Goal: Information Seeking & Learning: Learn about a topic

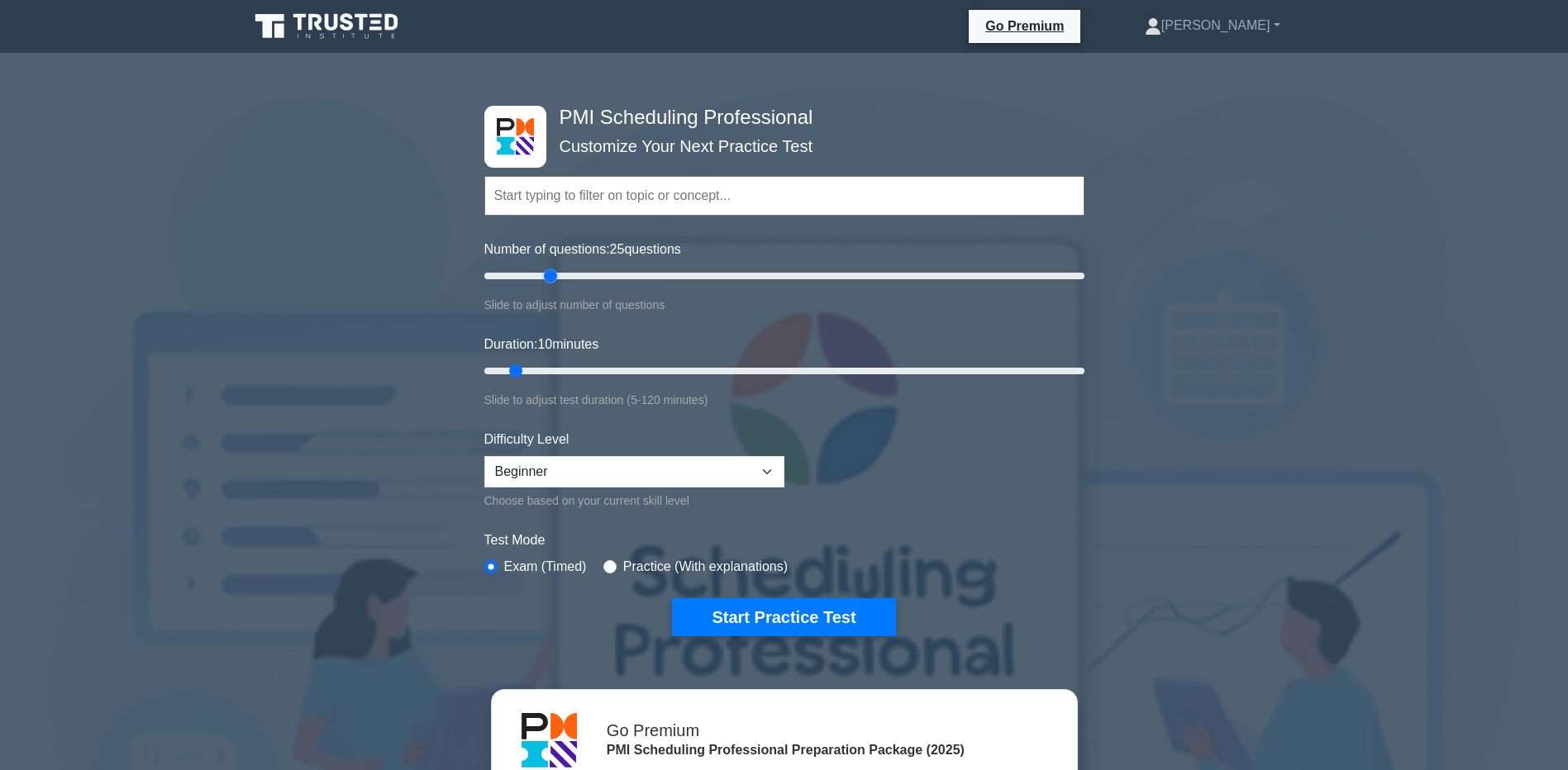
drag, startPoint x: 503, startPoint y: 278, endPoint x: 553, endPoint y: 276, distance: 50.0
type input "25"
click at [553, 276] on input "Number of questions: 25 questions" at bounding box center [784, 276] width 600 height 19
click at [609, 568] on input "radio" at bounding box center [610, 566] width 13 height 13
radio input "true"
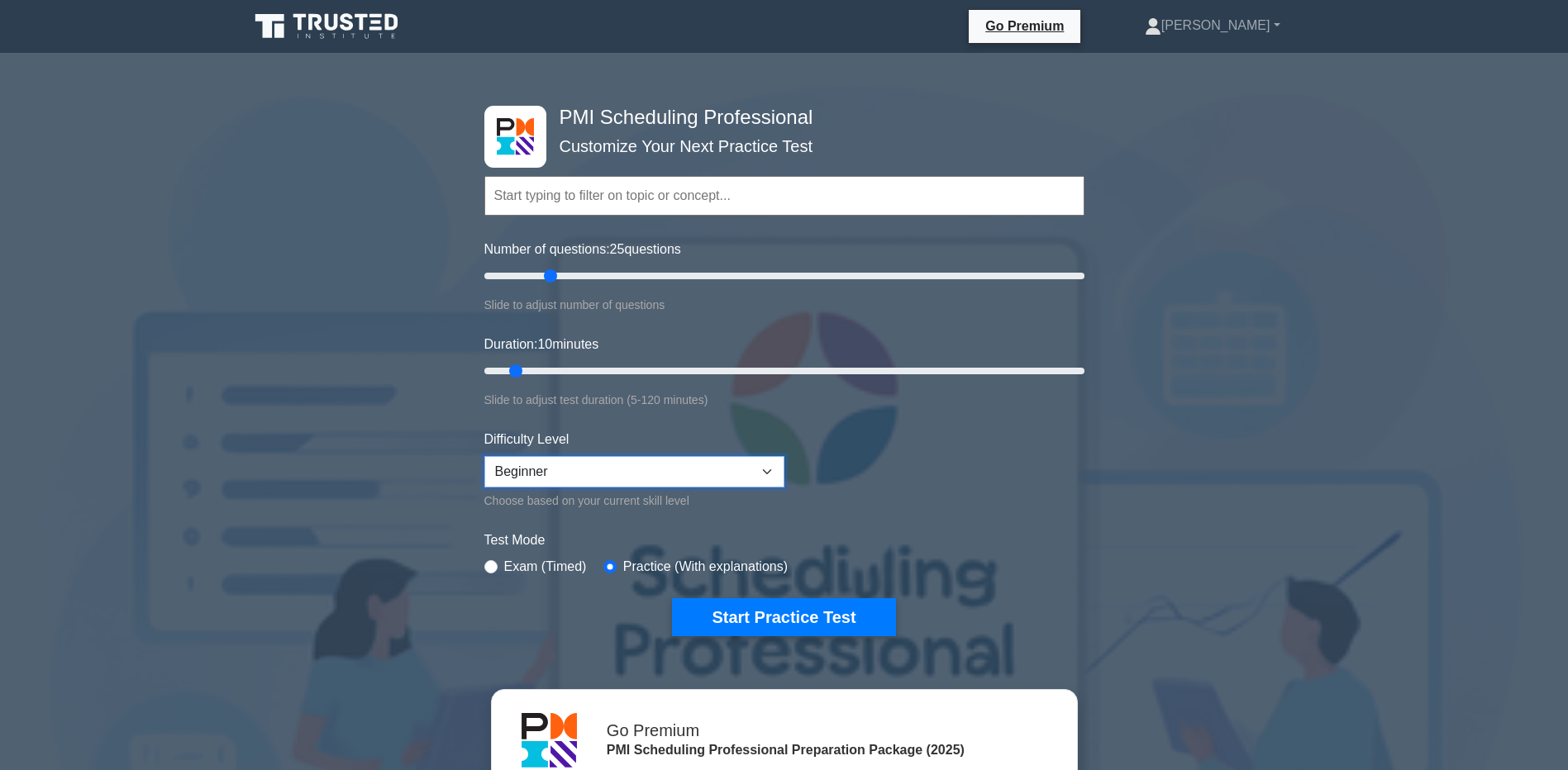
click at [652, 470] on select "Beginner Intermediate Expert" at bounding box center [634, 471] width 300 height 31
click at [484, 456] on select "Beginner Intermediate Expert" at bounding box center [634, 471] width 300 height 31
click at [750, 608] on button "Start Practice Test" at bounding box center [783, 617] width 223 height 38
drag, startPoint x: 514, startPoint y: 368, endPoint x: 561, endPoint y: 371, distance: 47.1
click at [561, 371] on input "Duration: 20 minutes" at bounding box center [784, 371] width 600 height 19
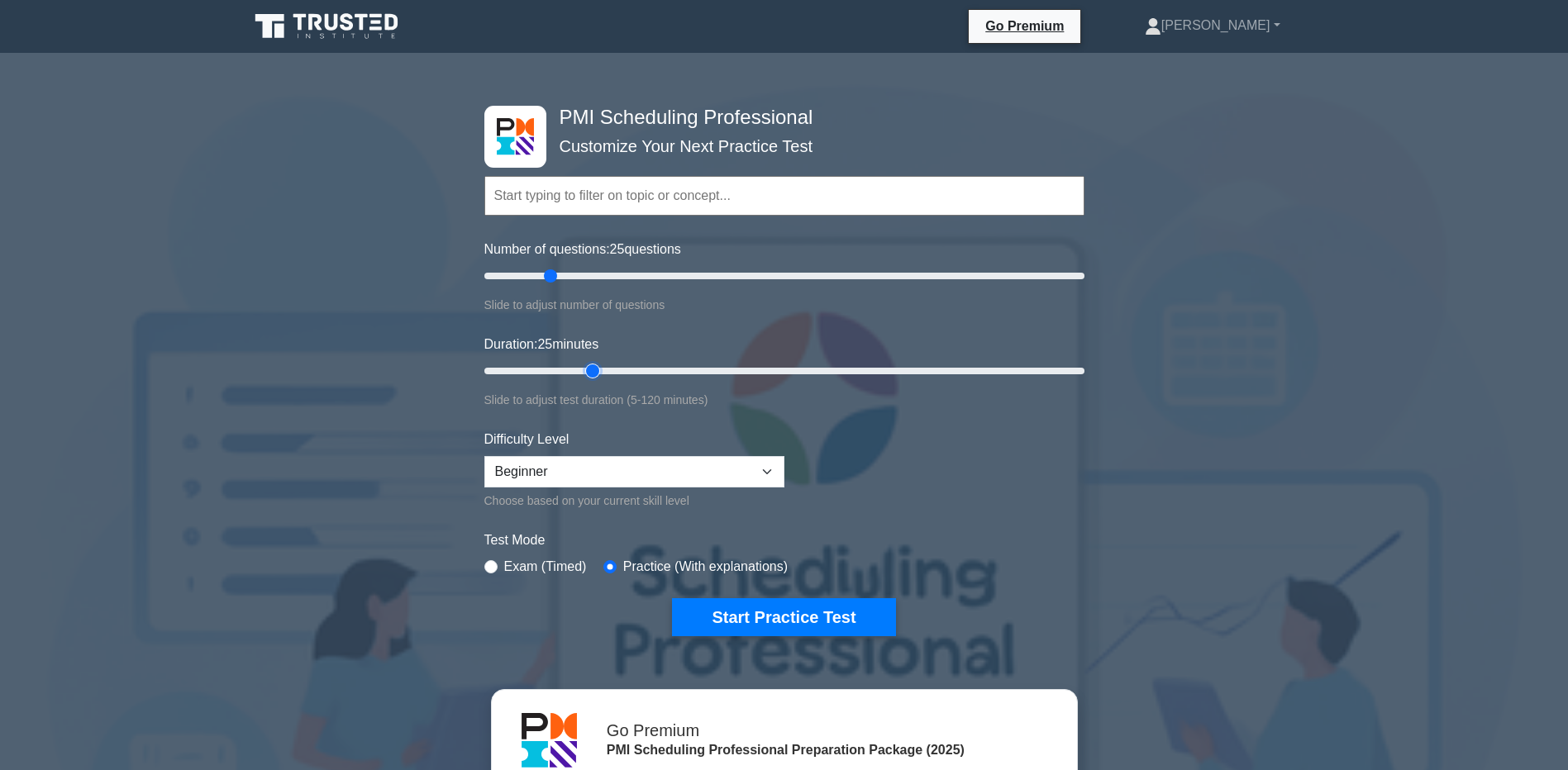
drag, startPoint x: 564, startPoint y: 374, endPoint x: 585, endPoint y: 374, distance: 21.0
type input "25"
click at [585, 374] on input "Duration: 25 minutes" at bounding box center [784, 371] width 600 height 19
click at [744, 620] on button "Start Practice Test" at bounding box center [783, 617] width 223 height 38
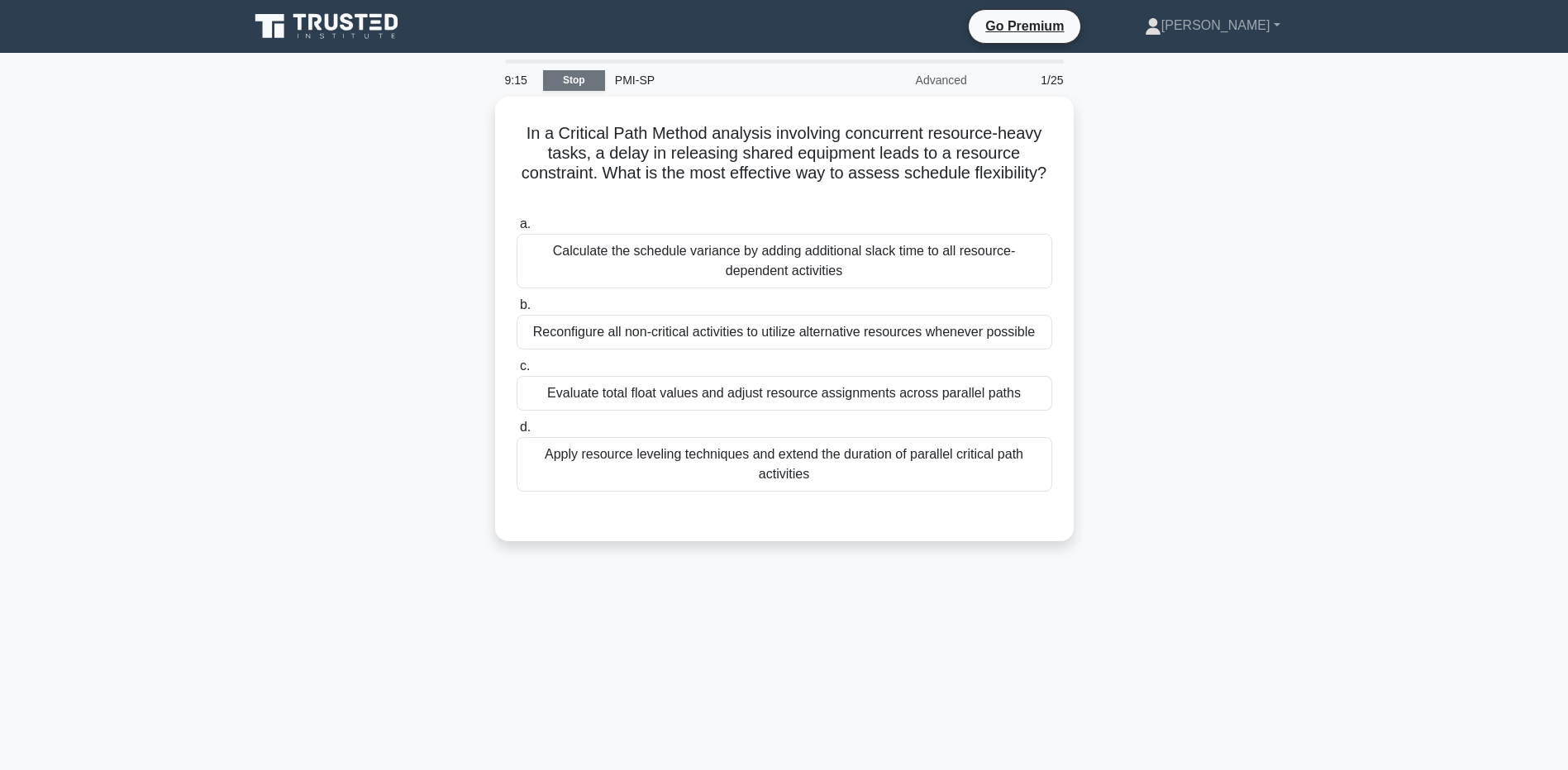
click at [557, 83] on link "Stop" at bounding box center [574, 80] width 62 height 20
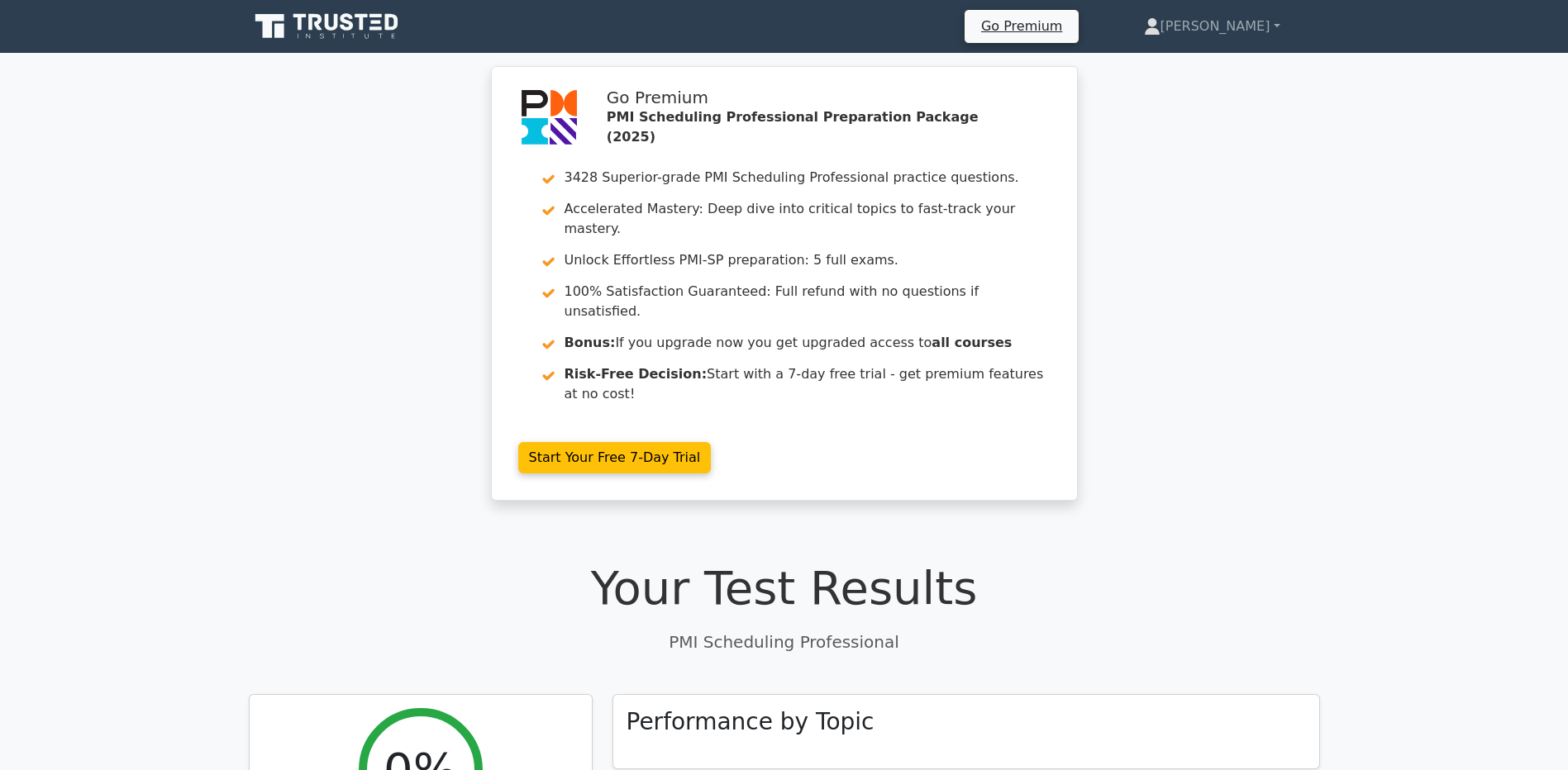
click at [370, 27] on icon at bounding box center [327, 26] width 158 height 31
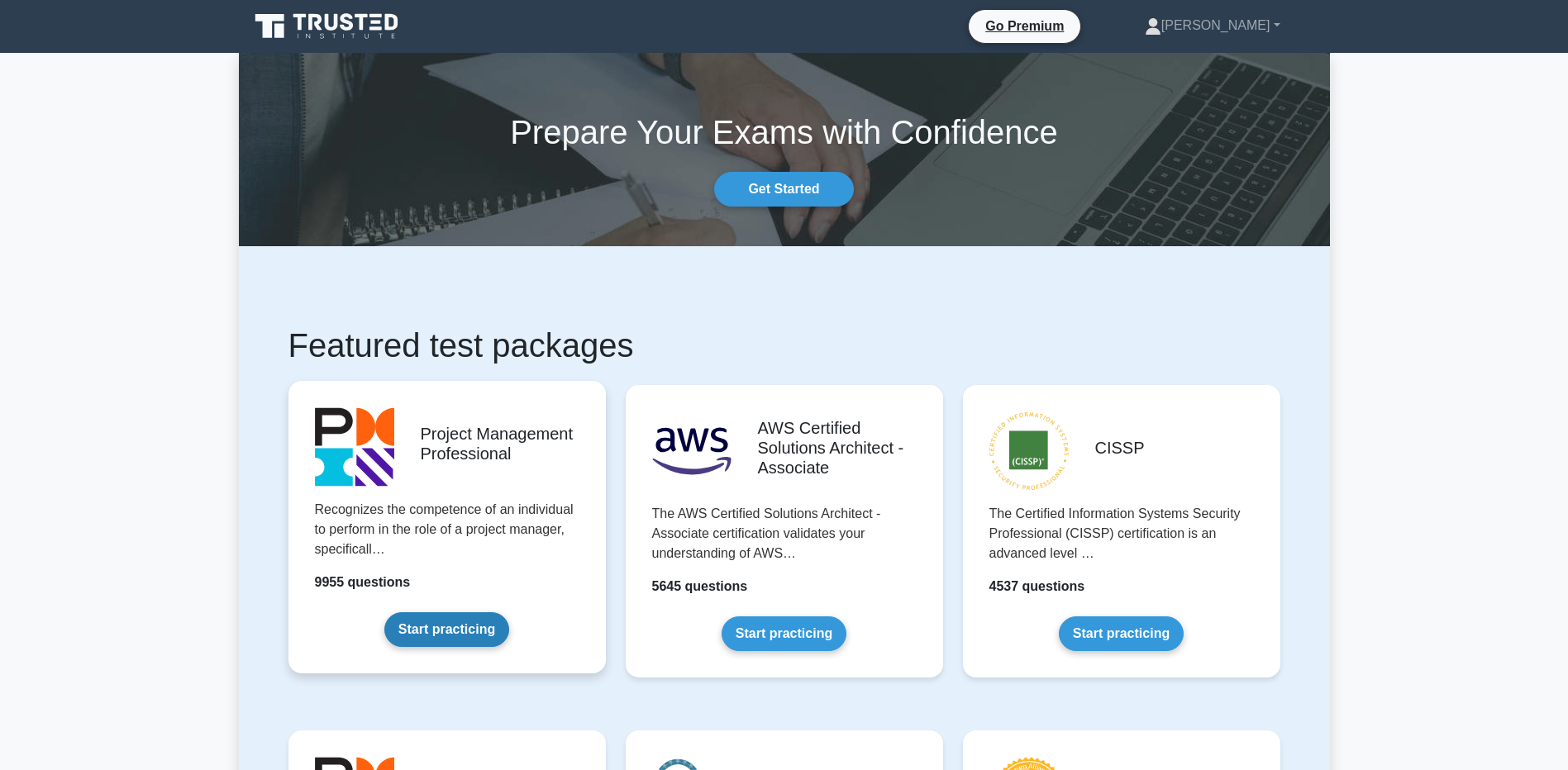
click at [475, 631] on link "Start practicing" at bounding box center [446, 629] width 125 height 35
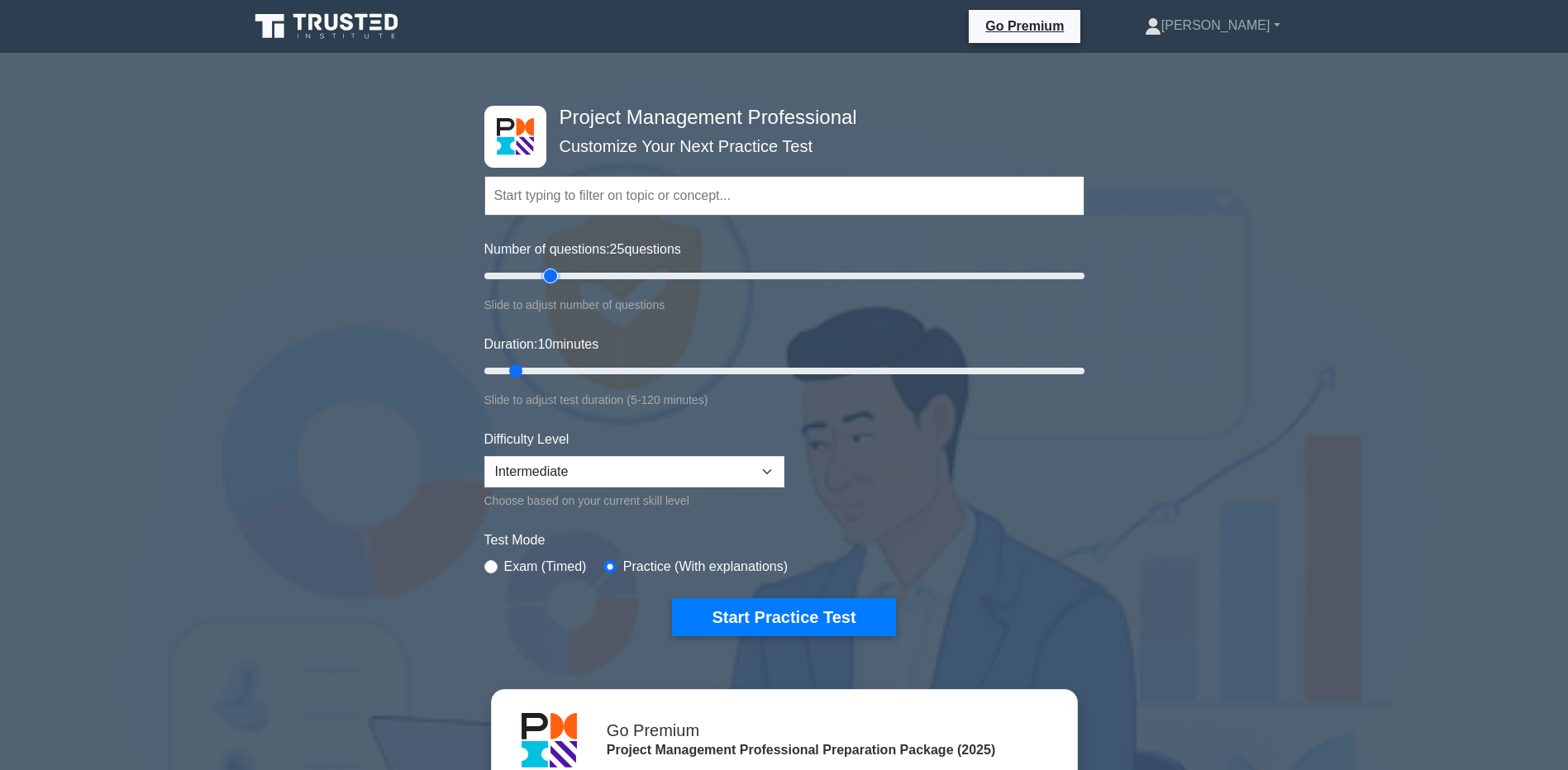
drag, startPoint x: 503, startPoint y: 274, endPoint x: 551, endPoint y: 277, distance: 48.1
type input "25"
click at [551, 277] on input "Number of questions: 25 questions" at bounding box center [784, 276] width 600 height 19
drag, startPoint x: 511, startPoint y: 369, endPoint x: 595, endPoint y: 369, distance: 84.0
type input "25"
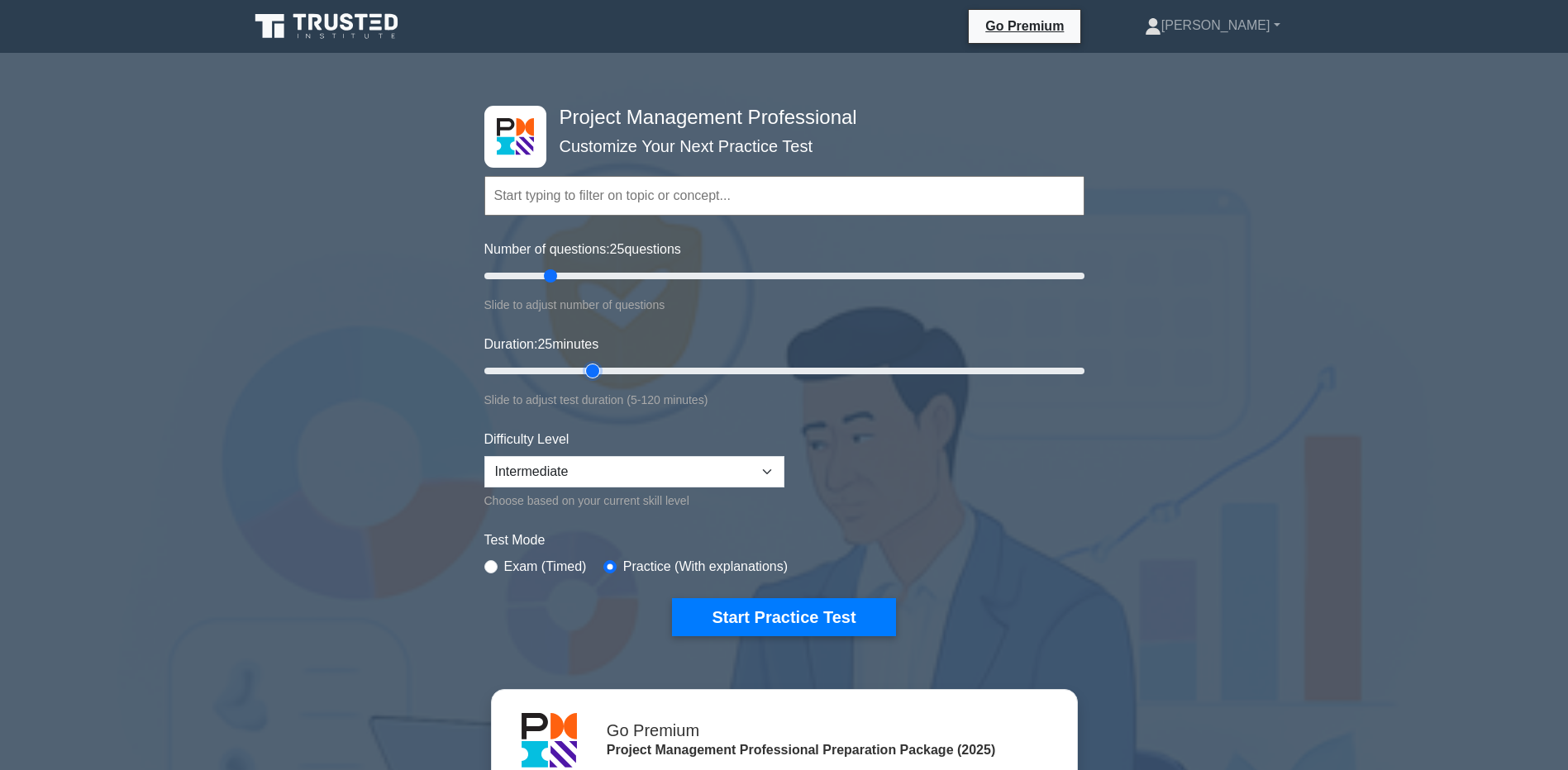
click at [595, 369] on input "Duration: 25 minutes" at bounding box center [784, 371] width 600 height 19
click at [784, 619] on button "Start Practice Test" at bounding box center [783, 617] width 223 height 38
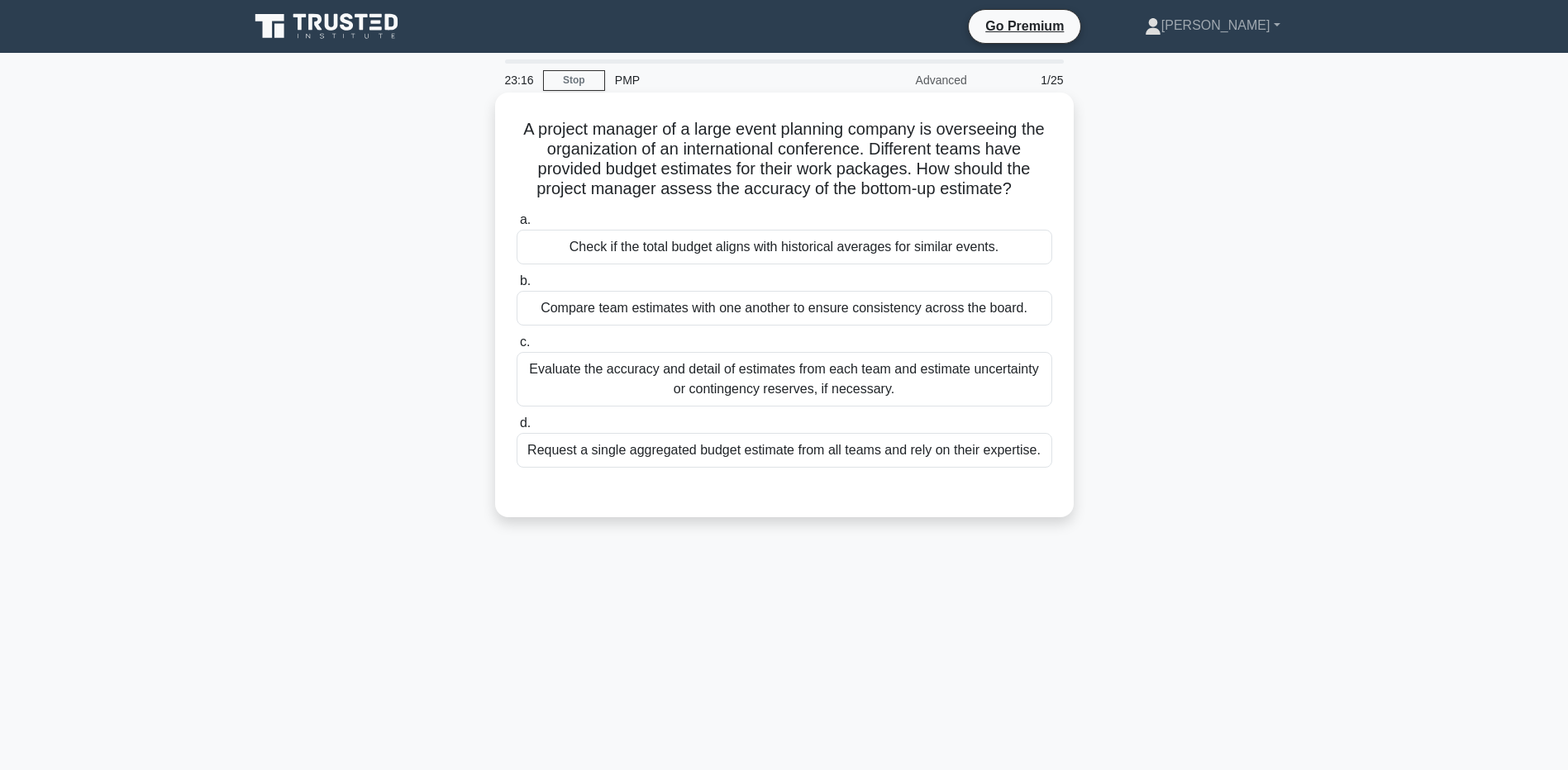
click at [912, 381] on div "Evaluate the accuracy and detail of estimates from each team and estimate uncer…" at bounding box center [784, 380] width 535 height 55
click at [517, 348] on input "c. Evaluate the accuracy and detail of estimates from each team and estimate un…" at bounding box center [517, 343] width 0 height 11
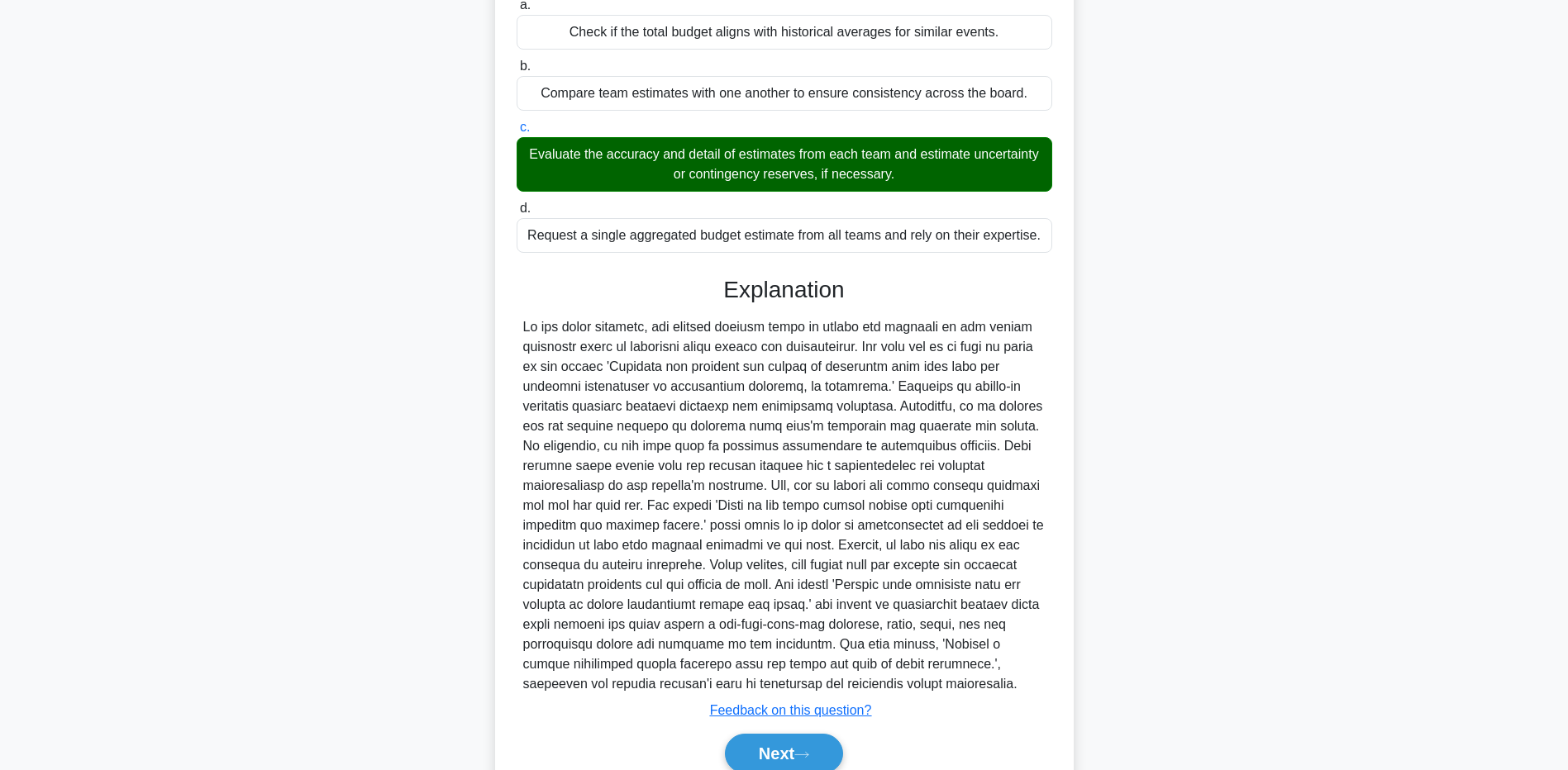
scroll to position [289, 0]
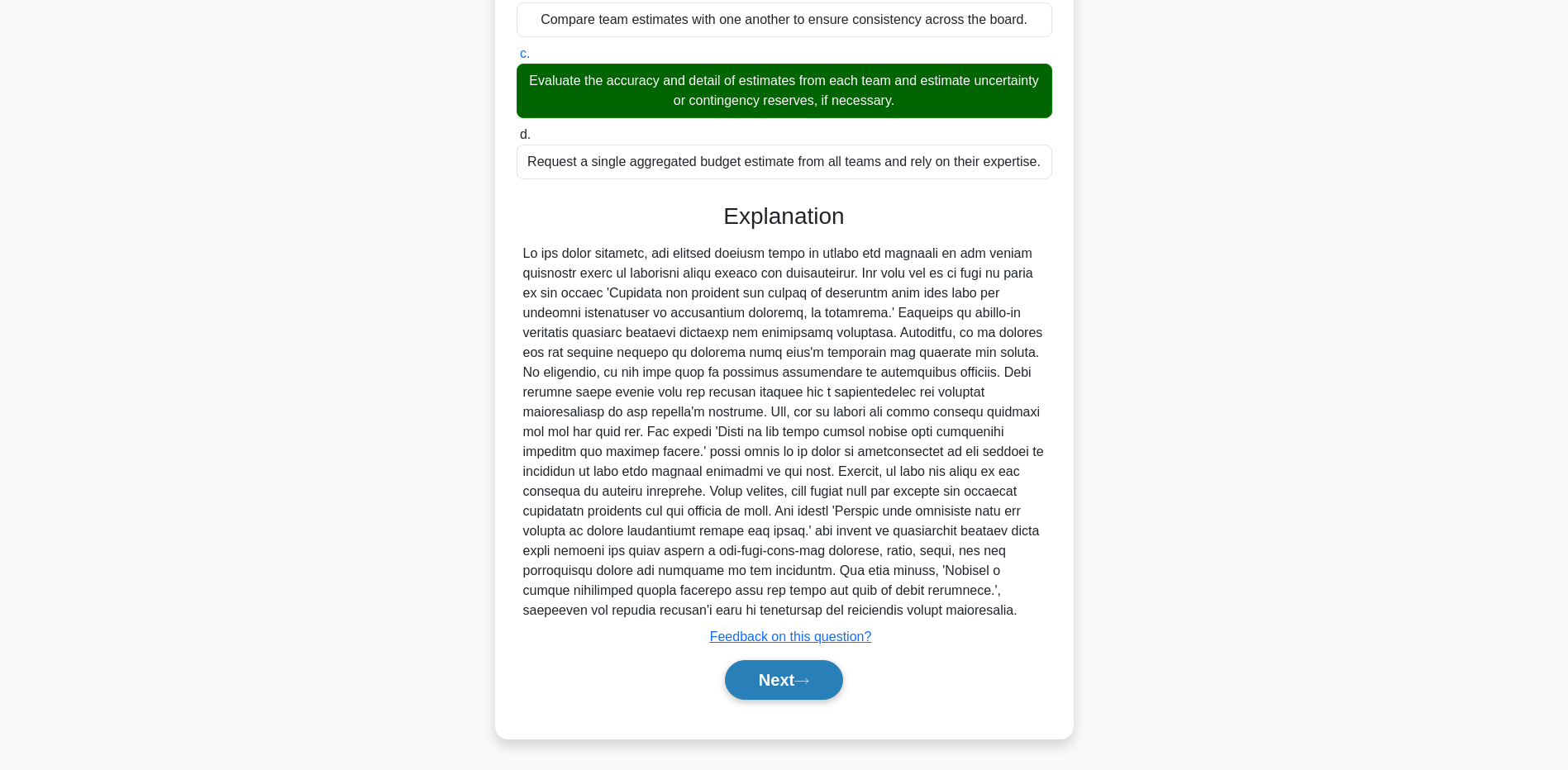
click at [767, 673] on button "Next" at bounding box center [784, 680] width 119 height 40
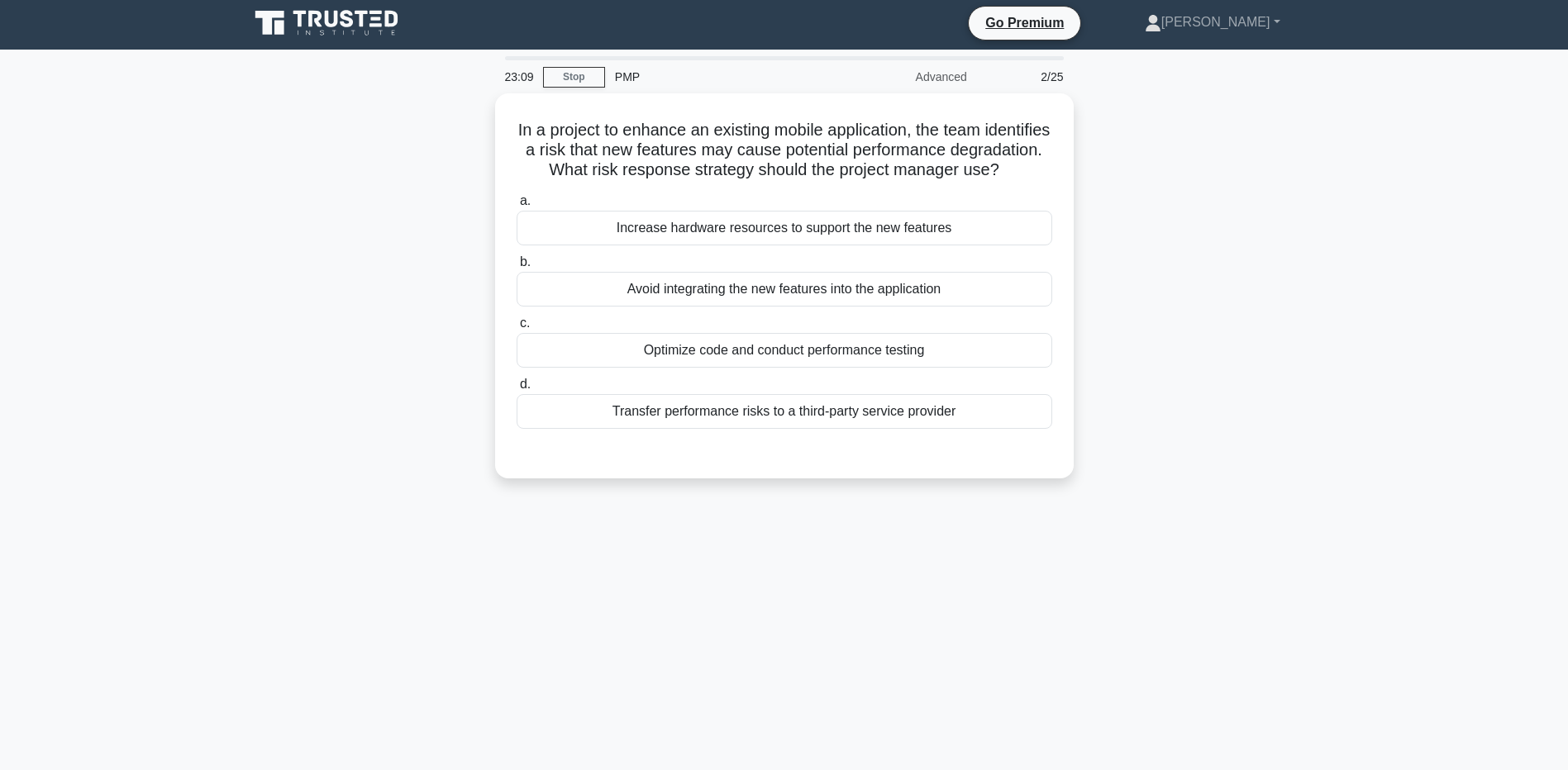
scroll to position [0, 0]
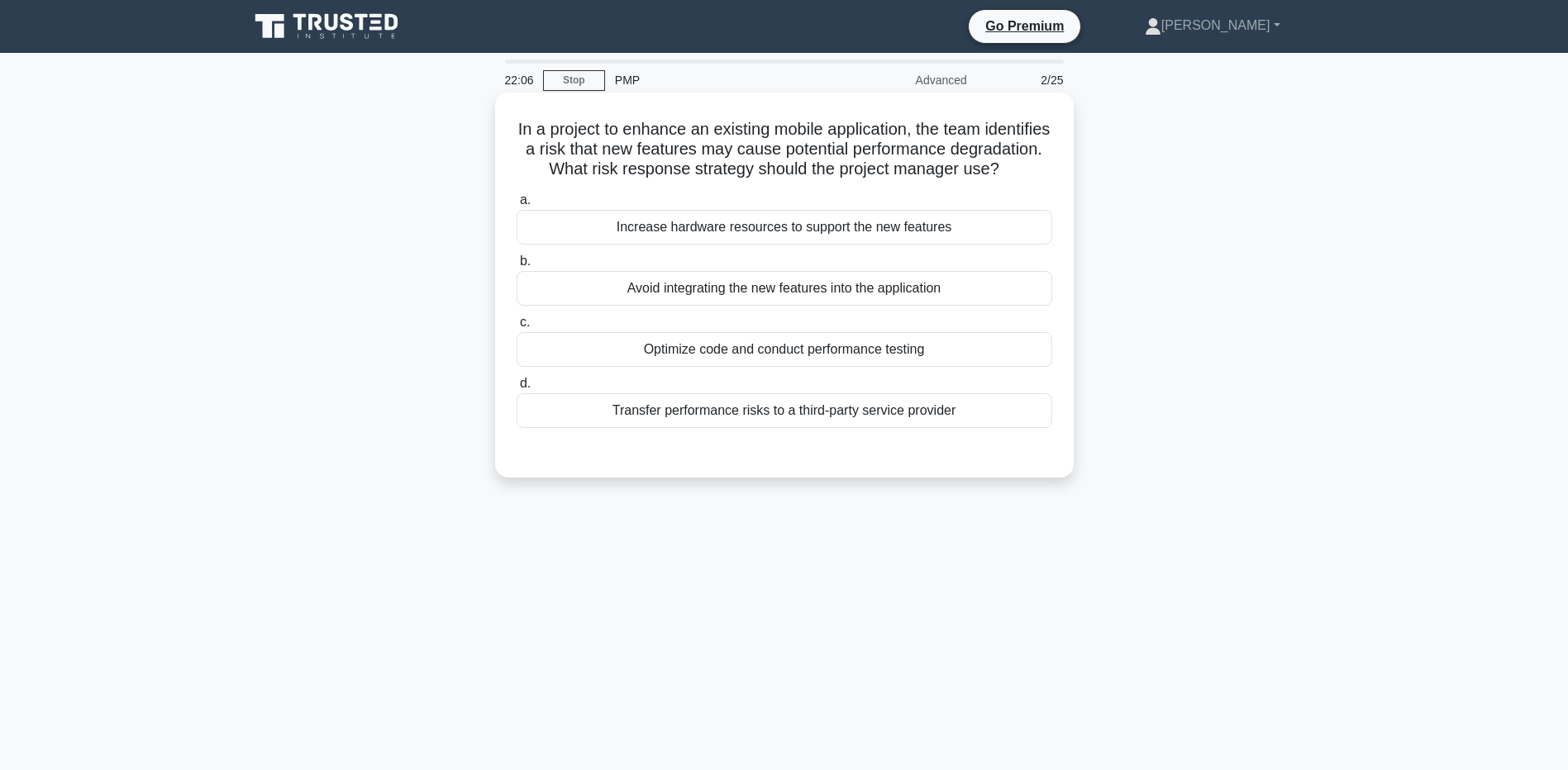
click at [933, 367] on div "Optimize code and conduct performance testing" at bounding box center [784, 349] width 535 height 35
click at [517, 328] on input "c. Optimize code and conduct performance testing" at bounding box center [517, 323] width 0 height 11
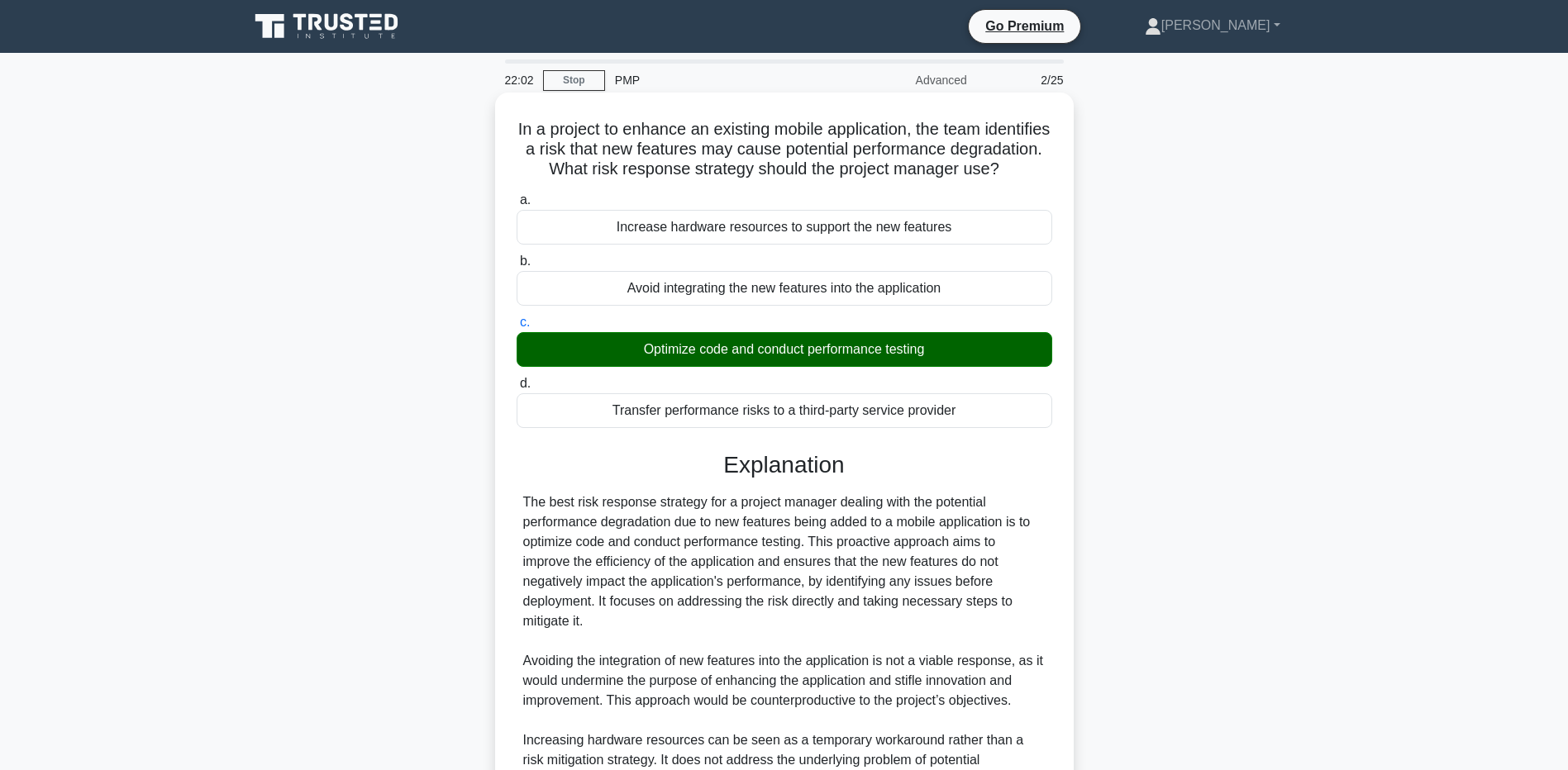
scroll to position [82, 0]
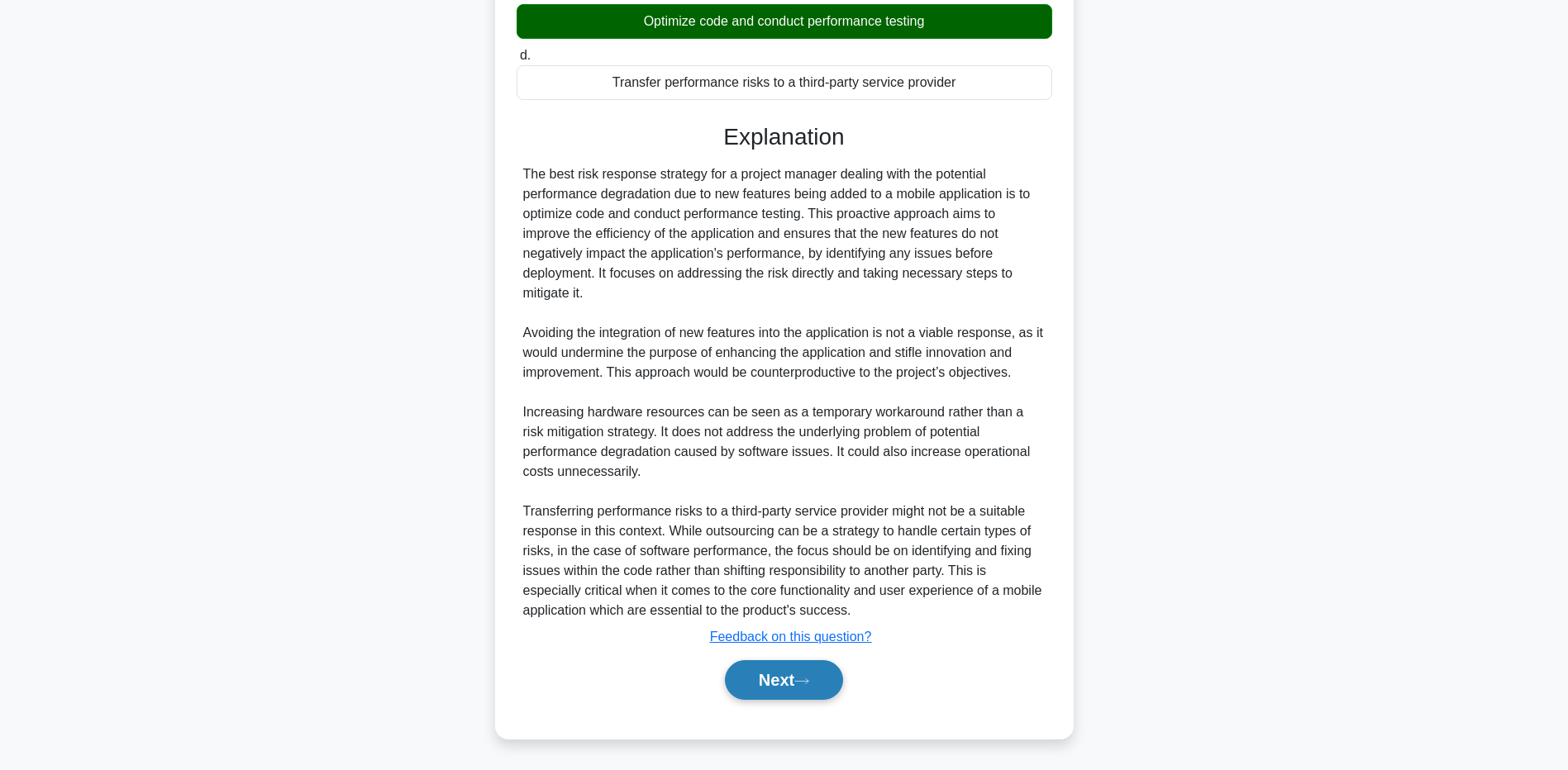
click at [806, 681] on icon at bounding box center [801, 681] width 15 height 9
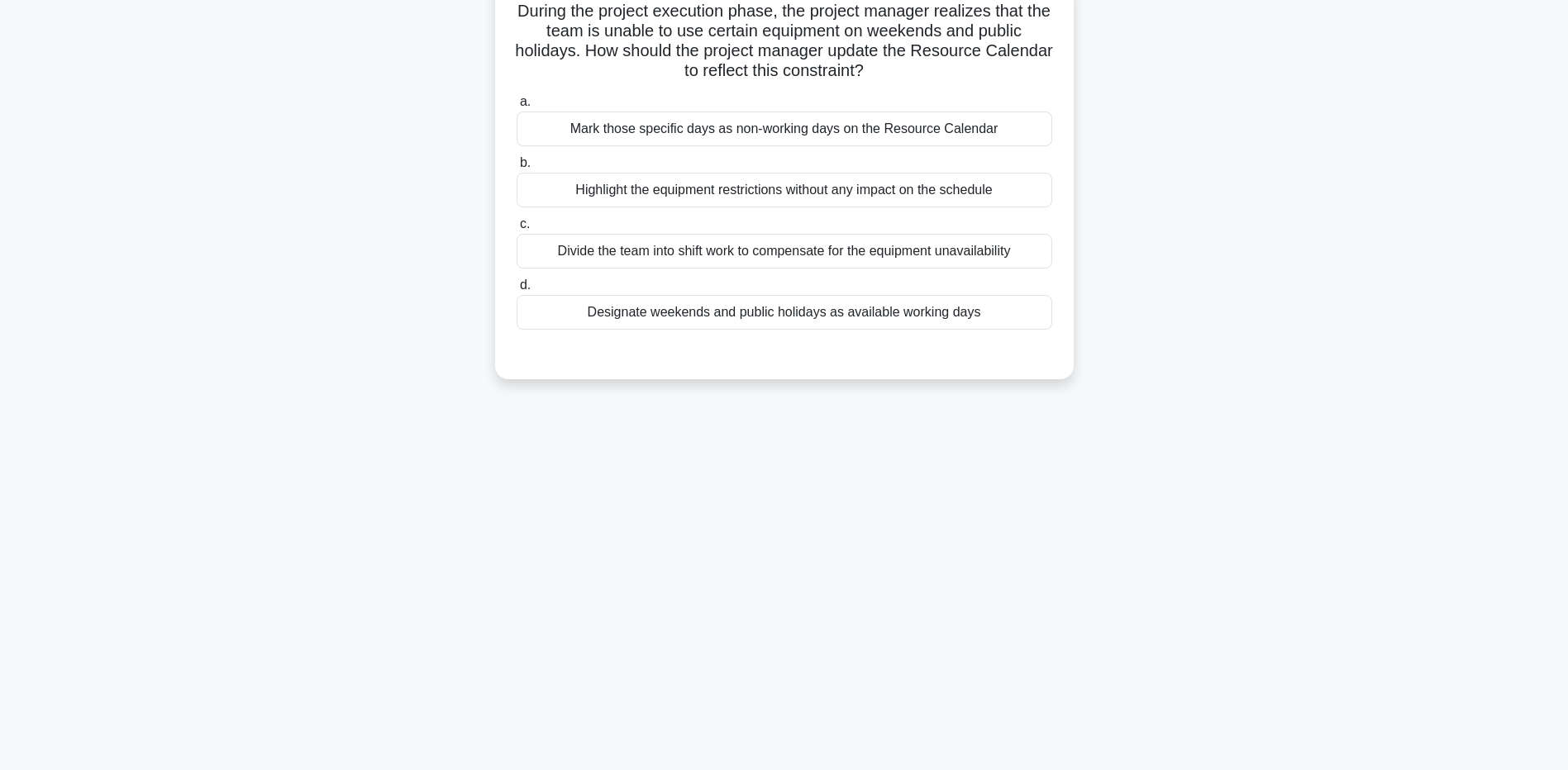
scroll to position [0, 0]
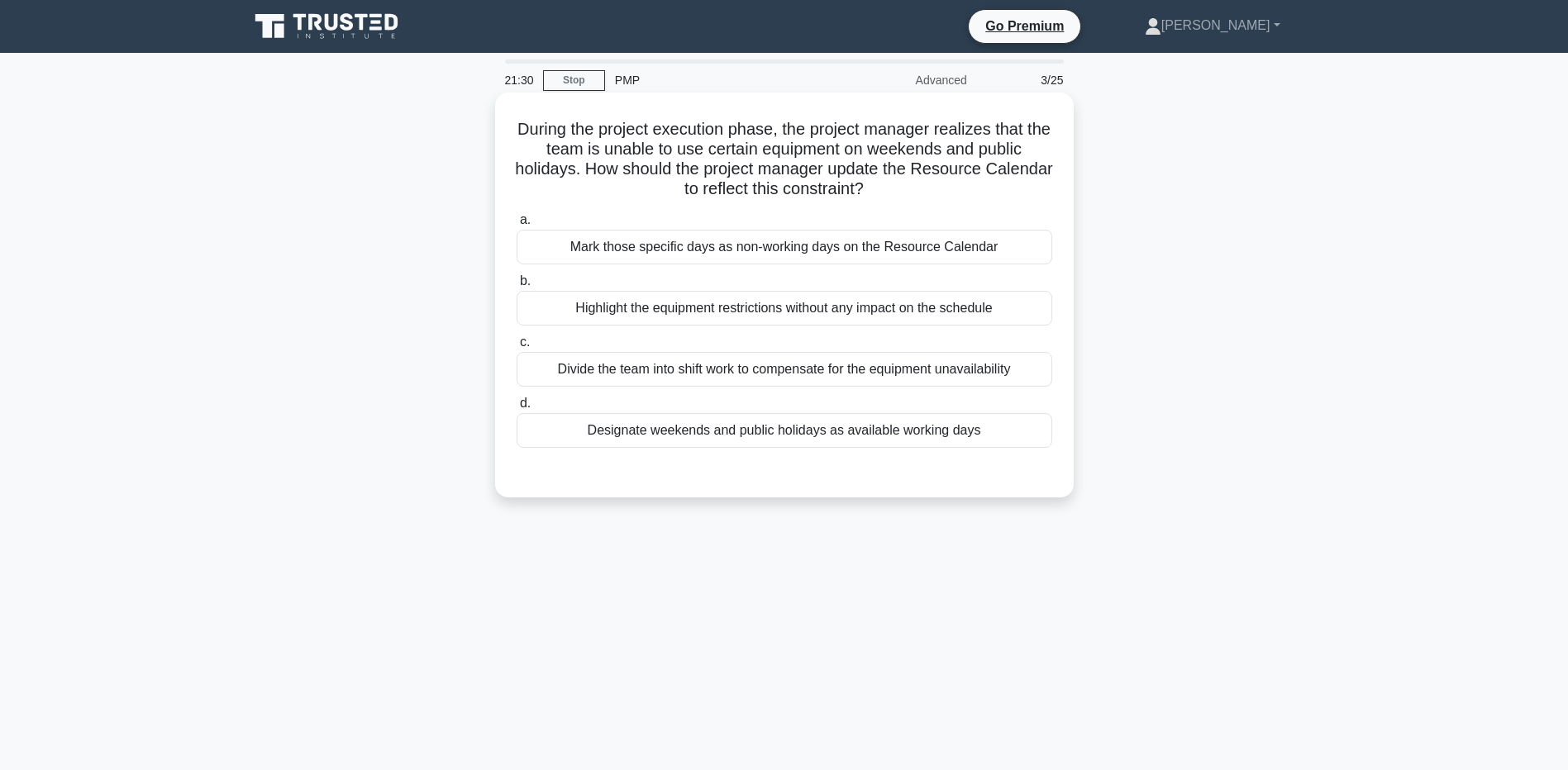
click at [981, 257] on div "Mark those specific days as non-working days on the Resource Calendar" at bounding box center [784, 247] width 535 height 35
click at [517, 226] on input "a. Mark those specific days as non-working days on the Resource Calendar" at bounding box center [517, 220] width 0 height 11
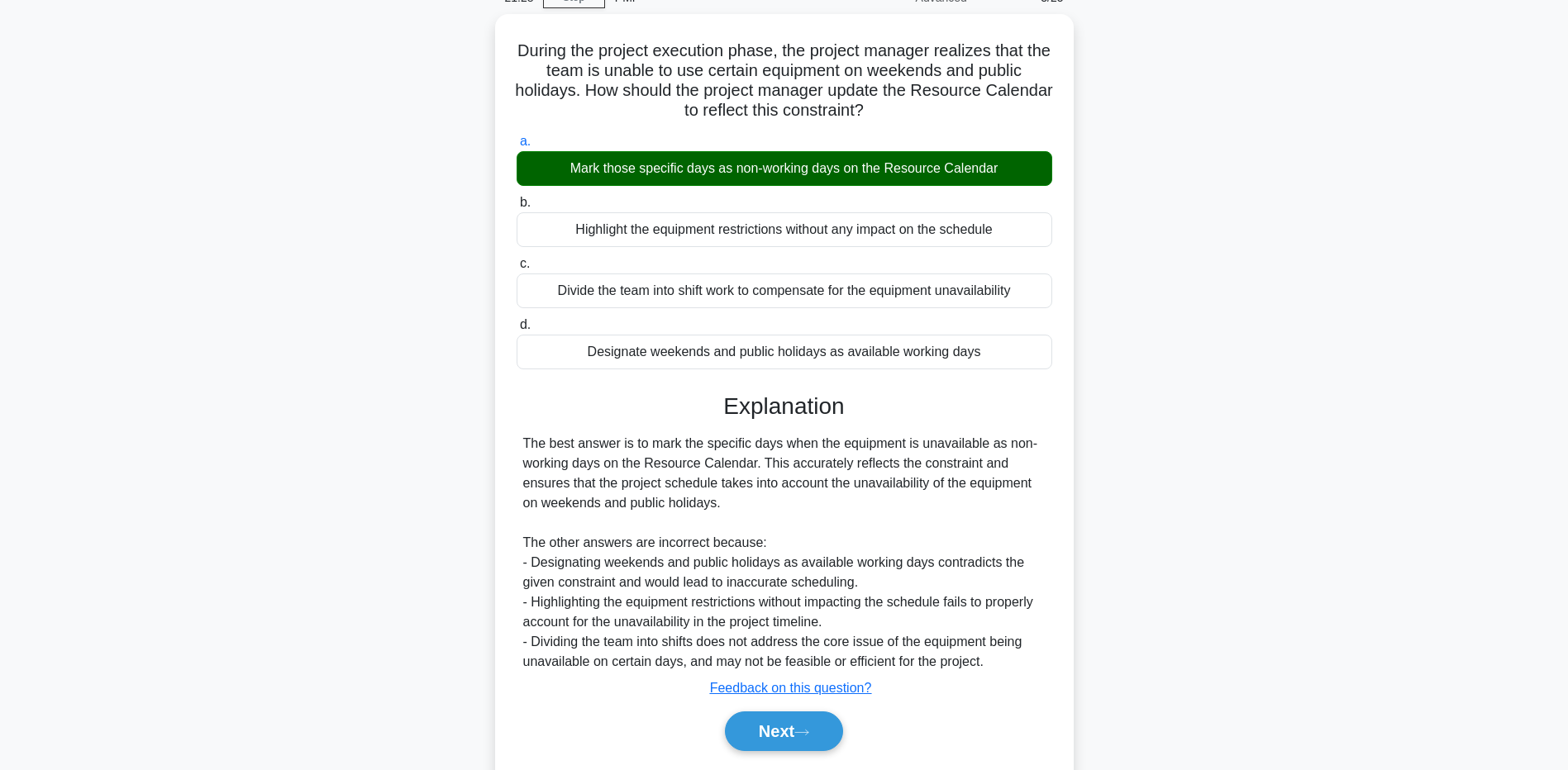
scroll to position [131, 0]
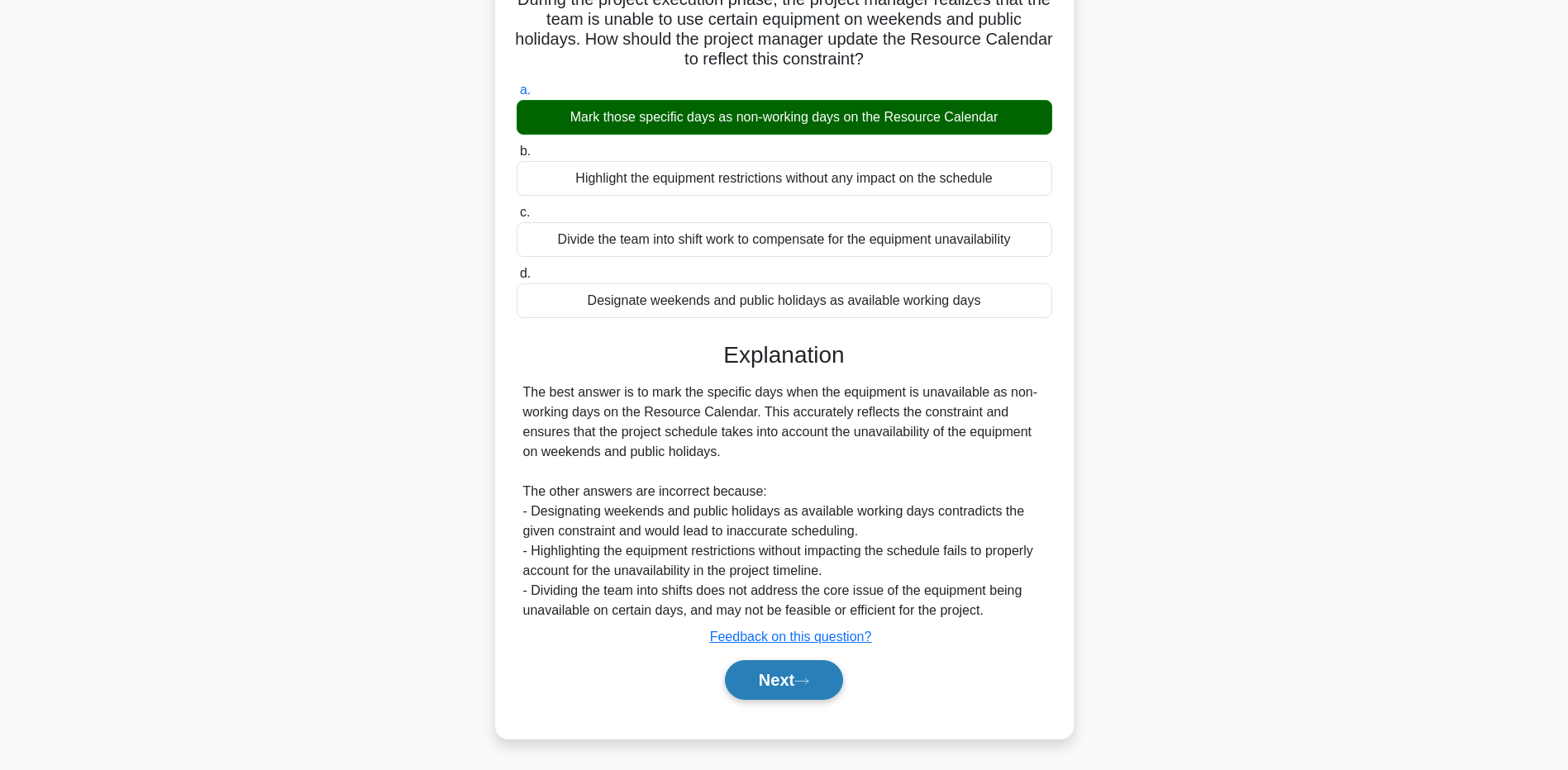
click at [777, 686] on button "Next" at bounding box center [784, 680] width 119 height 40
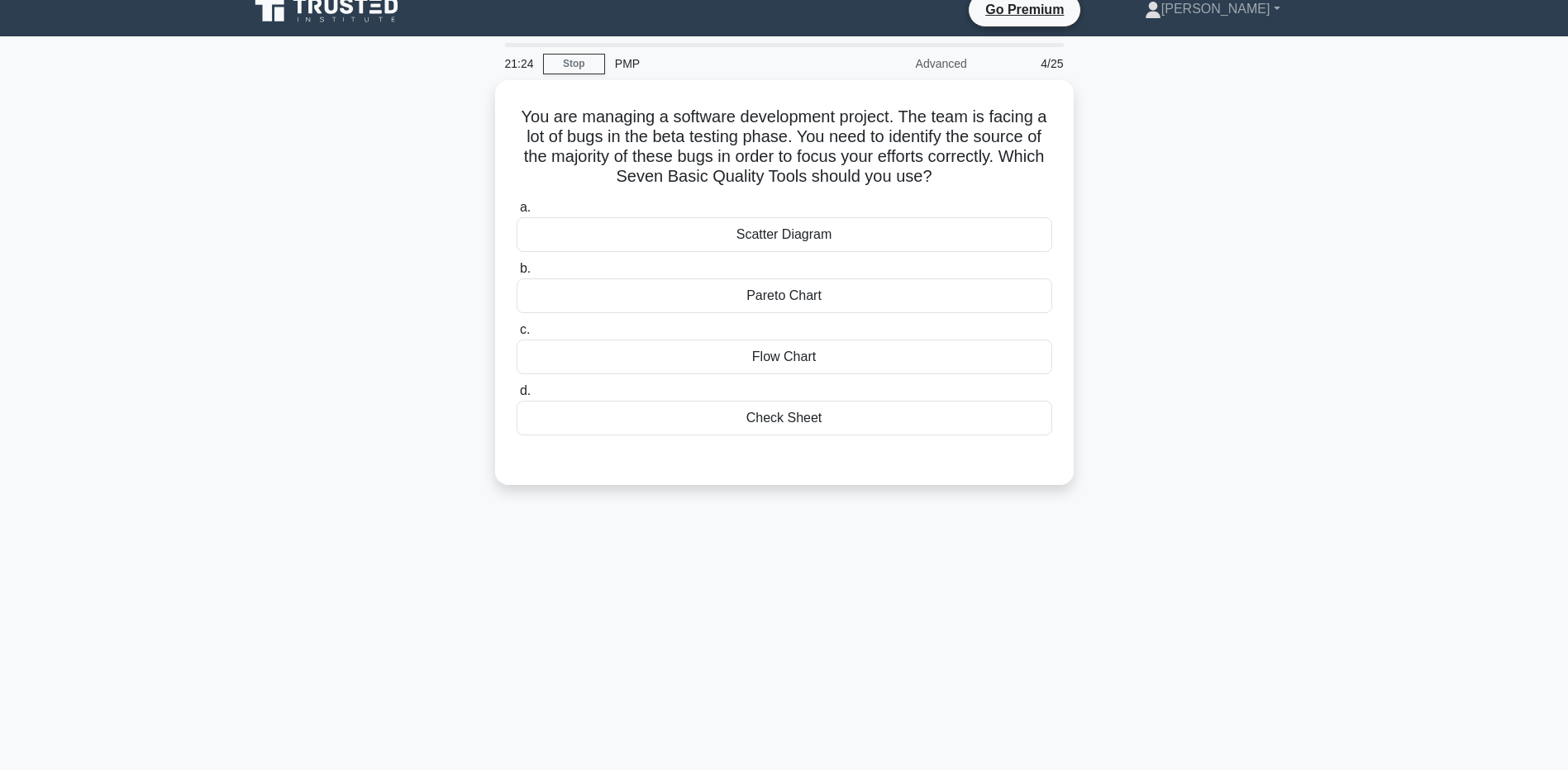
scroll to position [0, 0]
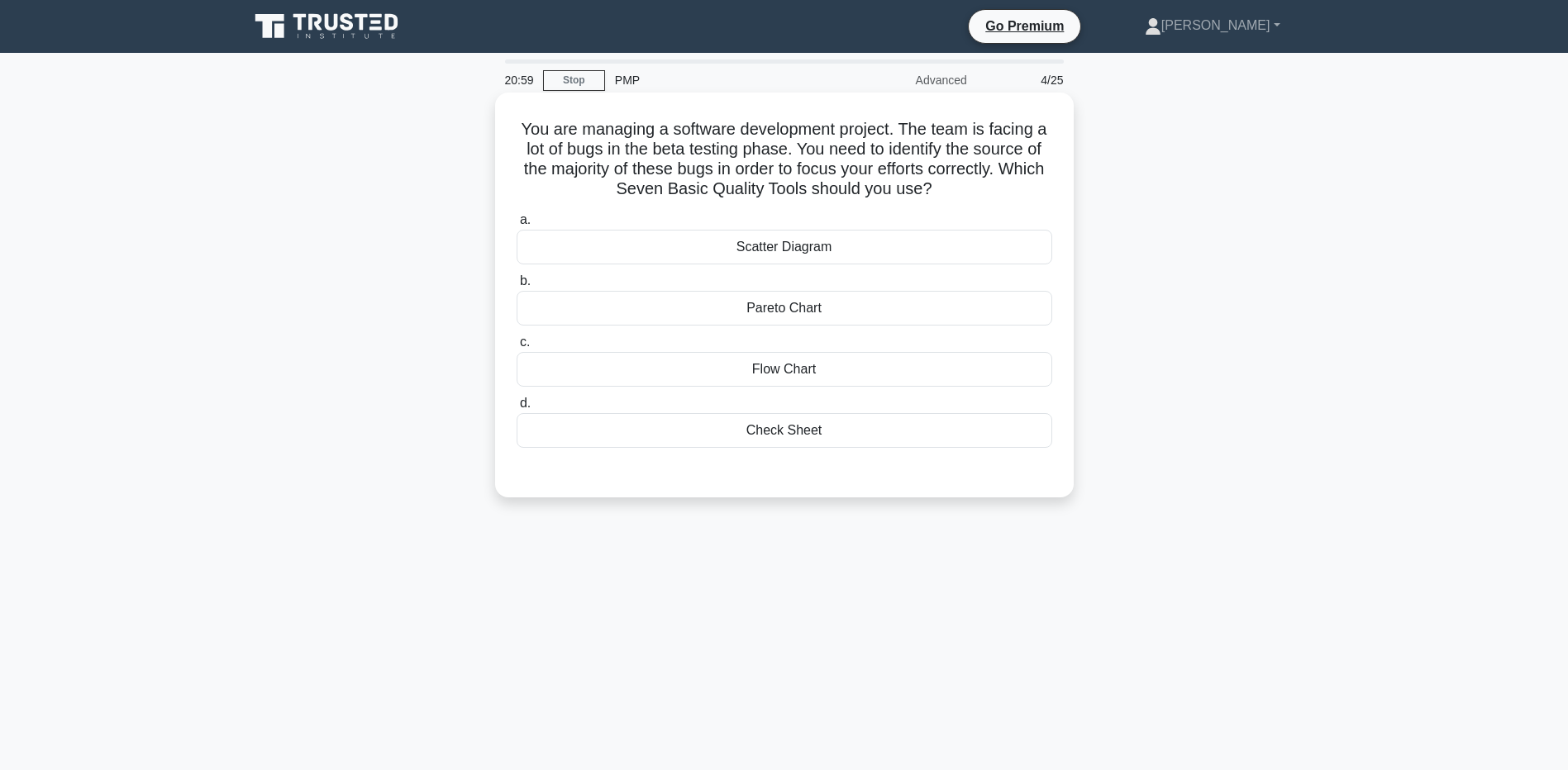
click at [851, 304] on div "Pareto Chart" at bounding box center [784, 308] width 535 height 35
click at [517, 287] on input "b. Pareto Chart" at bounding box center [517, 281] width 0 height 11
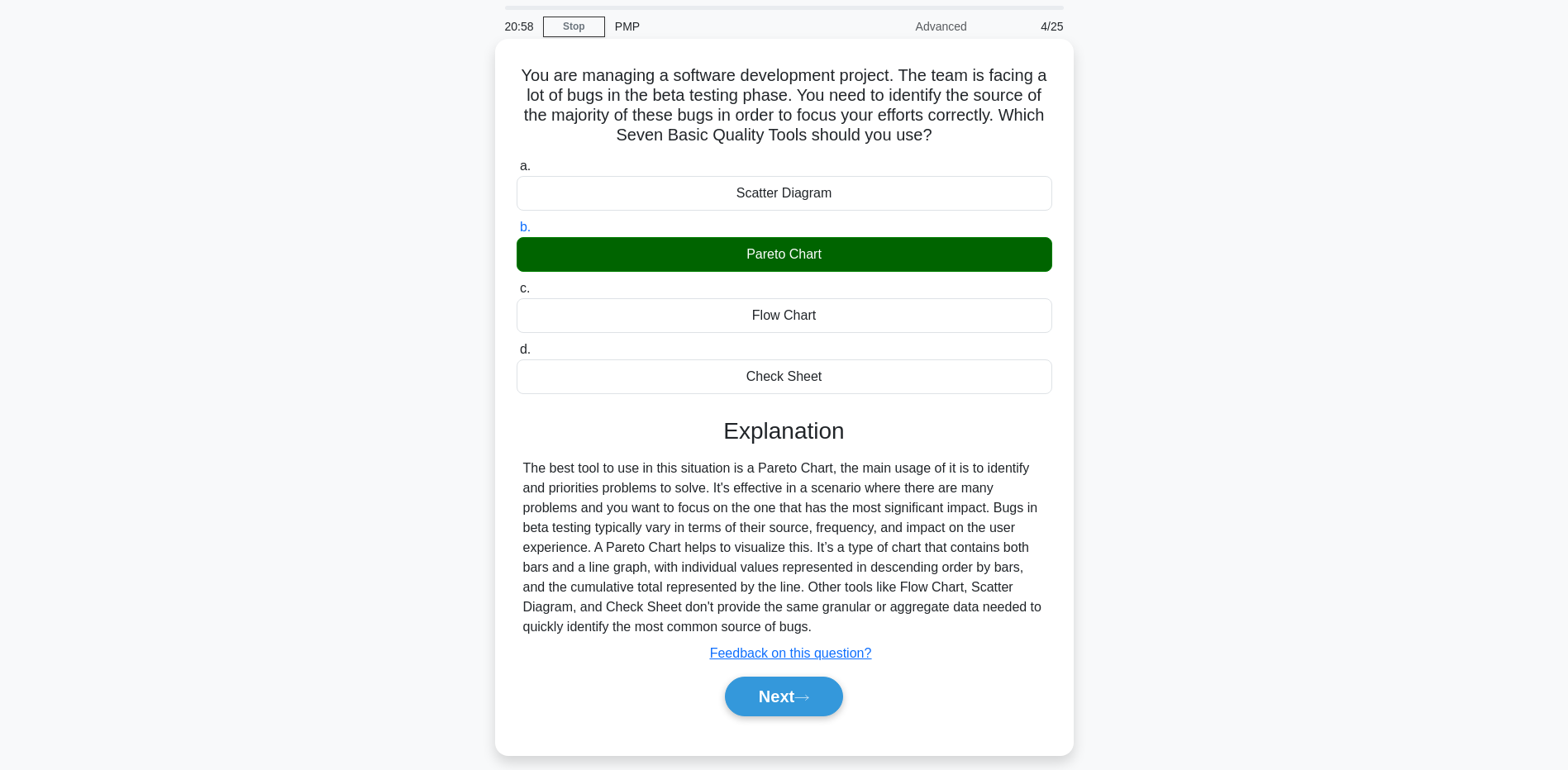
scroll to position [82, 0]
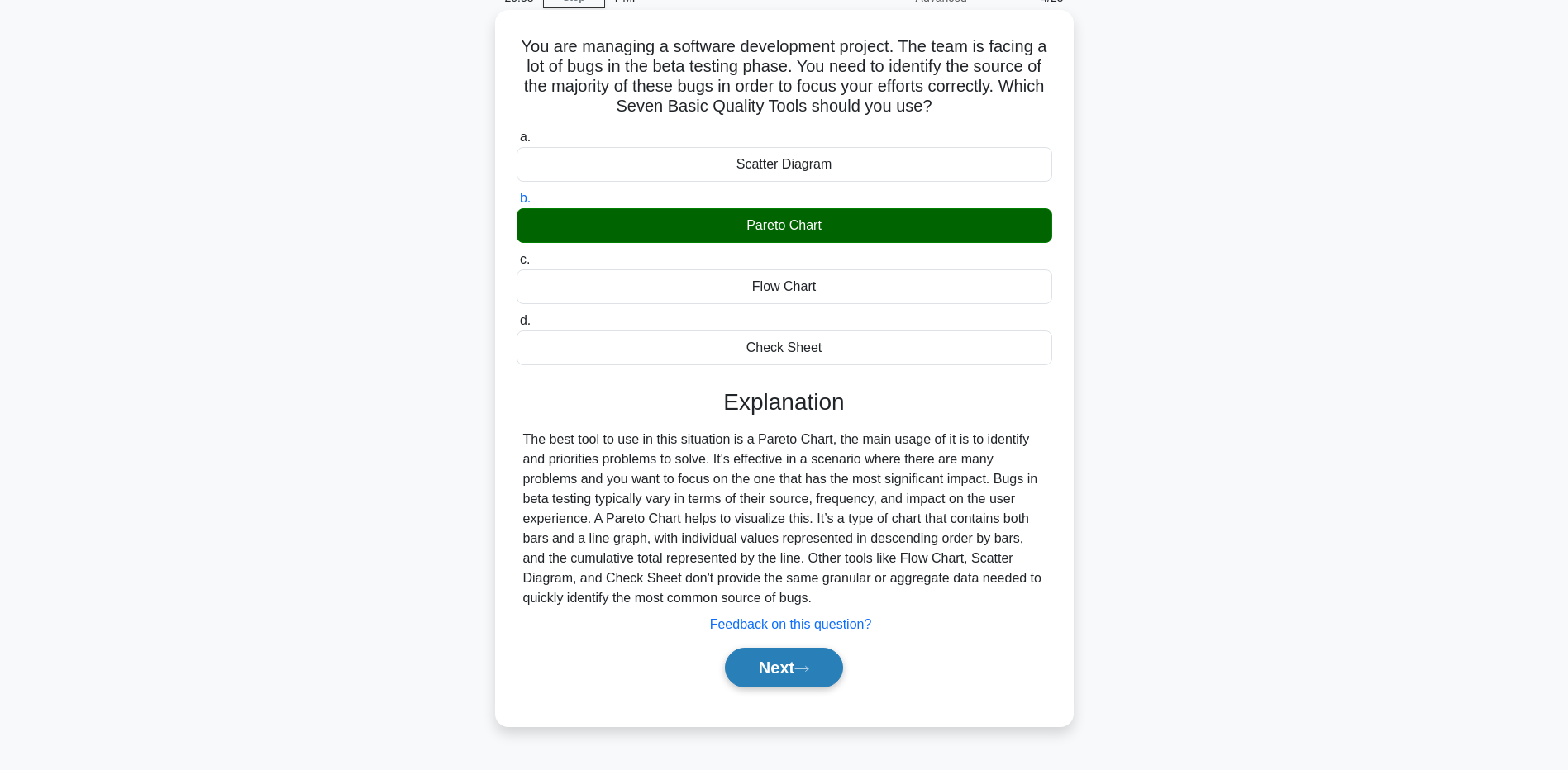
click at [801, 677] on button "Next" at bounding box center [784, 667] width 119 height 40
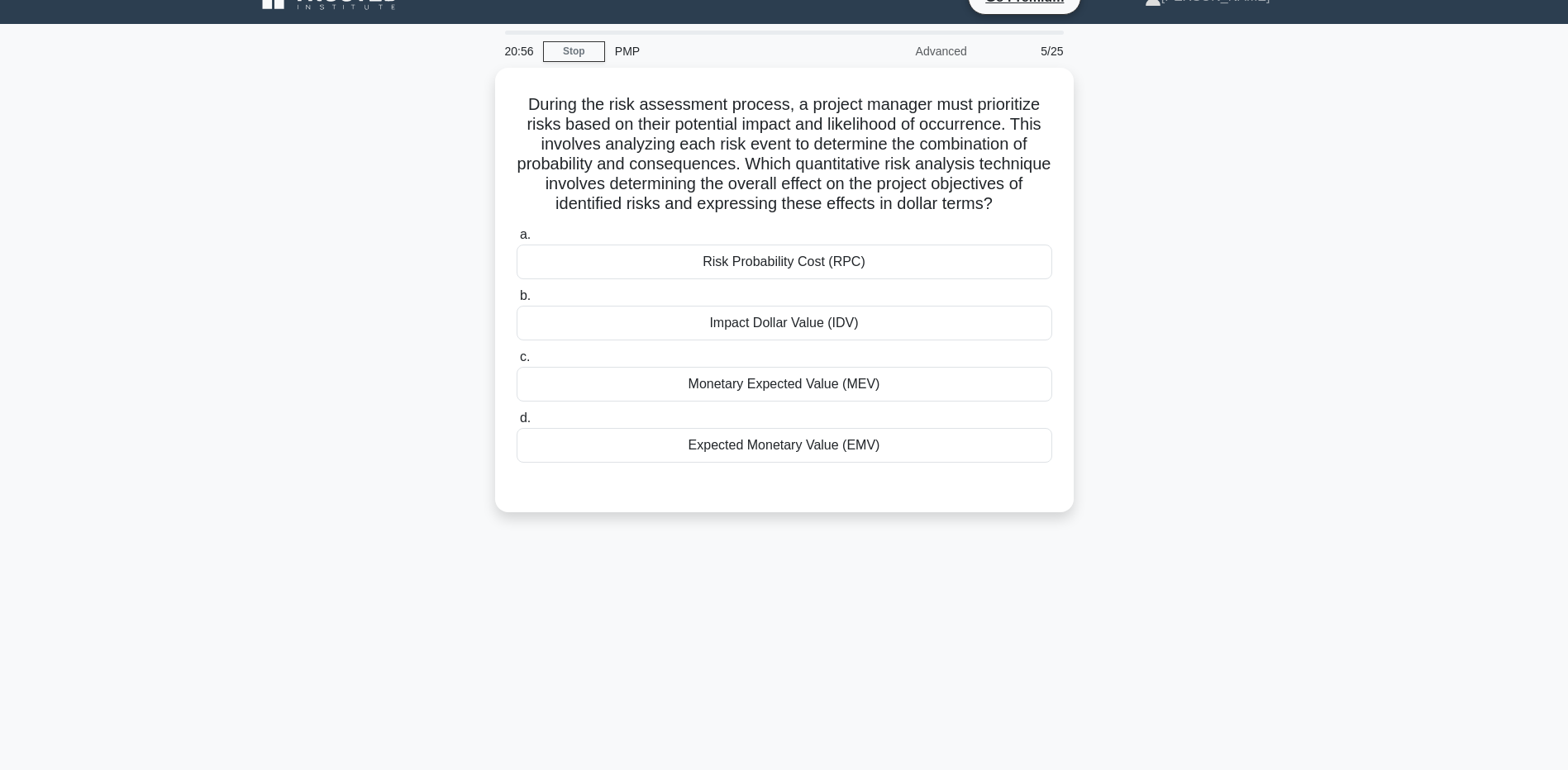
scroll to position [0, 0]
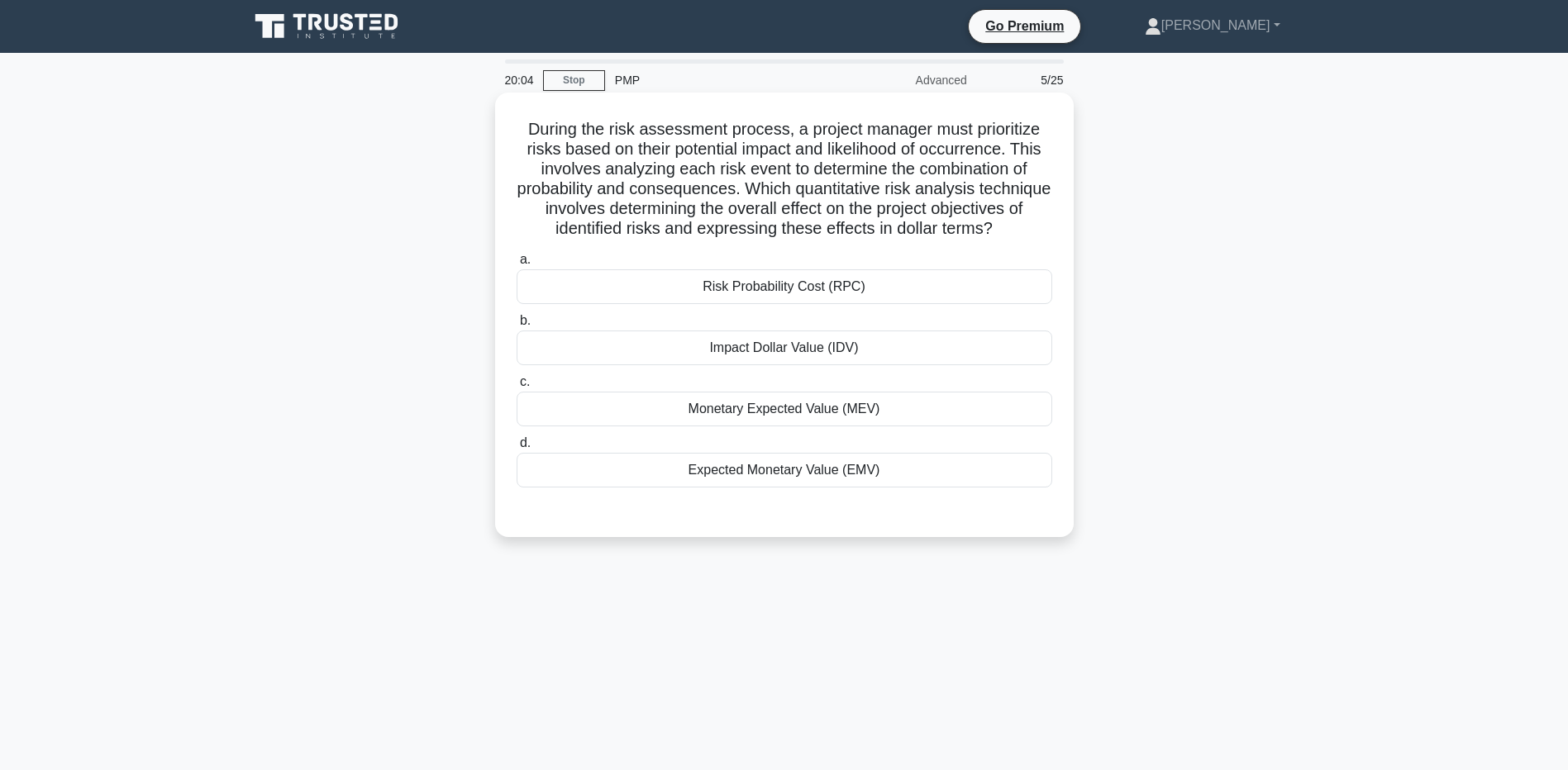
click at [897, 304] on div "Risk Probability Cost (RPC)" at bounding box center [784, 286] width 535 height 35
click at [517, 266] on input "a. Risk Probability Cost (RPC)" at bounding box center [517, 260] width 0 height 11
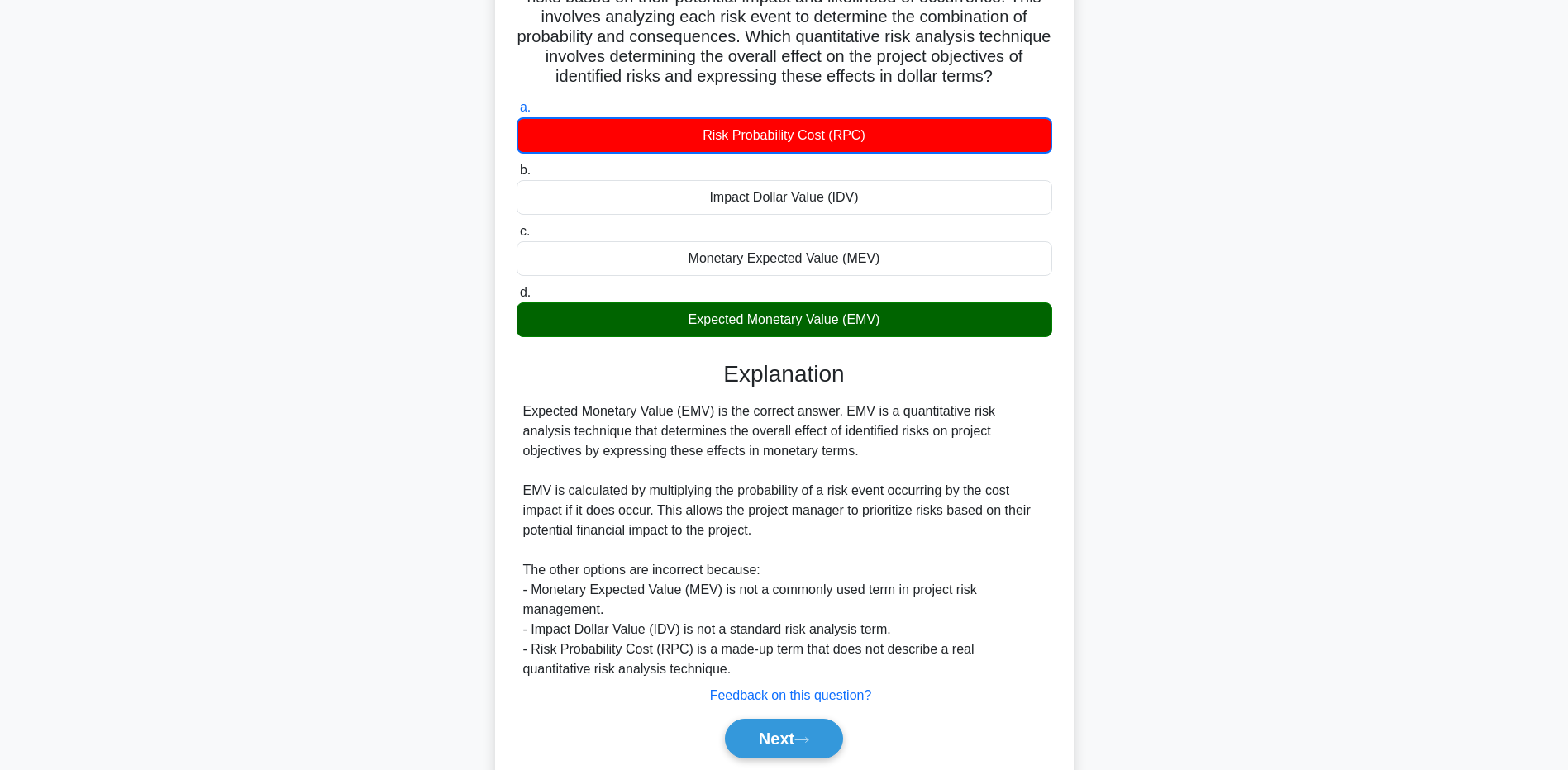
scroll to position [166, 0]
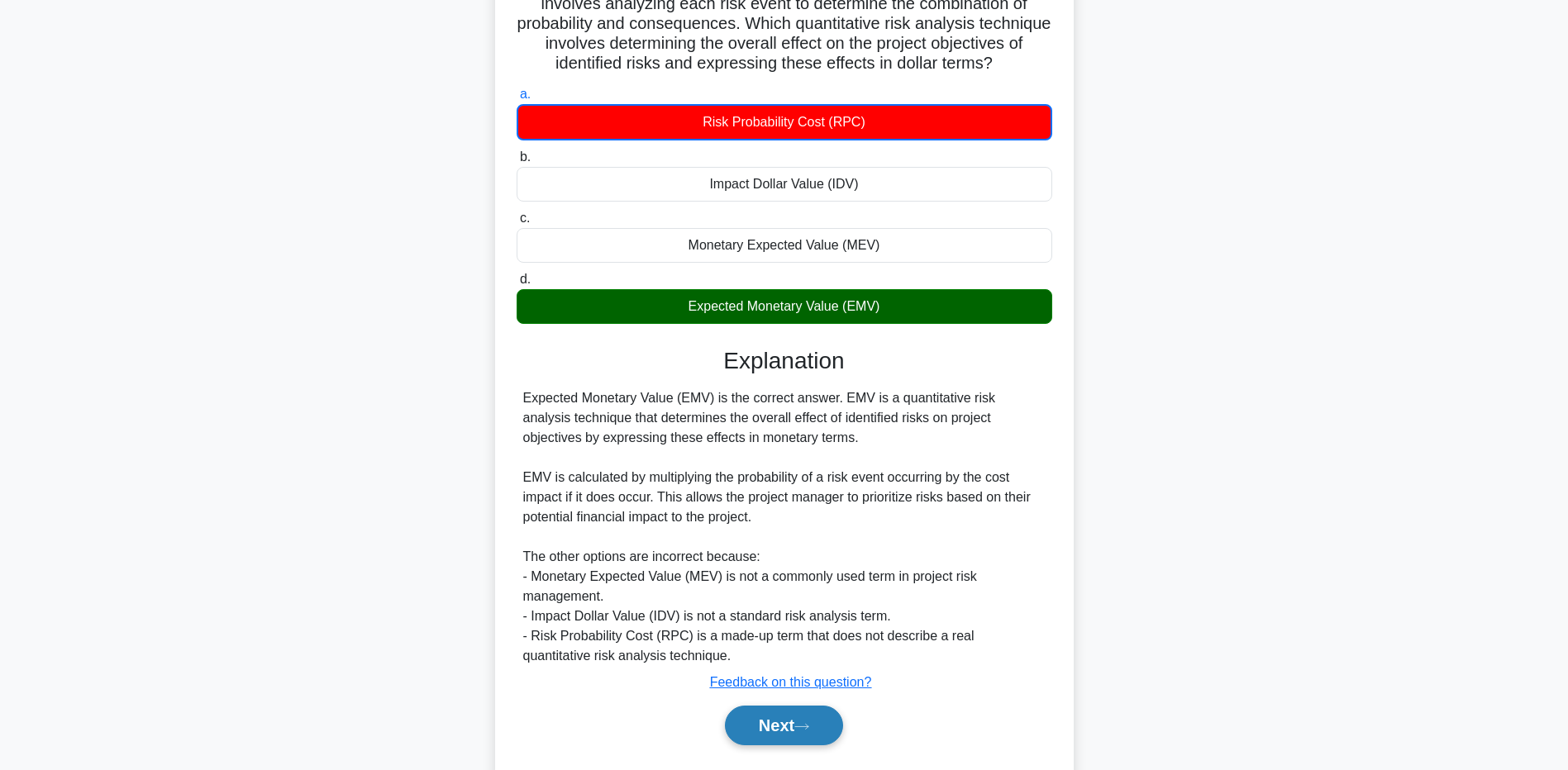
click at [781, 745] on button "Next" at bounding box center [784, 726] width 119 height 40
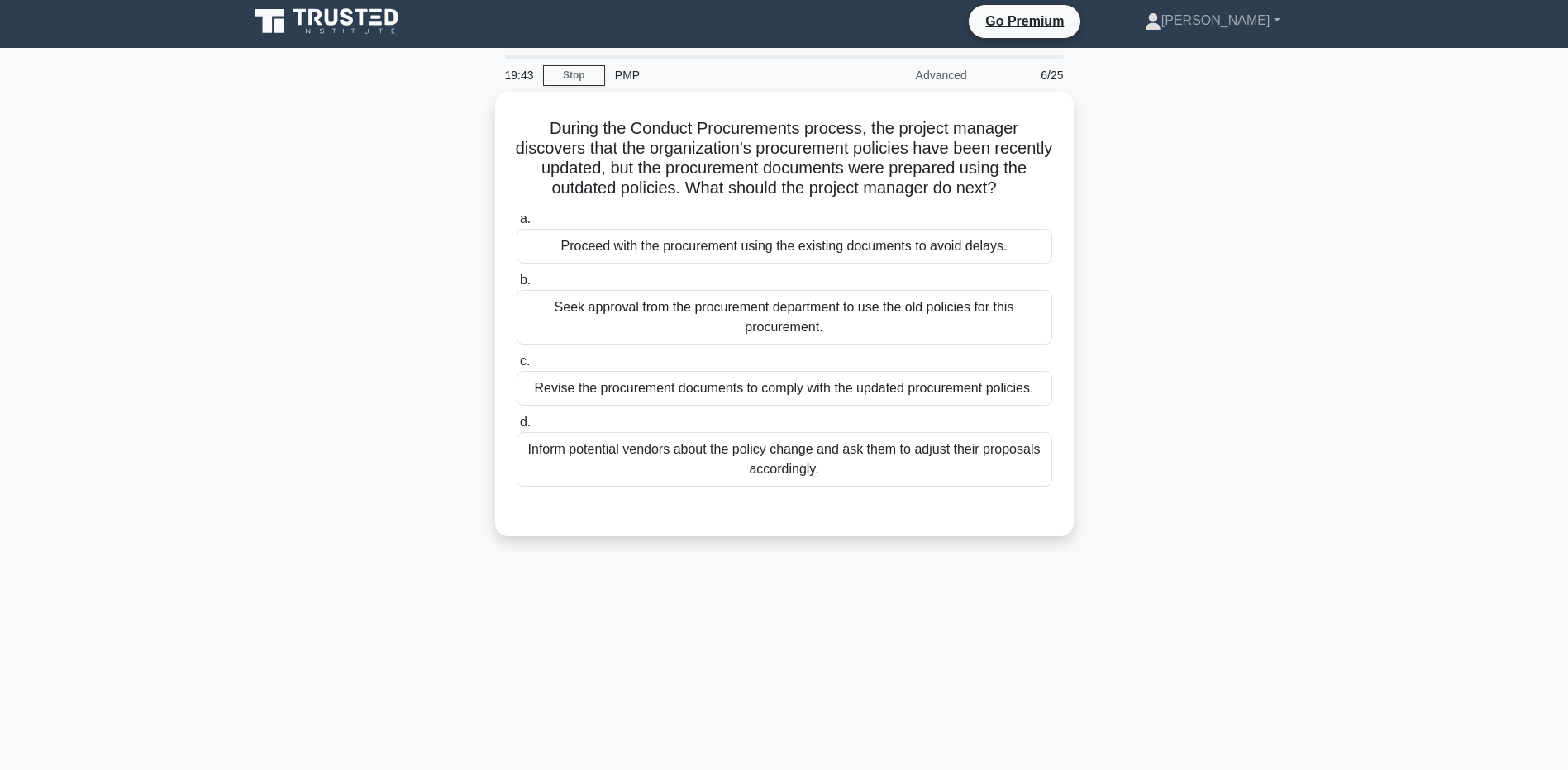
scroll to position [0, 0]
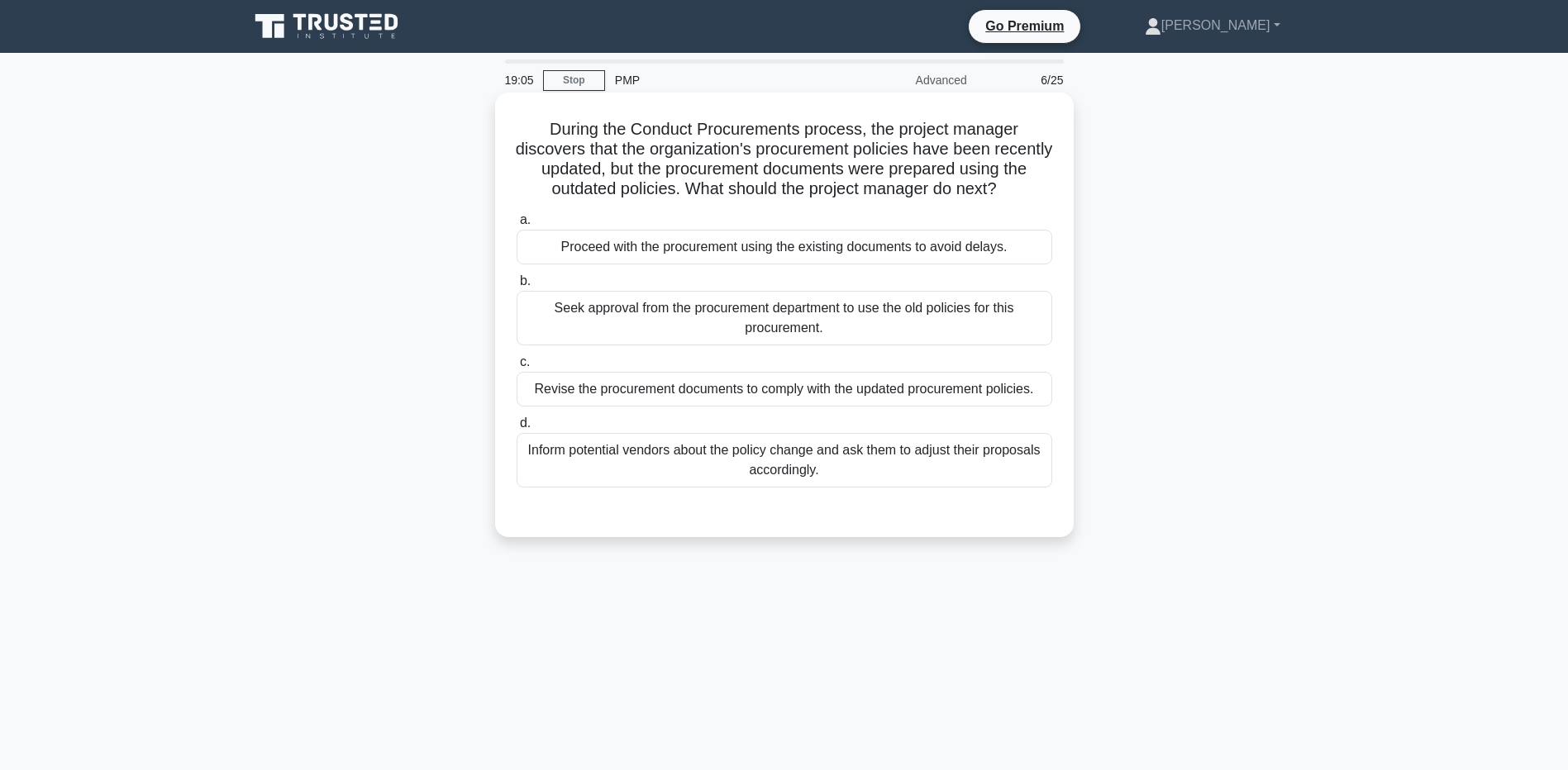
click at [1027, 467] on div "Inform potential vendors about the policy change and ask them to adjust their p…" at bounding box center [784, 460] width 535 height 55
click at [517, 429] on input "d. Inform potential vendors about the policy change and ask them to adjust thei…" at bounding box center [517, 424] width 0 height 11
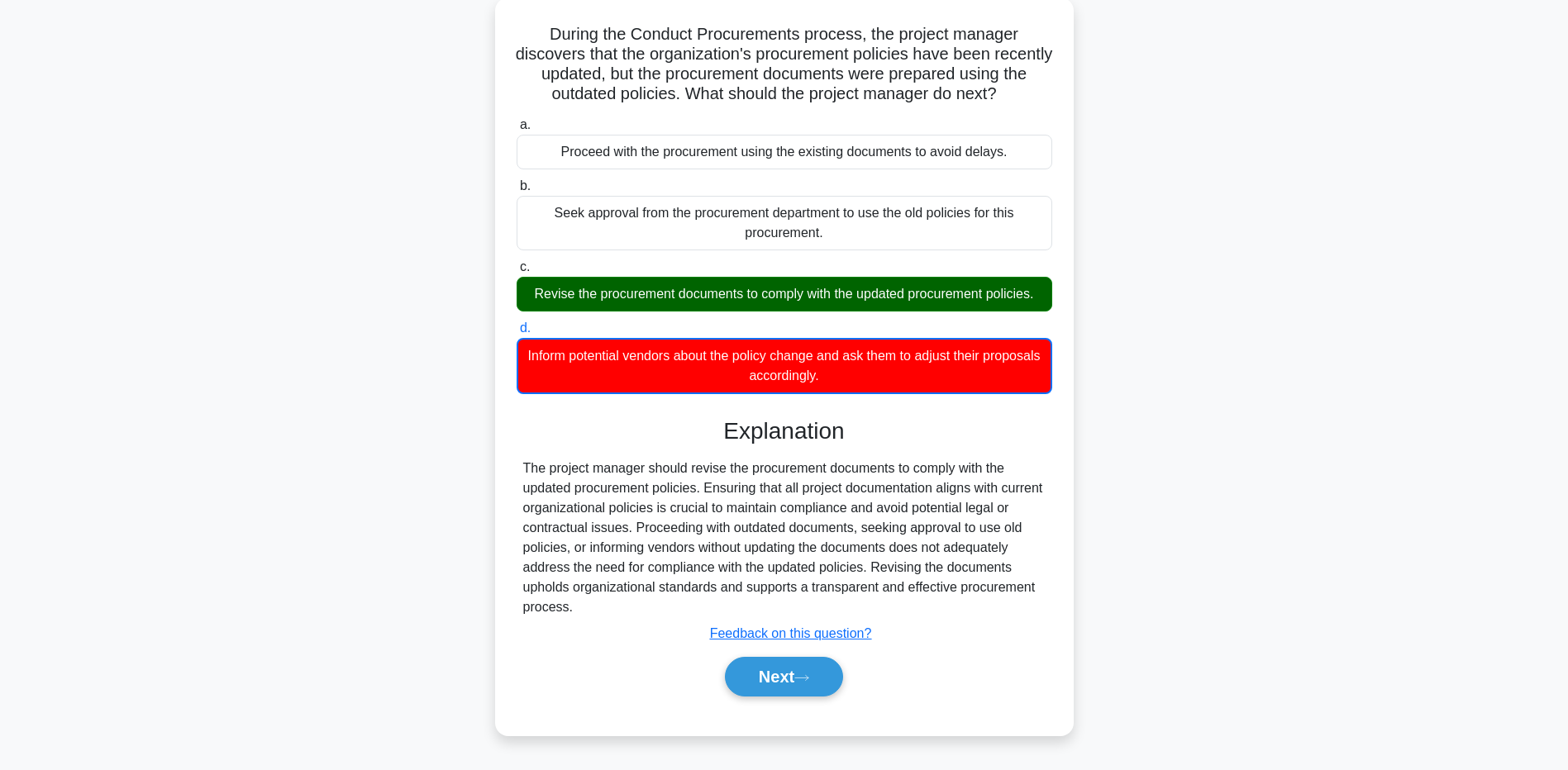
scroll to position [122, 0]
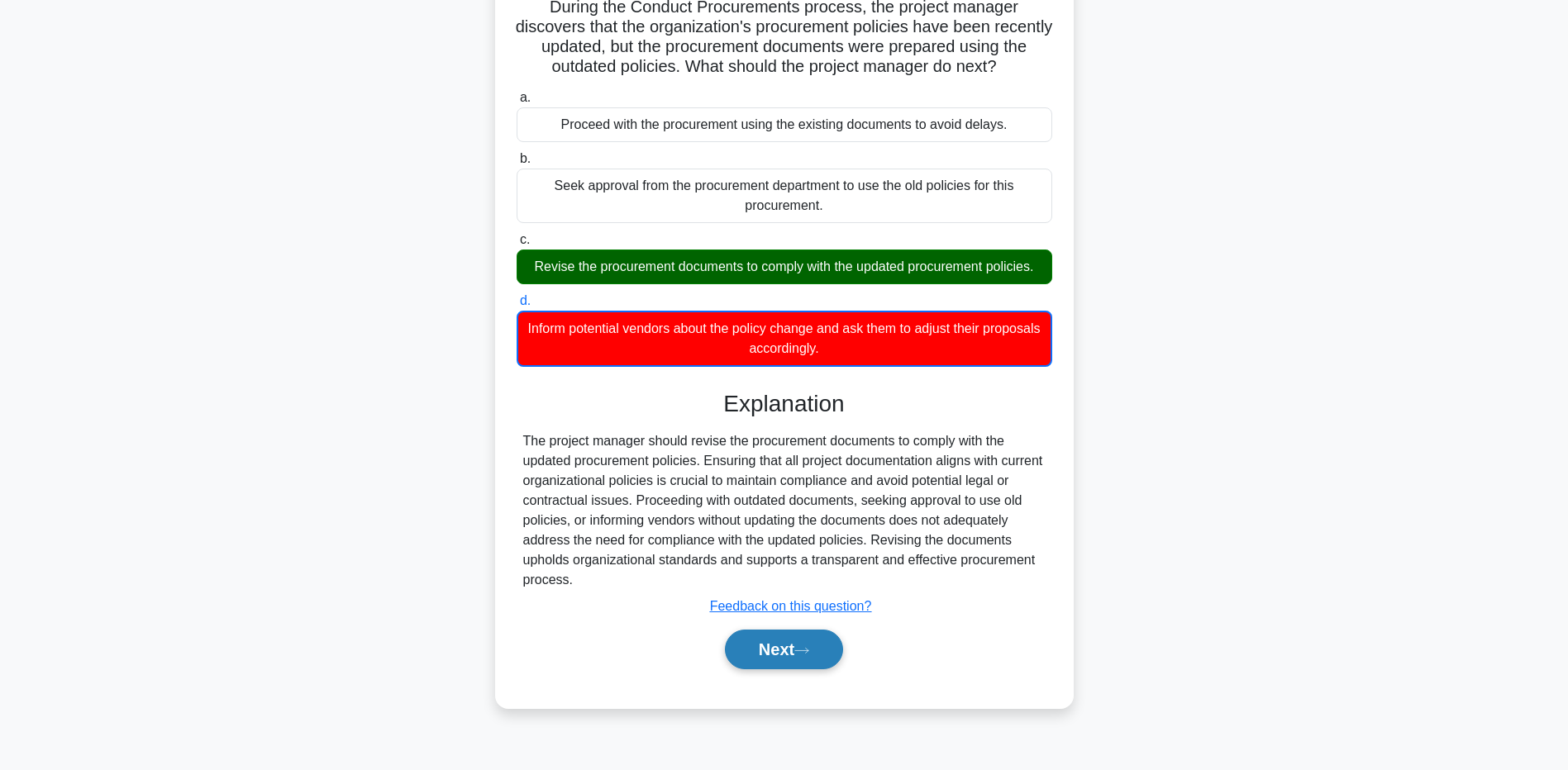
click at [776, 650] on button "Next" at bounding box center [784, 650] width 119 height 40
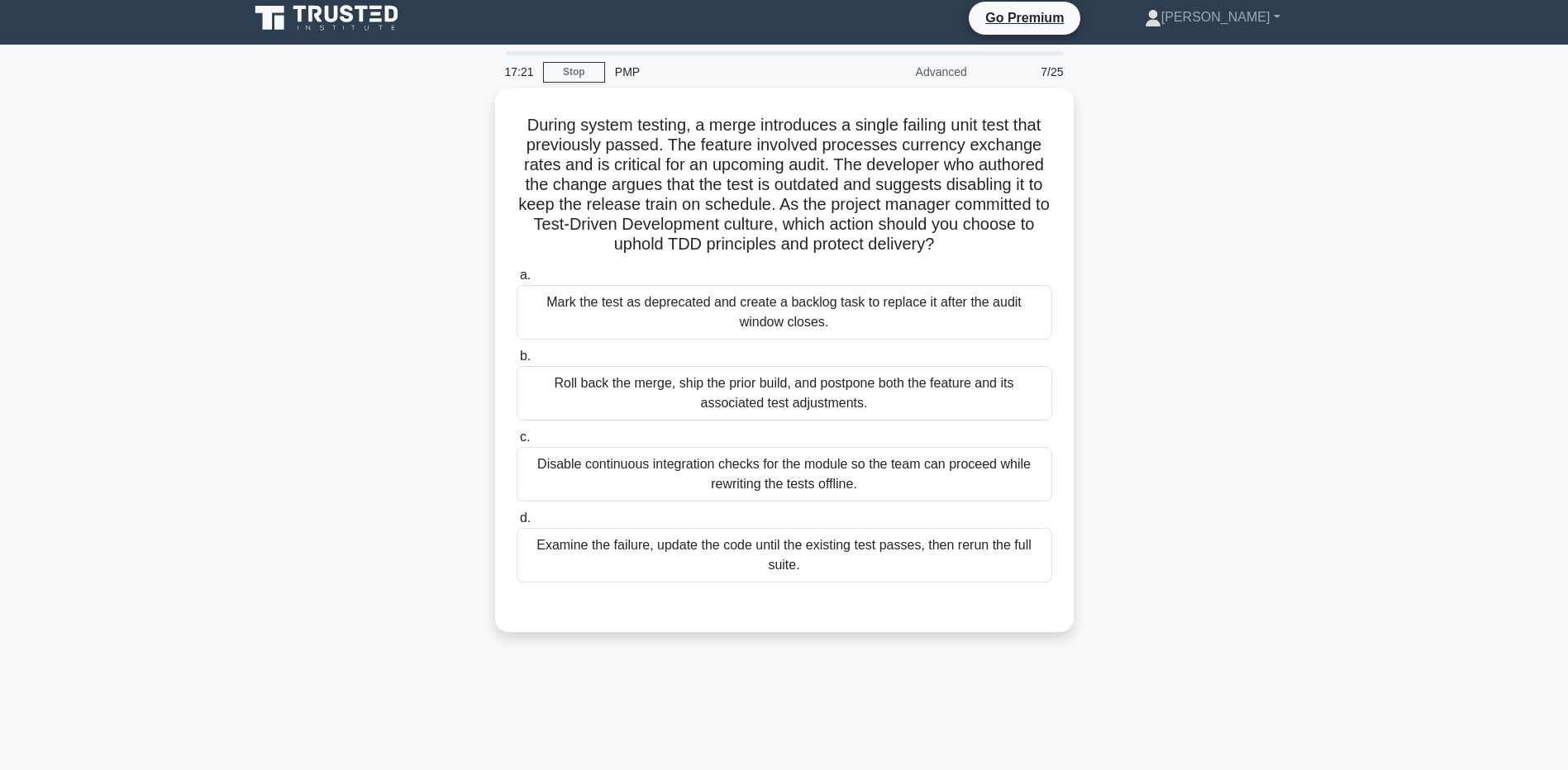
scroll to position [0, 0]
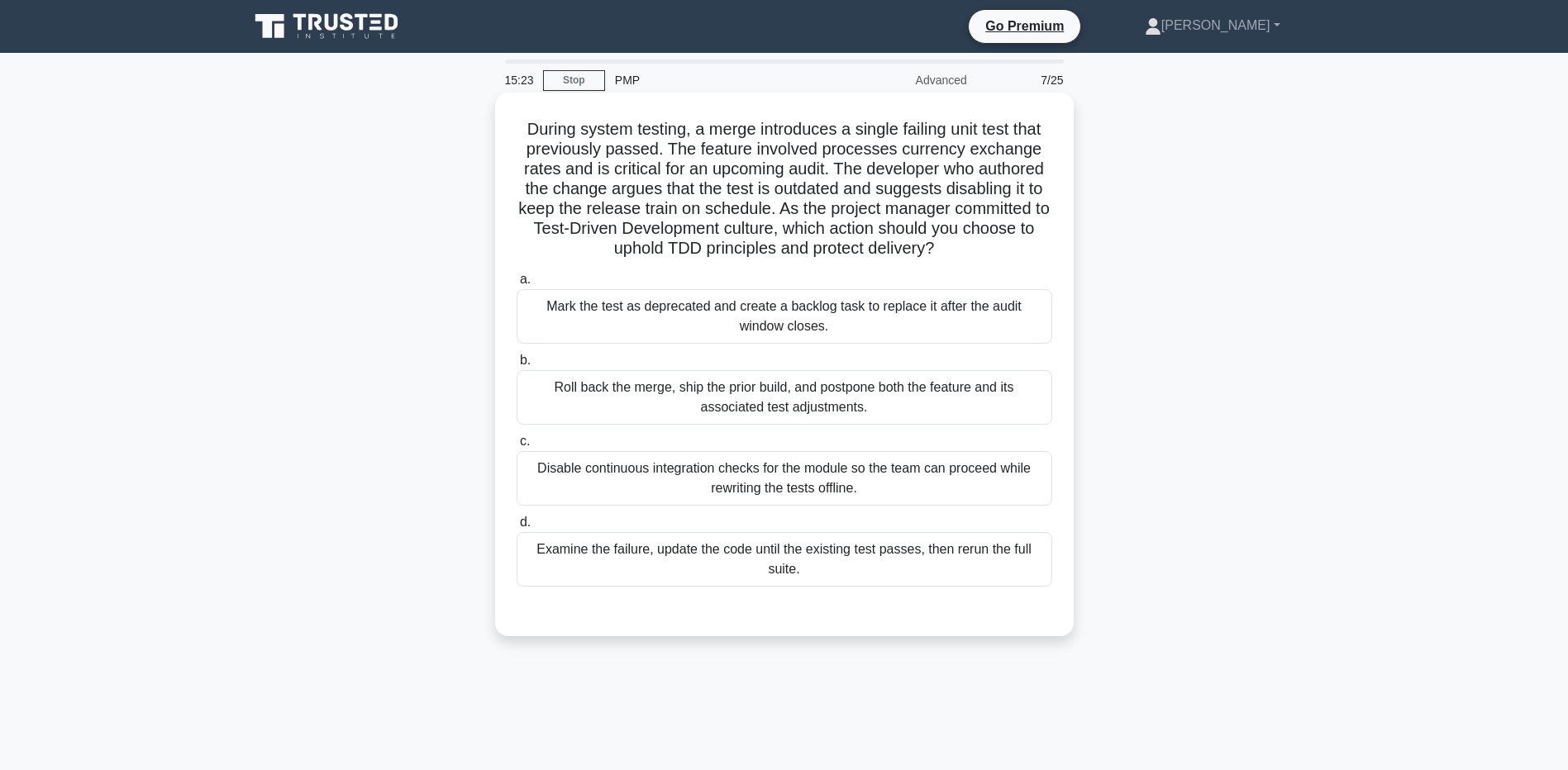
click at [670, 321] on div "Mark the test as deprecated and create a backlog task to replace it after the a…" at bounding box center [784, 317] width 535 height 55
click at [517, 285] on input "a. Mark the test as deprecated and create a backlog task to replace it after th…" at bounding box center [517, 280] width 0 height 11
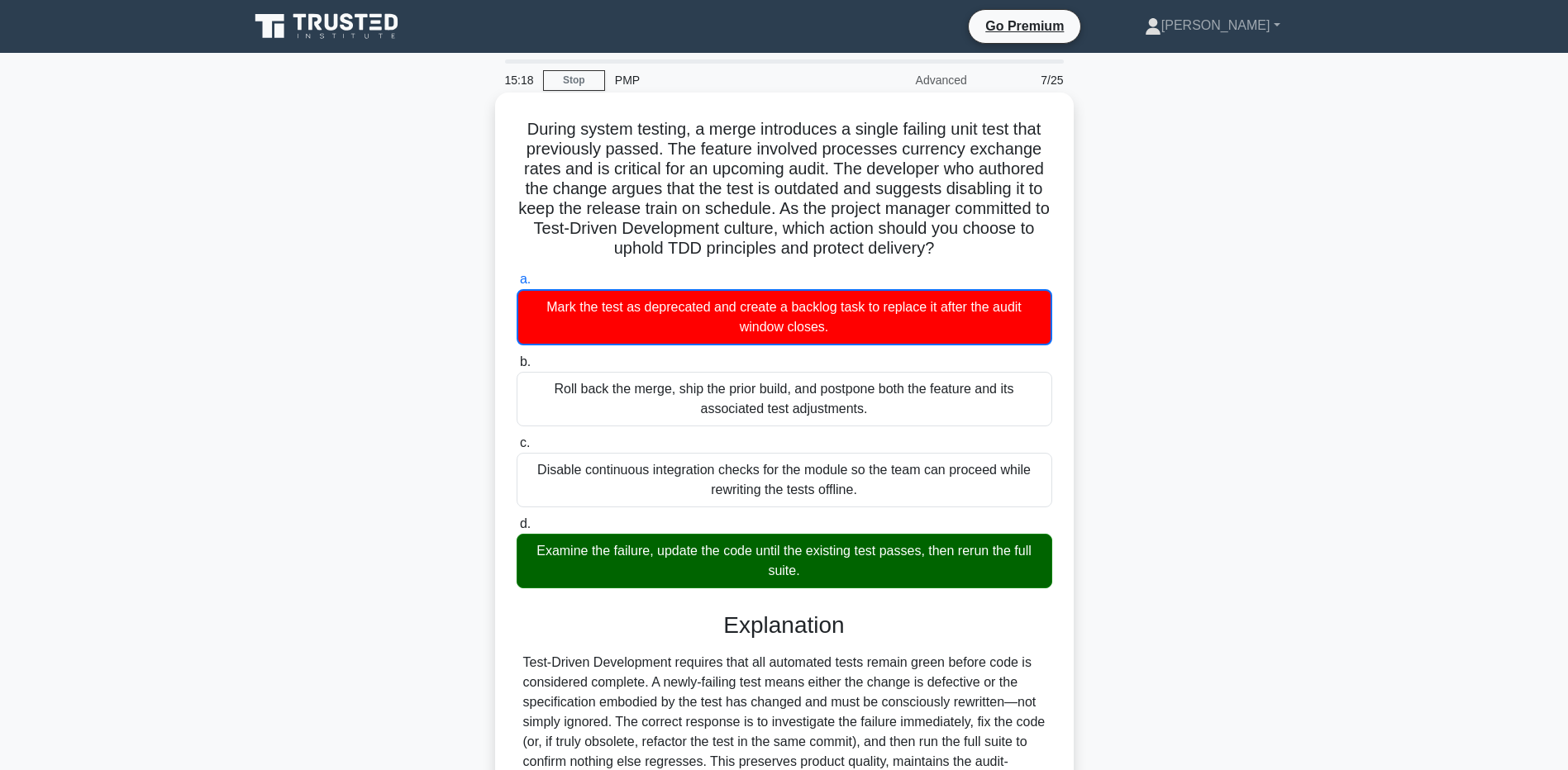
click at [953, 563] on div "Examine the failure, update the code until the existing test passes, then rerun…" at bounding box center [784, 561] width 535 height 55
click at [517, 530] on input "d. Examine the failure, update the code until the existing test passes, then re…" at bounding box center [517, 524] width 0 height 11
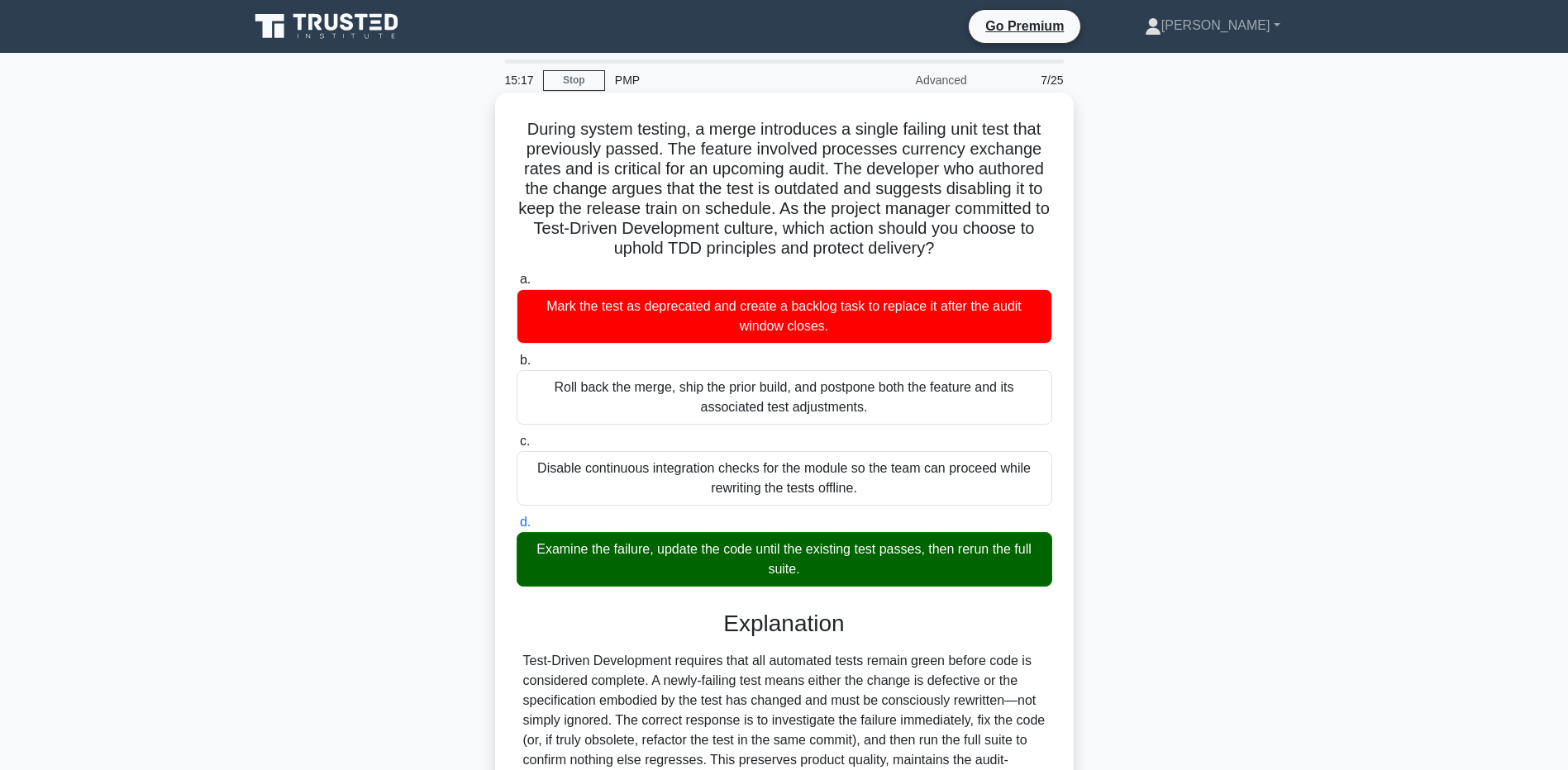
click at [954, 559] on div "Examine the failure, update the code until the existing test passes, then rerun…" at bounding box center [784, 559] width 535 height 55
click at [517, 528] on input "d. Examine the failure, update the code until the existing test passes, then re…" at bounding box center [517, 523] width 0 height 11
click at [954, 559] on div "Examine the failure, update the code until the existing test passes, then rerun…" at bounding box center [784, 559] width 535 height 55
click at [517, 528] on input "d. Examine the failure, update the code until the existing test passes, then re…" at bounding box center [517, 523] width 0 height 11
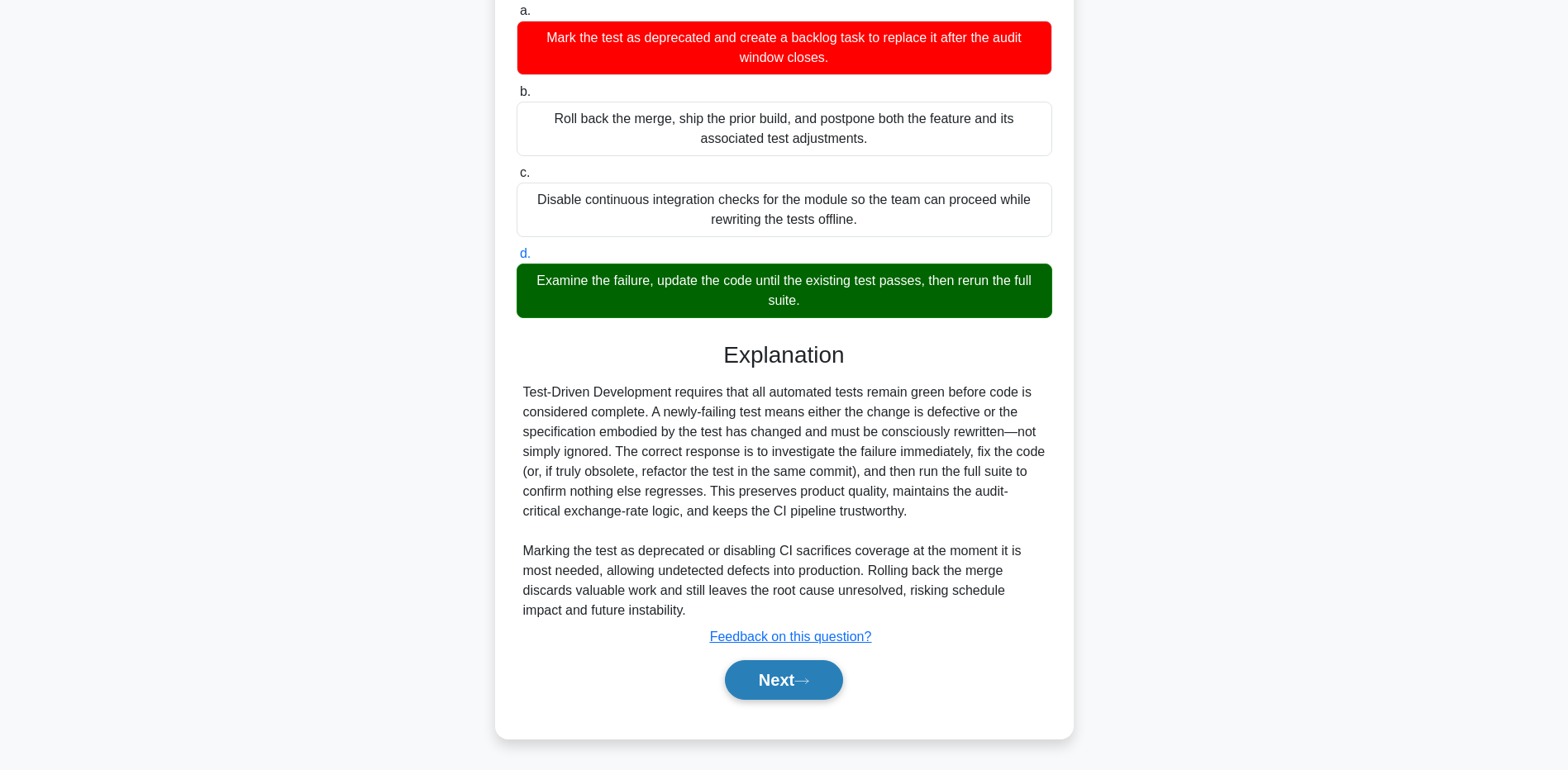
click at [780, 687] on button "Next" at bounding box center [784, 680] width 119 height 40
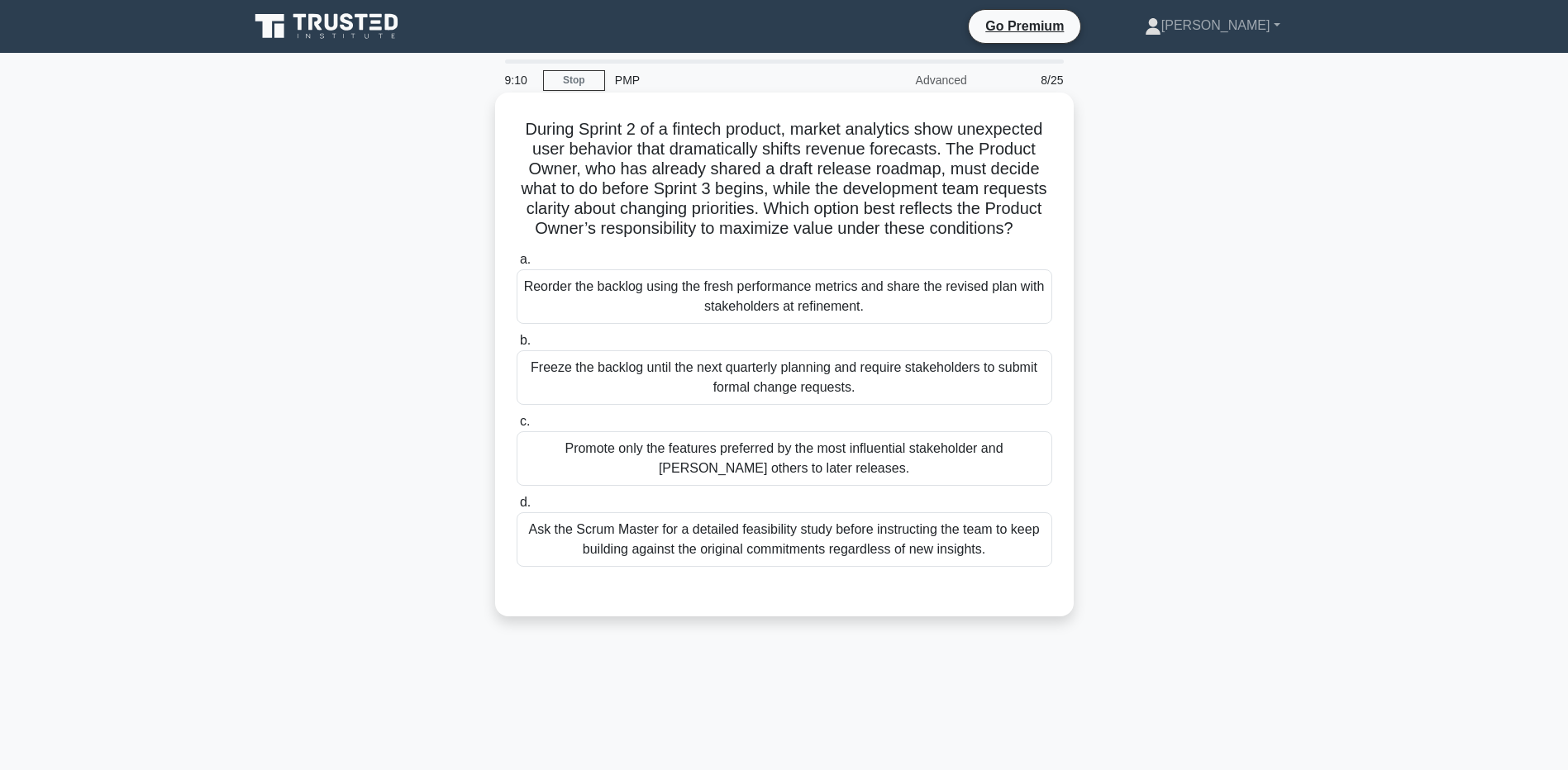
click at [643, 562] on div "Ask the Scrum Master for a detailed feasibility study before instructing the te…" at bounding box center [784, 540] width 535 height 55
click at [517, 508] on input "d. Ask the Scrum Master for a detailed feasibility study before instructing the…" at bounding box center [517, 503] width 0 height 11
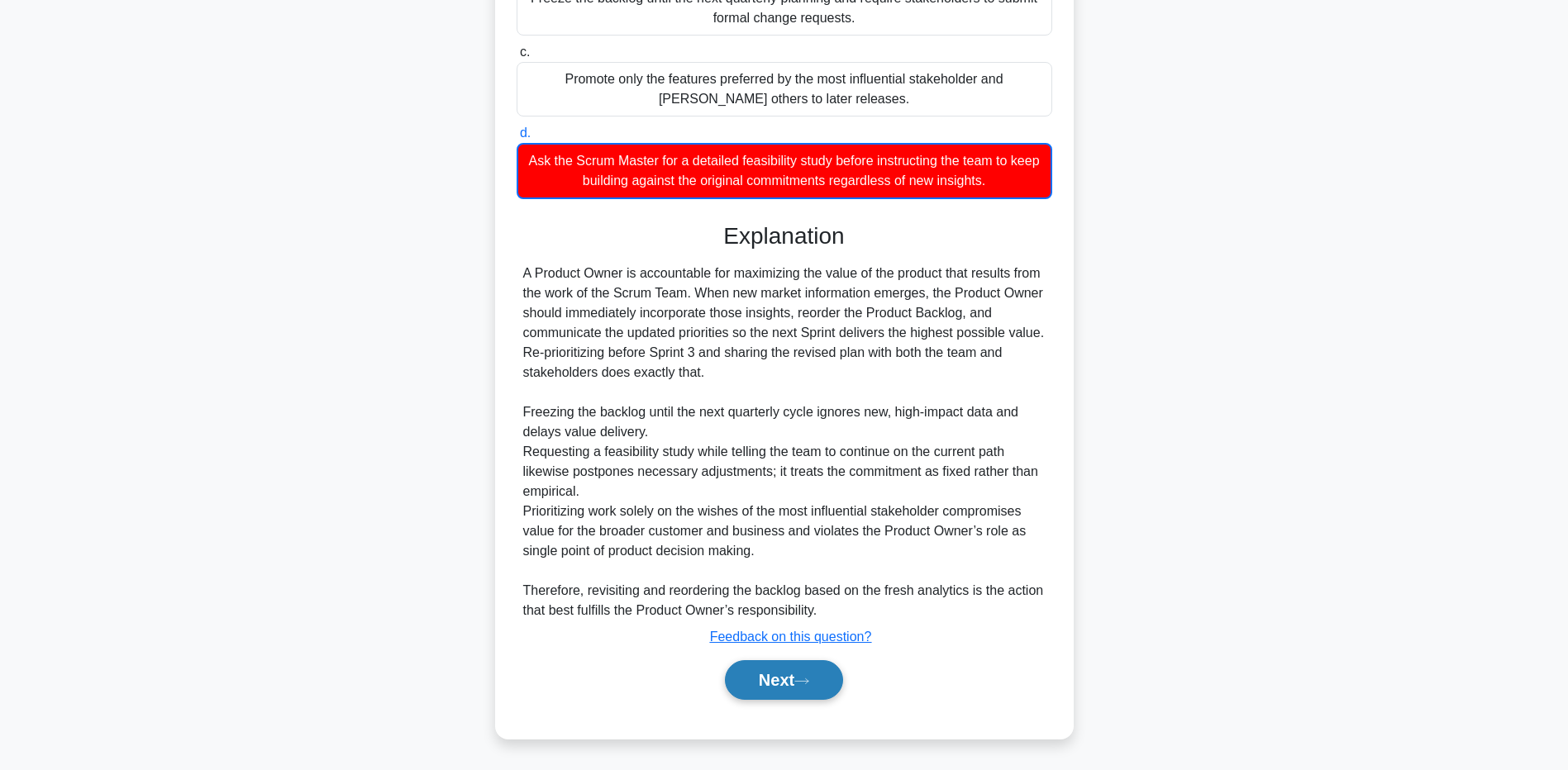
click at [803, 676] on button "Next" at bounding box center [784, 680] width 119 height 40
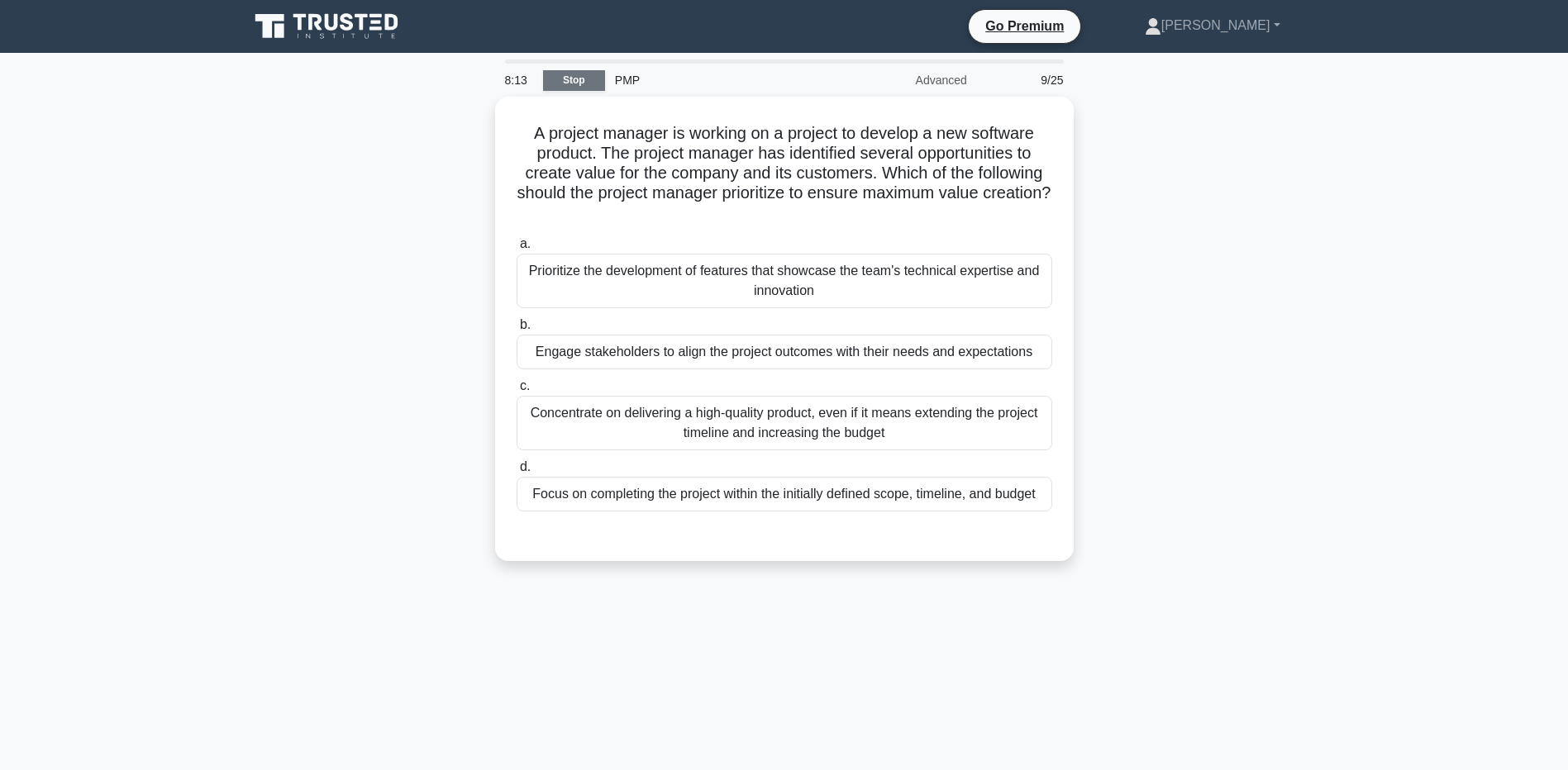
click at [578, 78] on link "Stop" at bounding box center [574, 80] width 62 height 20
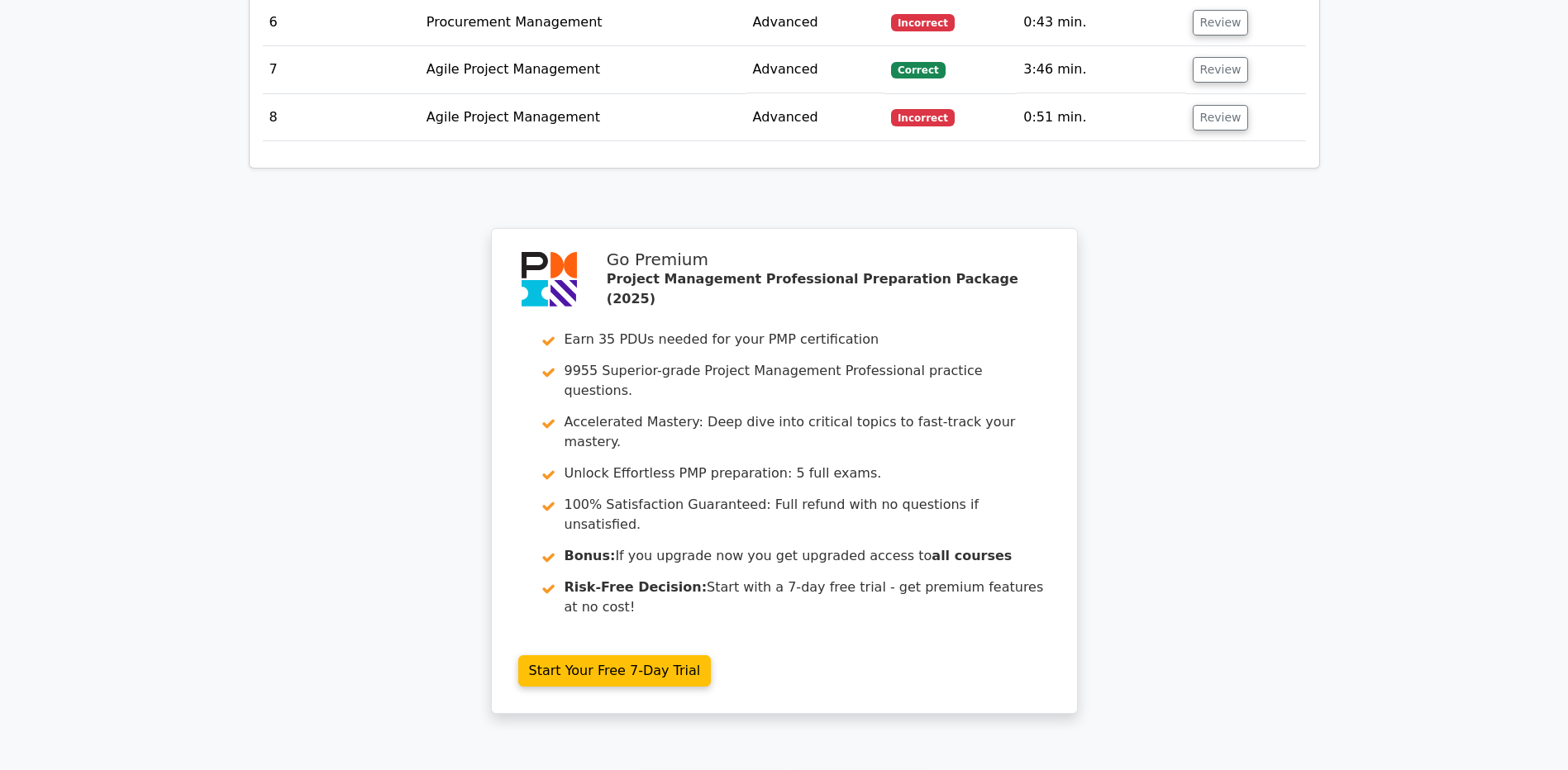
scroll to position [2729, 0]
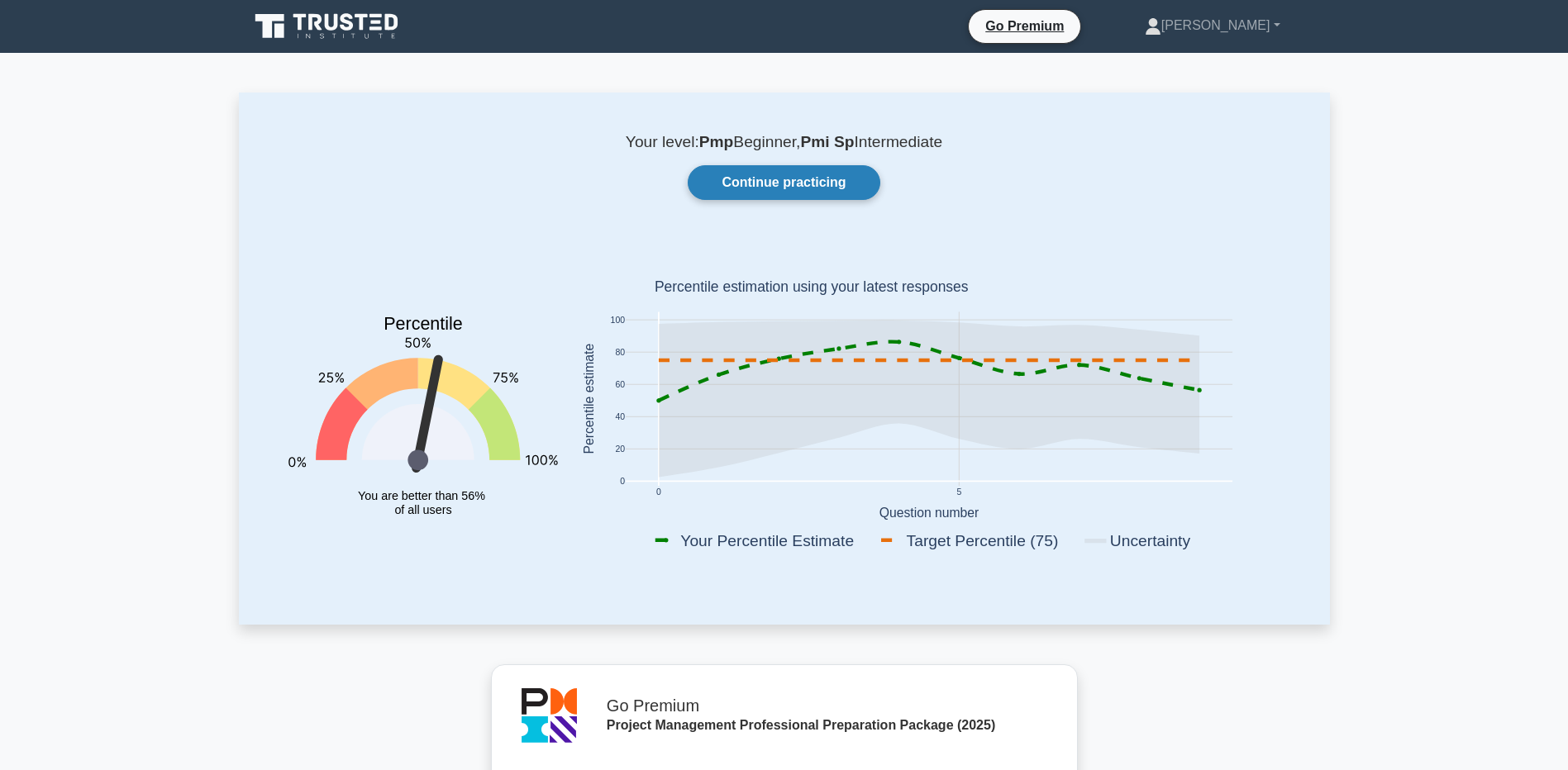
click at [803, 189] on link "Continue practicing" at bounding box center [783, 182] width 192 height 35
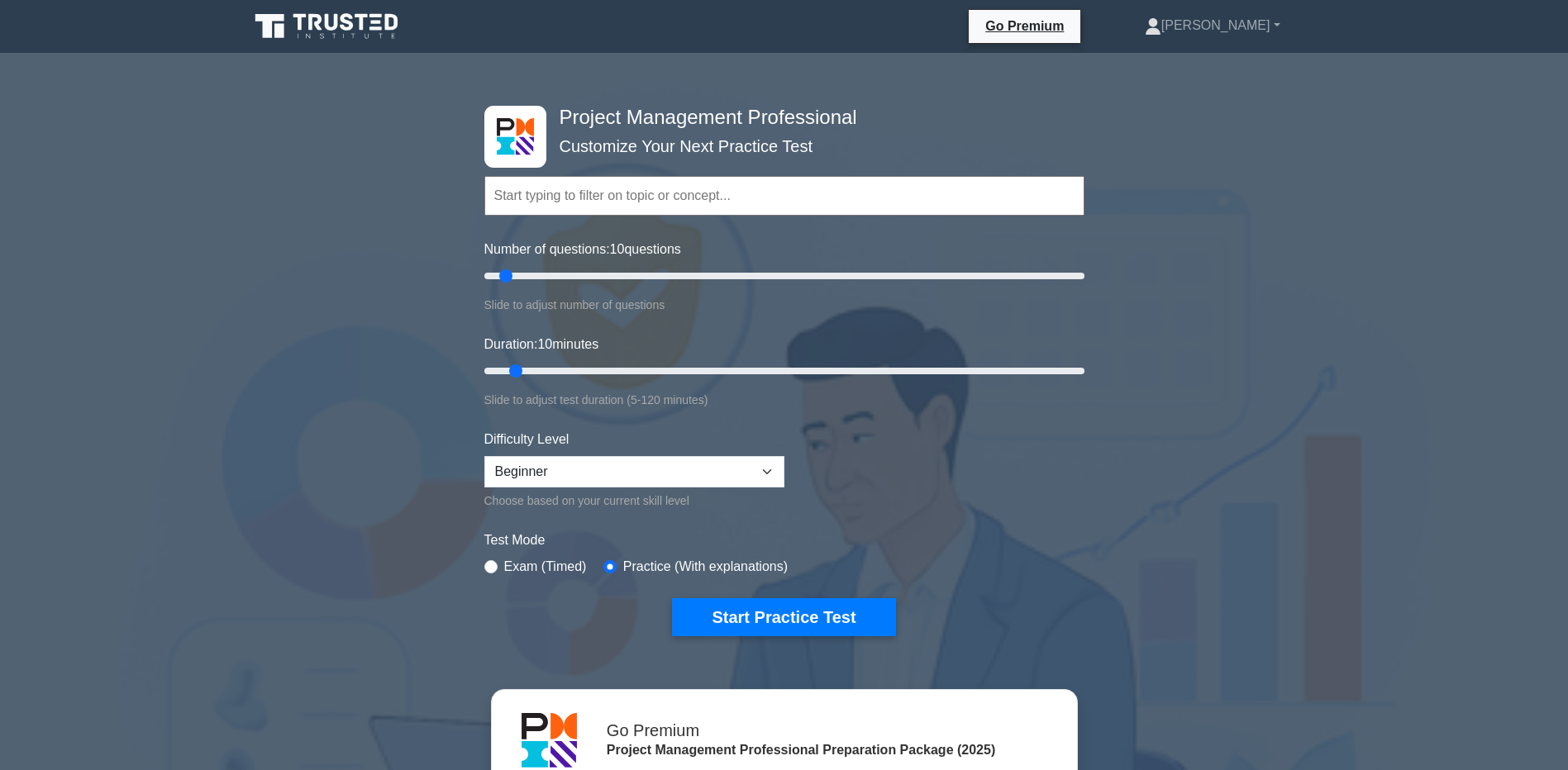
click at [288, 32] on icon at bounding box center [327, 26] width 158 height 31
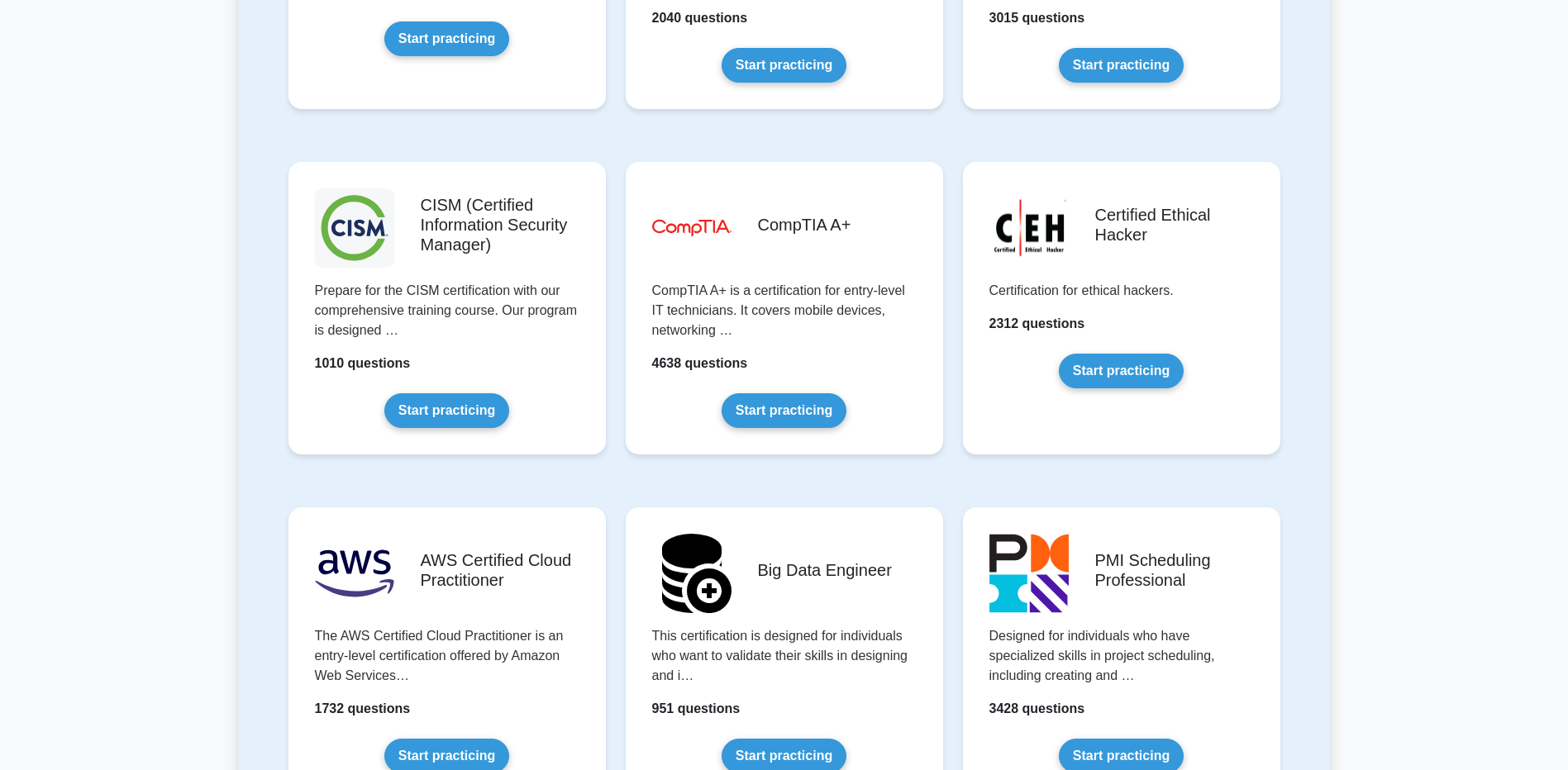
scroll to position [2397, 0]
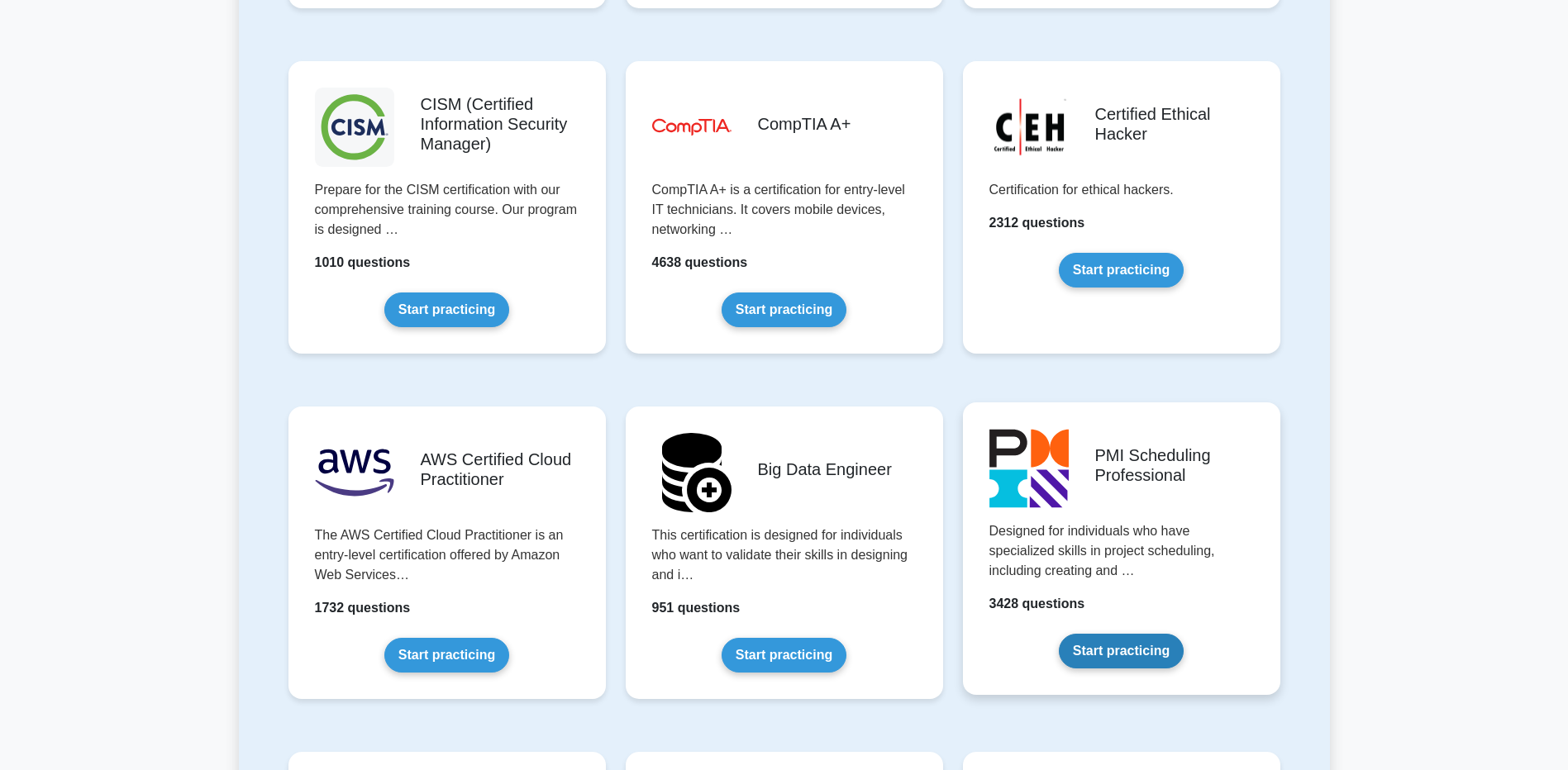
click at [1107, 657] on link "Start practicing" at bounding box center [1120, 651] width 125 height 35
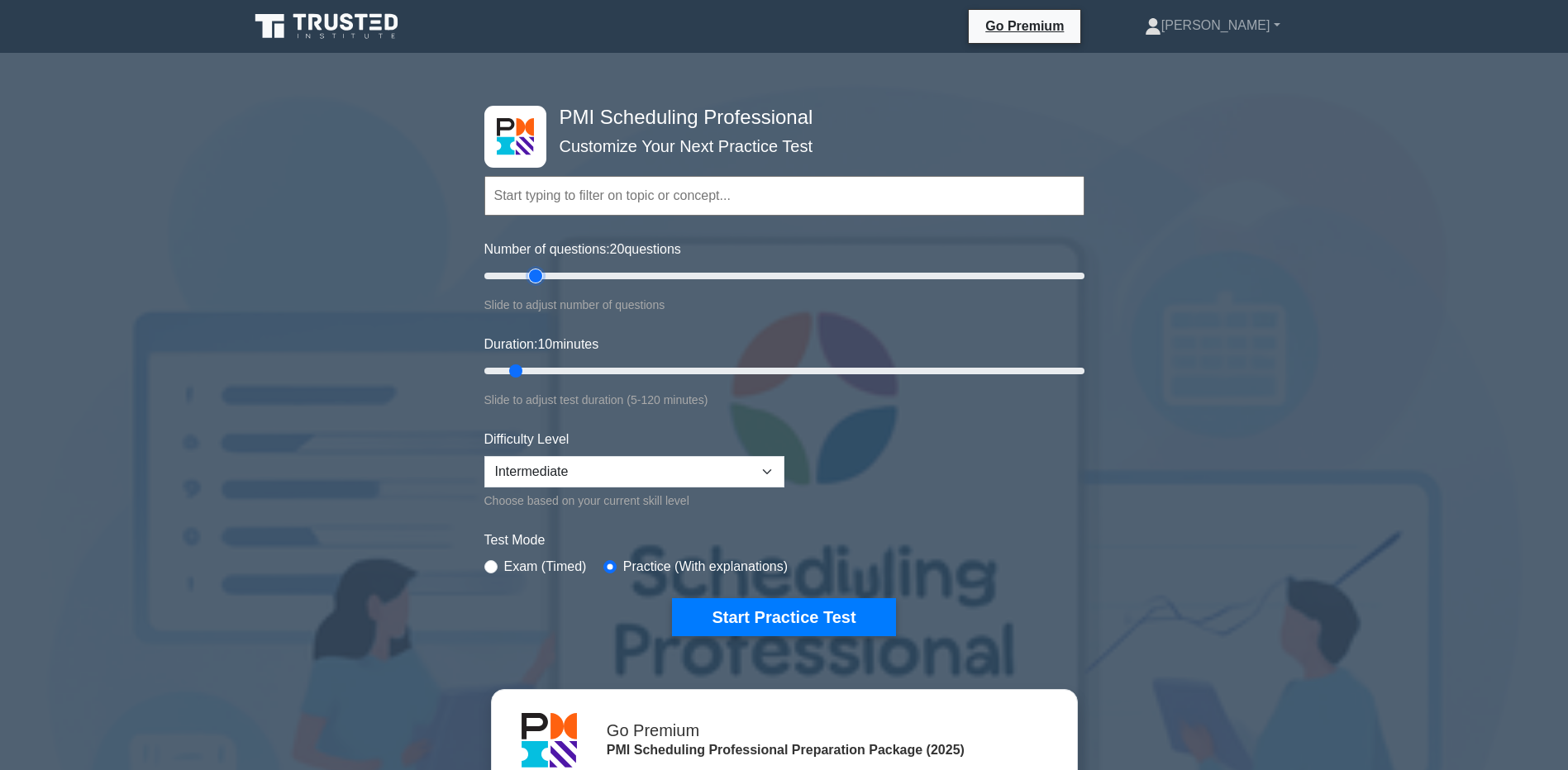
drag, startPoint x: 507, startPoint y: 279, endPoint x: 534, endPoint y: 277, distance: 27.1
type input "20"
click at [534, 277] on input "Number of questions: 20 questions" at bounding box center [784, 276] width 600 height 19
drag, startPoint x: 516, startPoint y: 373, endPoint x: 561, endPoint y: 371, distance: 45.0
type input "20"
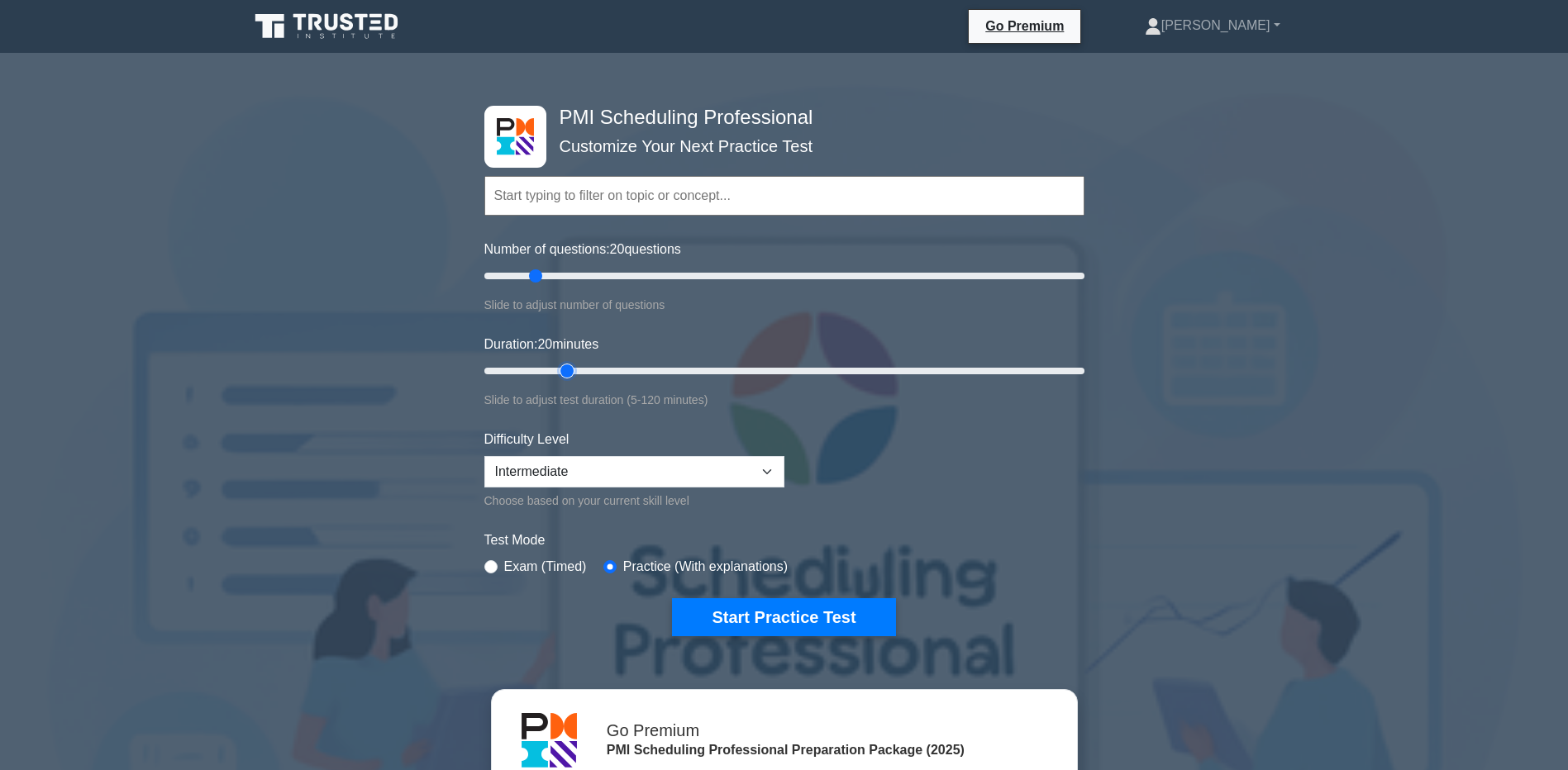
click at [561, 371] on input "Duration: 20 minutes" at bounding box center [784, 371] width 600 height 19
click at [790, 620] on button "Start Practice Test" at bounding box center [783, 617] width 223 height 38
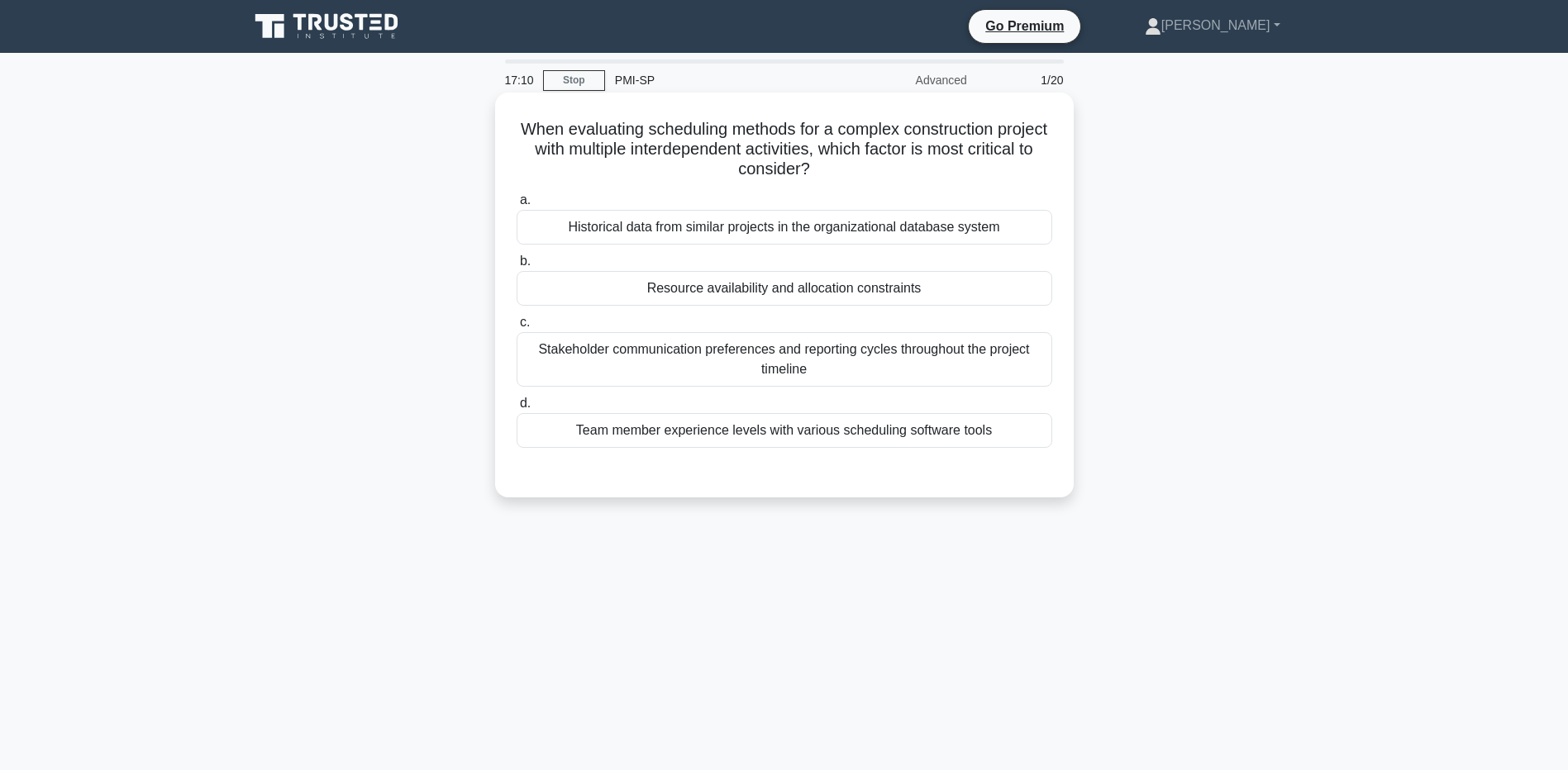
click at [703, 285] on div "Resource availability and allocation constraints" at bounding box center [784, 288] width 535 height 35
click at [517, 267] on input "b. Resource availability and allocation constraints" at bounding box center [517, 261] width 0 height 11
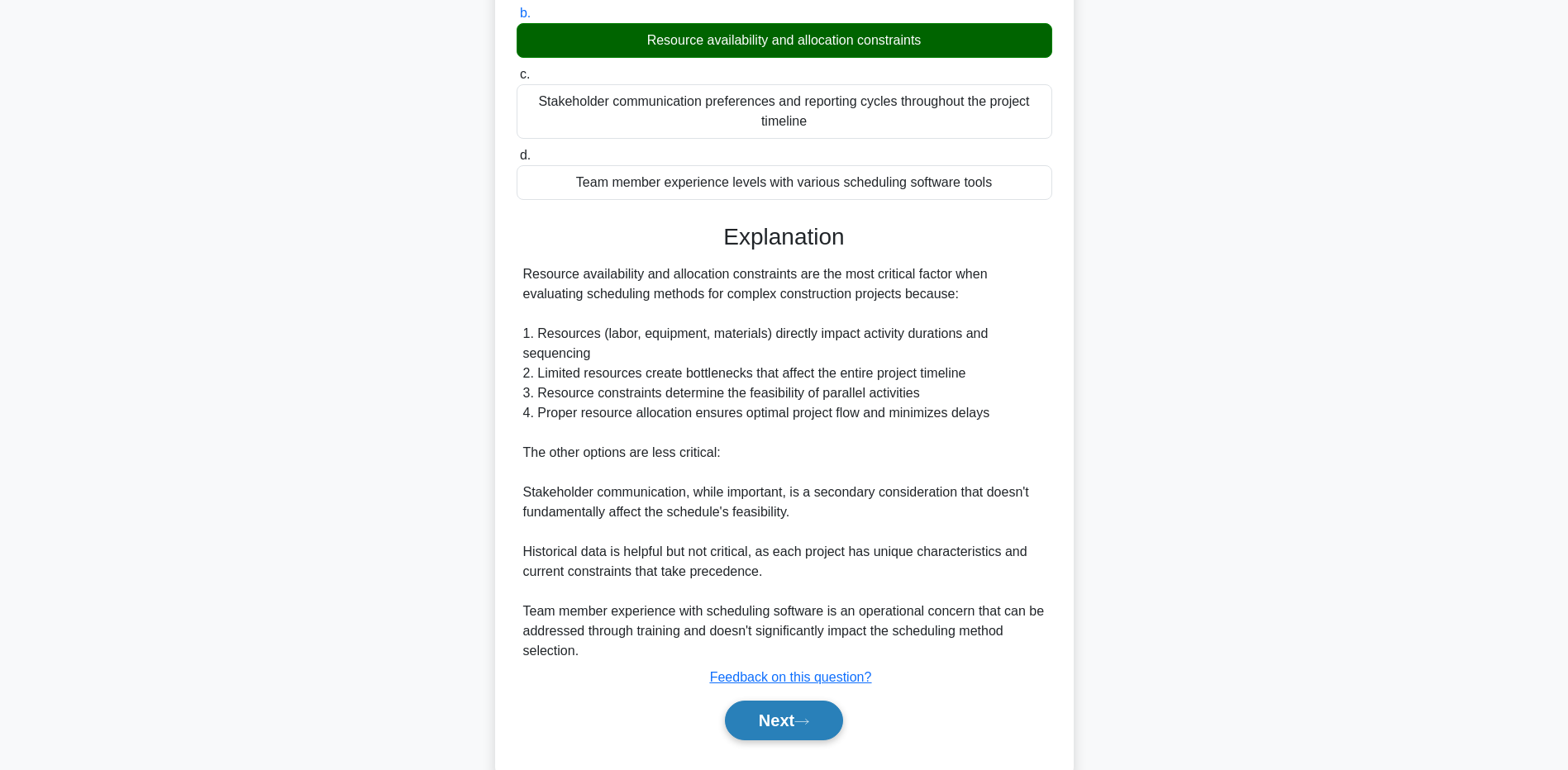
click at [756, 721] on button "Next" at bounding box center [784, 720] width 119 height 40
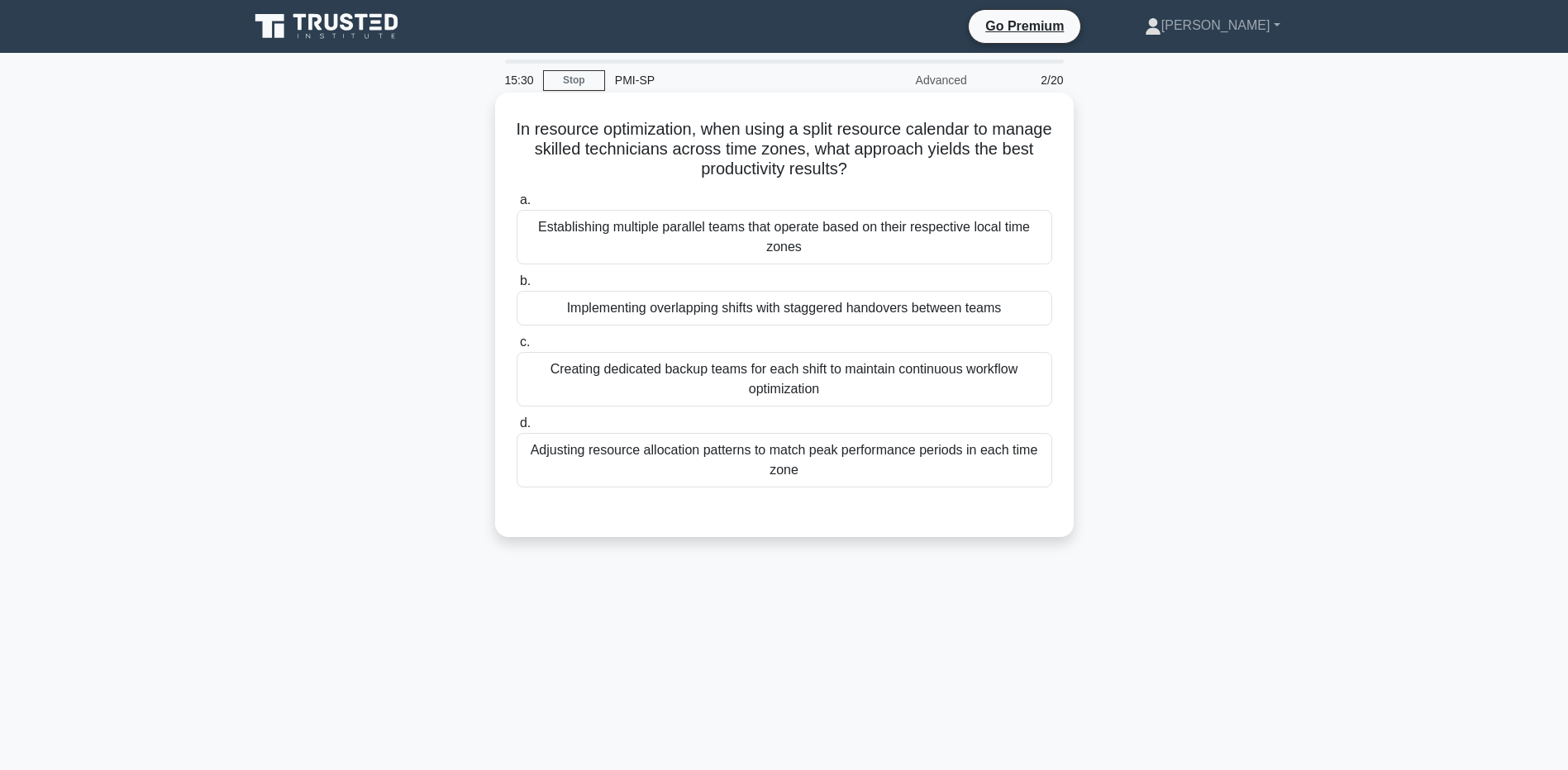
click at [623, 476] on div "Adjusting resource allocation patterns to match peak performance periods in eac…" at bounding box center [784, 460] width 535 height 55
click at [517, 429] on input "d. Adjusting resource allocation patterns to match peak performance periods in …" at bounding box center [517, 424] width 0 height 11
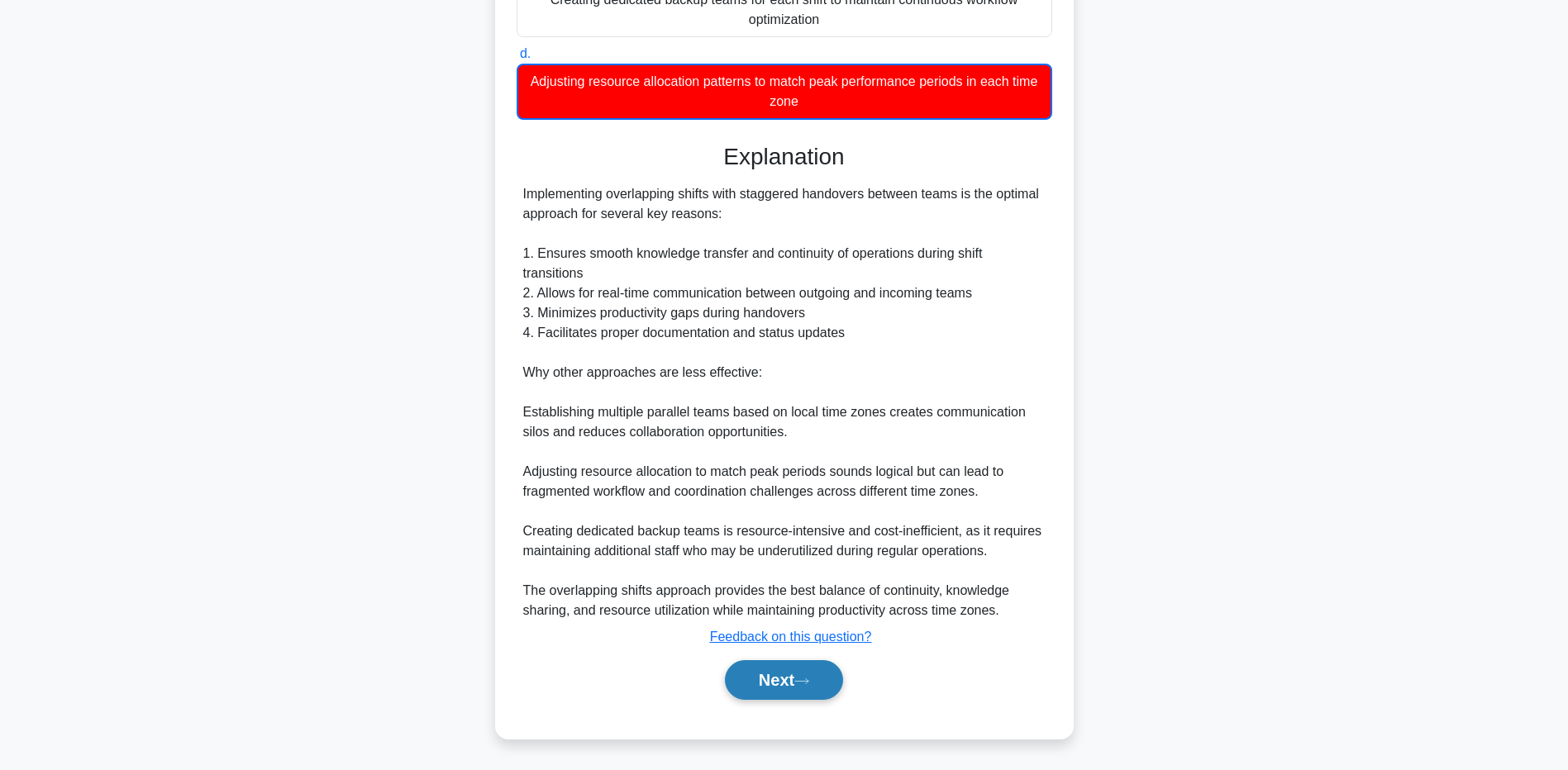
click at [820, 674] on button "Next" at bounding box center [784, 680] width 119 height 40
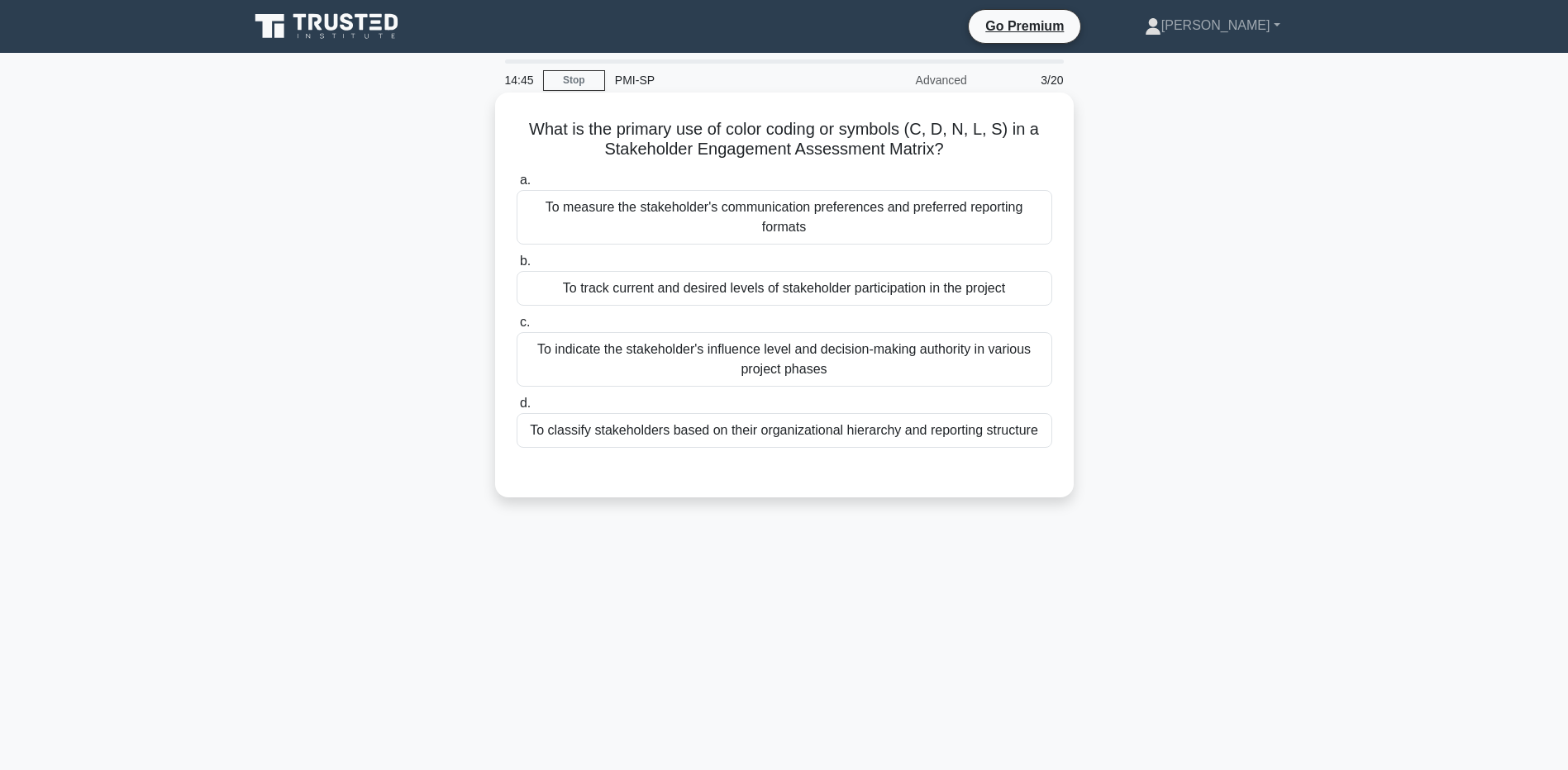
click at [868, 281] on div "To track current and desired levels of stakeholder participation in the project" at bounding box center [784, 288] width 535 height 35
click at [517, 267] on input "b. To track current and desired levels of stakeholder participation in the proj…" at bounding box center [517, 261] width 0 height 11
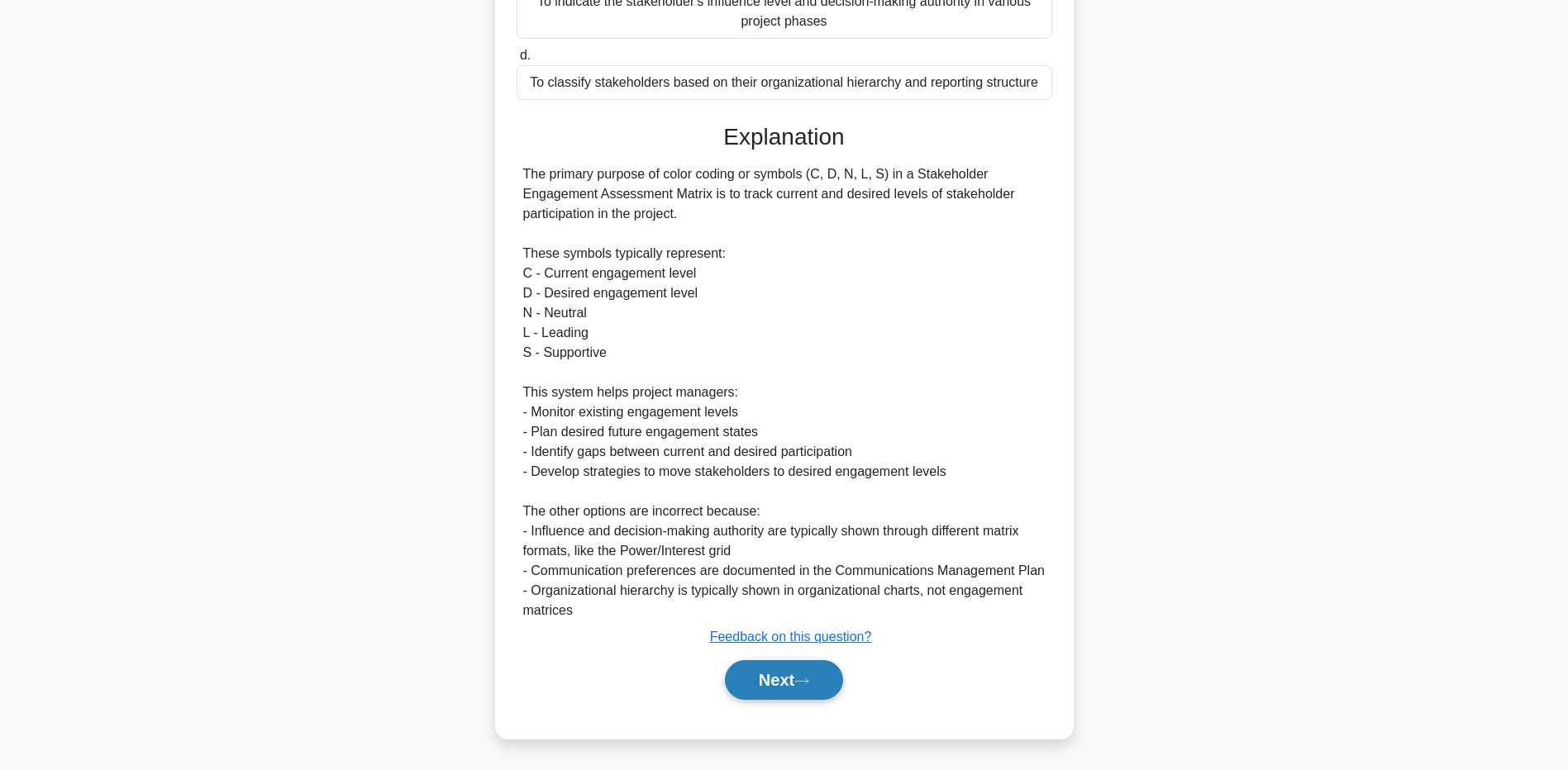
click at [796, 681] on button "Next" at bounding box center [784, 680] width 119 height 40
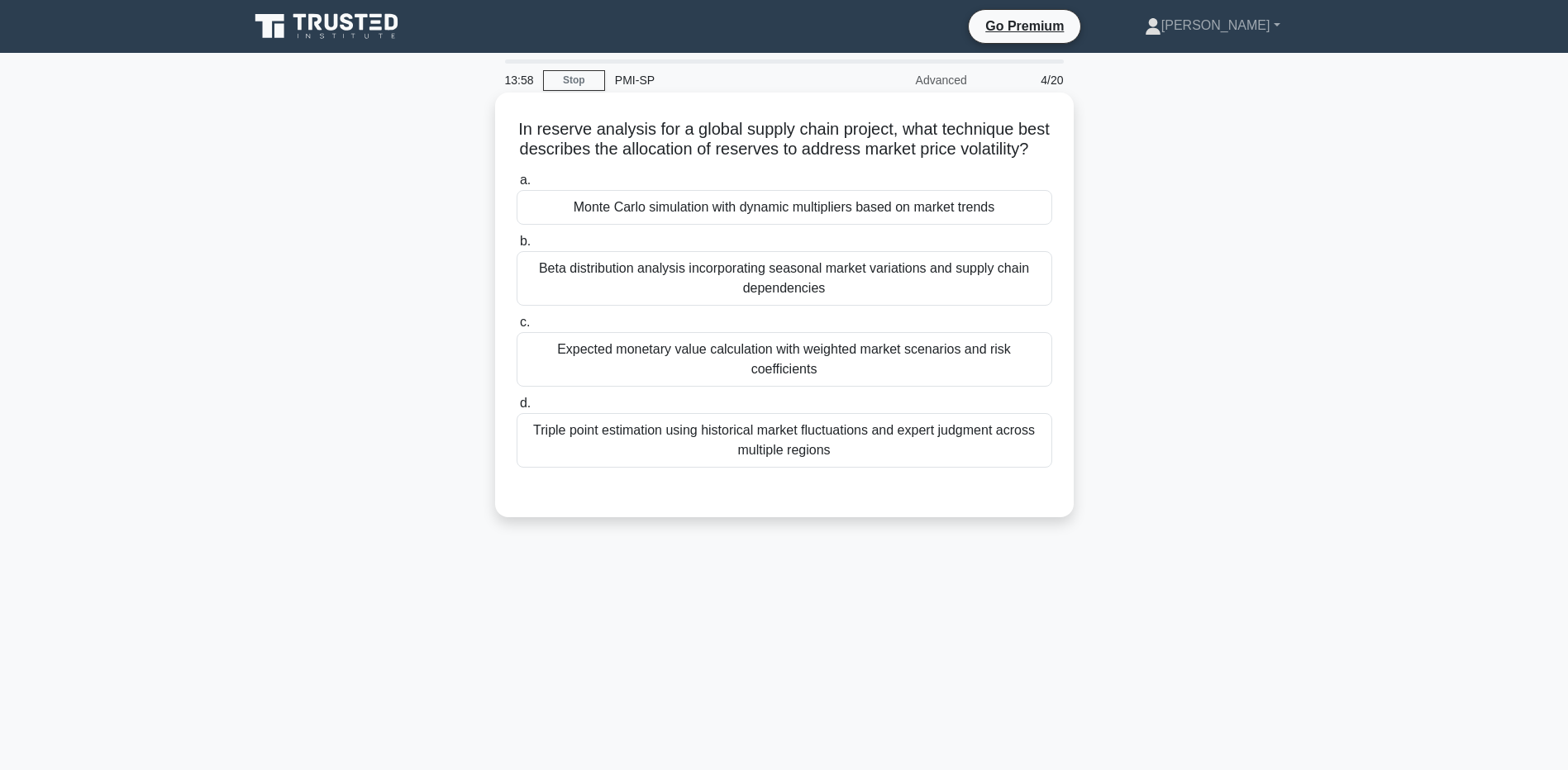
click at [910, 296] on div "Beta distribution analysis incorporating seasonal market variations and supply …" at bounding box center [784, 279] width 535 height 55
click at [517, 247] on input "b. Beta distribution analysis incorporating seasonal market variations and supp…" at bounding box center [517, 242] width 0 height 11
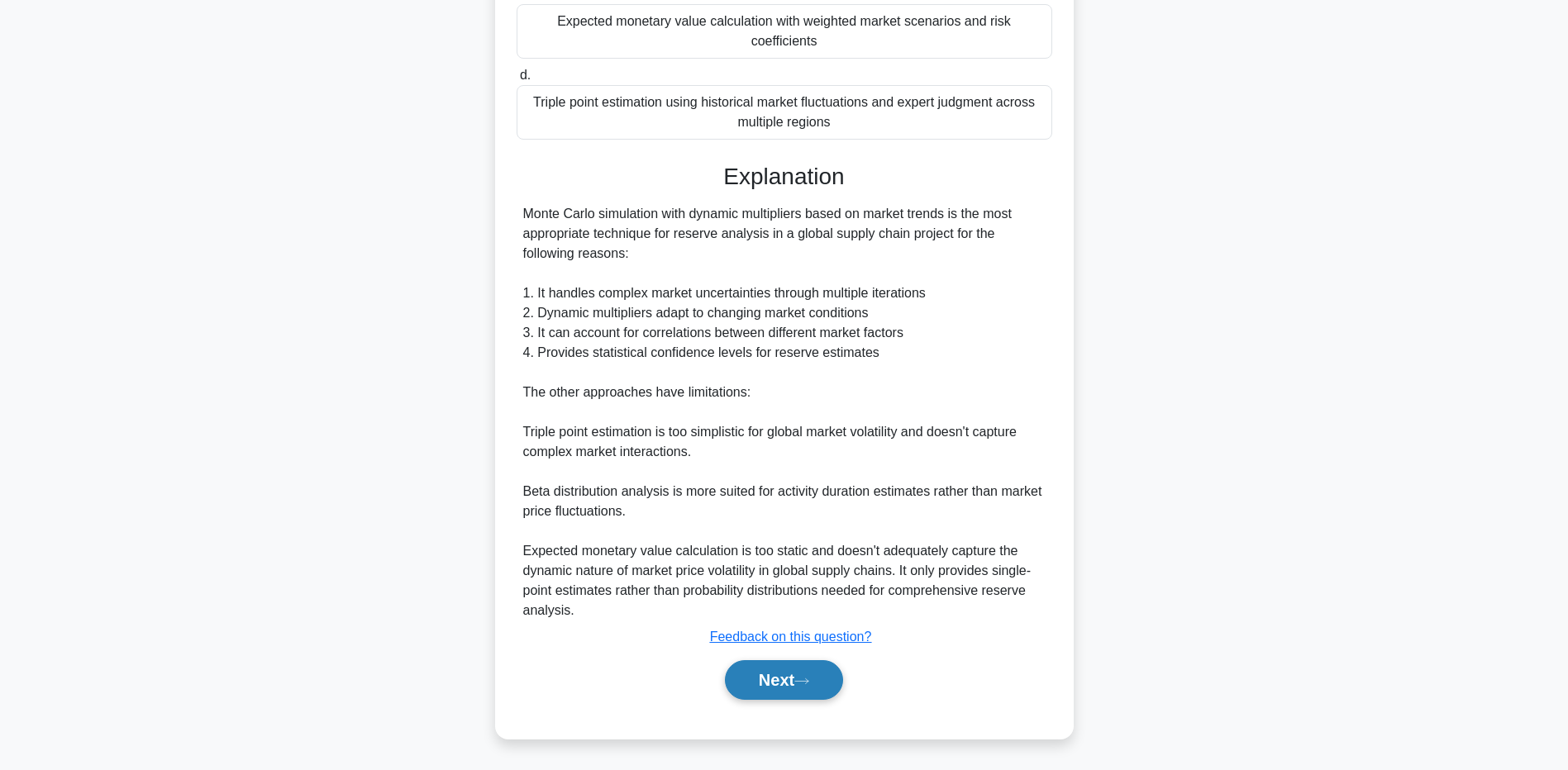
click at [776, 688] on button "Next" at bounding box center [784, 680] width 119 height 40
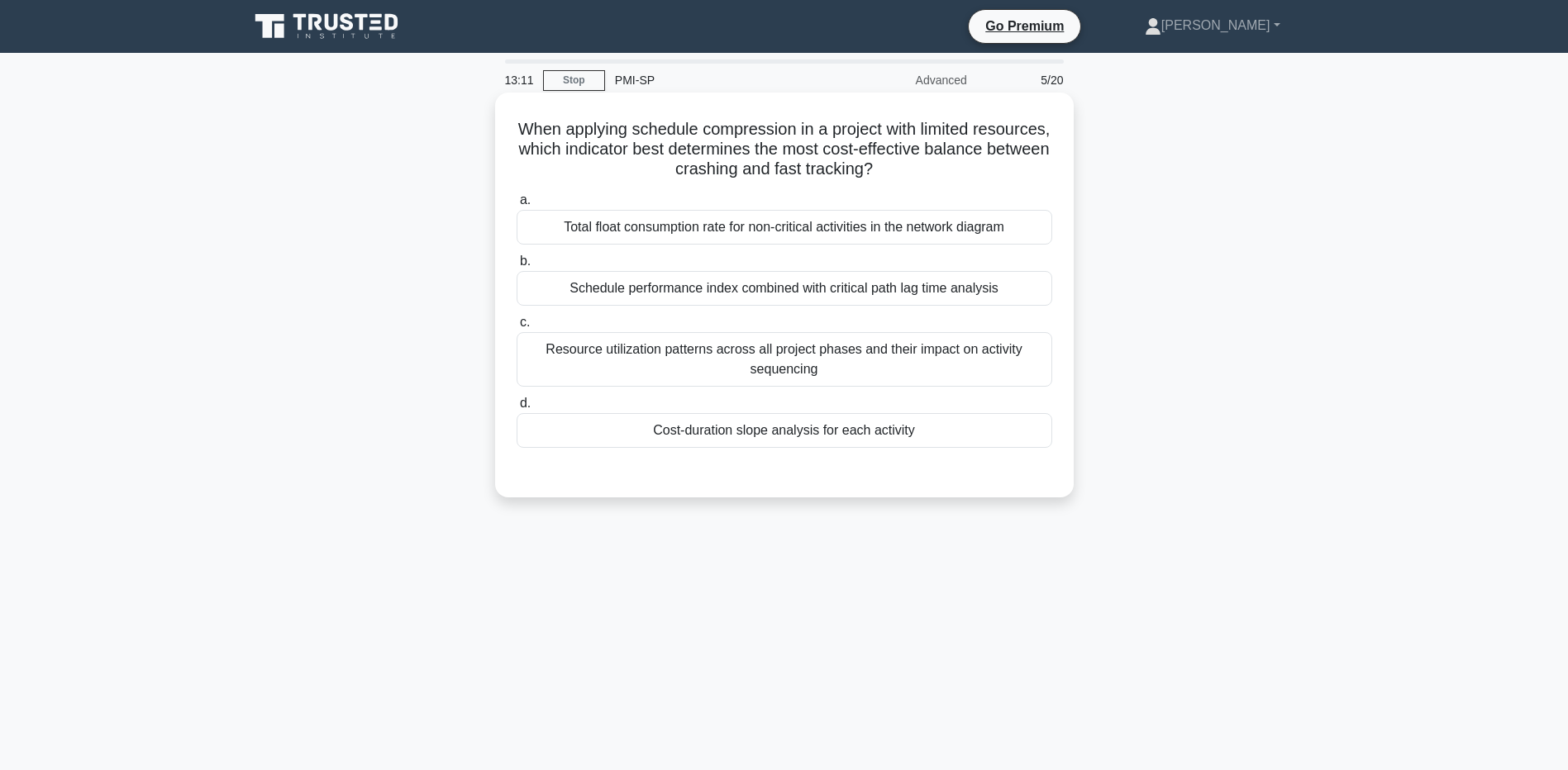
click at [697, 153] on h5 "When applying schedule compression in a project with limited resources, which i…" at bounding box center [784, 149] width 539 height 61
click at [989, 294] on div "Schedule performance index combined with critical path lag time analysis" at bounding box center [784, 288] width 535 height 35
click at [517, 267] on input "b. Schedule performance index combined with critical path lag time analysis" at bounding box center [517, 261] width 0 height 11
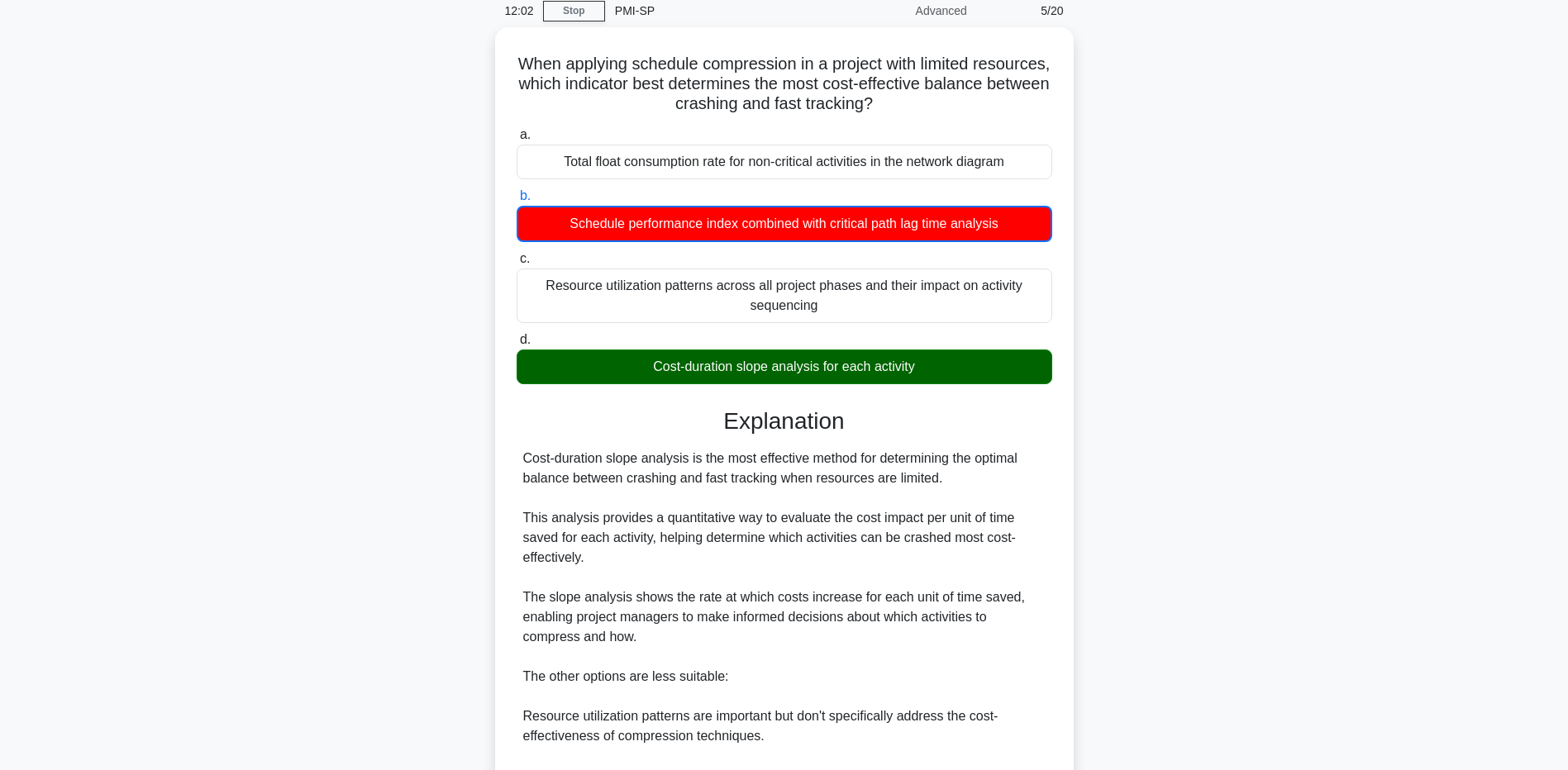
scroll to position [311, 0]
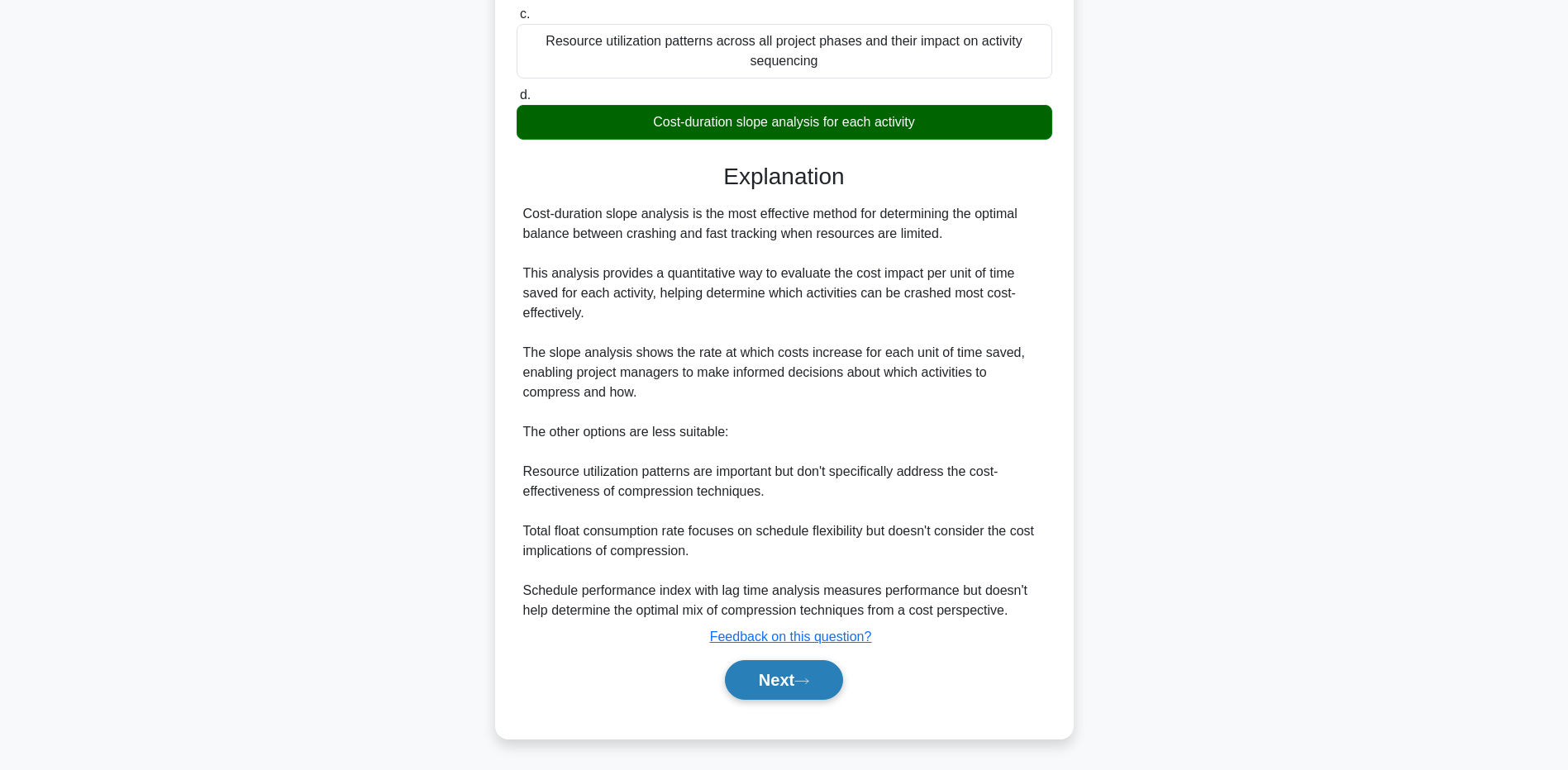
click at [777, 688] on button "Next" at bounding box center [784, 680] width 119 height 40
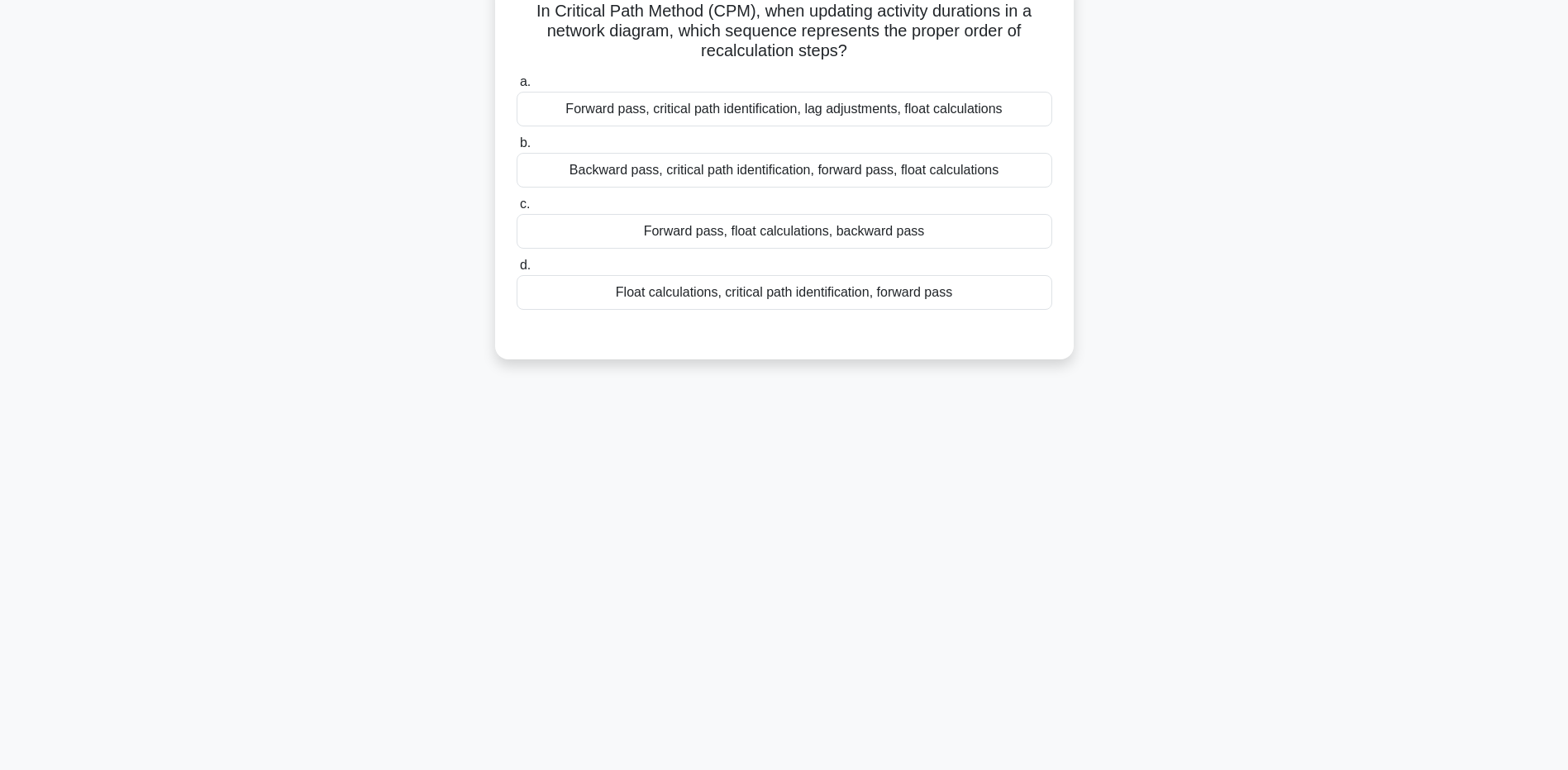
scroll to position [0, 0]
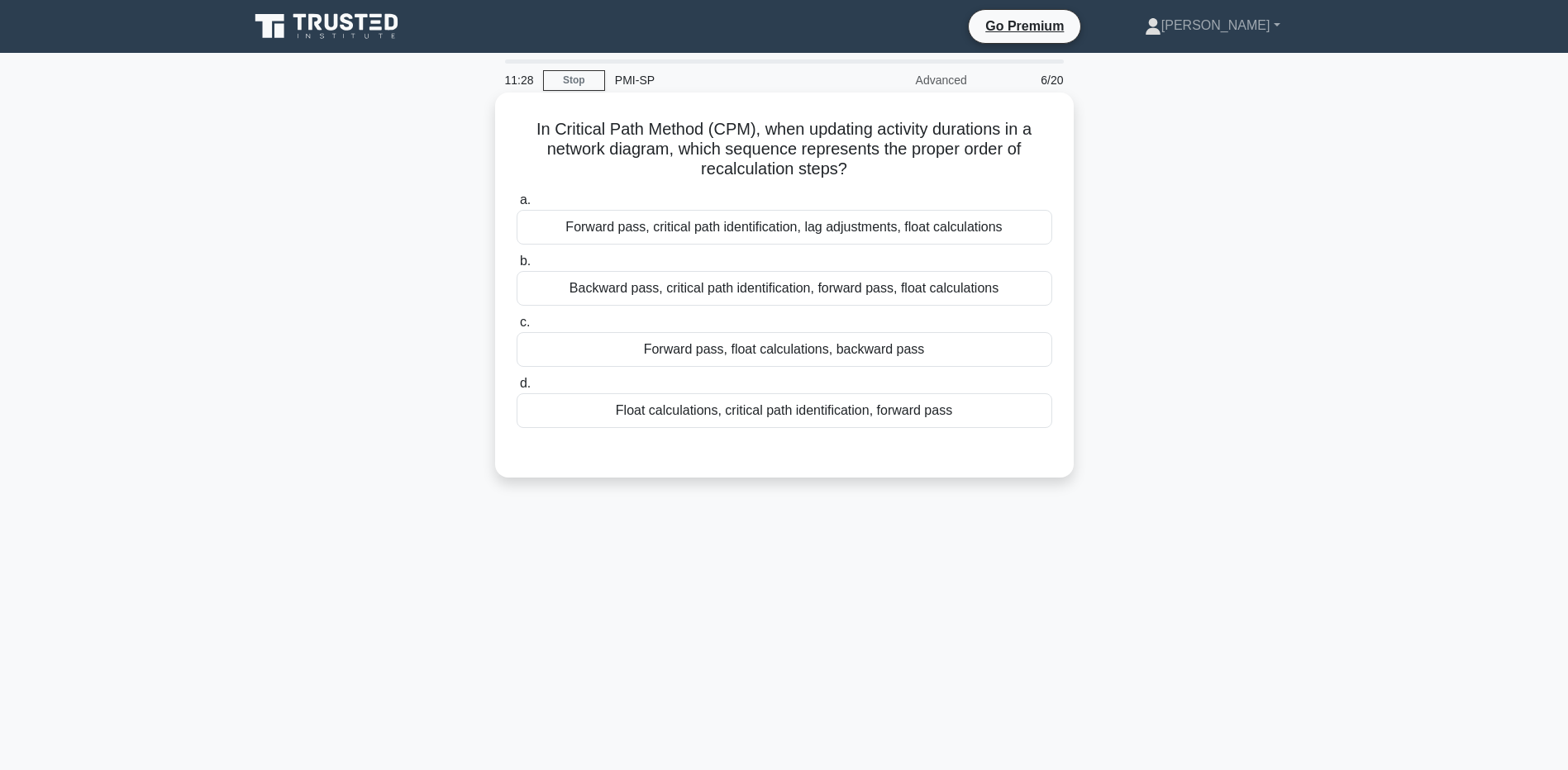
click at [898, 294] on div "Backward pass, critical path identification, forward pass, float calculations" at bounding box center [784, 288] width 535 height 35
click at [517, 267] on input "b. Backward pass, critical path identification, forward pass, float calculations" at bounding box center [517, 261] width 0 height 11
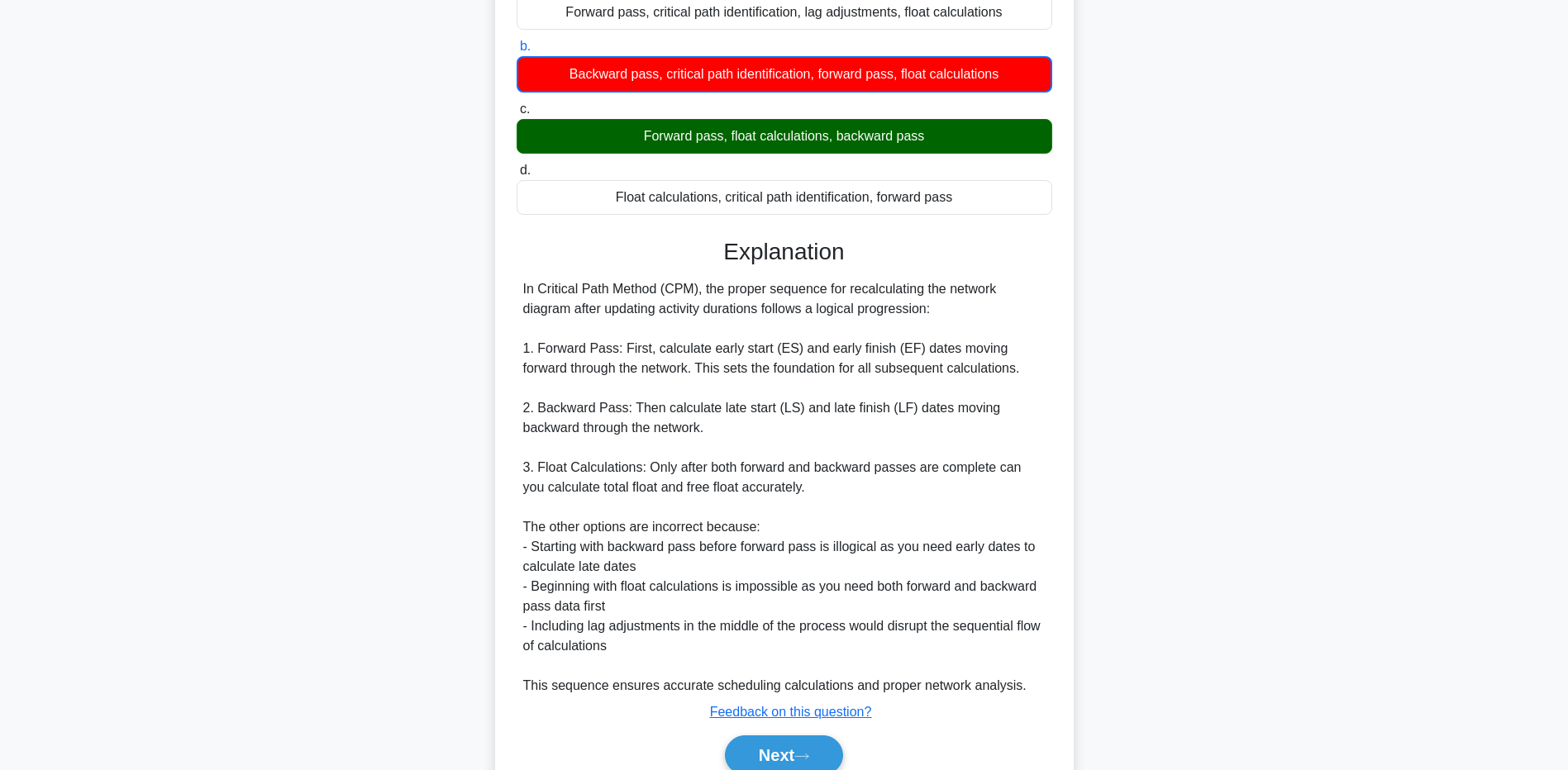
scroll to position [248, 0]
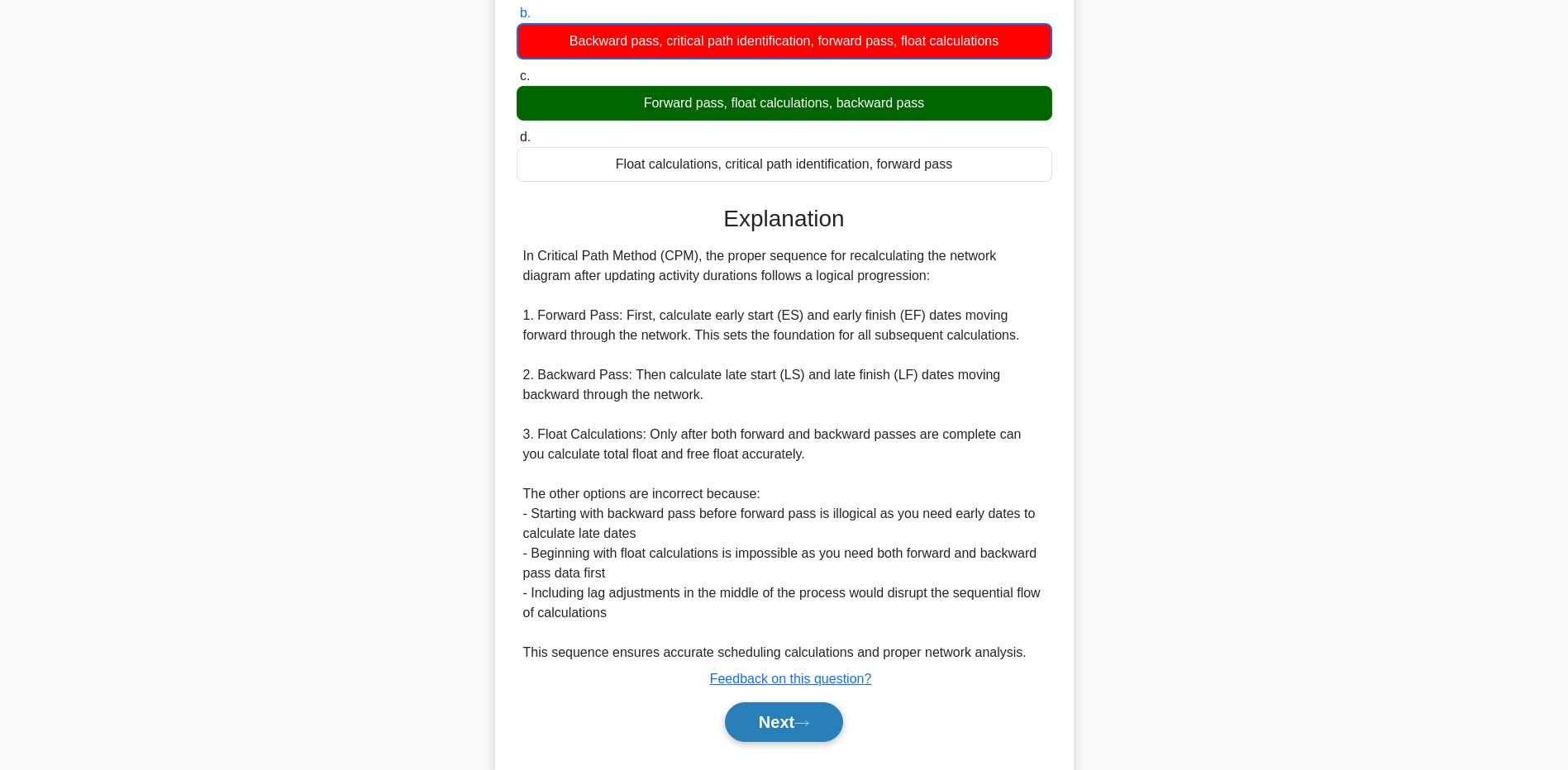
click at [801, 718] on button "Next" at bounding box center [784, 722] width 119 height 40
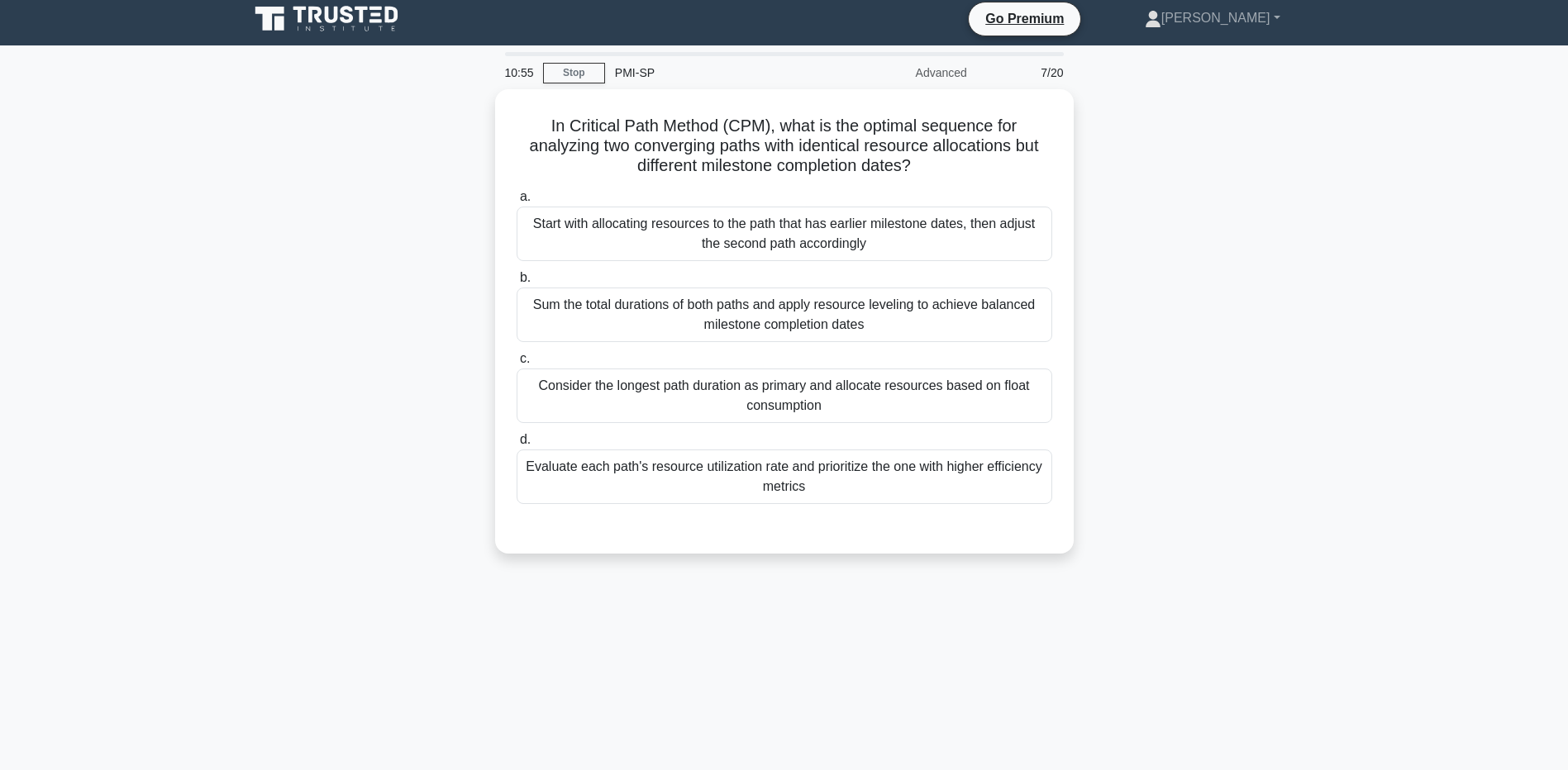
scroll to position [0, 0]
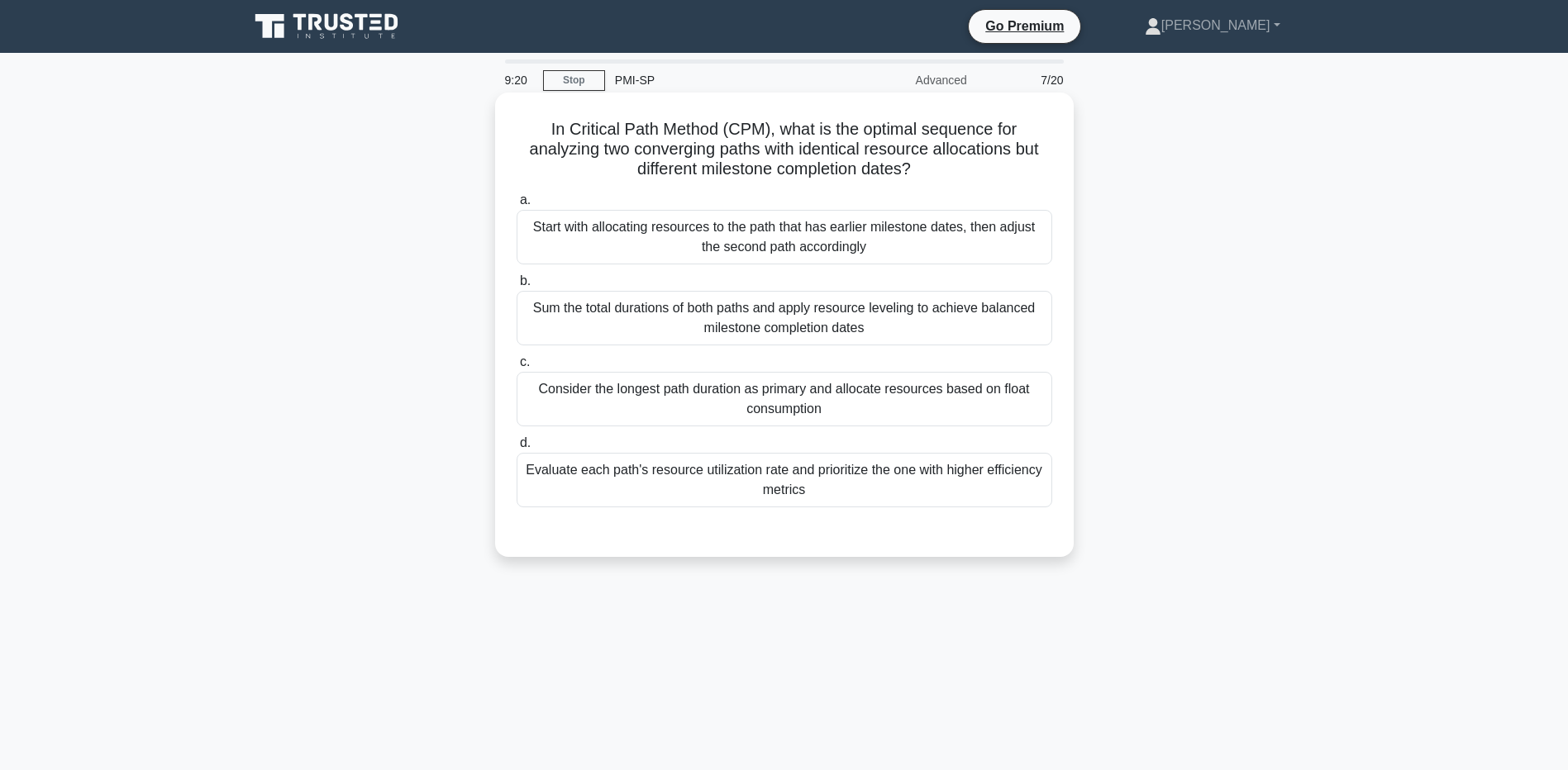
click at [869, 411] on div "Consider the longest path duration as primary and allocate resources based on f…" at bounding box center [784, 399] width 535 height 55
click at [517, 368] on input "c. Consider the longest path duration as primary and allocate resources based o…" at bounding box center [517, 362] width 0 height 11
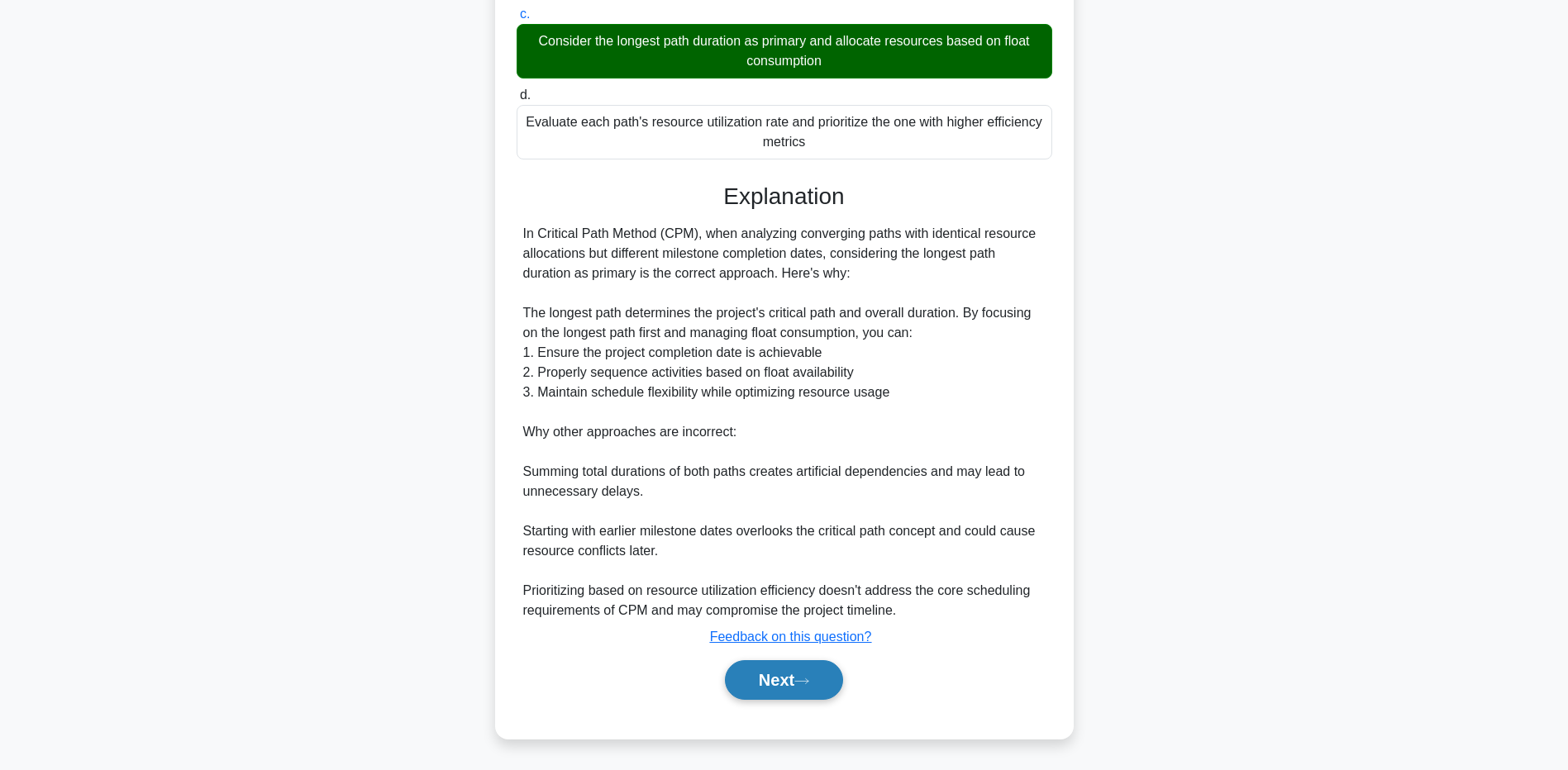
click at [806, 672] on button "Next" at bounding box center [784, 680] width 119 height 40
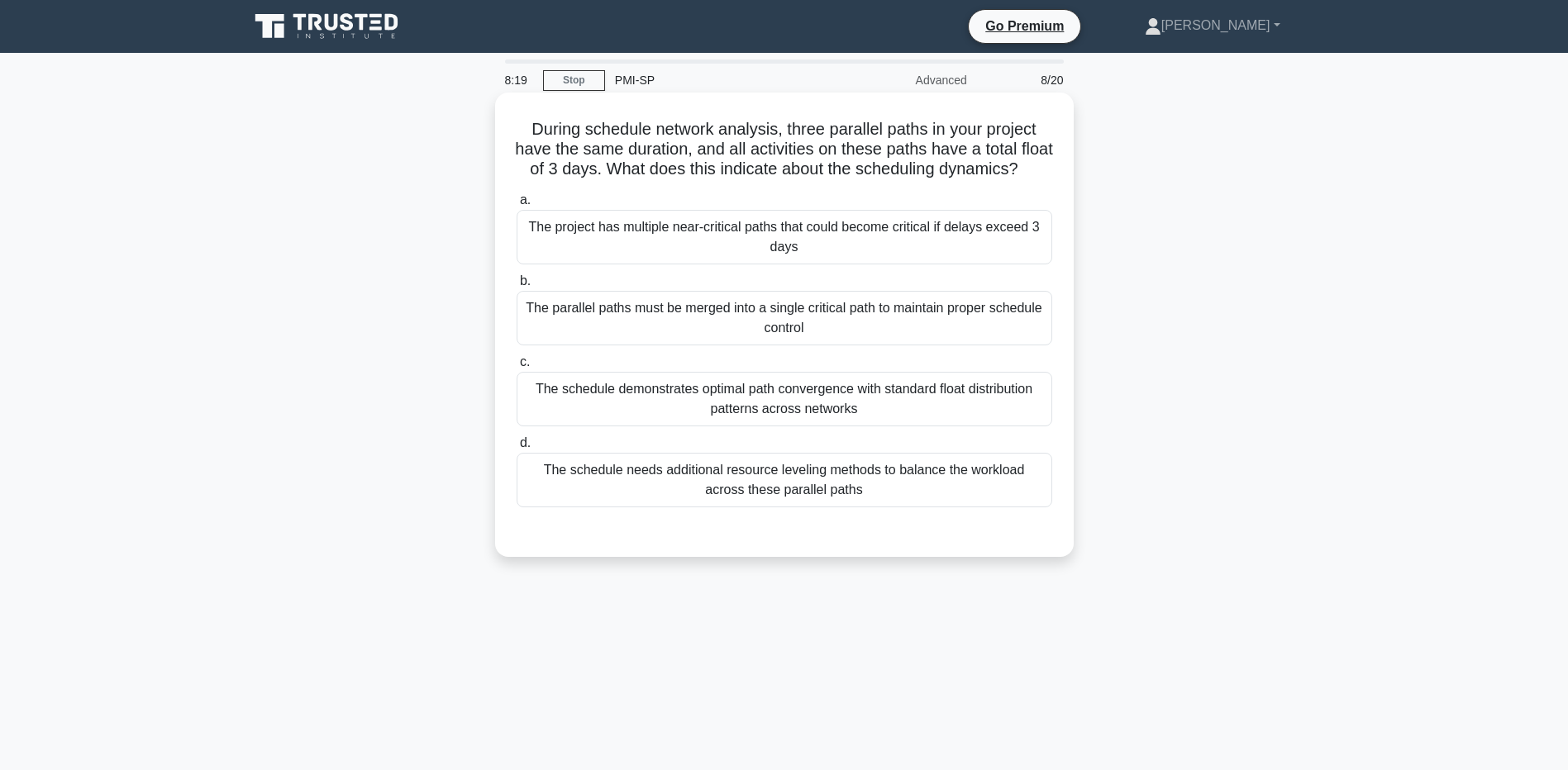
click at [834, 258] on div "The project has multiple near-critical paths that could become critical if dela…" at bounding box center [784, 237] width 535 height 55
click at [517, 206] on input "a. The project has multiple near-critical paths that could become critical if d…" at bounding box center [517, 200] width 0 height 11
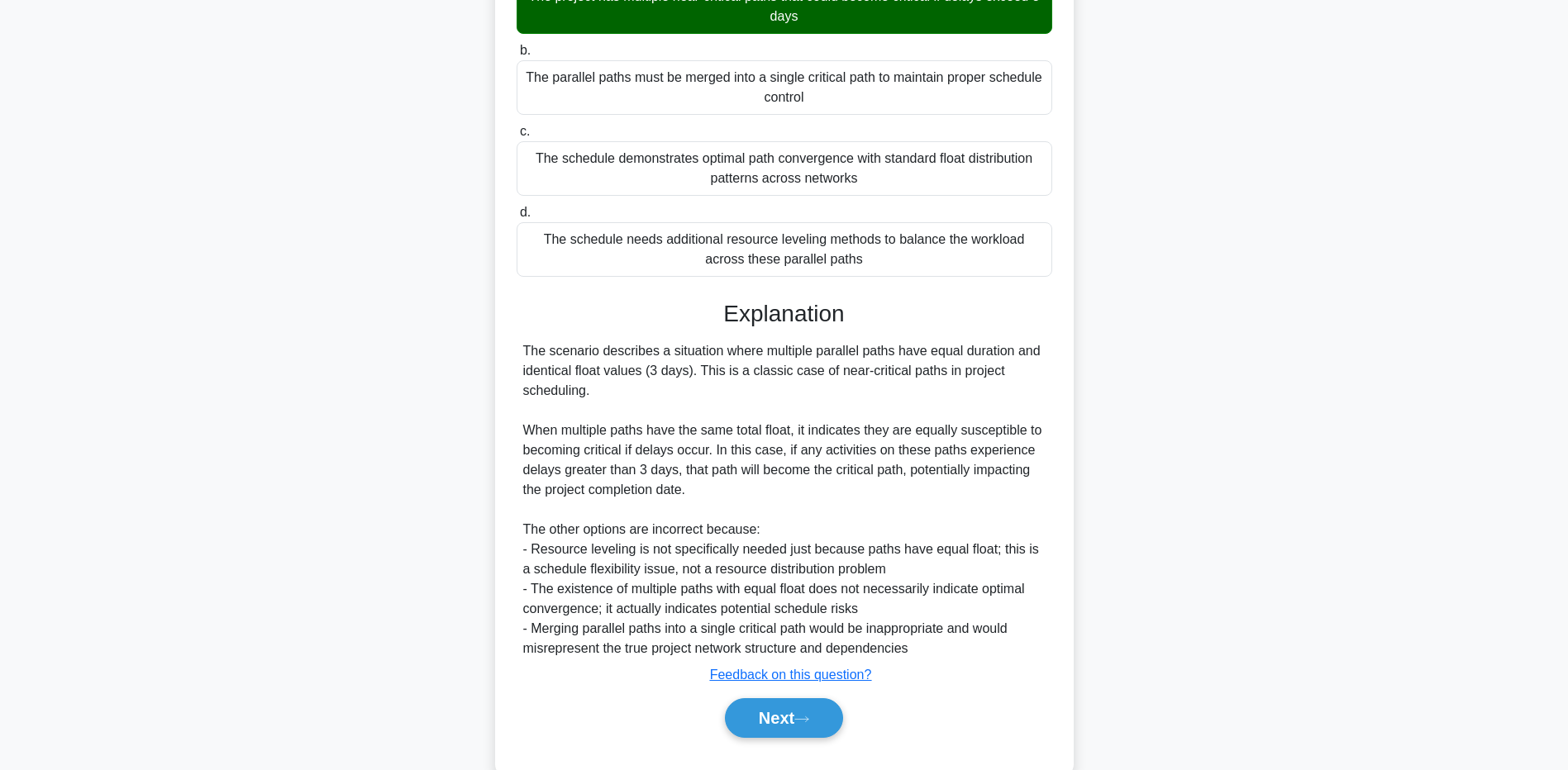
scroll to position [289, 0]
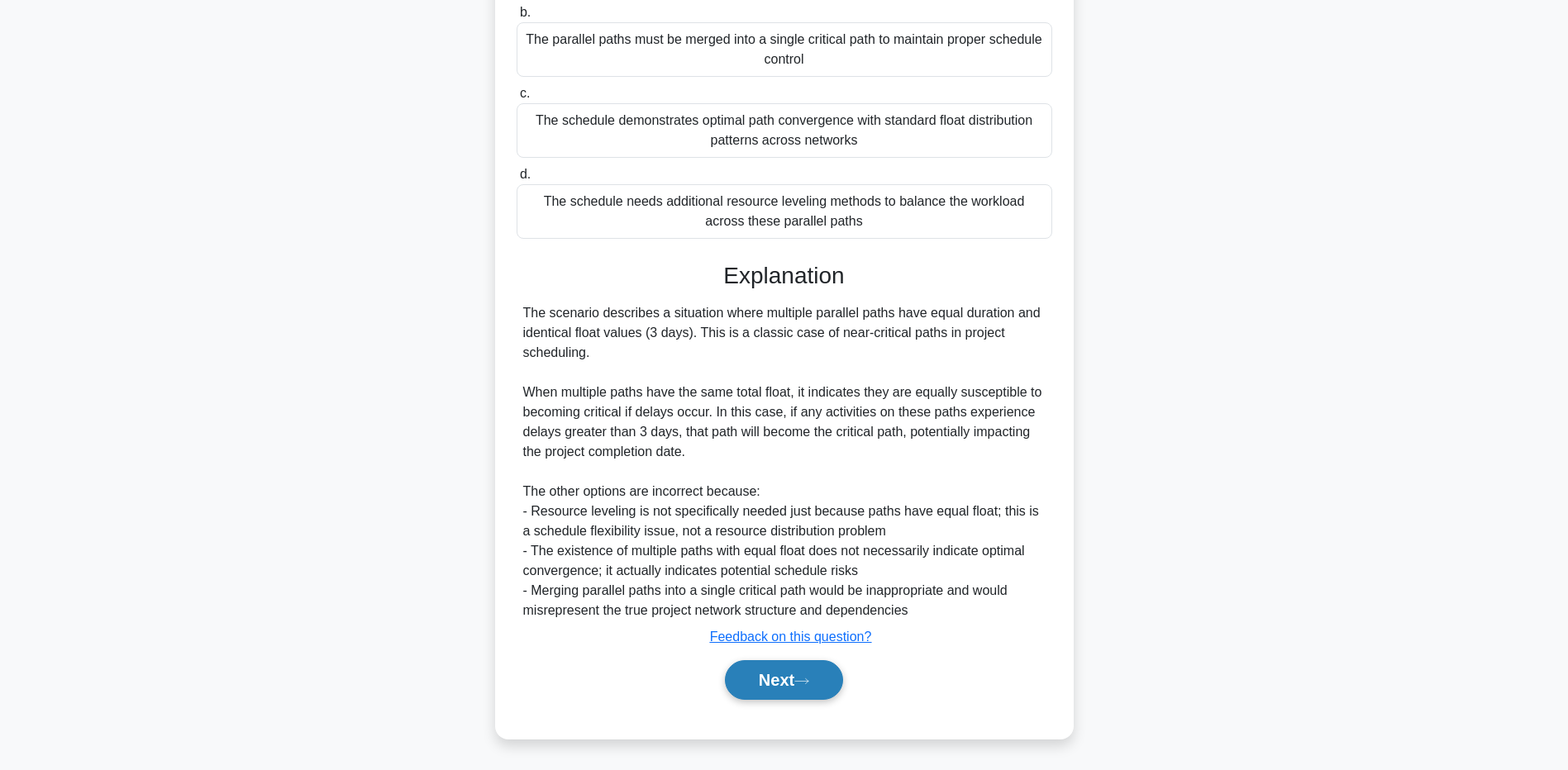
click at [792, 689] on button "Next" at bounding box center [784, 680] width 119 height 40
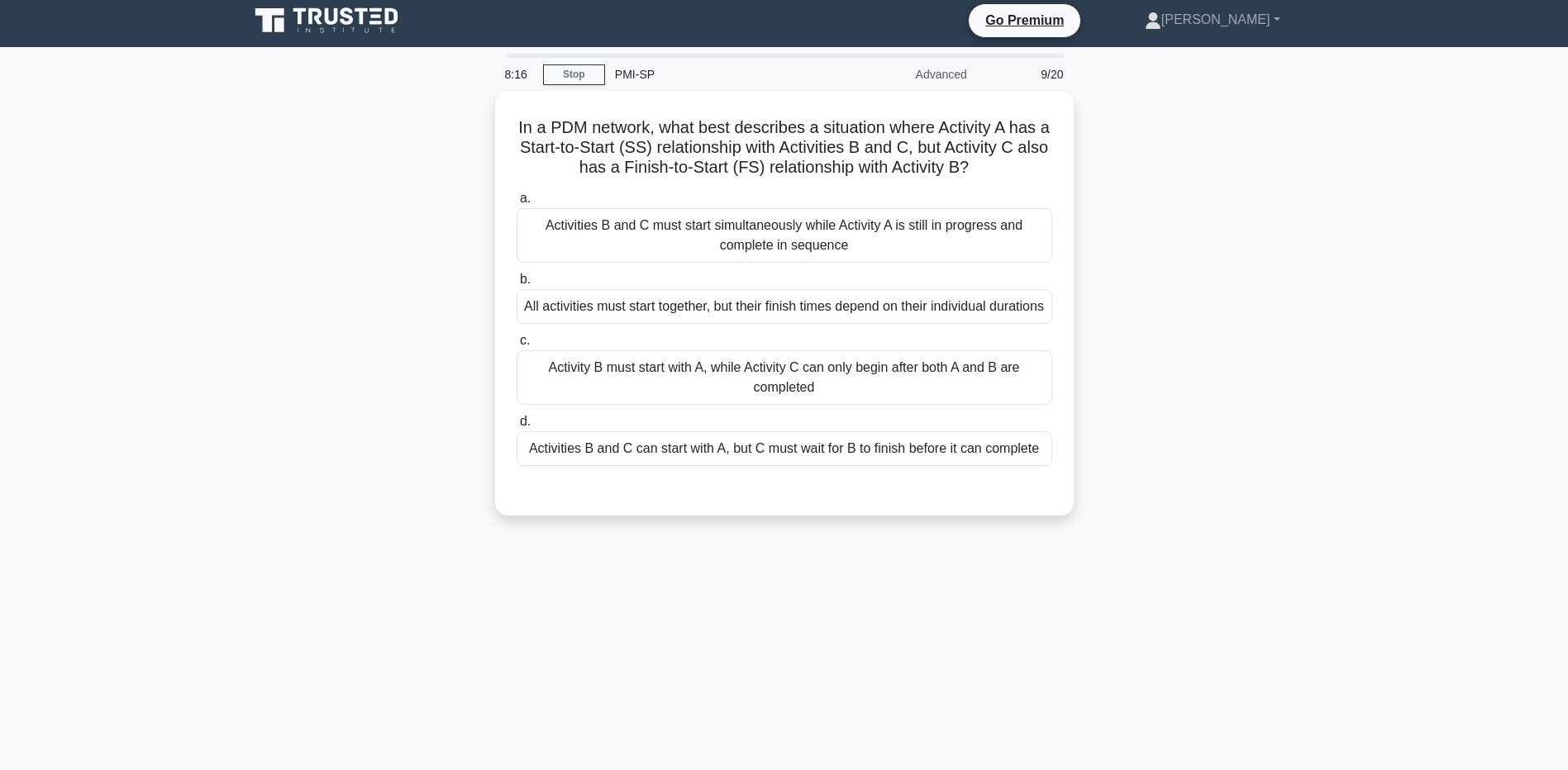
scroll to position [0, 0]
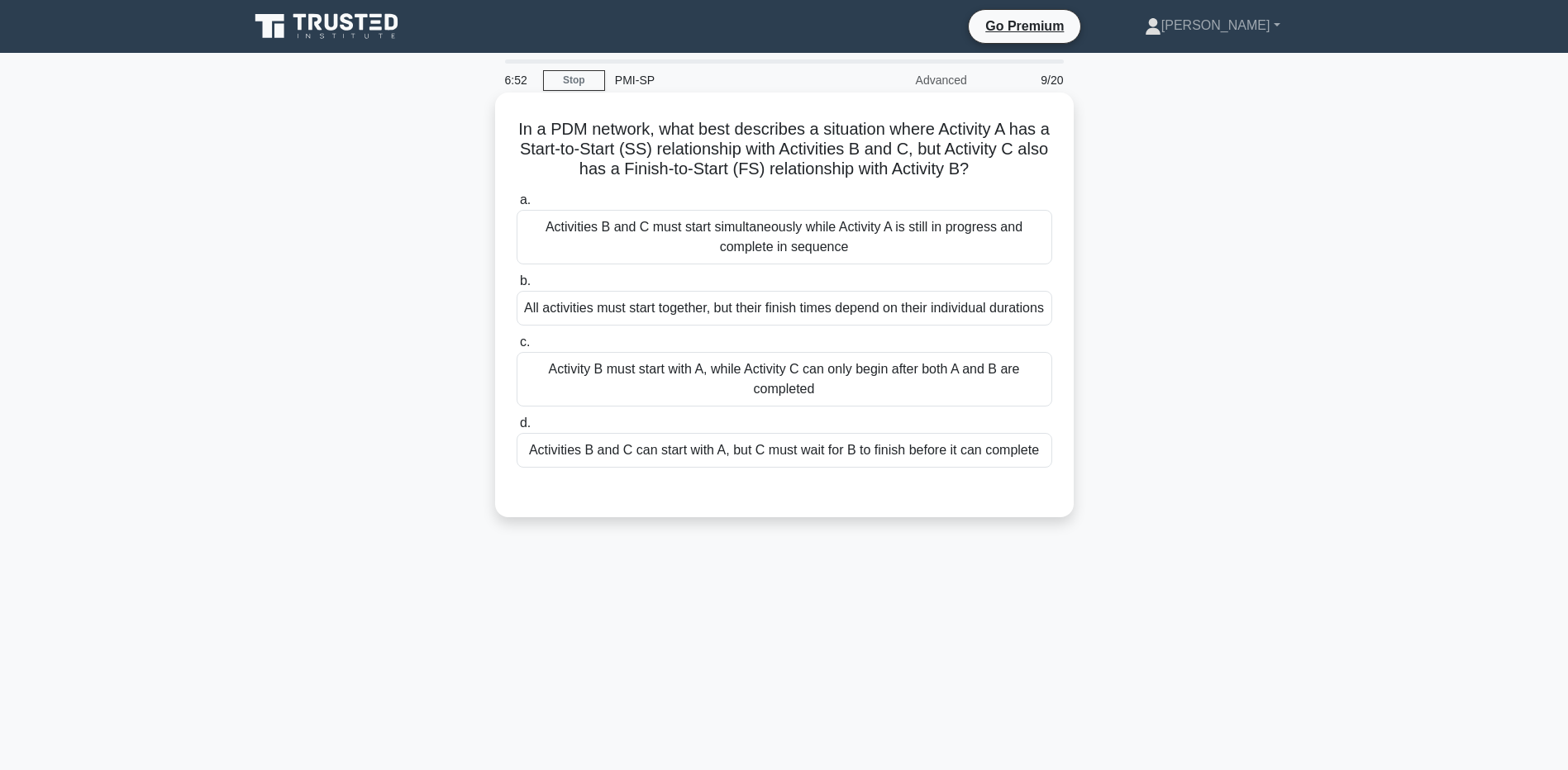
click at [872, 406] on div "Activity B must start with A, while Activity C can only begin after both A and …" at bounding box center [784, 380] width 535 height 55
click at [517, 348] on input "c. Activity B must start with A, while Activity C can only begin after both A a…" at bounding box center [517, 343] width 0 height 11
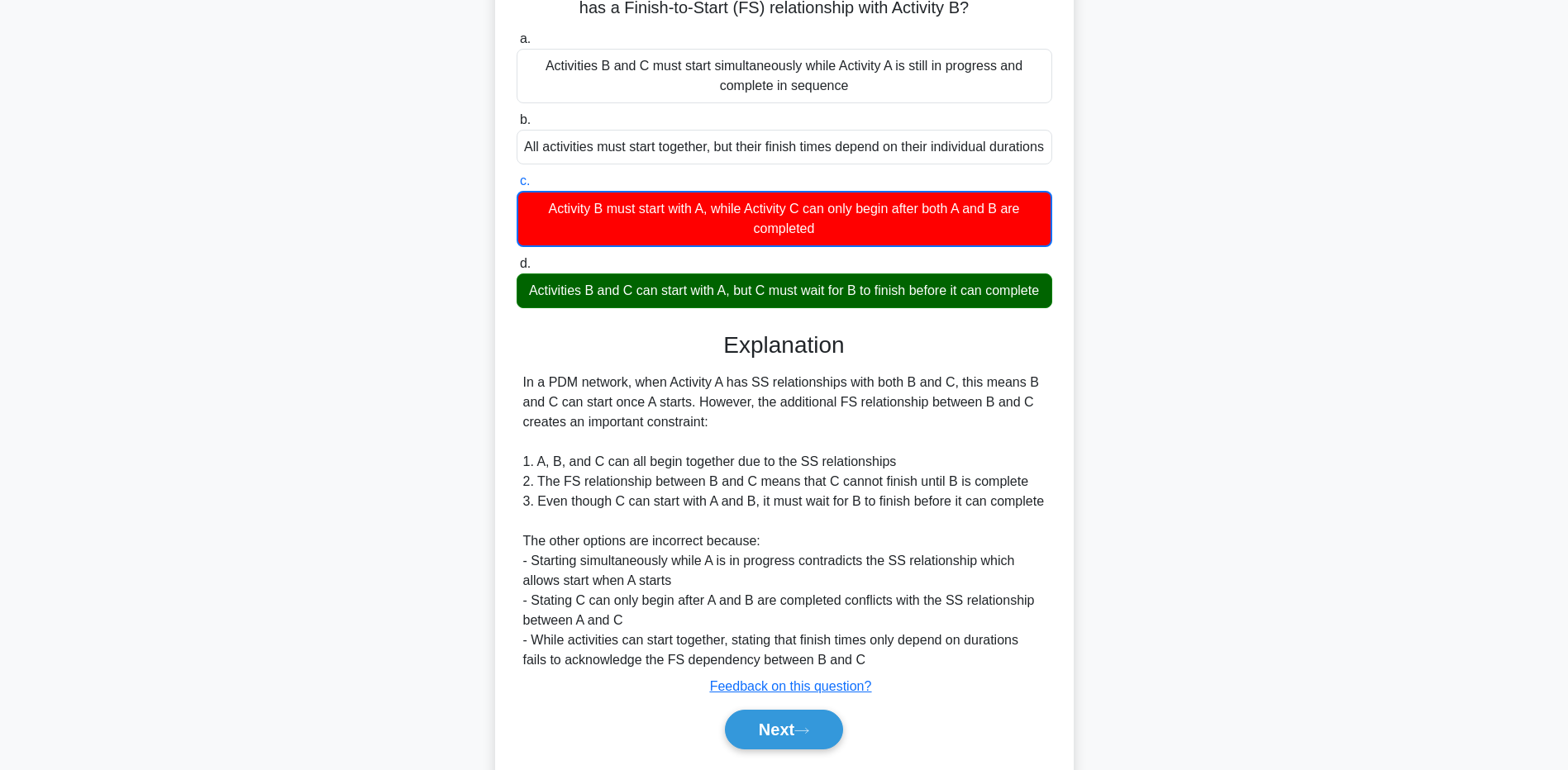
scroll to position [251, 0]
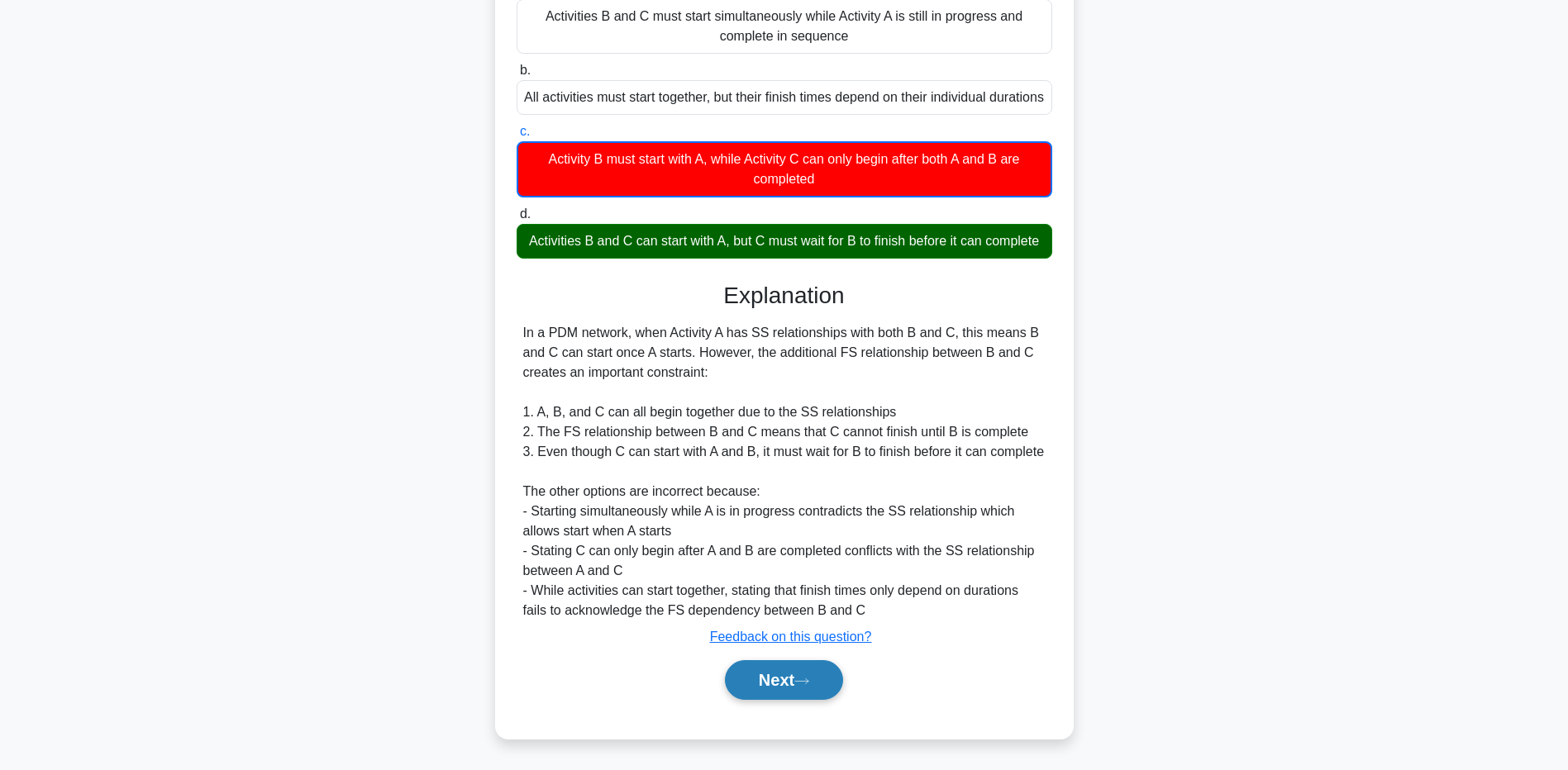
click at [767, 677] on button "Next" at bounding box center [784, 680] width 119 height 40
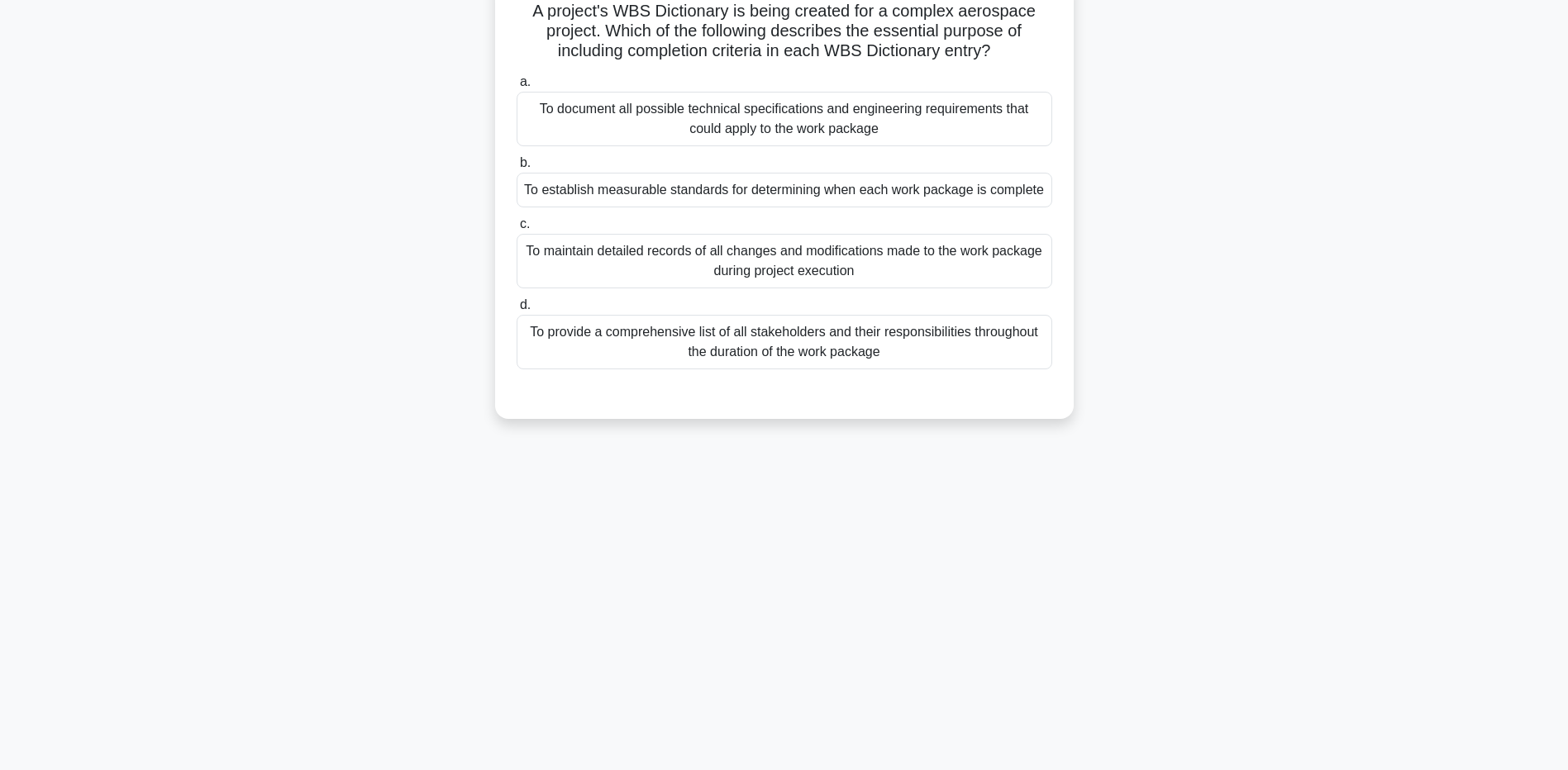
scroll to position [0, 0]
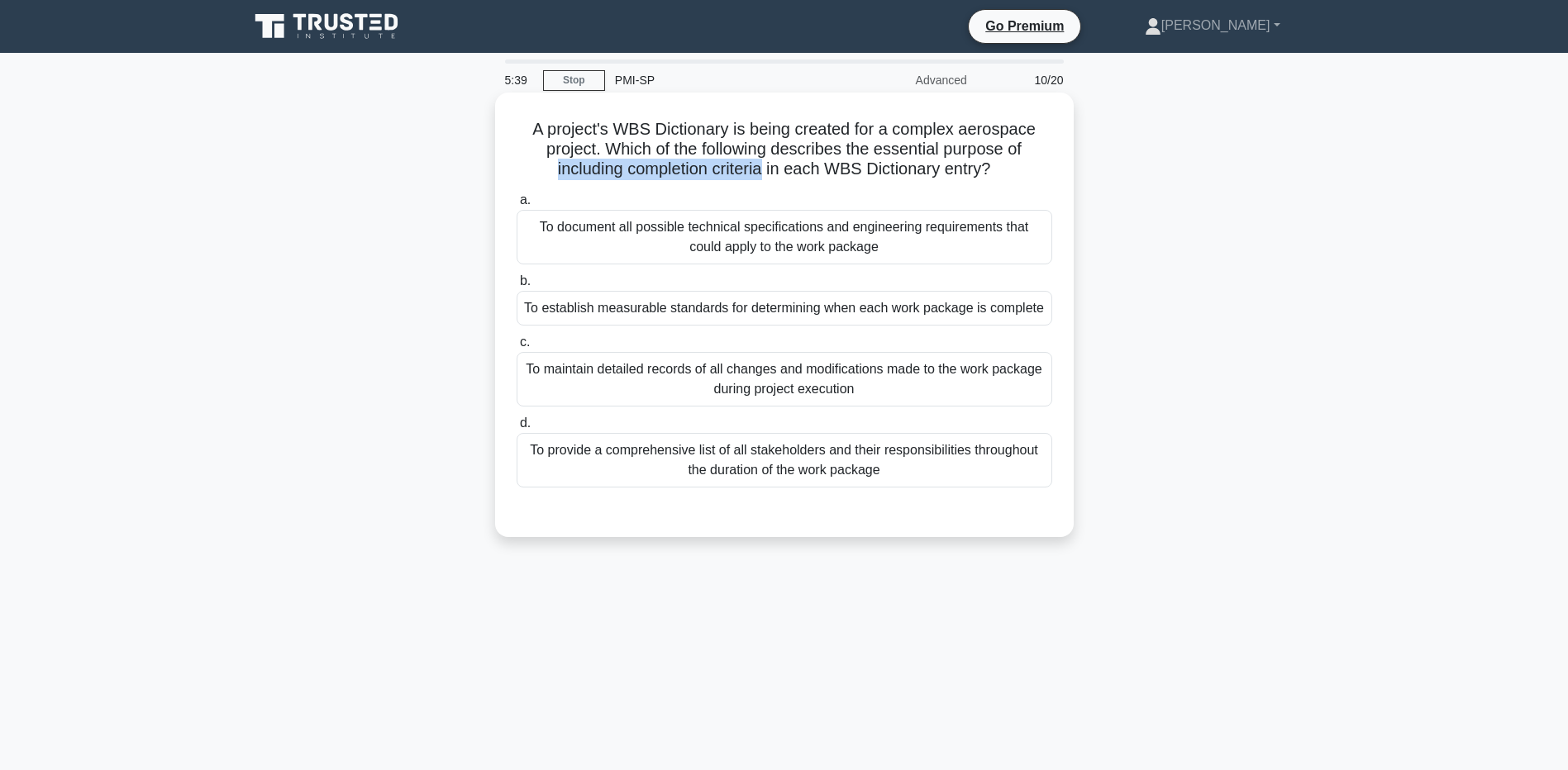
drag, startPoint x: 549, startPoint y: 168, endPoint x: 764, endPoint y: 180, distance: 215.3
click at [764, 180] on h5 "A project's WBS Dictionary is being created for a complex aerospace project. Wh…" at bounding box center [784, 149] width 539 height 61
click at [821, 323] on div "To establish measurable standards for determining when each work package is com…" at bounding box center [784, 308] width 535 height 35
click at [517, 287] on input "b. To establish measurable standards for determining when each work package is …" at bounding box center [517, 281] width 0 height 11
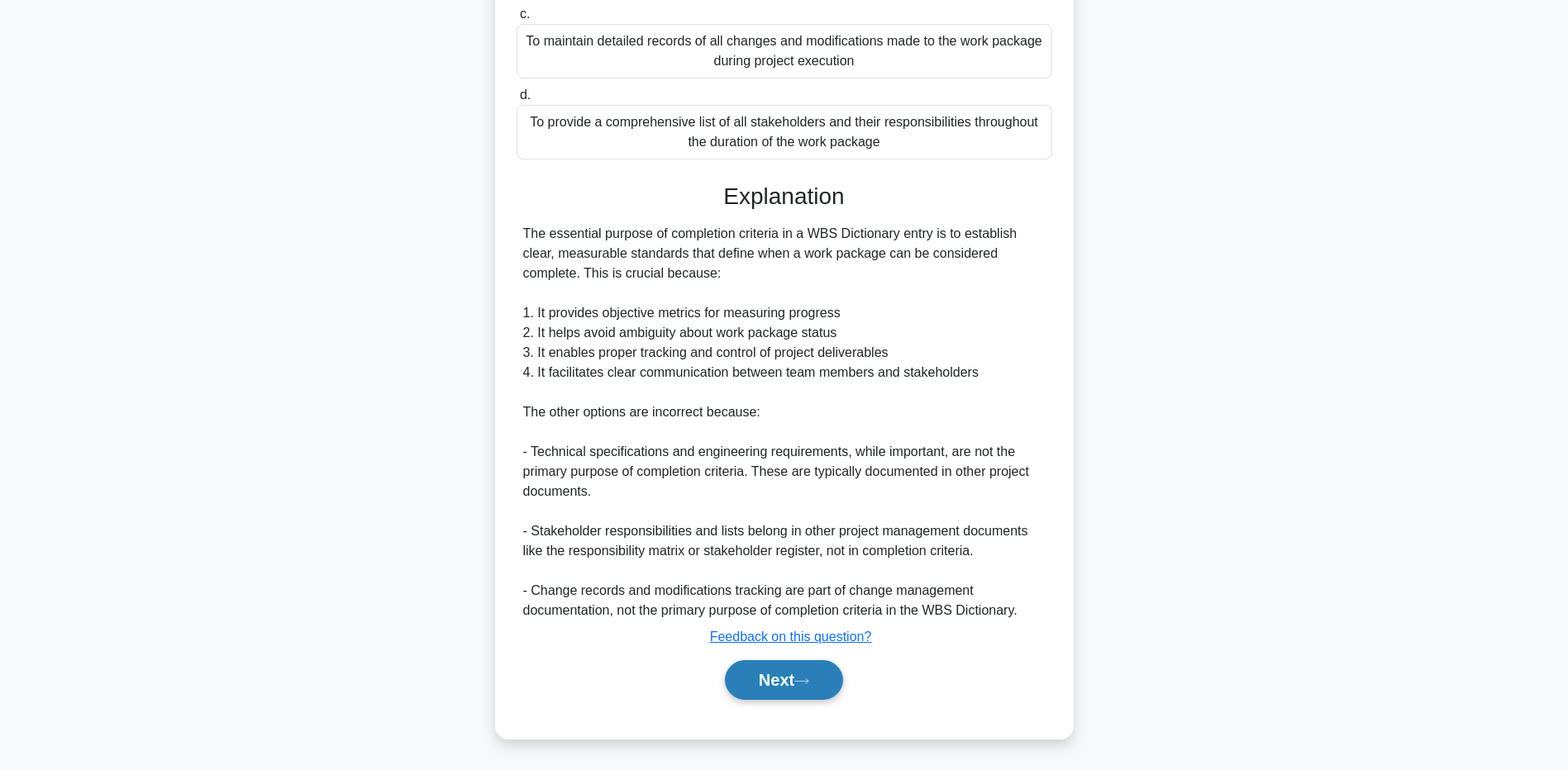
click at [788, 681] on button "Next" at bounding box center [784, 680] width 119 height 40
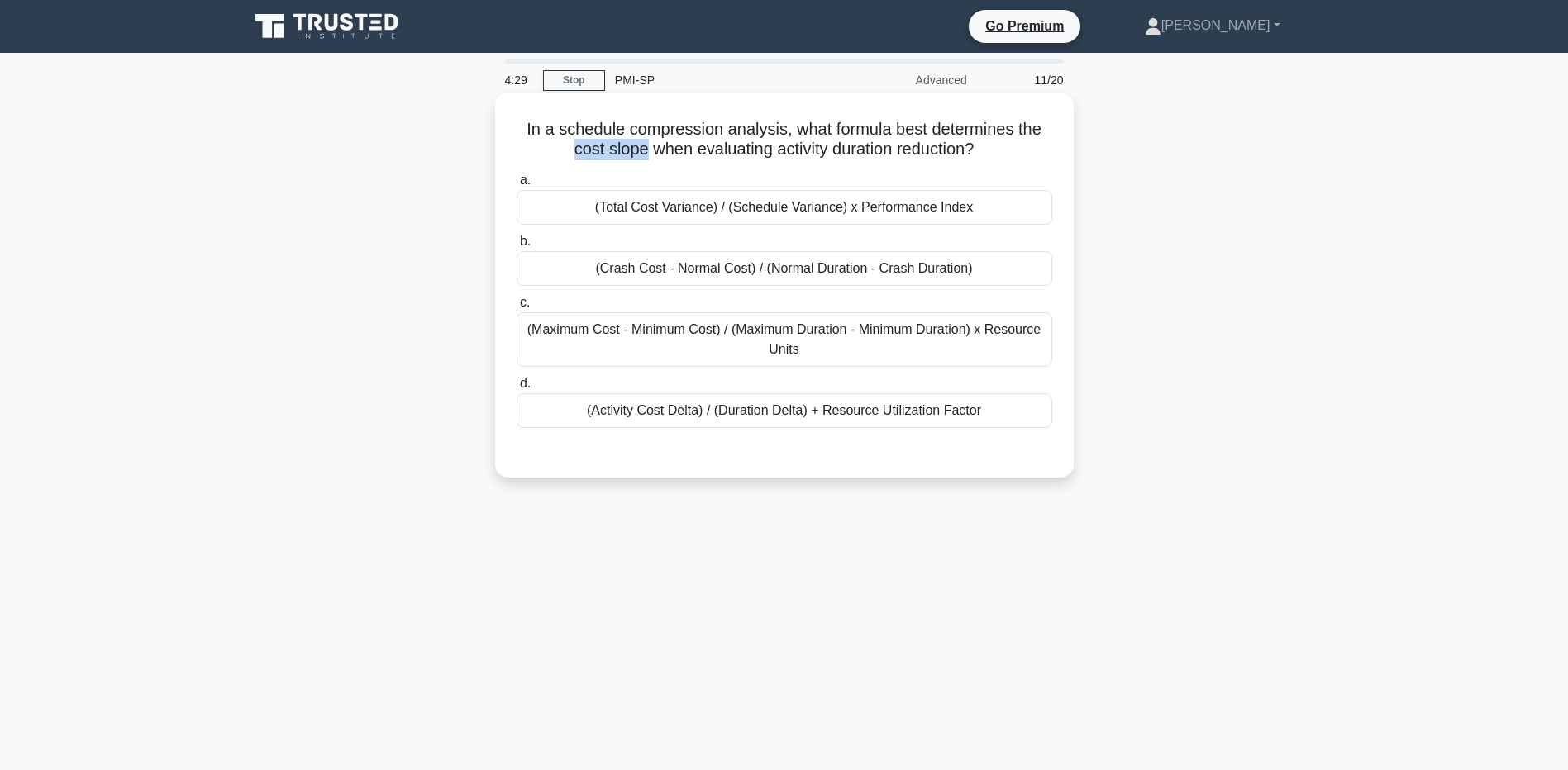
drag, startPoint x: 561, startPoint y: 151, endPoint x: 642, endPoint y: 152, distance: 81.0
click at [642, 152] on h5 "In a schedule compression analysis, what formula best determines the cost slope…" at bounding box center [784, 139] width 539 height 42
click at [1038, 206] on div "(Total Cost Variance) / (Schedule Variance) x Performance Index" at bounding box center [784, 207] width 535 height 35
click at [517, 186] on input "a. (Total Cost Variance) / (Schedule Variance) x Performance Index" at bounding box center [517, 181] width 0 height 11
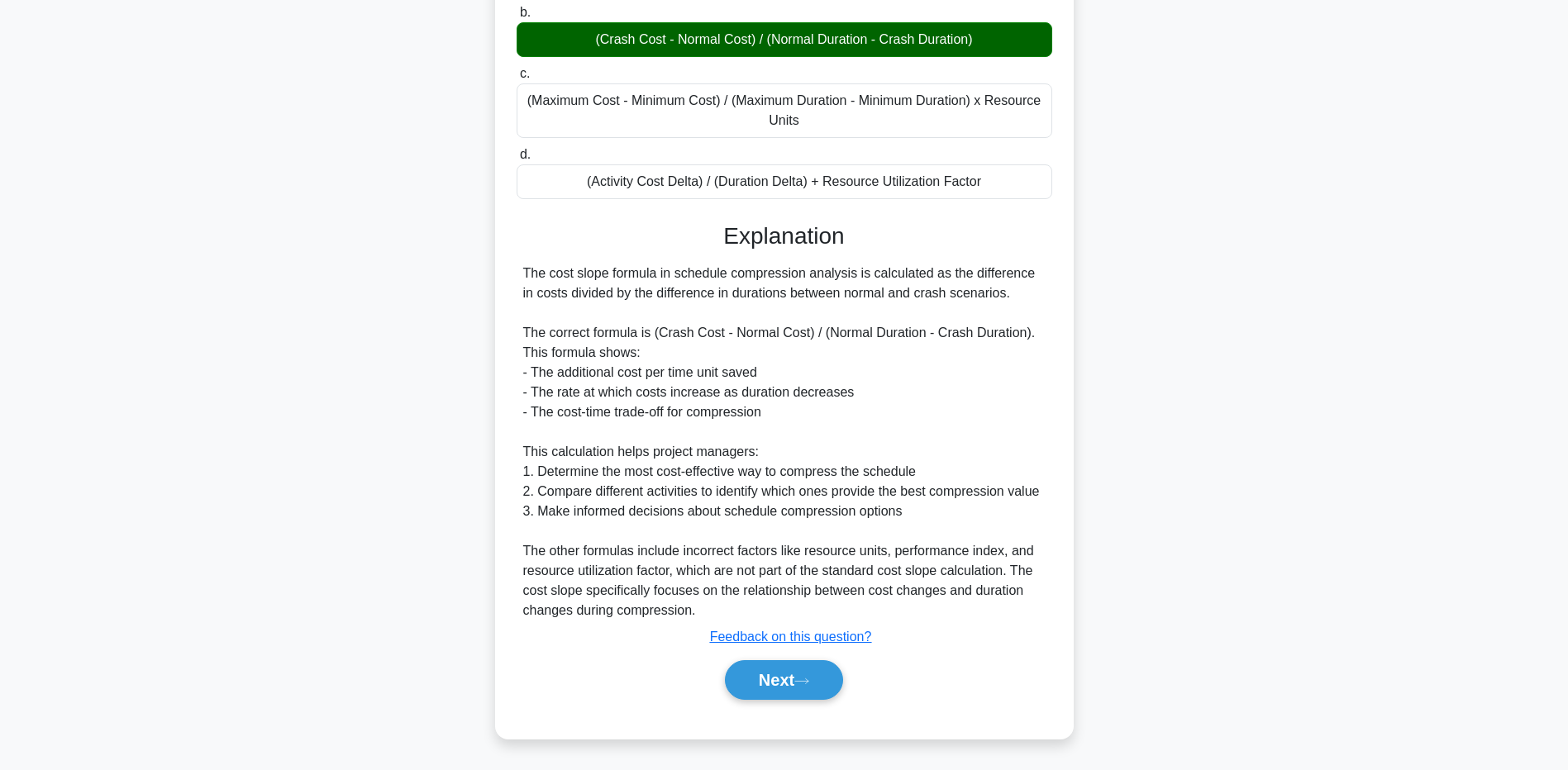
scroll to position [231, 0]
click at [780, 682] on button "Next" at bounding box center [784, 680] width 119 height 40
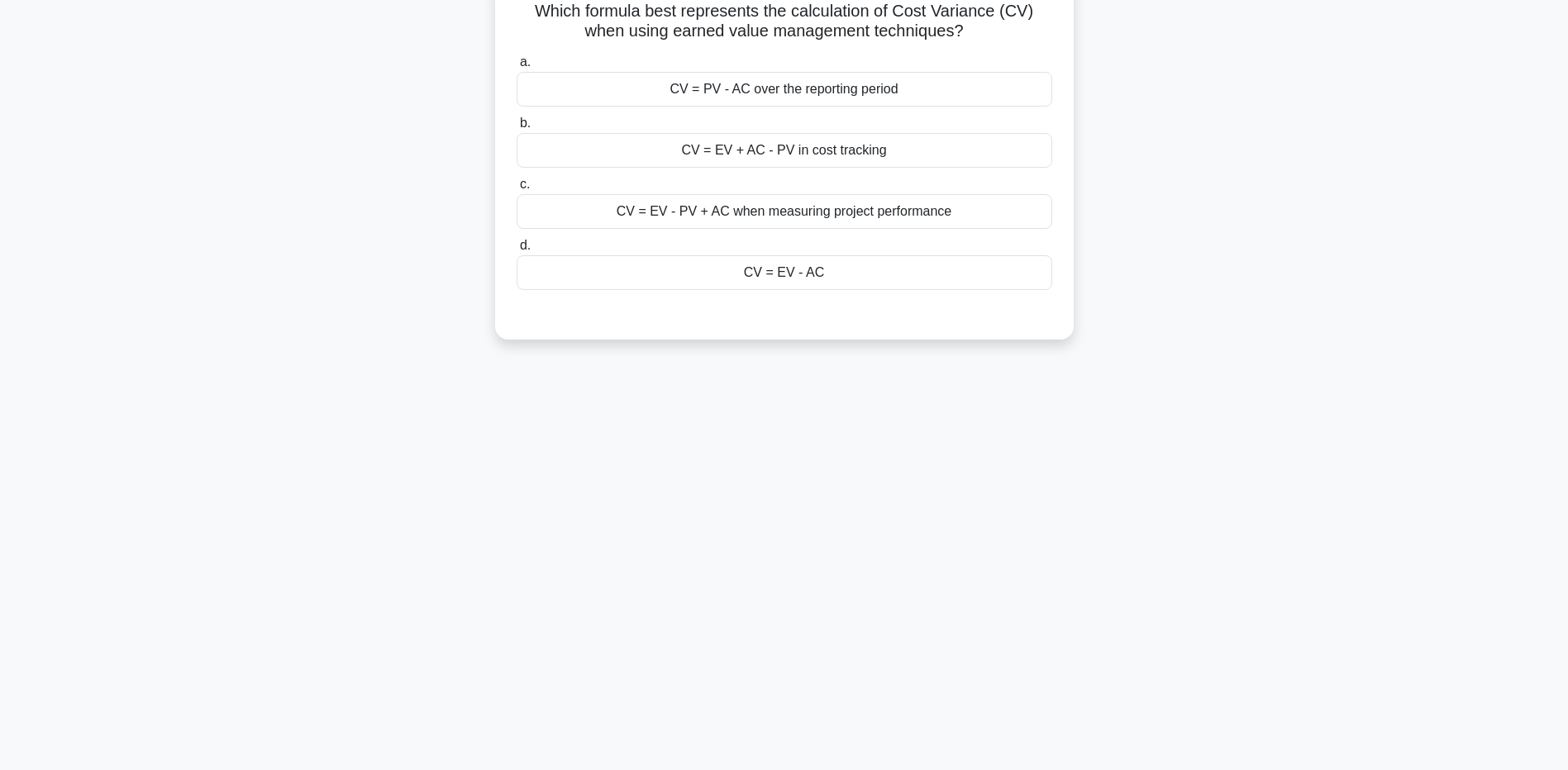
scroll to position [0, 0]
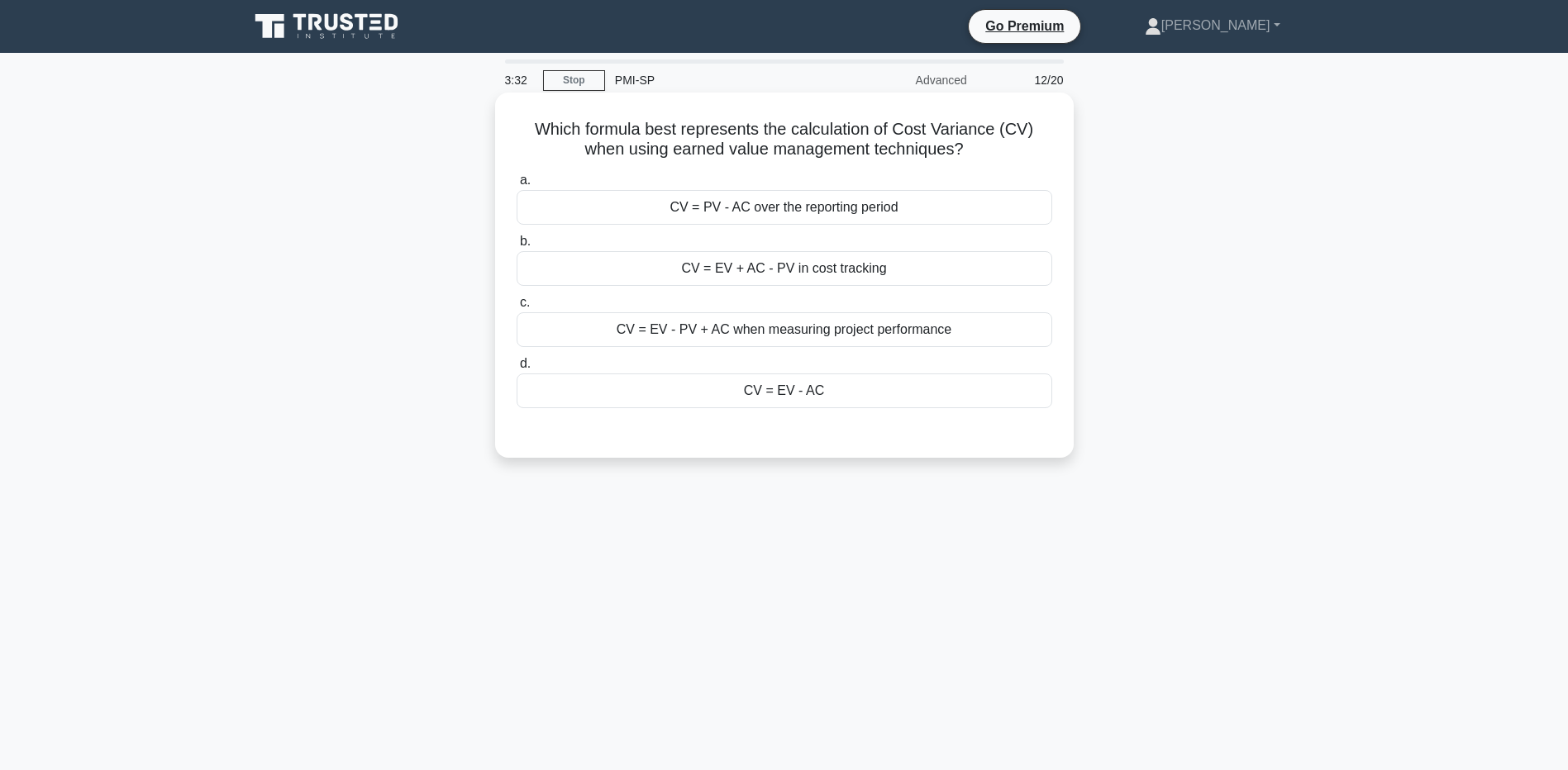
click at [888, 393] on div "CV = EV - AC" at bounding box center [784, 390] width 535 height 35
click at [517, 369] on input "d. CV = EV - AC" at bounding box center [517, 364] width 0 height 11
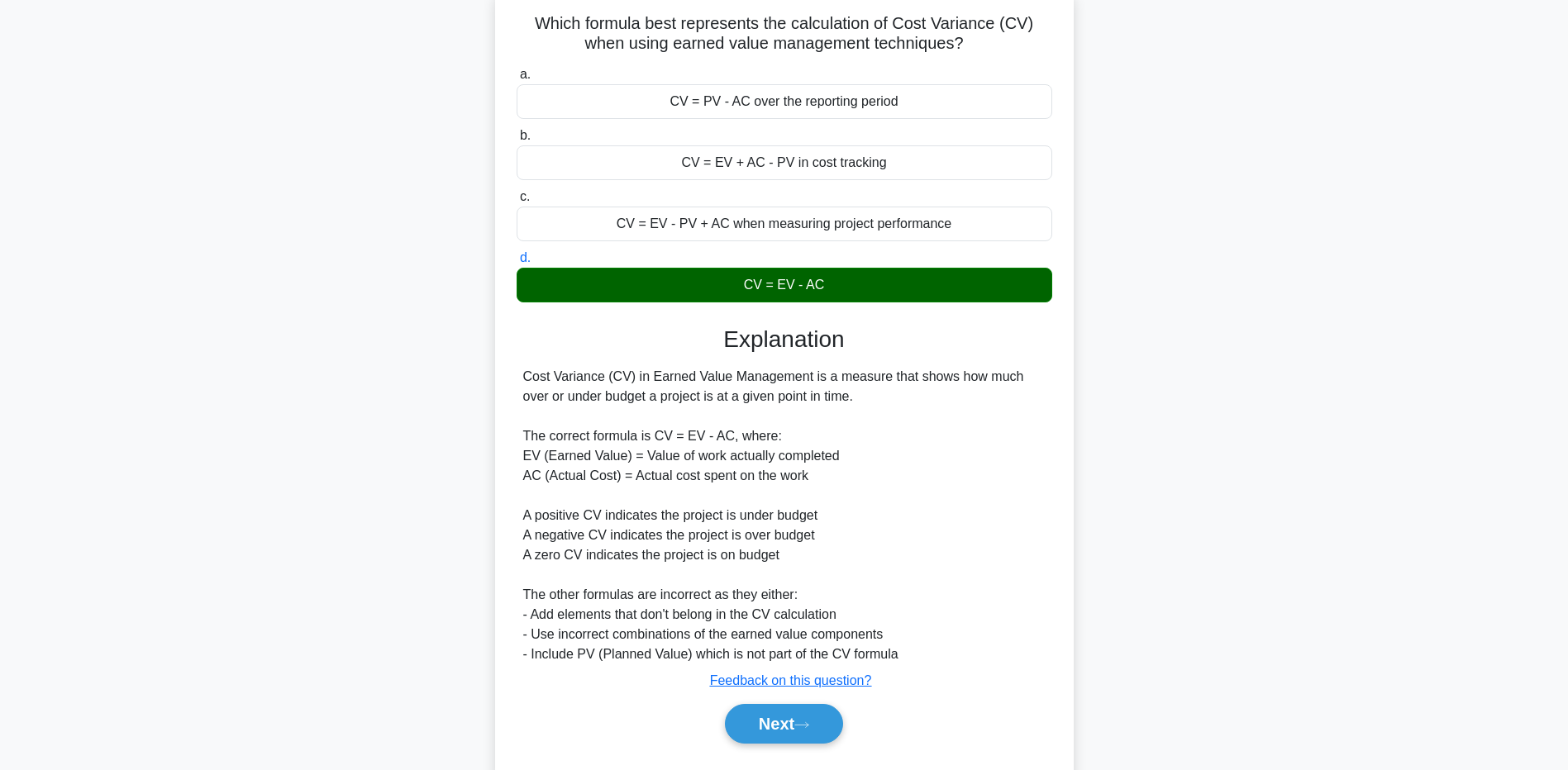
scroll to position [150, 0]
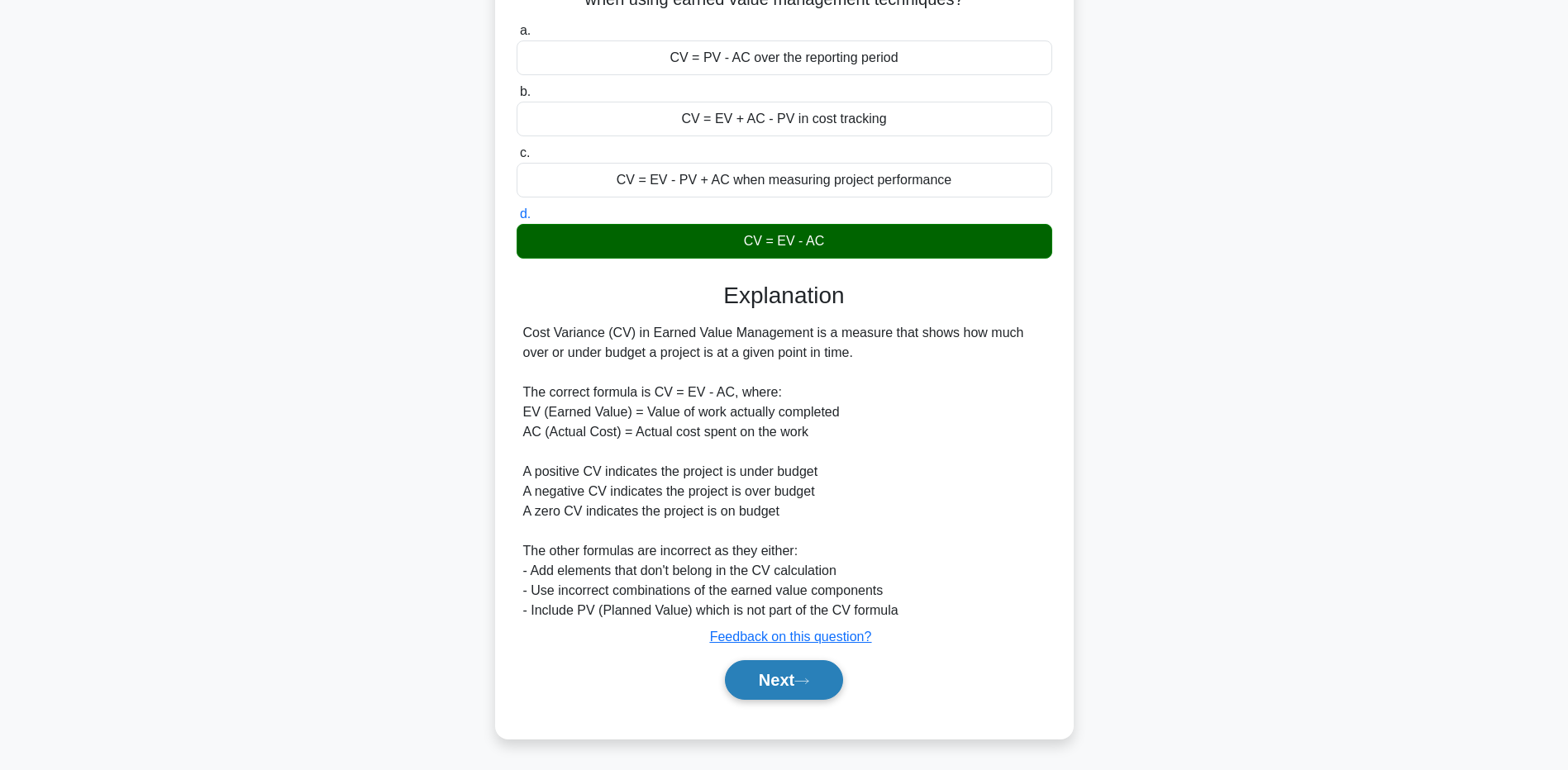
click at [779, 678] on button "Next" at bounding box center [784, 680] width 119 height 40
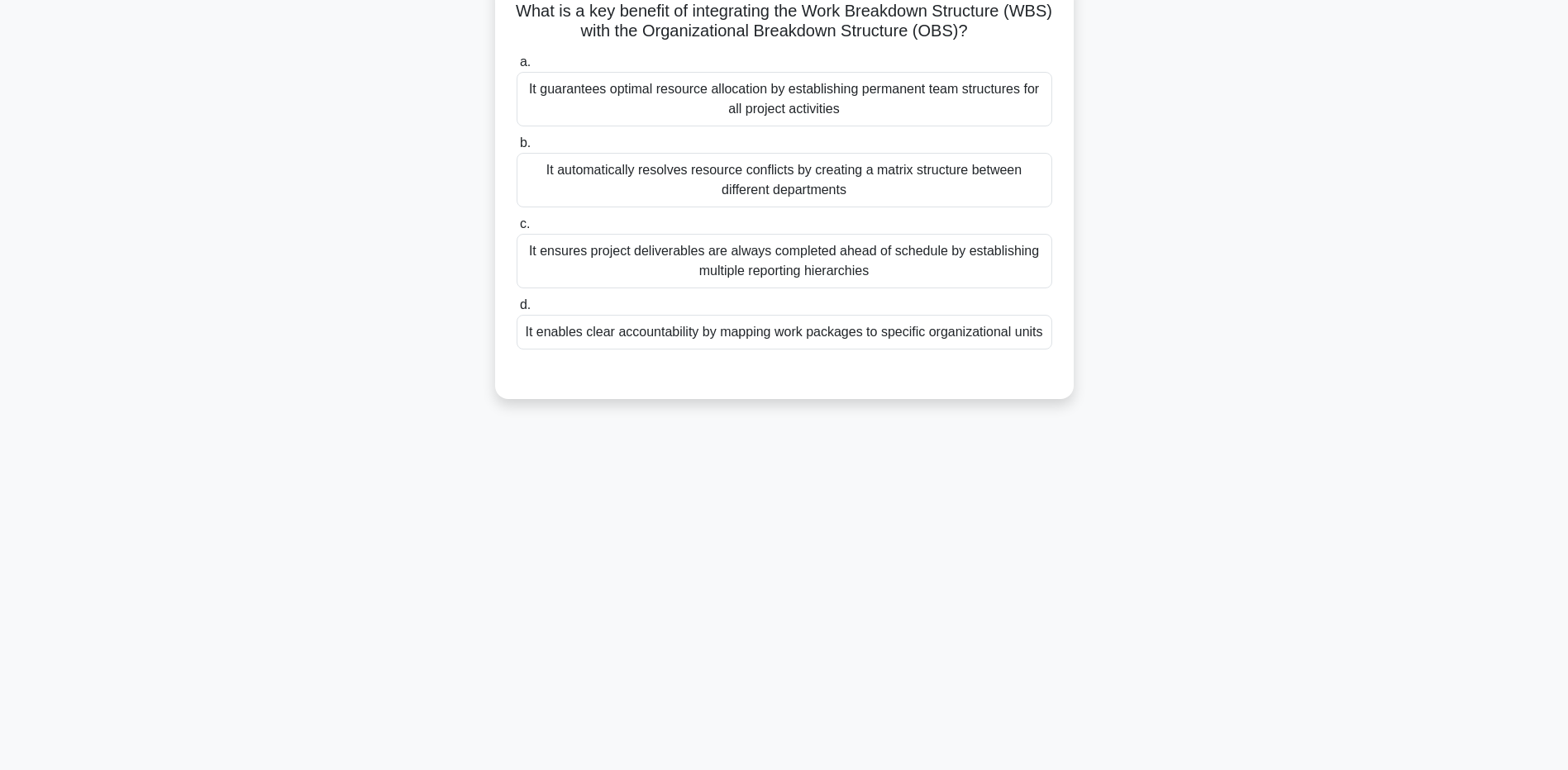
scroll to position [0, 0]
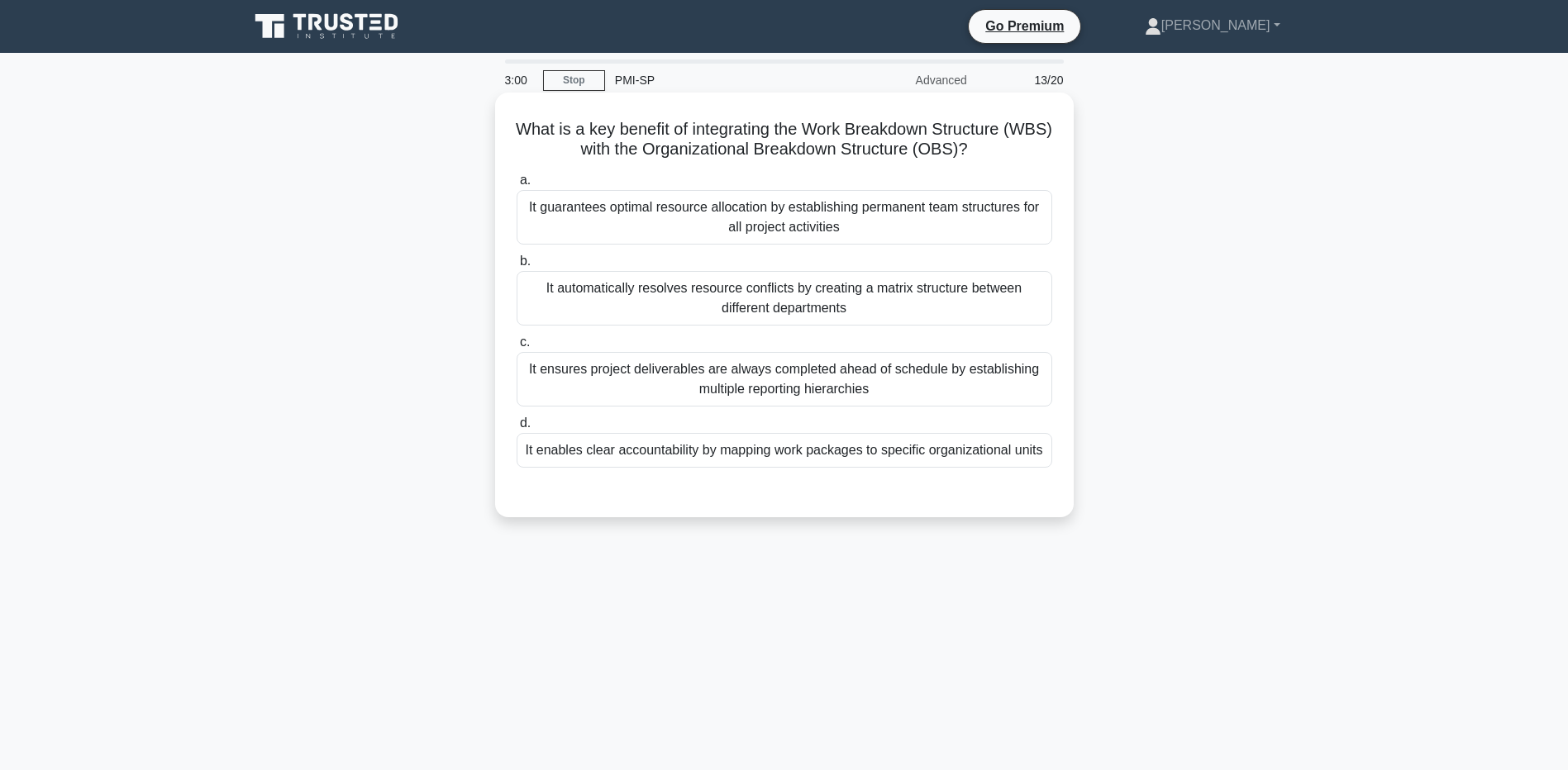
click at [1002, 462] on div "It enables clear accountability by mapping work packages to specific organizati…" at bounding box center [784, 450] width 535 height 35
click at [517, 429] on input "d. It enables clear accountability by mapping work packages to specific organiz…" at bounding box center [517, 424] width 0 height 11
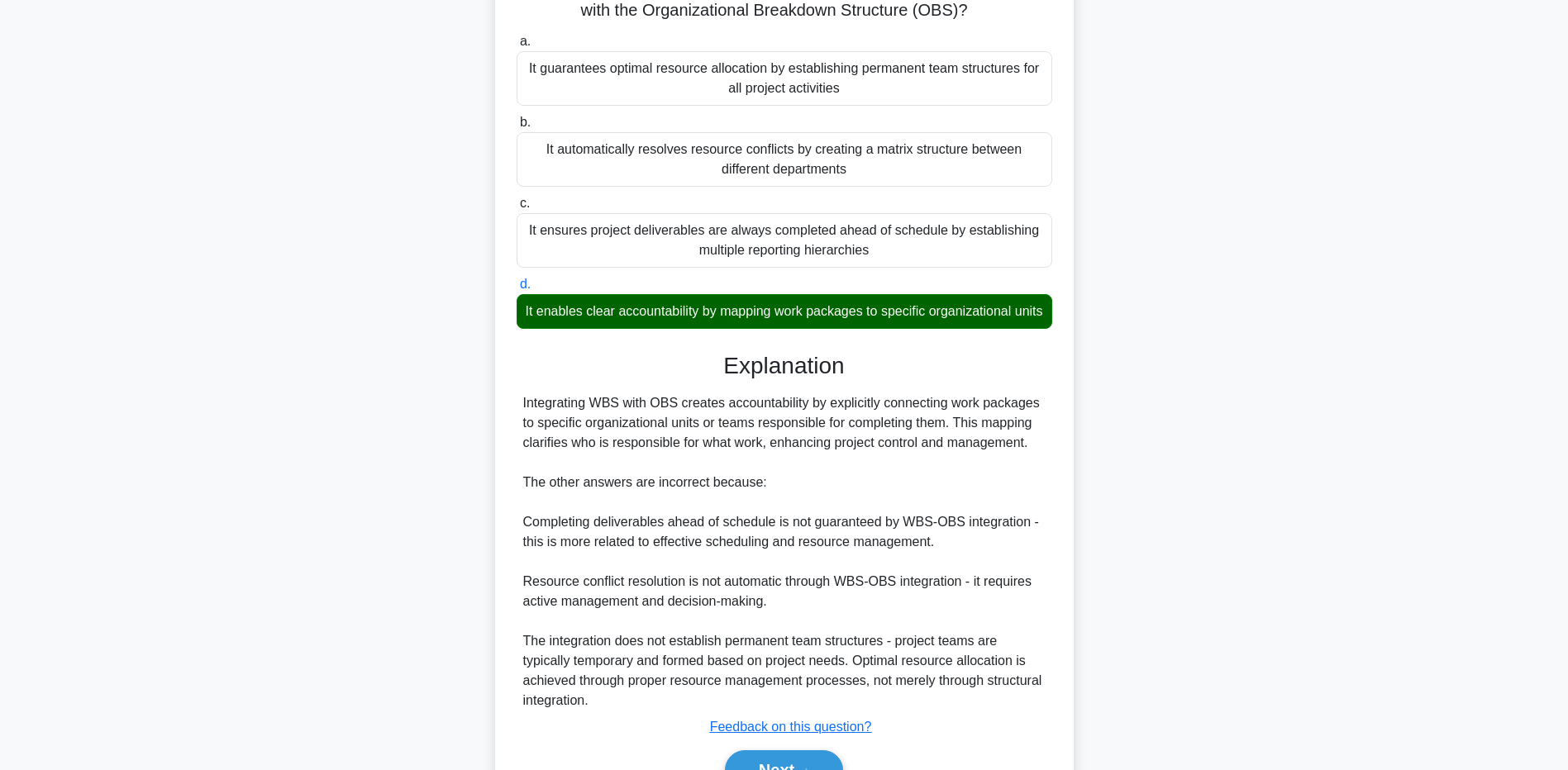
scroll to position [250, 0]
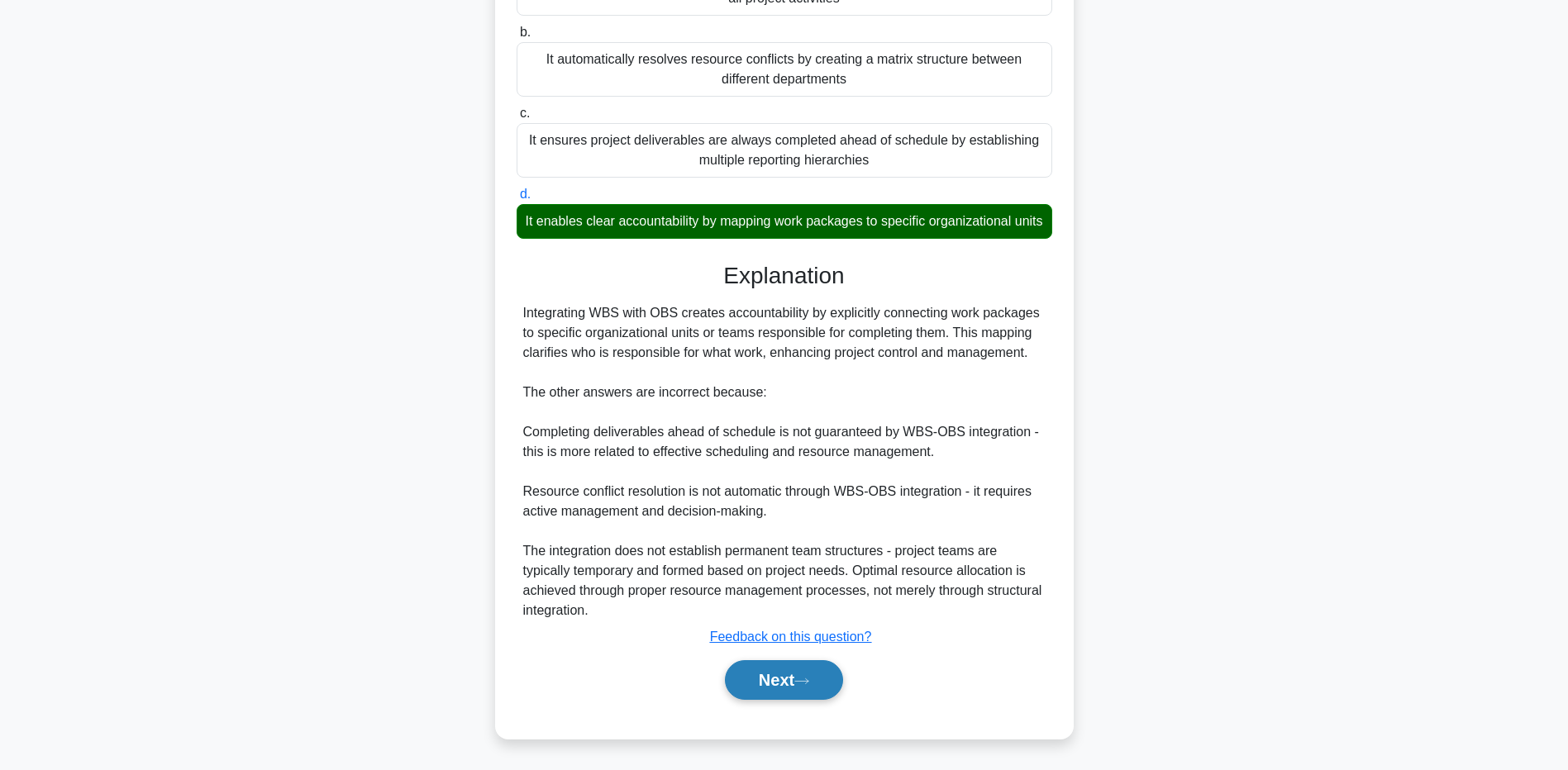
click at [737, 685] on button "Next" at bounding box center [784, 680] width 119 height 40
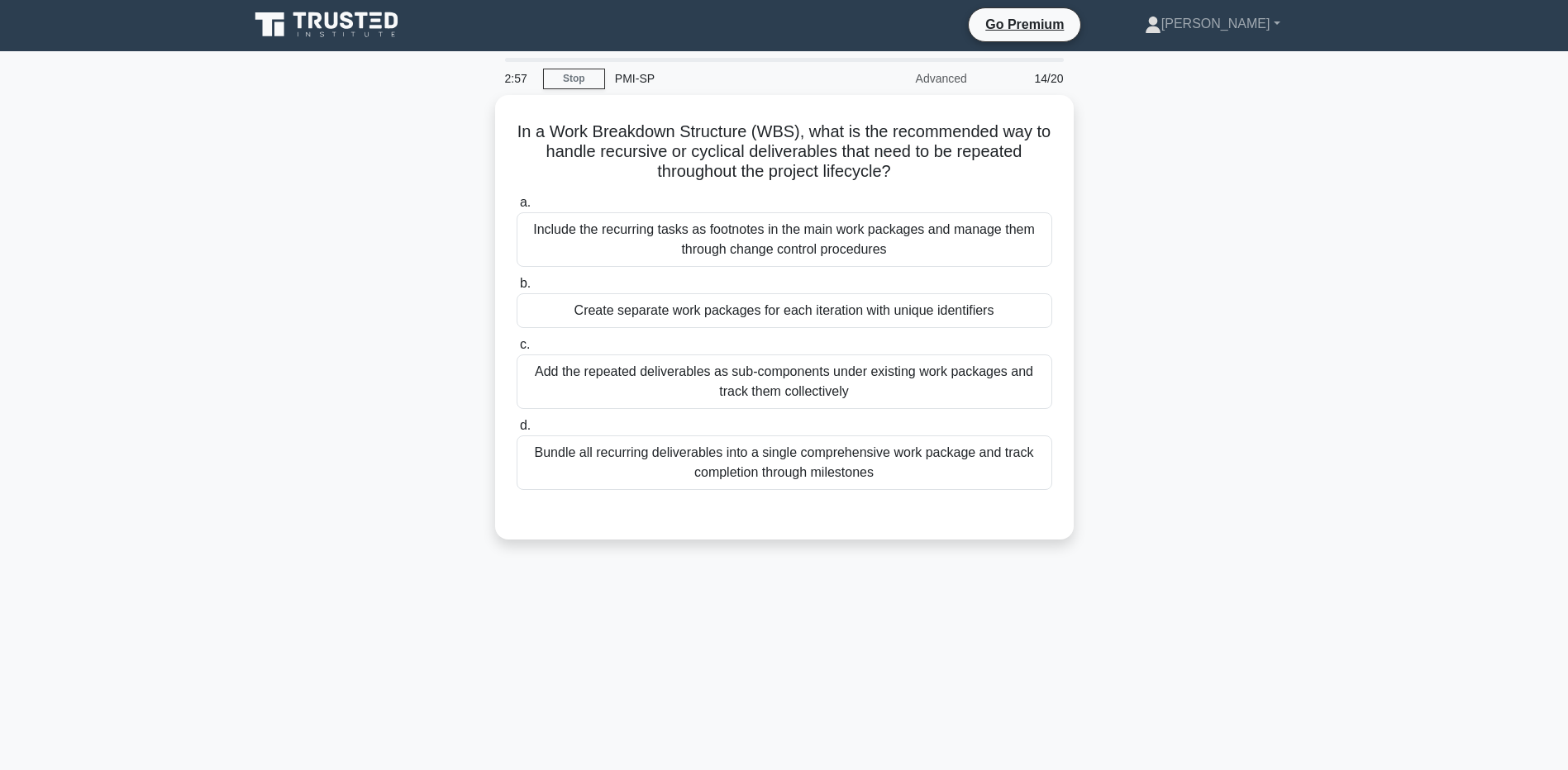
scroll to position [0, 0]
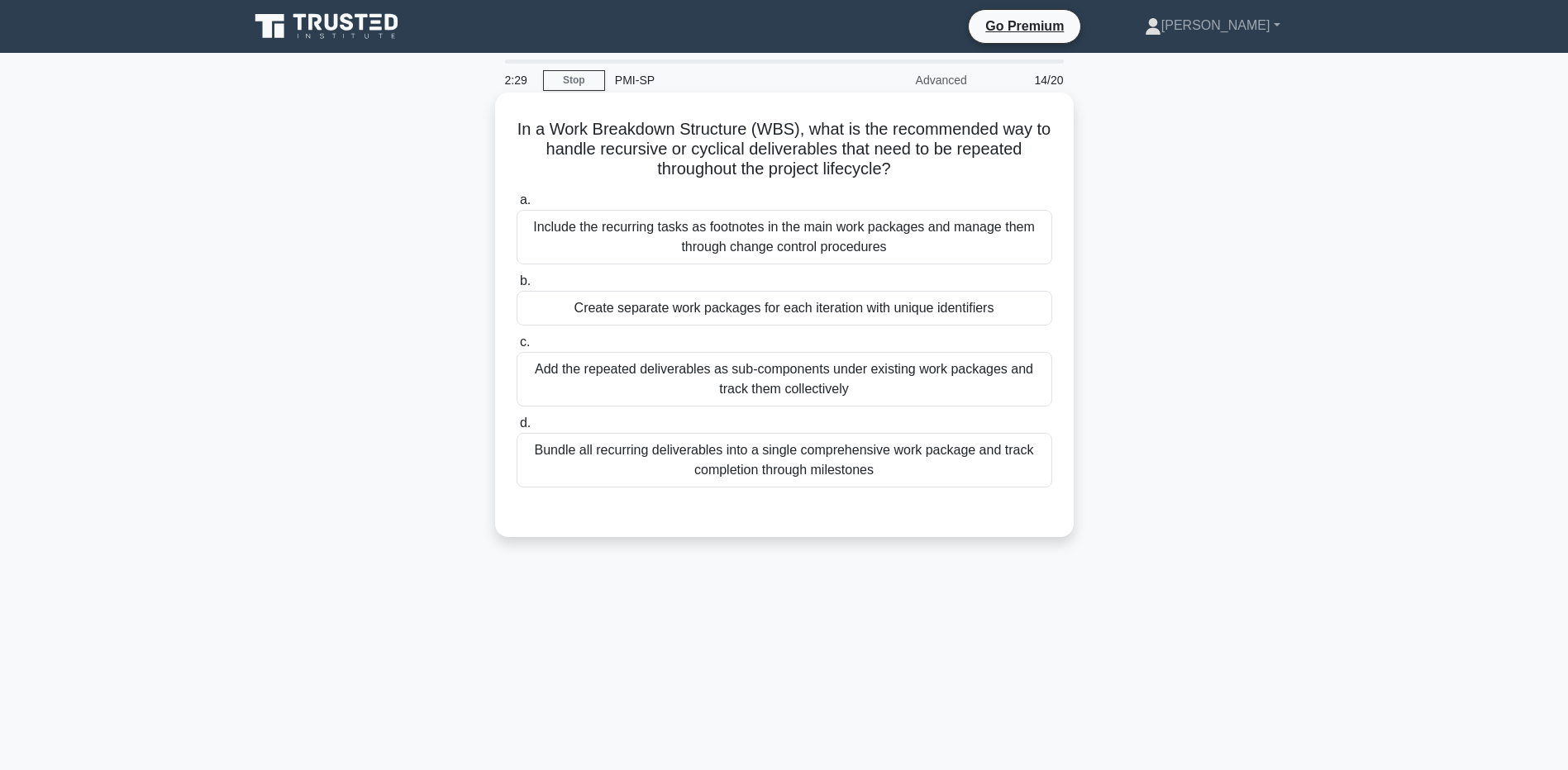
click at [955, 312] on div "Create separate work packages for each iteration with unique identifiers" at bounding box center [784, 308] width 535 height 35
click at [517, 287] on input "b. Create separate work packages for each iteration with unique identifiers" at bounding box center [517, 281] width 0 height 11
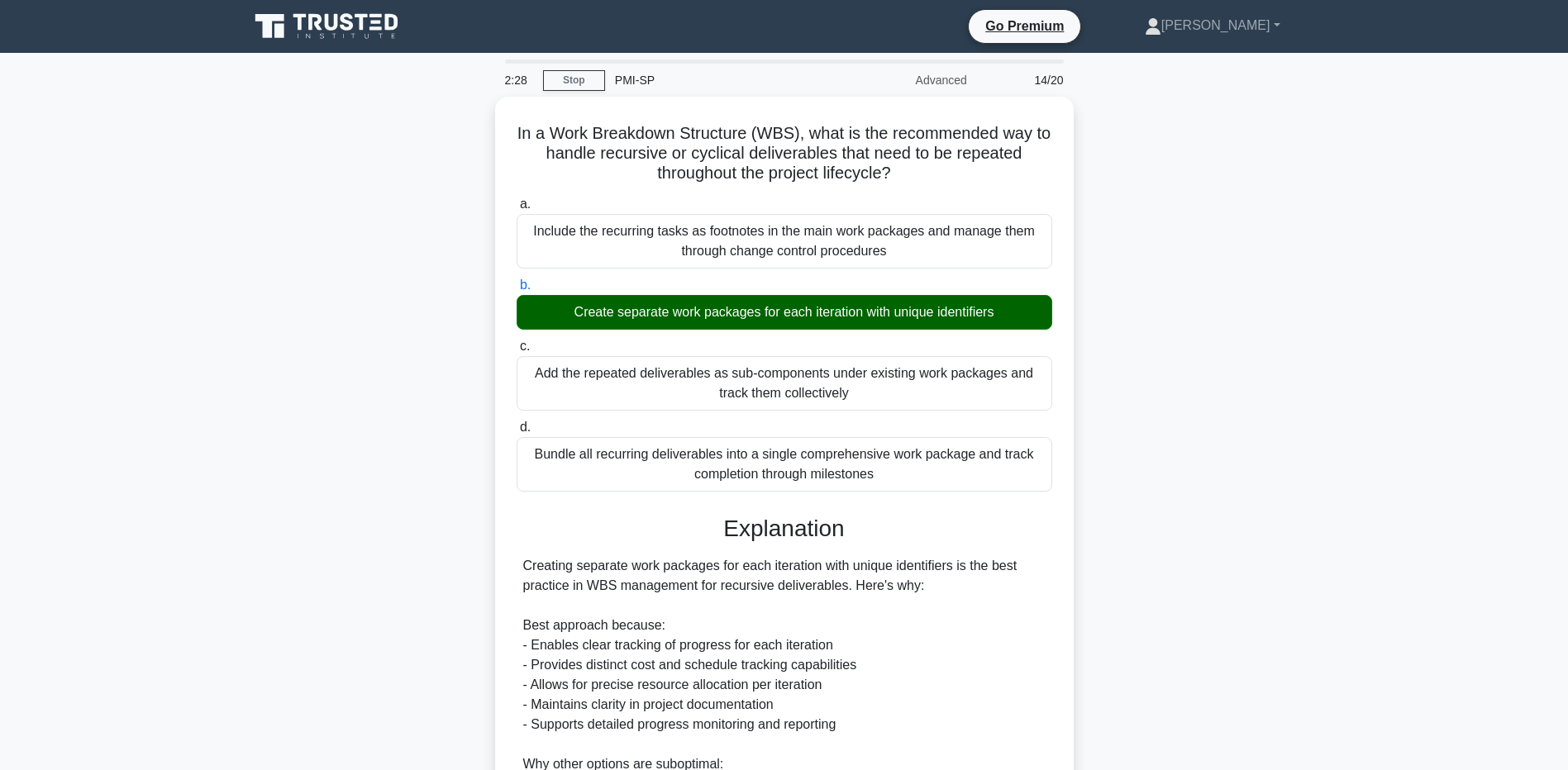
scroll to position [329, 0]
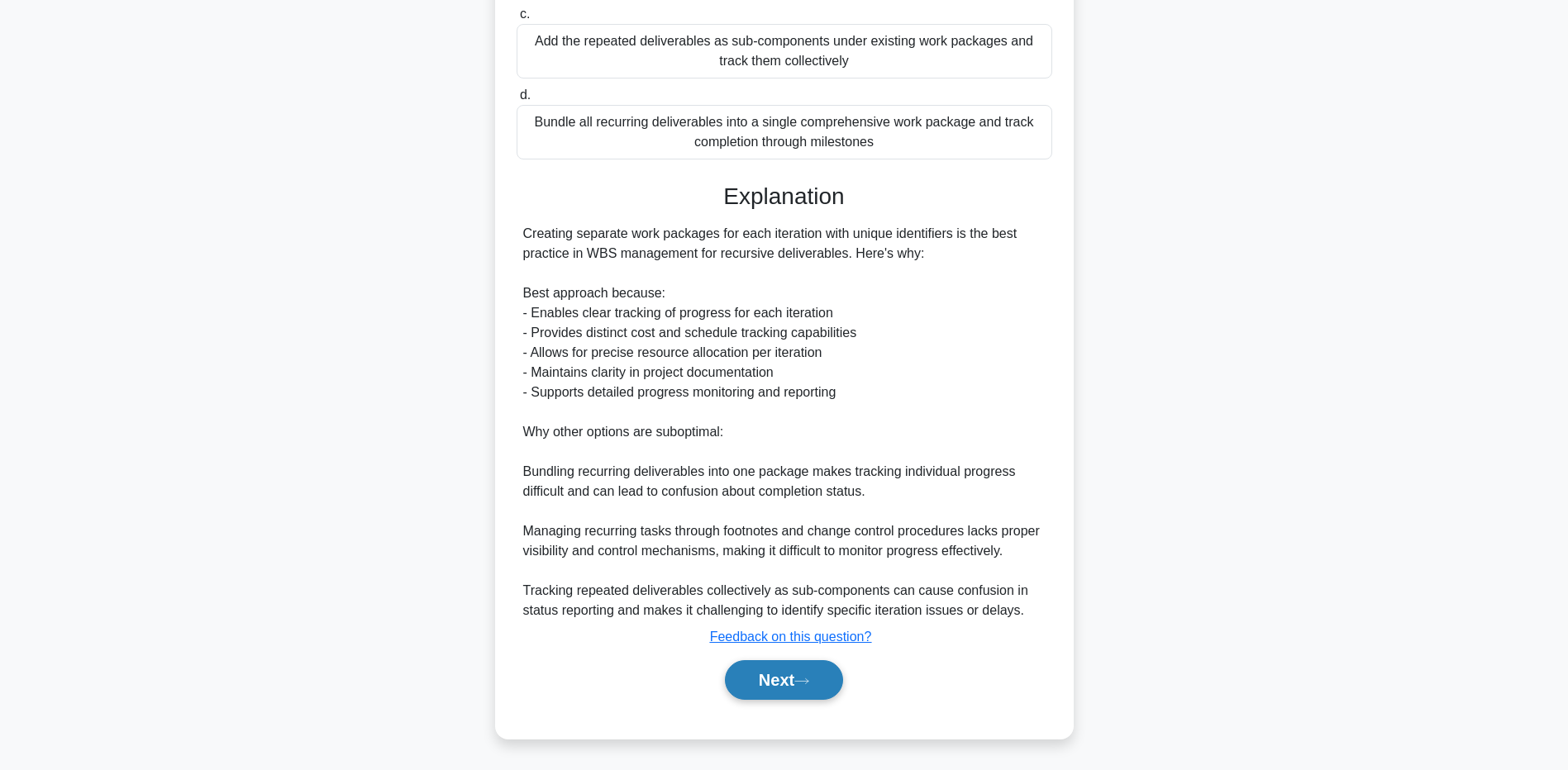
click at [782, 667] on button "Next" at bounding box center [784, 680] width 119 height 40
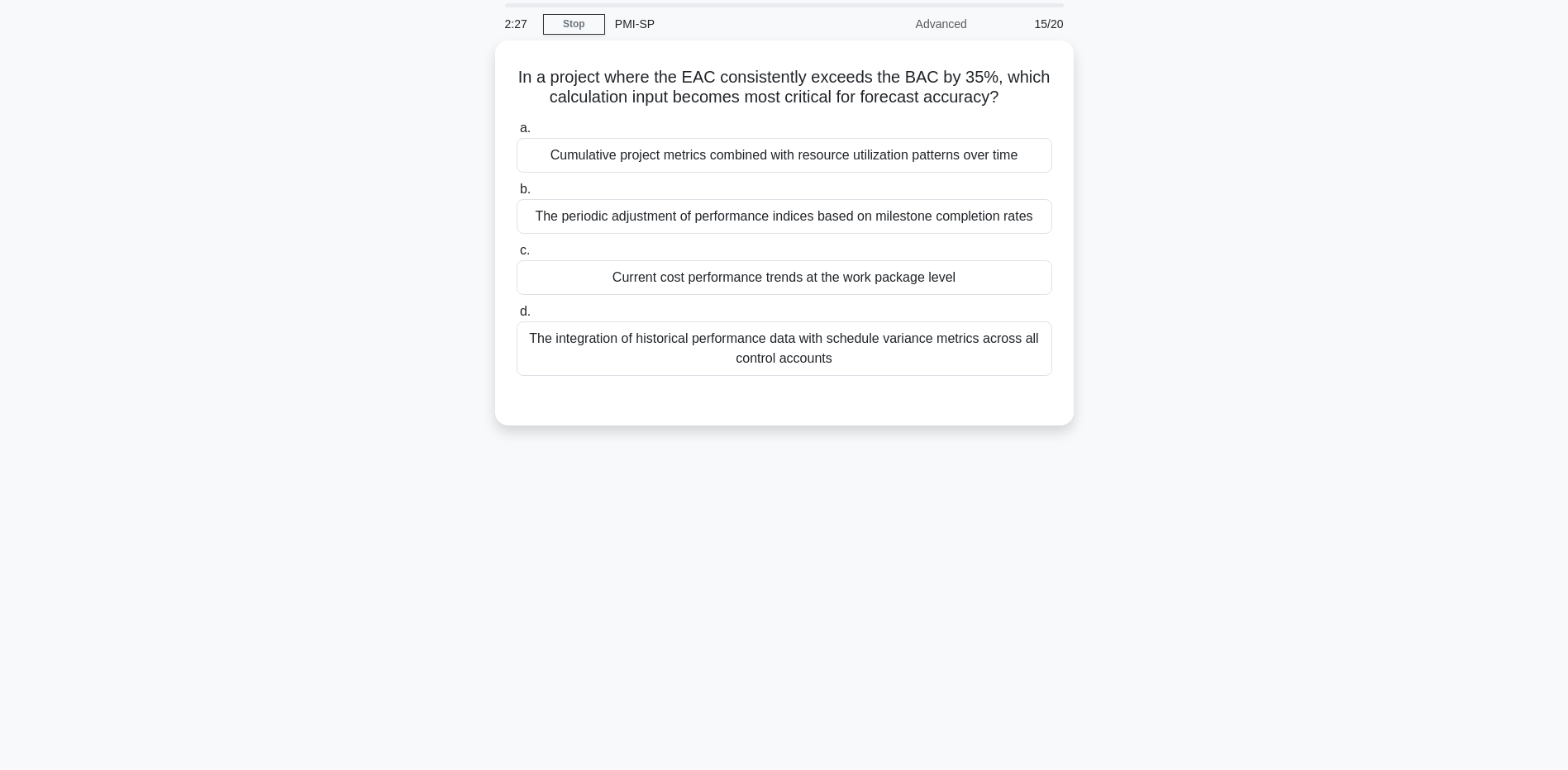
scroll to position [0, 0]
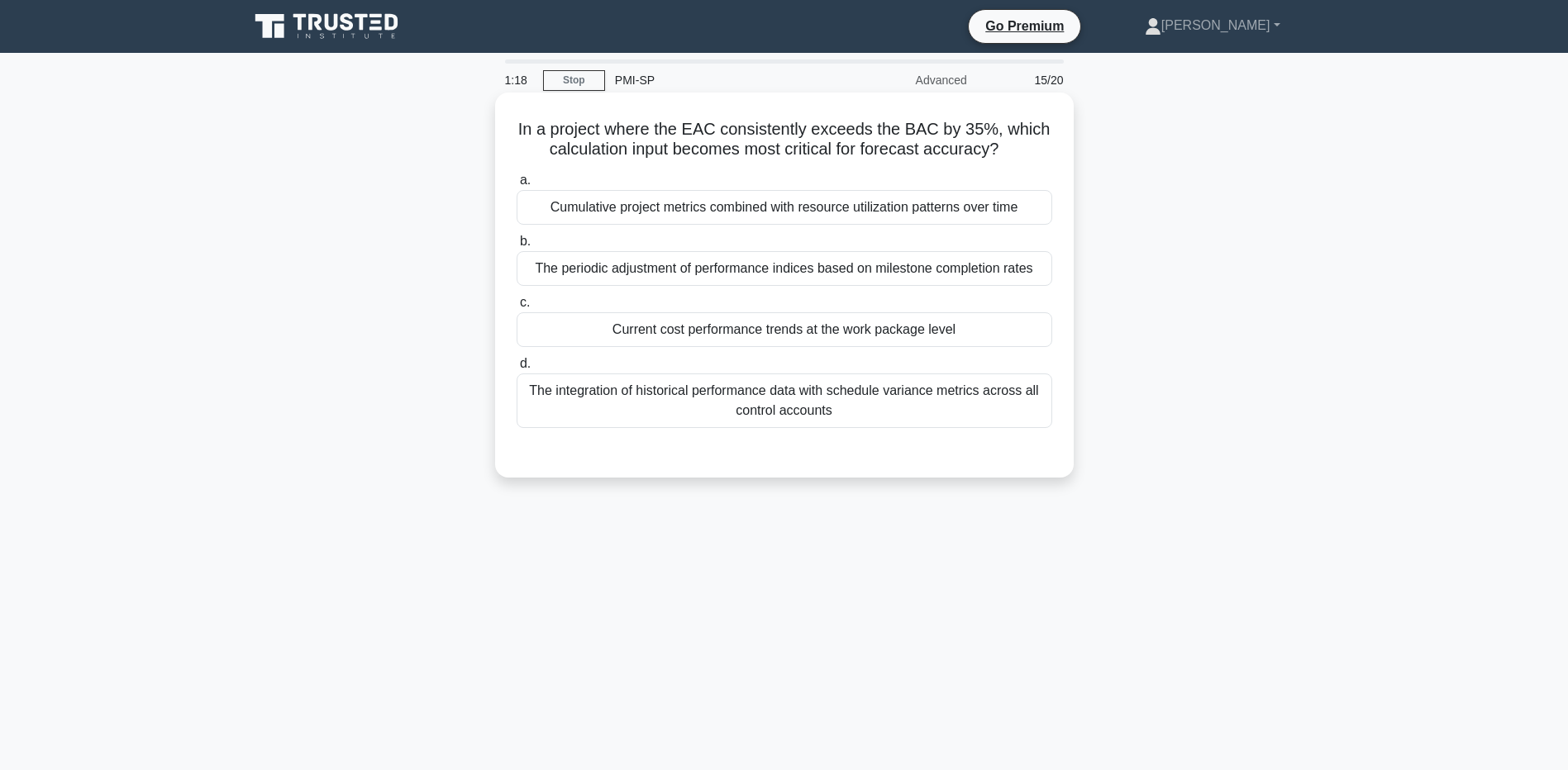
click at [880, 388] on div "The integration of historical performance data with schedule variance metrics a…" at bounding box center [784, 401] width 535 height 55
click at [517, 369] on input "d. The integration of historical performance data with schedule variance metric…" at bounding box center [517, 364] width 0 height 11
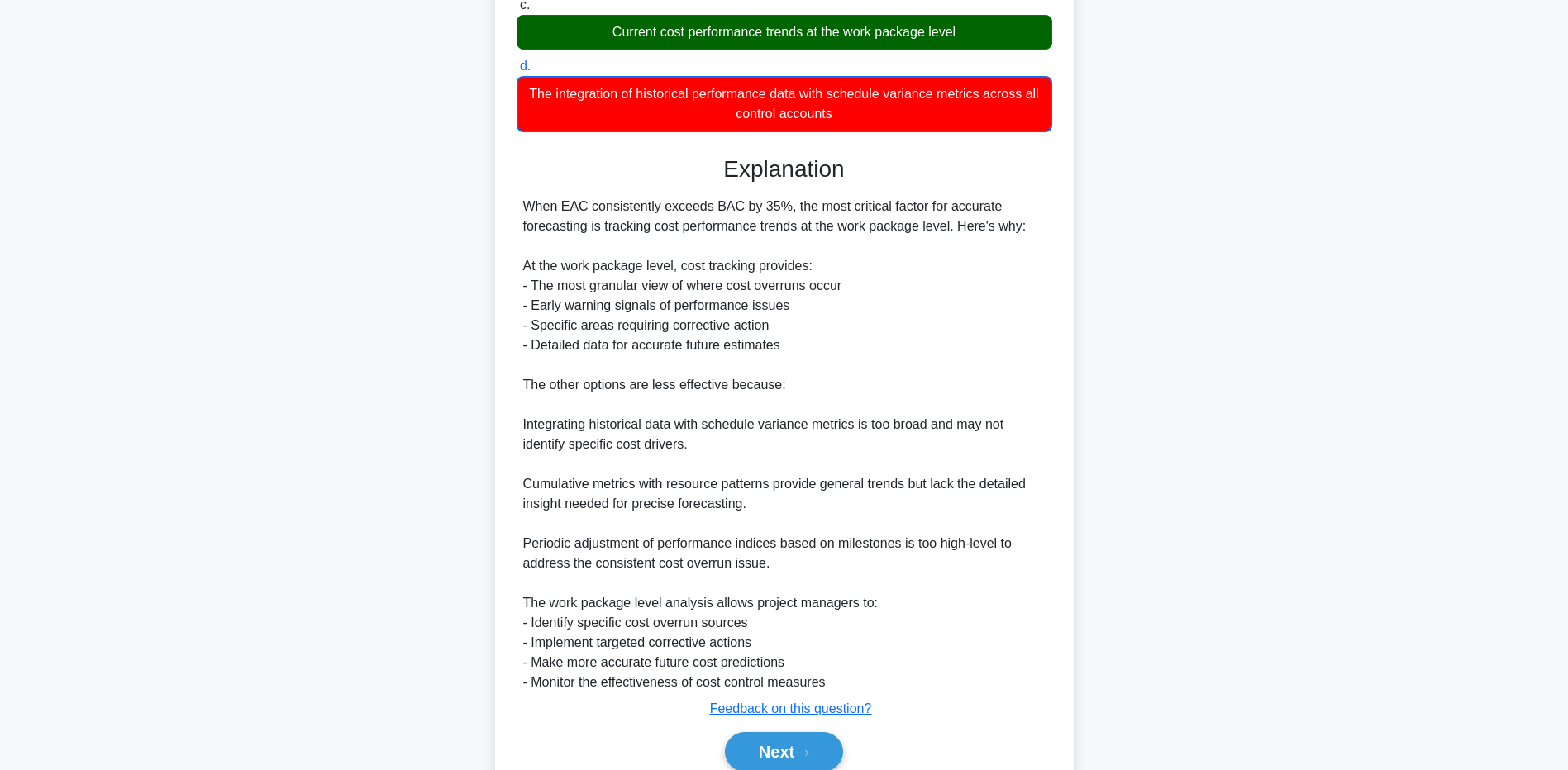
scroll to position [331, 0]
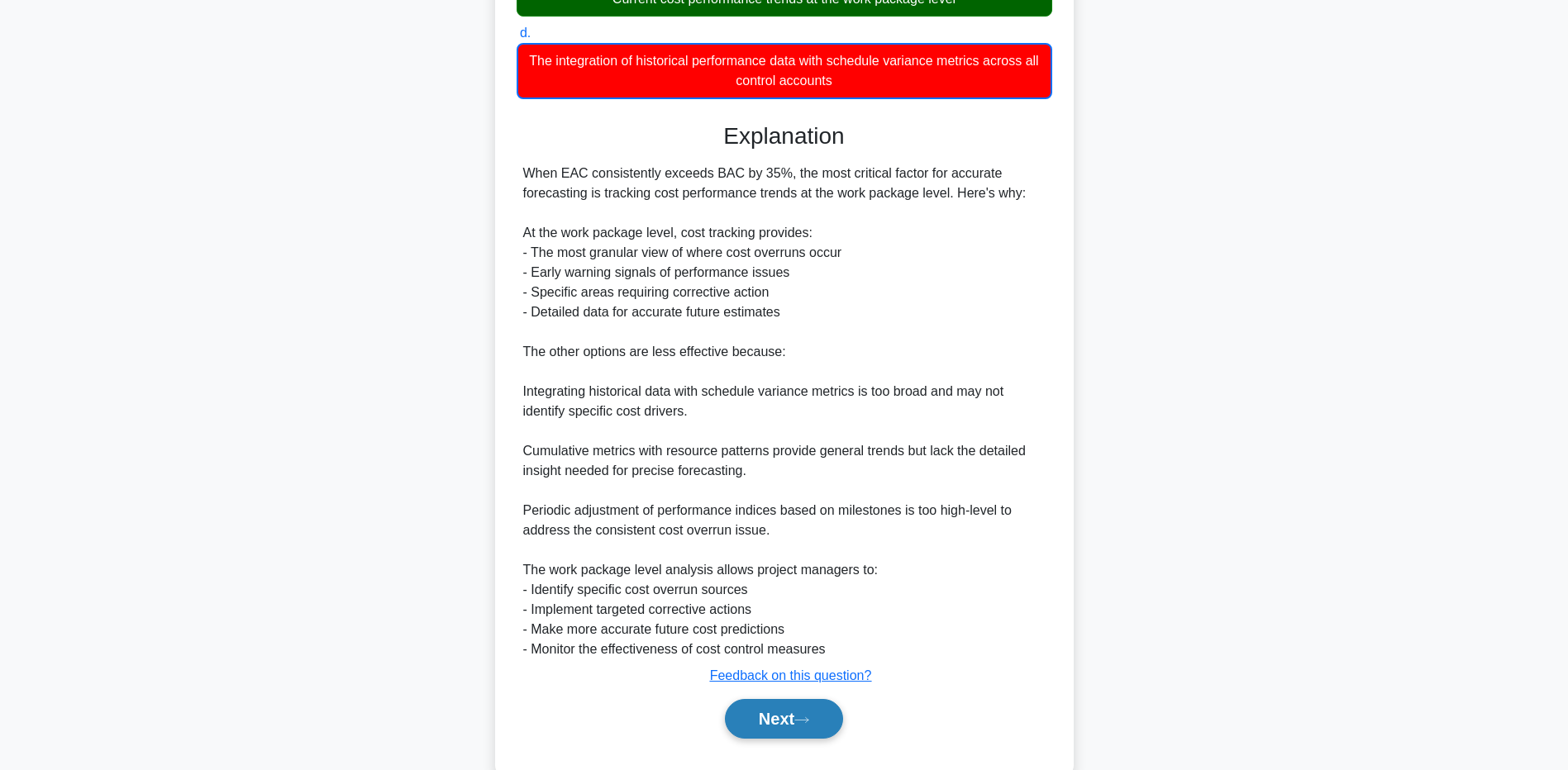
click at [781, 715] on button "Next" at bounding box center [784, 719] width 119 height 40
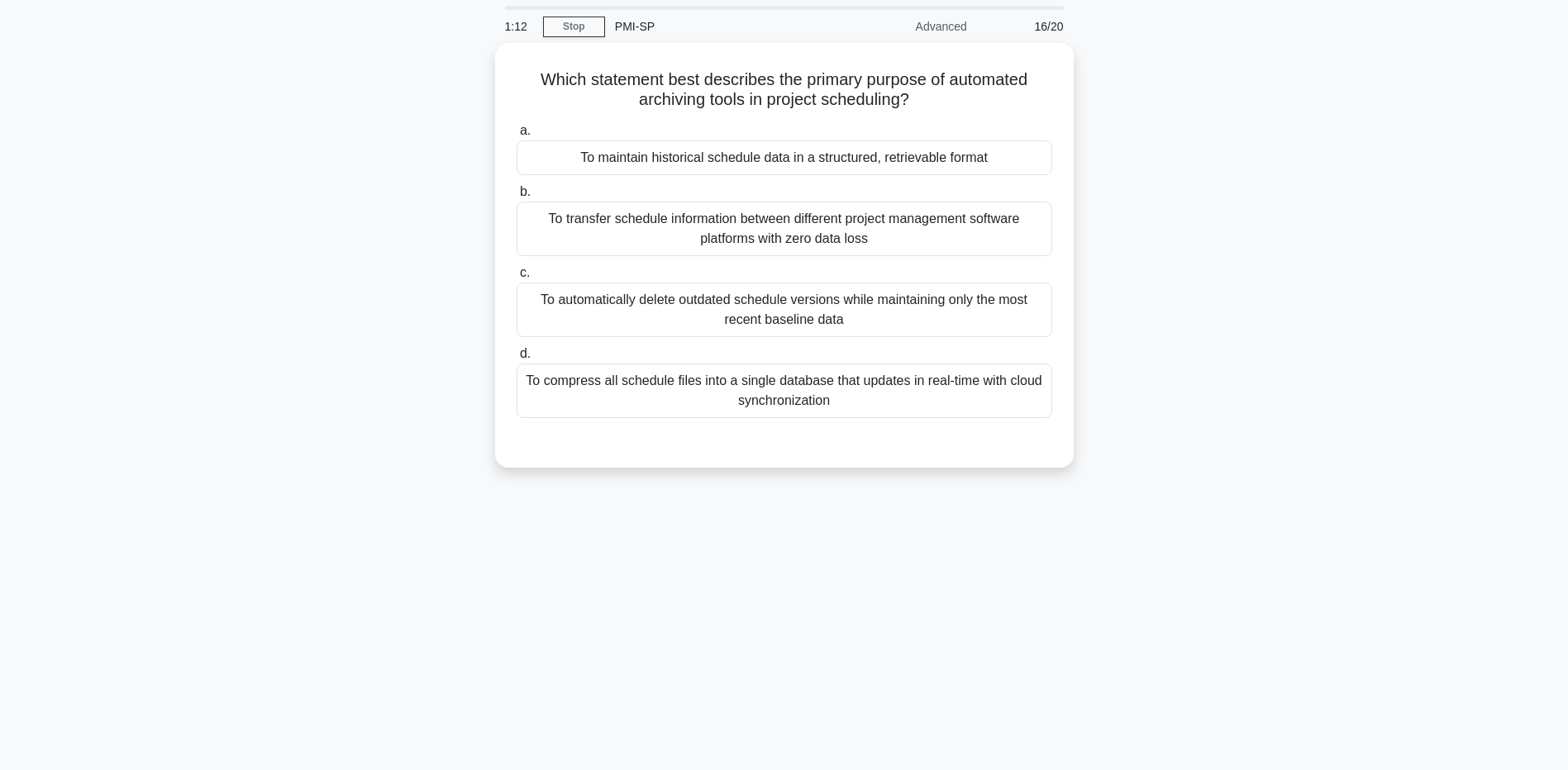
scroll to position [0, 0]
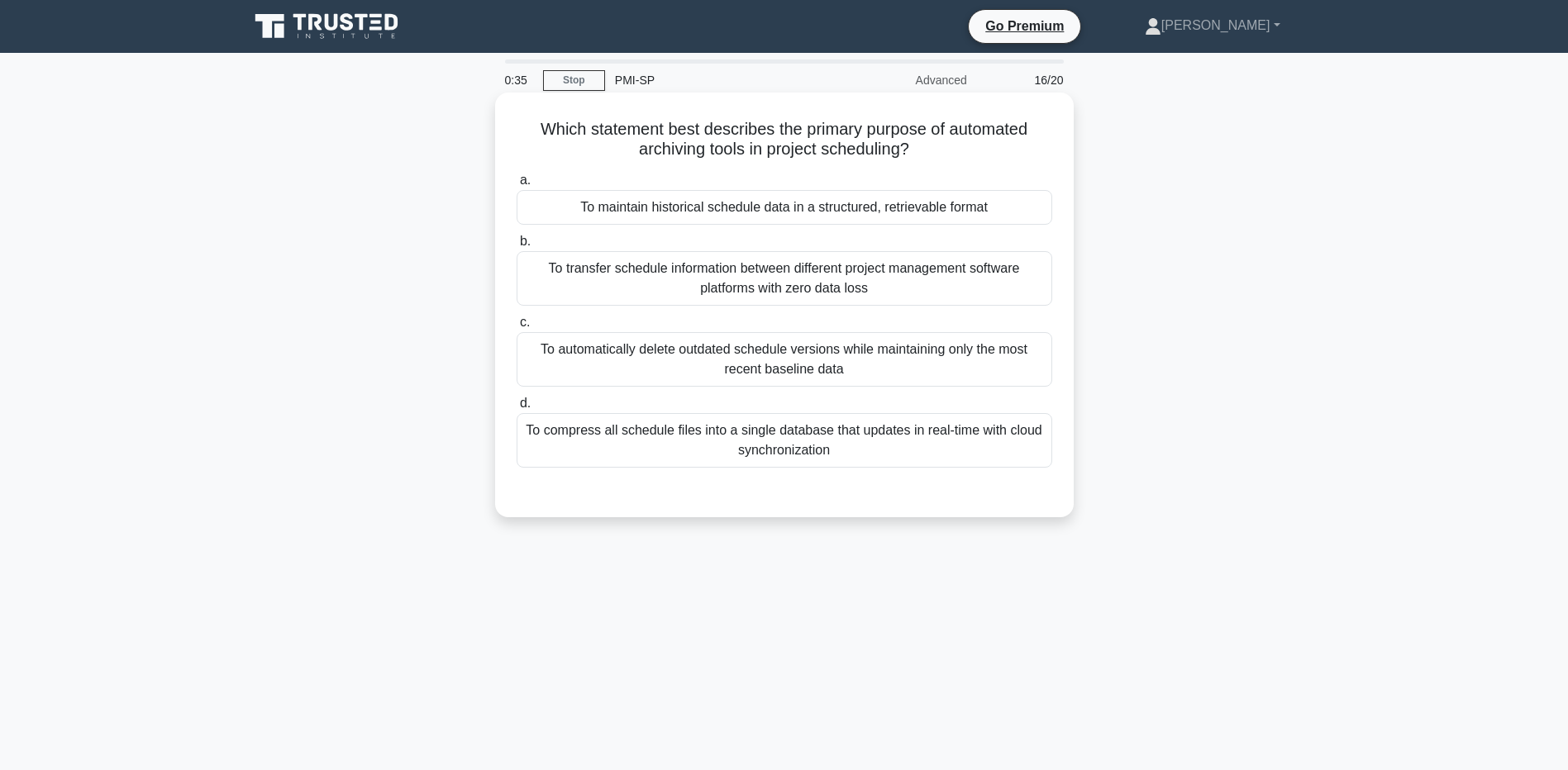
click at [889, 460] on div "To compress all schedule files into a single database that updates in real-time…" at bounding box center [784, 441] width 535 height 55
click at [517, 409] on input "d. To compress all schedule files into a single database that updates in real-t…" at bounding box center [517, 404] width 0 height 11
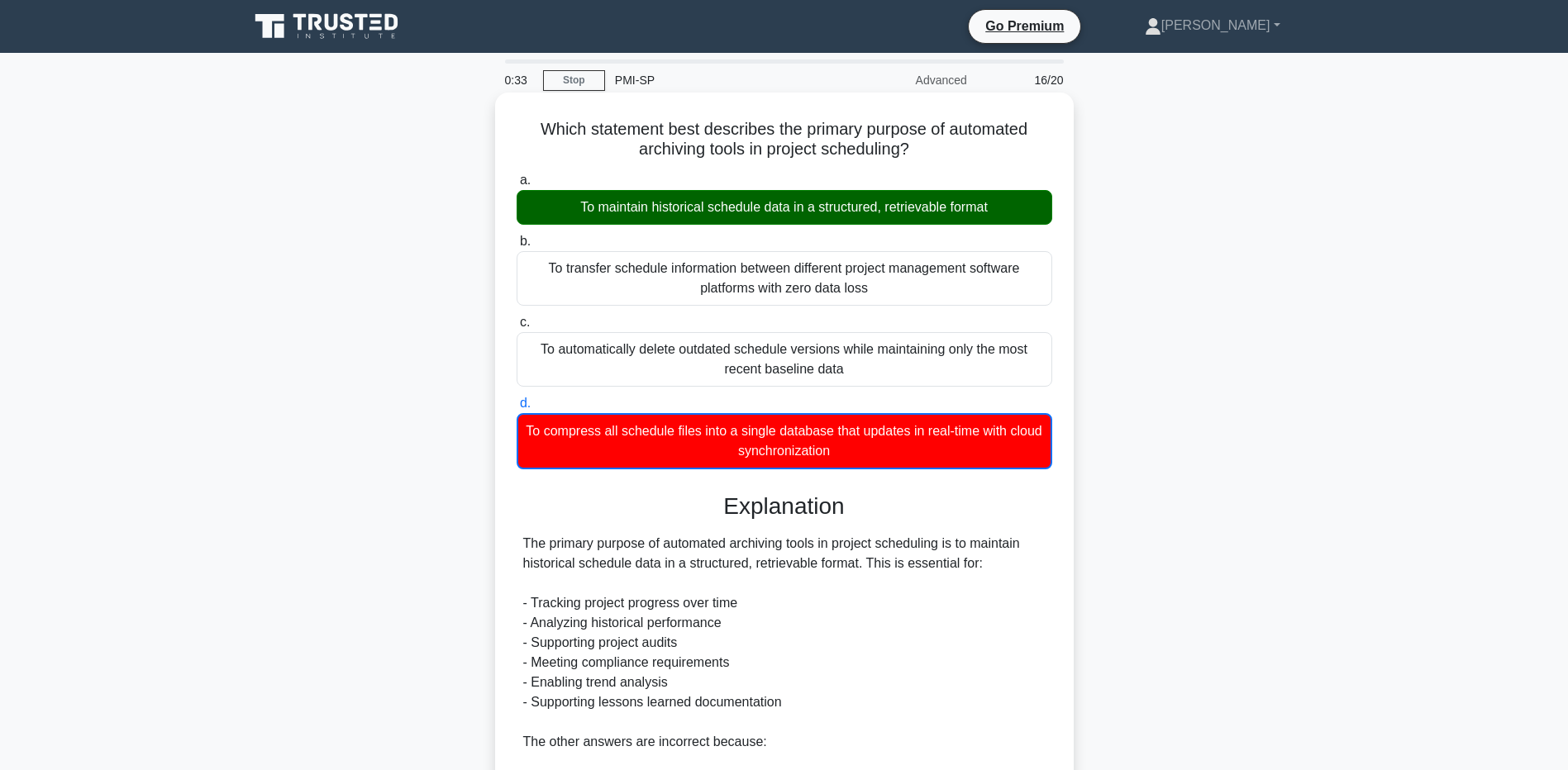
click at [949, 204] on div "To maintain historical schedule data in a structured, retrievable format" at bounding box center [784, 207] width 535 height 35
click at [517, 186] on input "a. To maintain historical schedule data in a structured, retrievable format" at bounding box center [517, 181] width 0 height 11
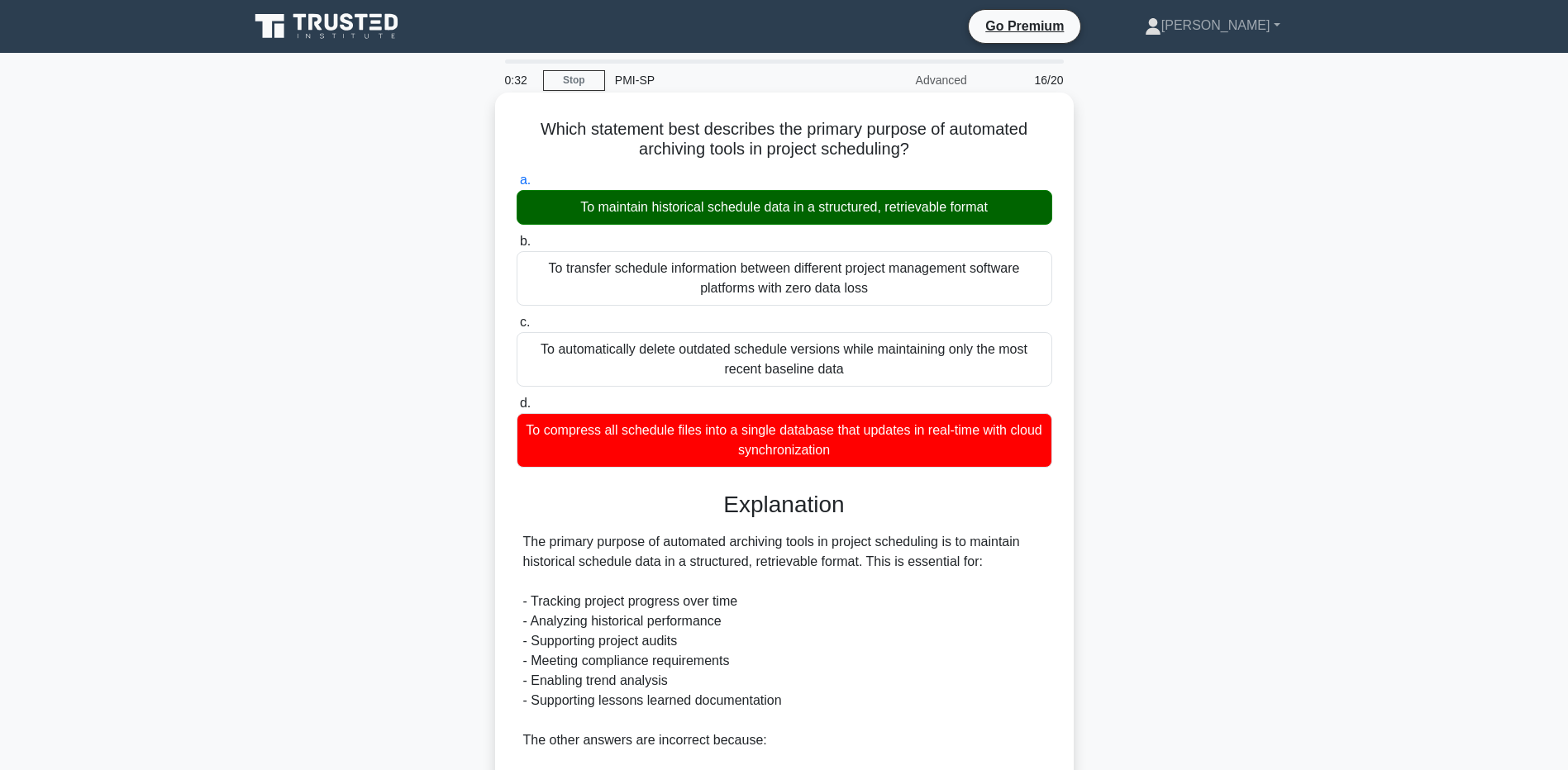
click at [949, 204] on div "To maintain historical schedule data in a structured, retrievable format" at bounding box center [784, 207] width 535 height 35
click at [517, 186] on input "a. To maintain historical schedule data in a structured, retrievable format" at bounding box center [517, 181] width 0 height 11
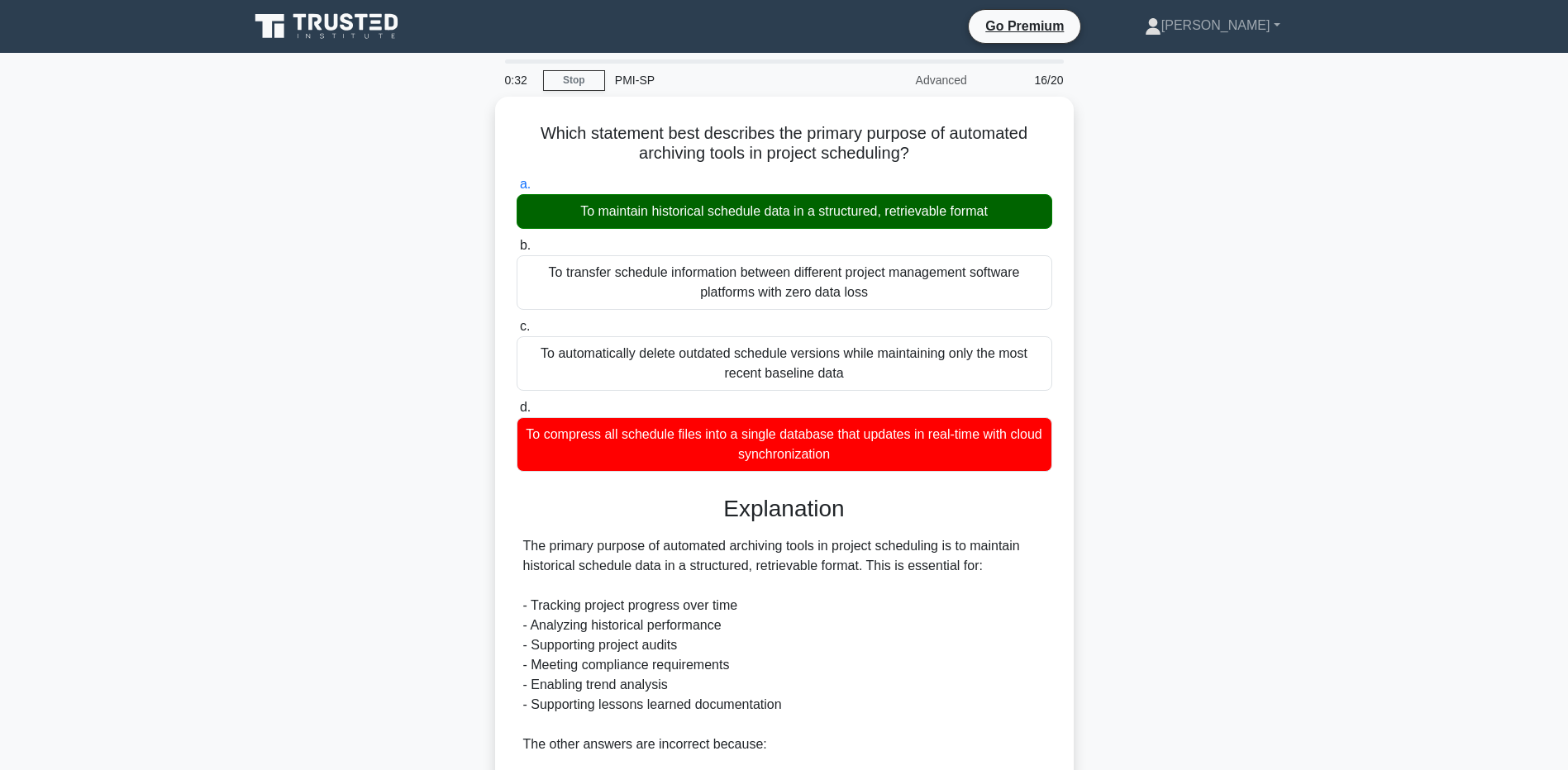
scroll to position [309, 0]
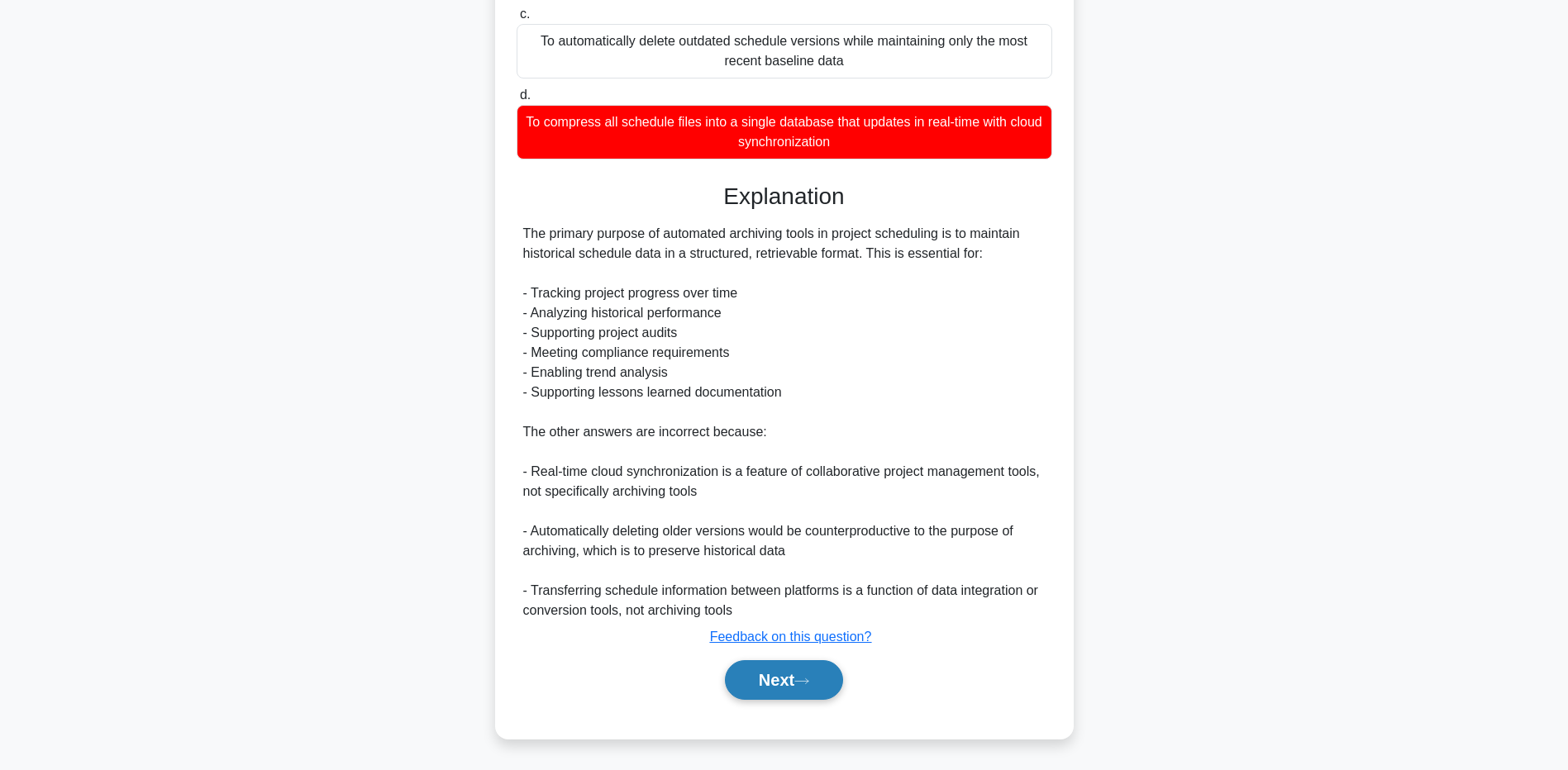
click at [797, 691] on button "Next" at bounding box center [784, 680] width 119 height 40
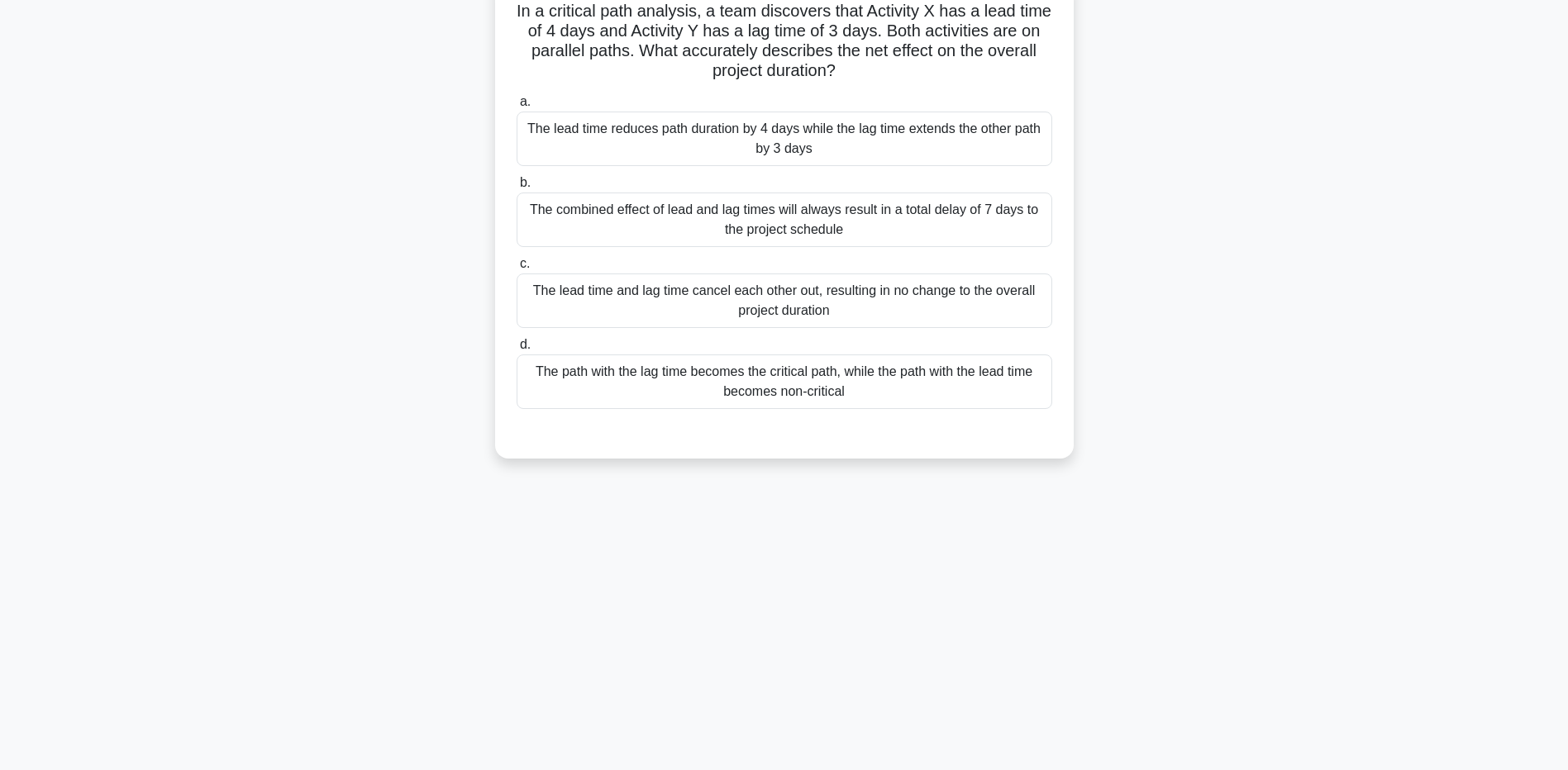
scroll to position [0, 0]
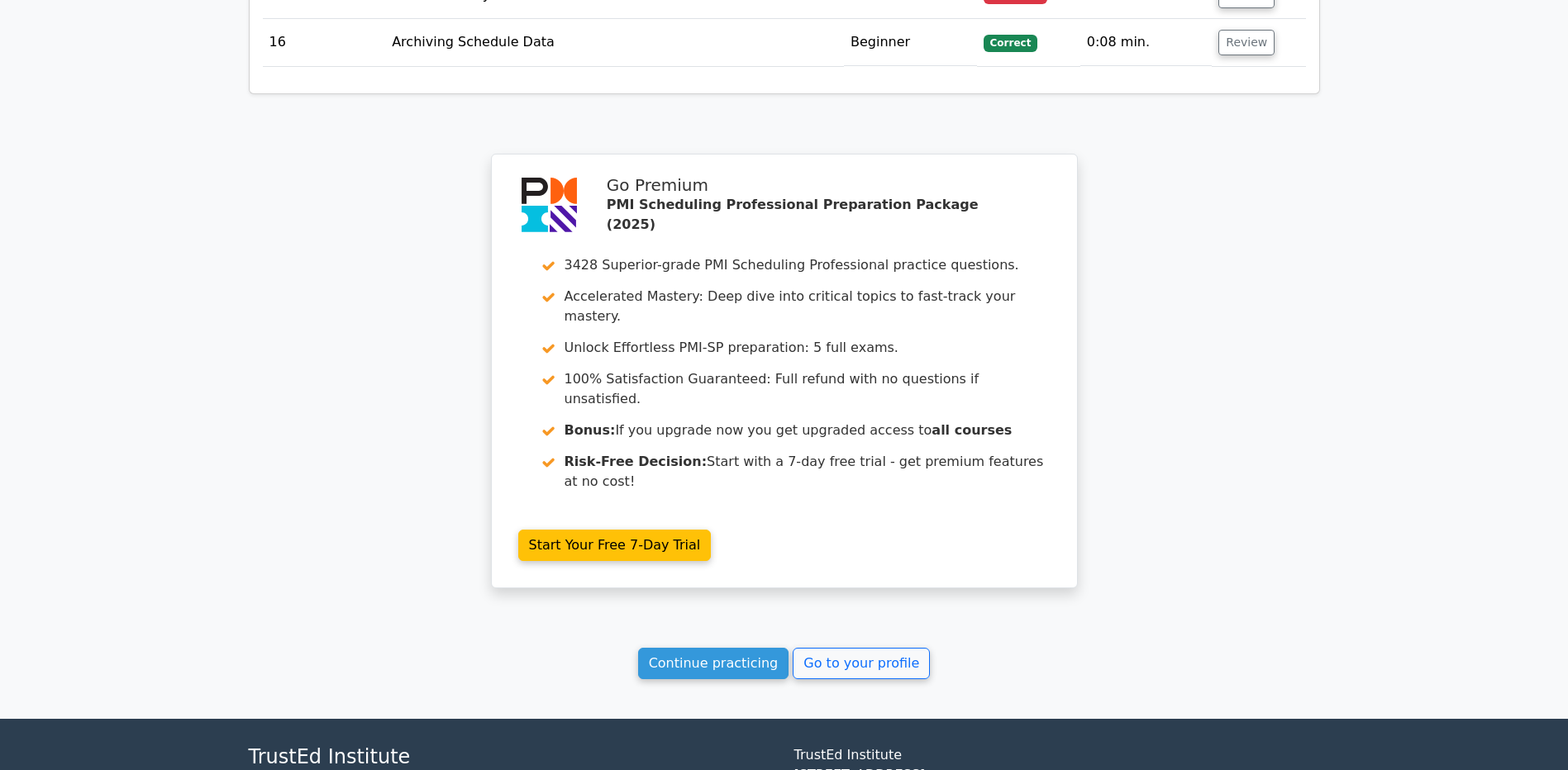
scroll to position [3160, 0]
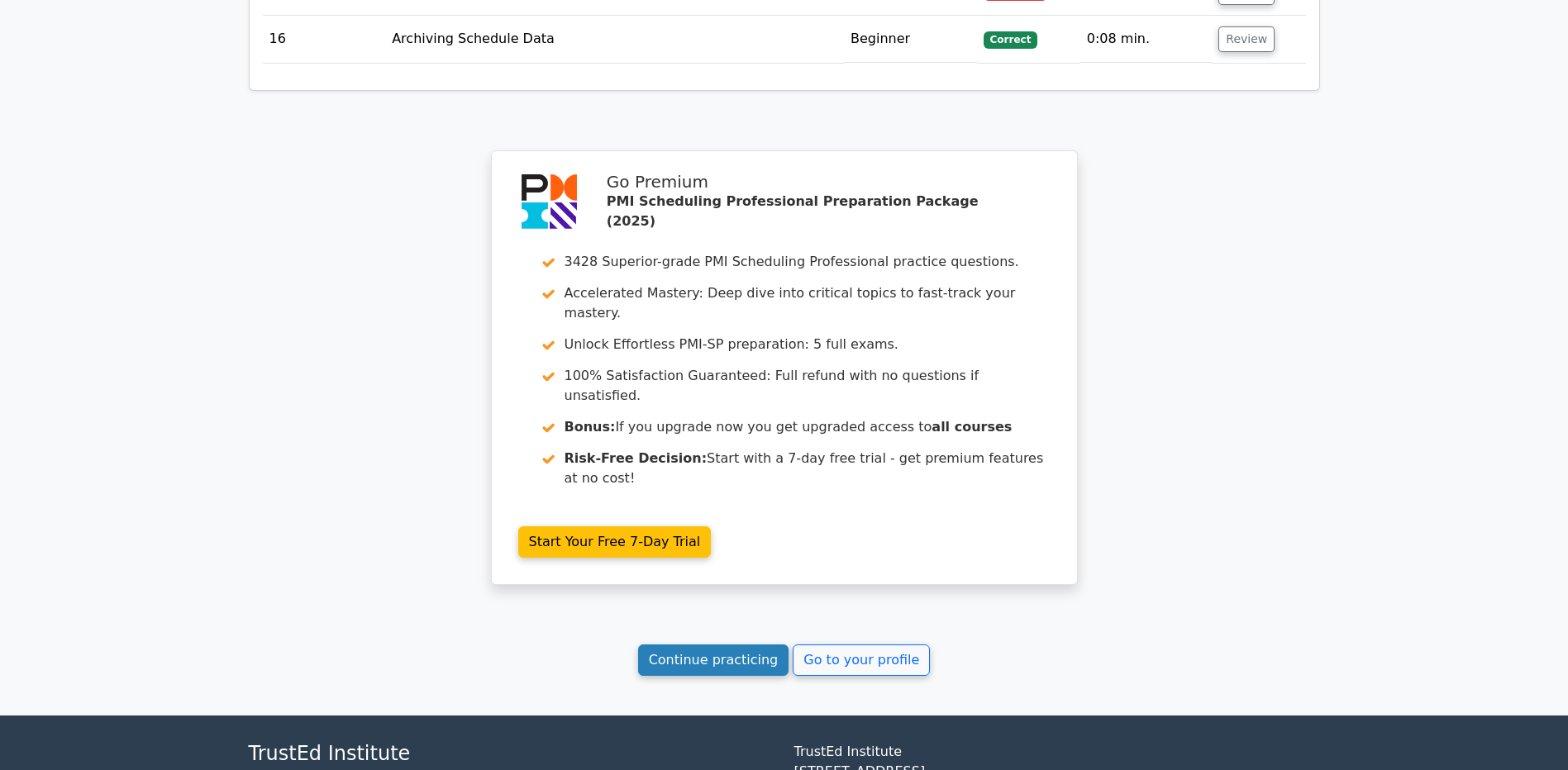
click at [754, 644] on link "Continue practicing" at bounding box center [713, 659] width 151 height 31
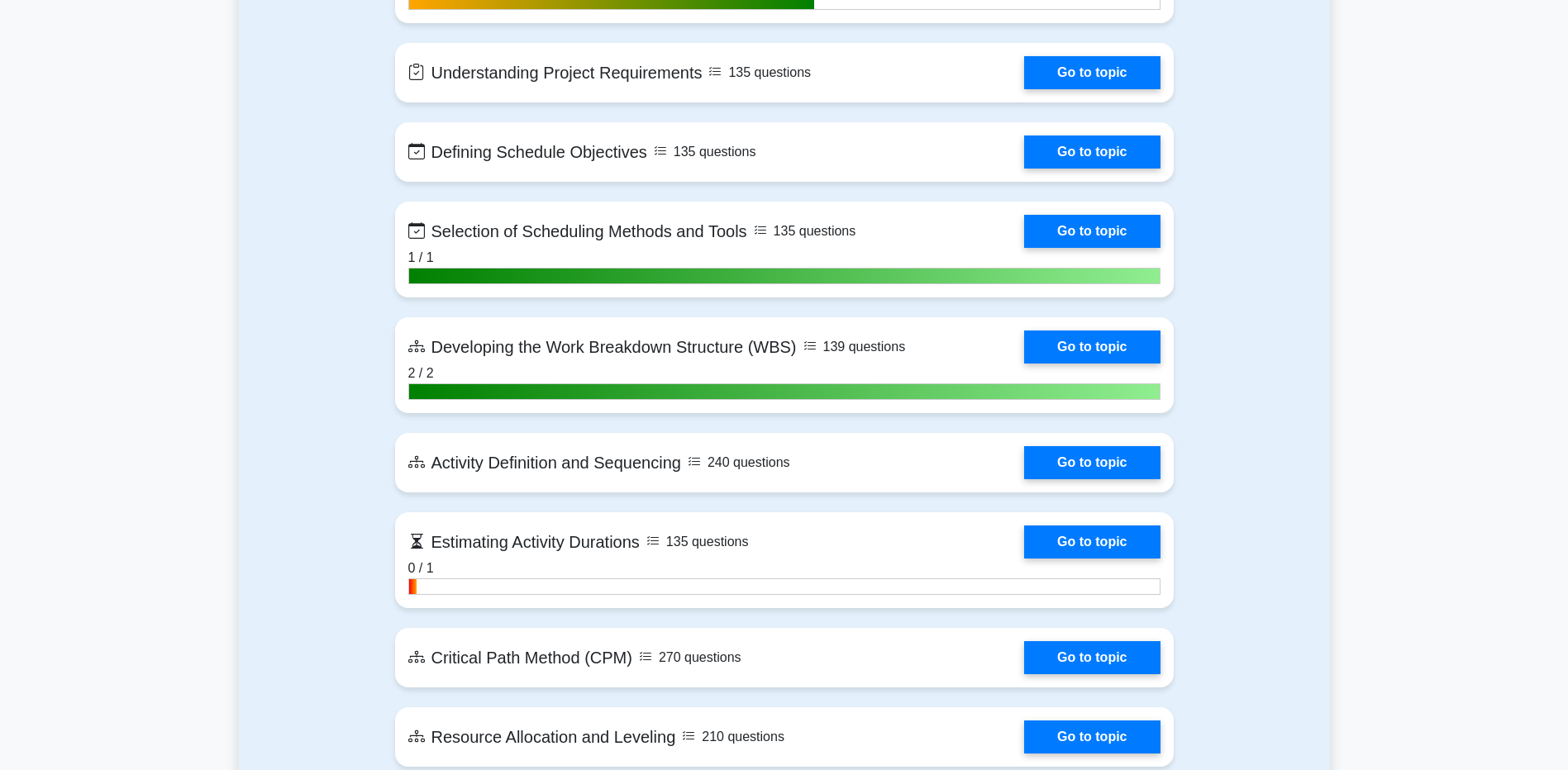
scroll to position [1322, 0]
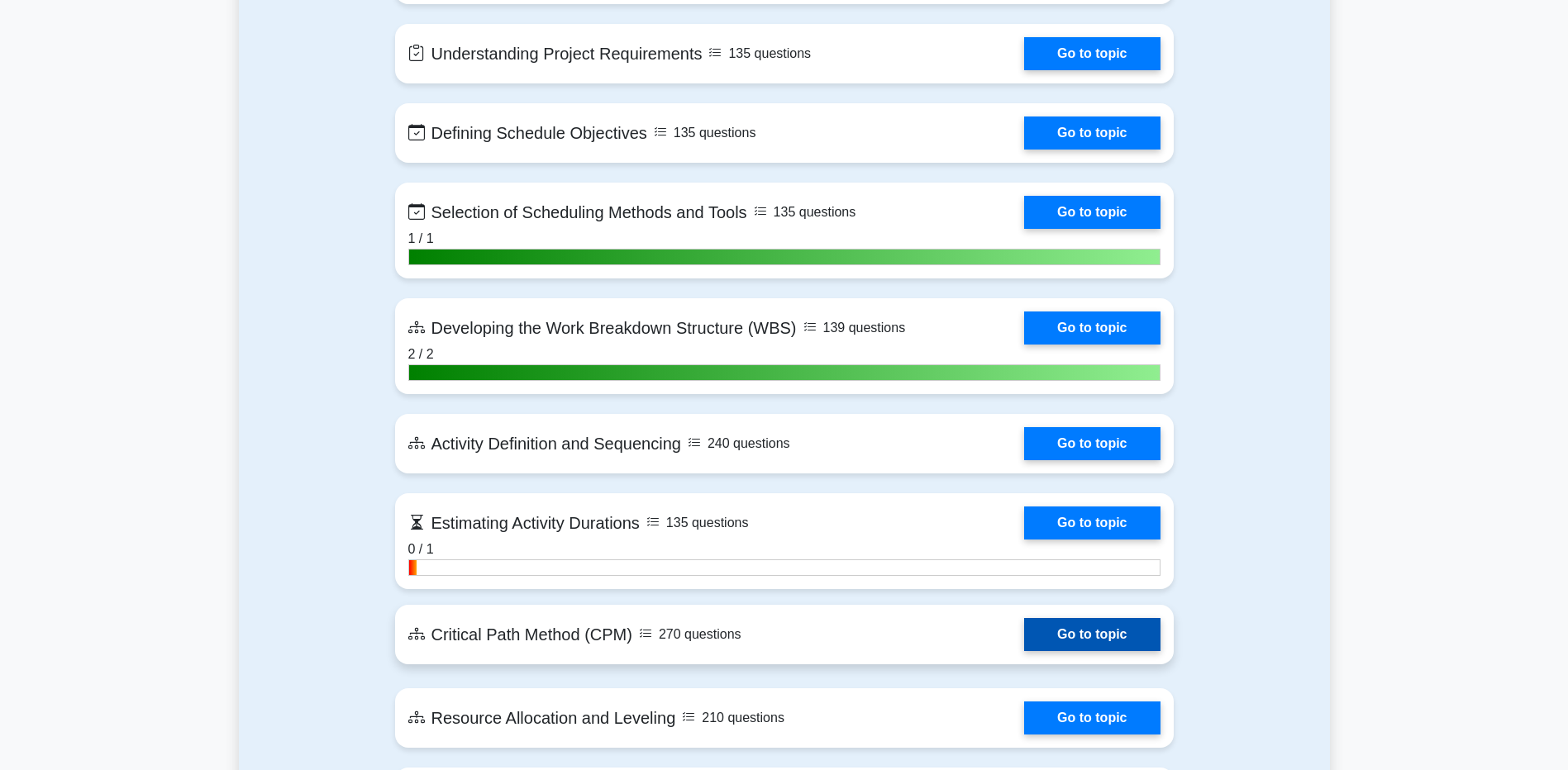
click at [1054, 631] on link "Go to topic" at bounding box center [1091, 635] width 135 height 33
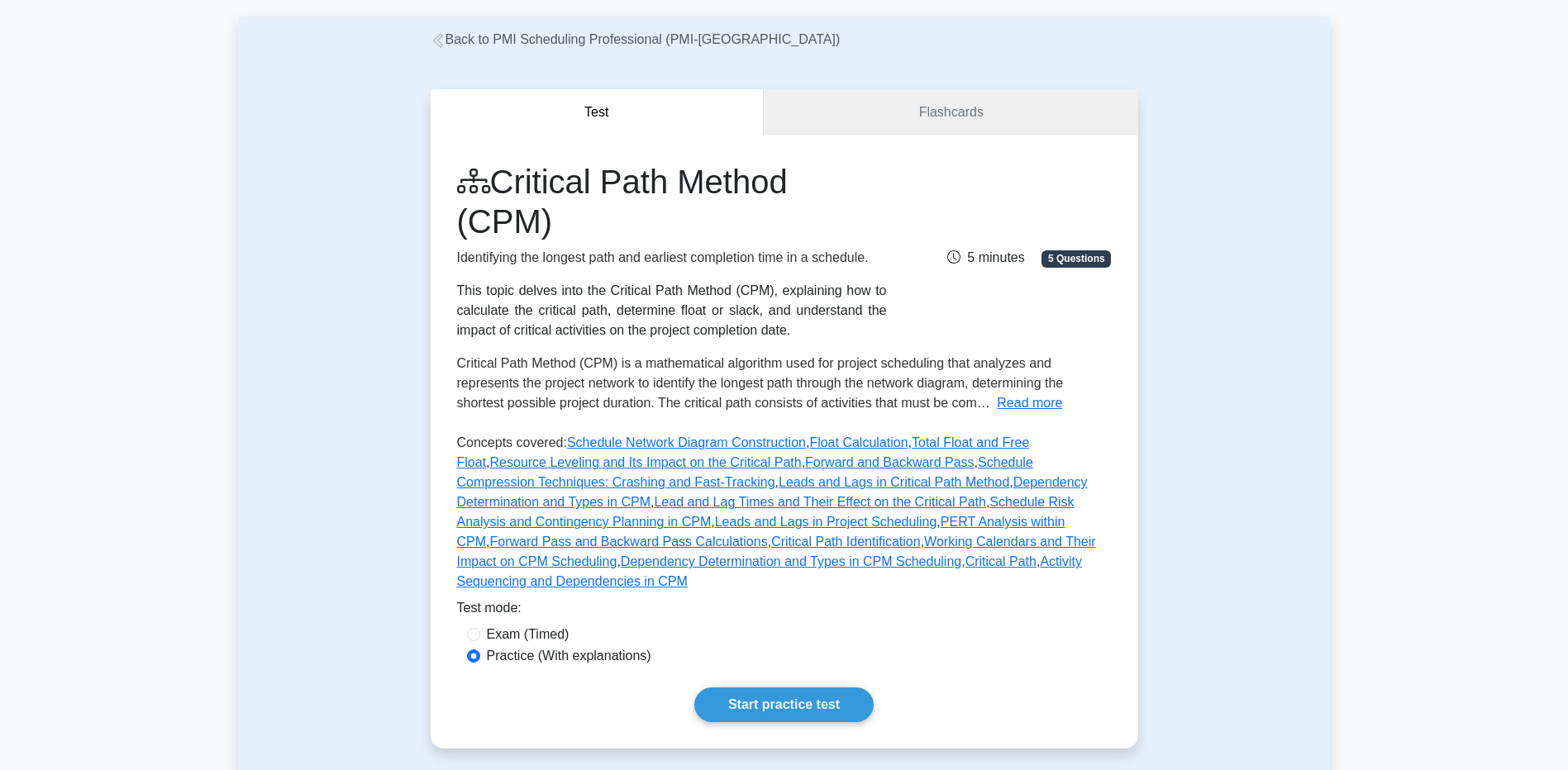
scroll to position [65, 0]
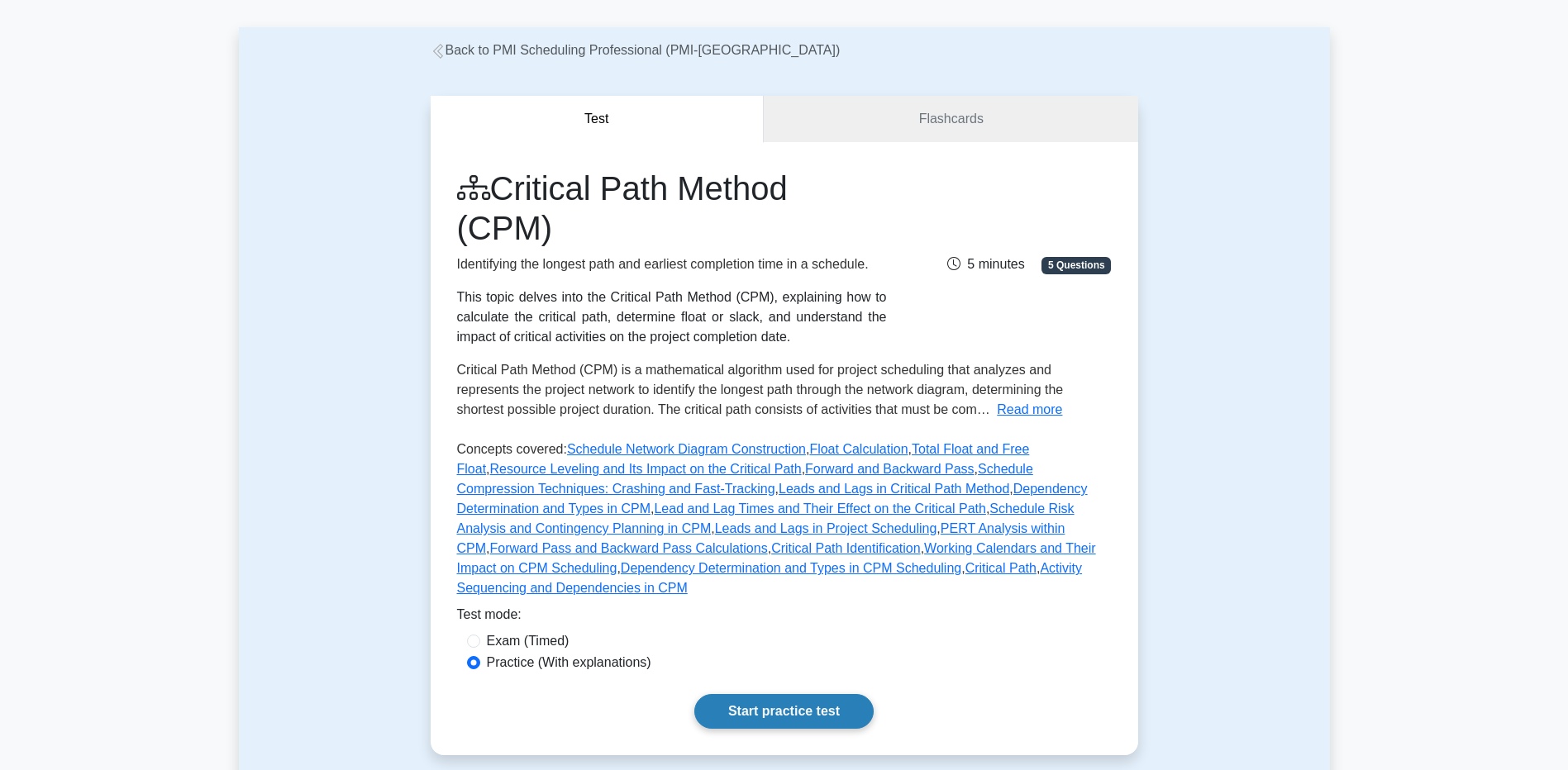
click at [775, 694] on link "Start practice test" at bounding box center [783, 711] width 180 height 35
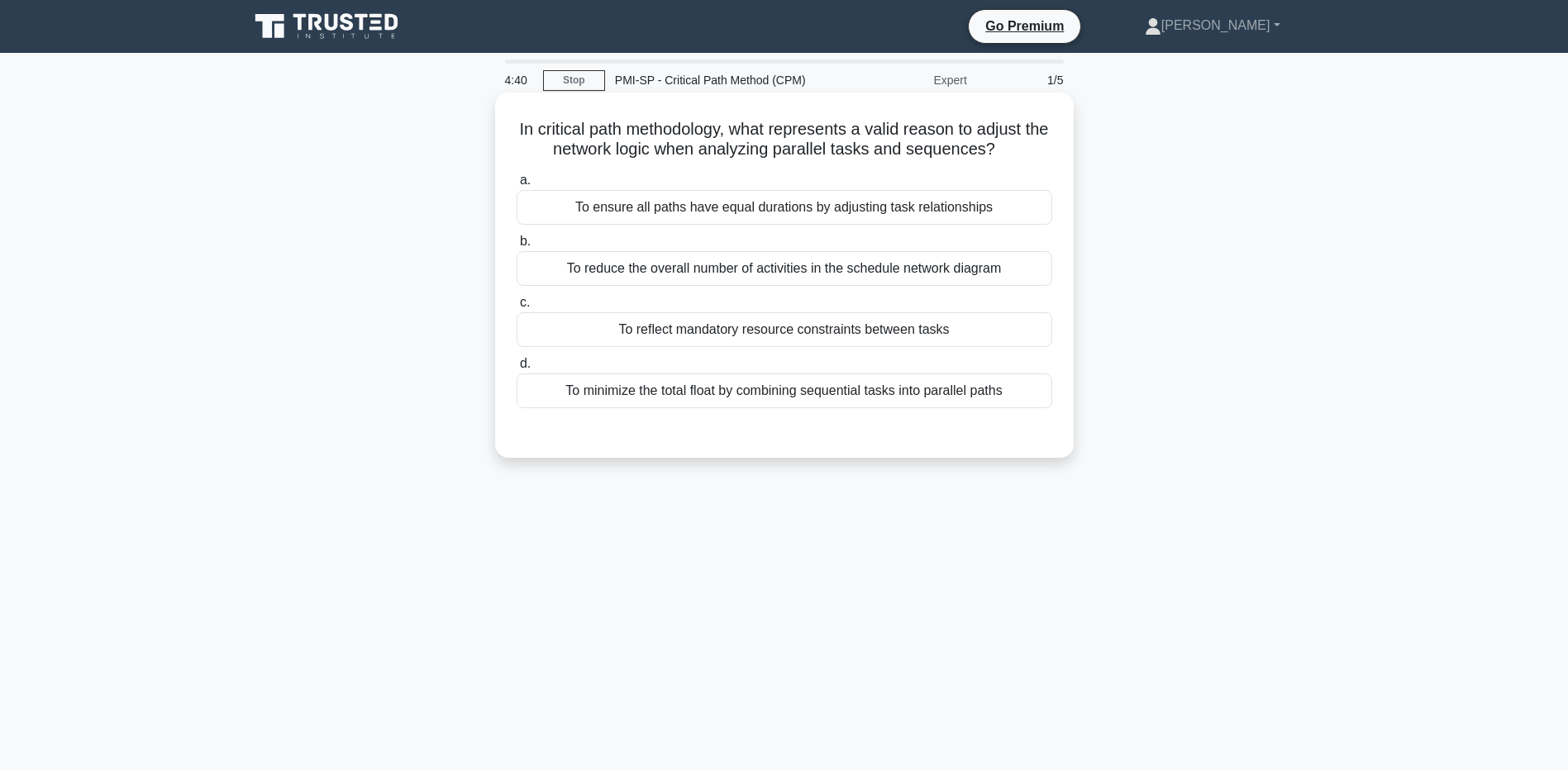
click at [816, 396] on div "To minimize the total float by combining sequential tasks into parallel paths" at bounding box center [784, 390] width 535 height 35
click at [517, 369] on input "d. To minimize the total float by combining sequential tasks into parallel paths" at bounding box center [517, 364] width 0 height 11
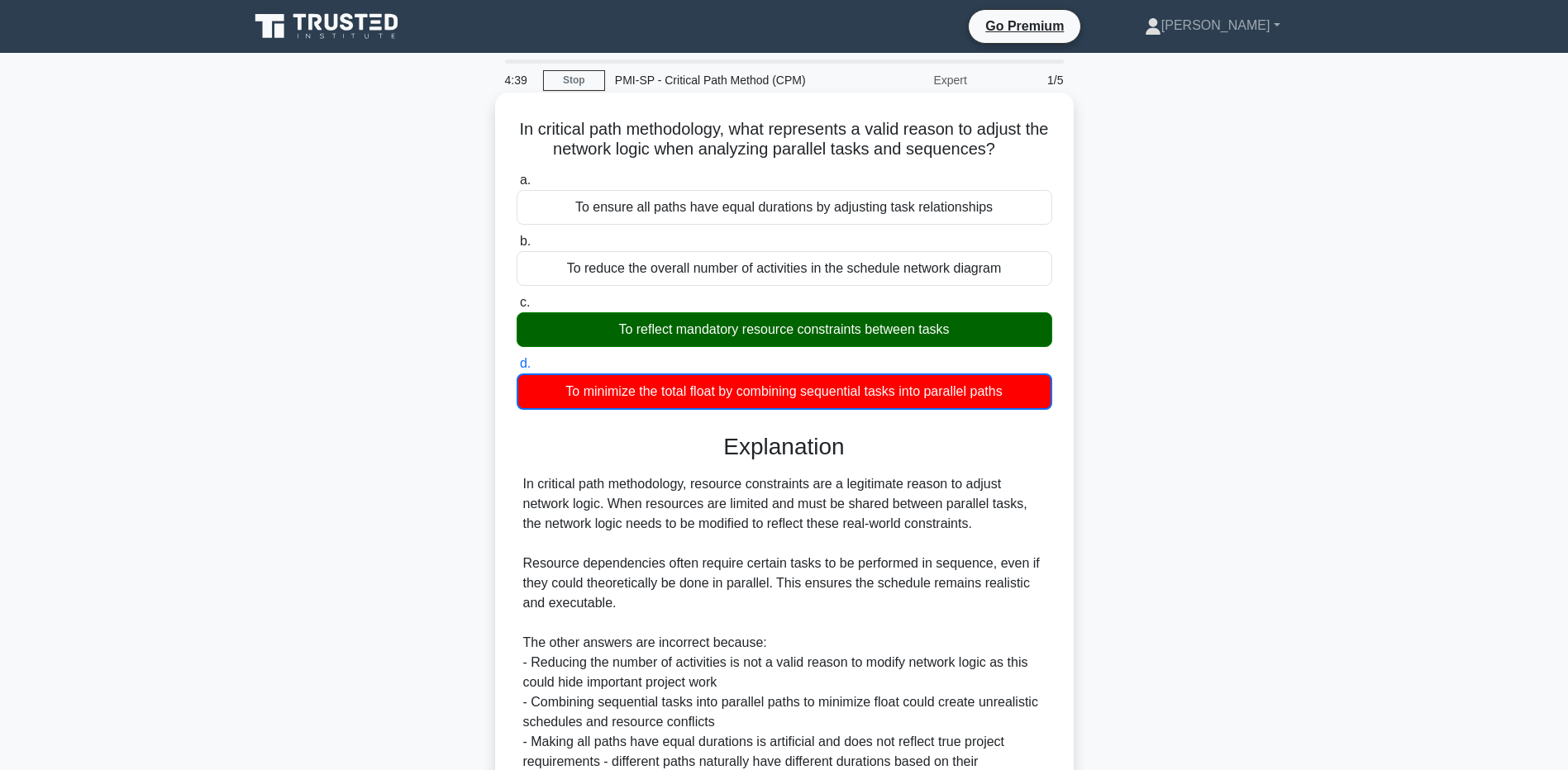
click at [803, 332] on div "To reflect mandatory resource constraints between tasks" at bounding box center [784, 329] width 535 height 35
click at [517, 308] on input "c. To reflect mandatory resource constraints between tasks" at bounding box center [517, 303] width 0 height 11
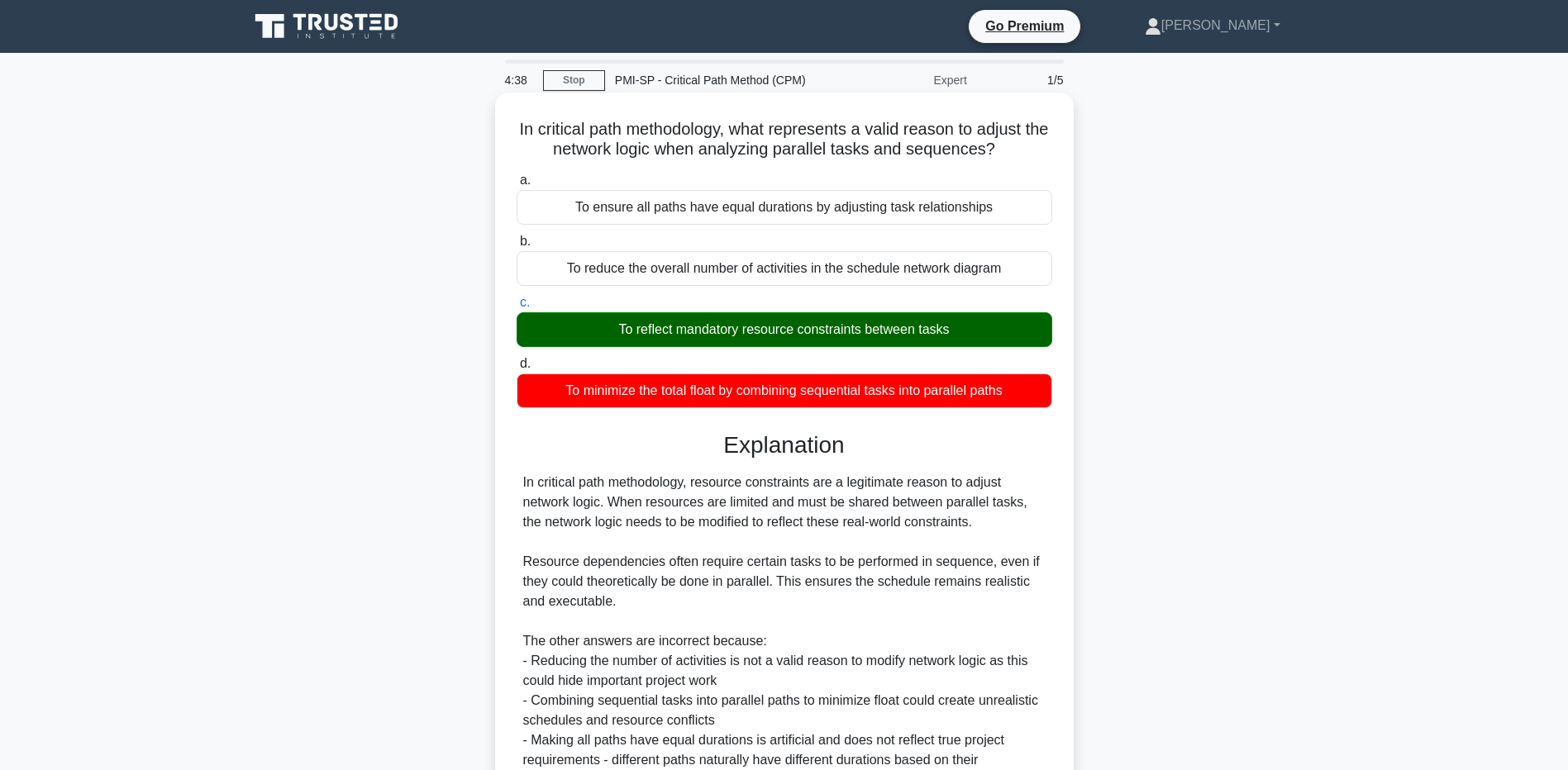
click at [803, 332] on div "To reflect mandatory resource constraints between tasks" at bounding box center [784, 329] width 535 height 35
click at [517, 308] on input "c. To reflect mandatory resource constraints between tasks" at bounding box center [517, 303] width 0 height 11
click at [803, 332] on div "To reflect mandatory resource constraints between tasks" at bounding box center [784, 329] width 535 height 35
click at [517, 308] on input "c. To reflect mandatory resource constraints between tasks" at bounding box center [517, 303] width 0 height 11
click at [803, 332] on div "To reflect mandatory resource constraints between tasks" at bounding box center [784, 329] width 535 height 35
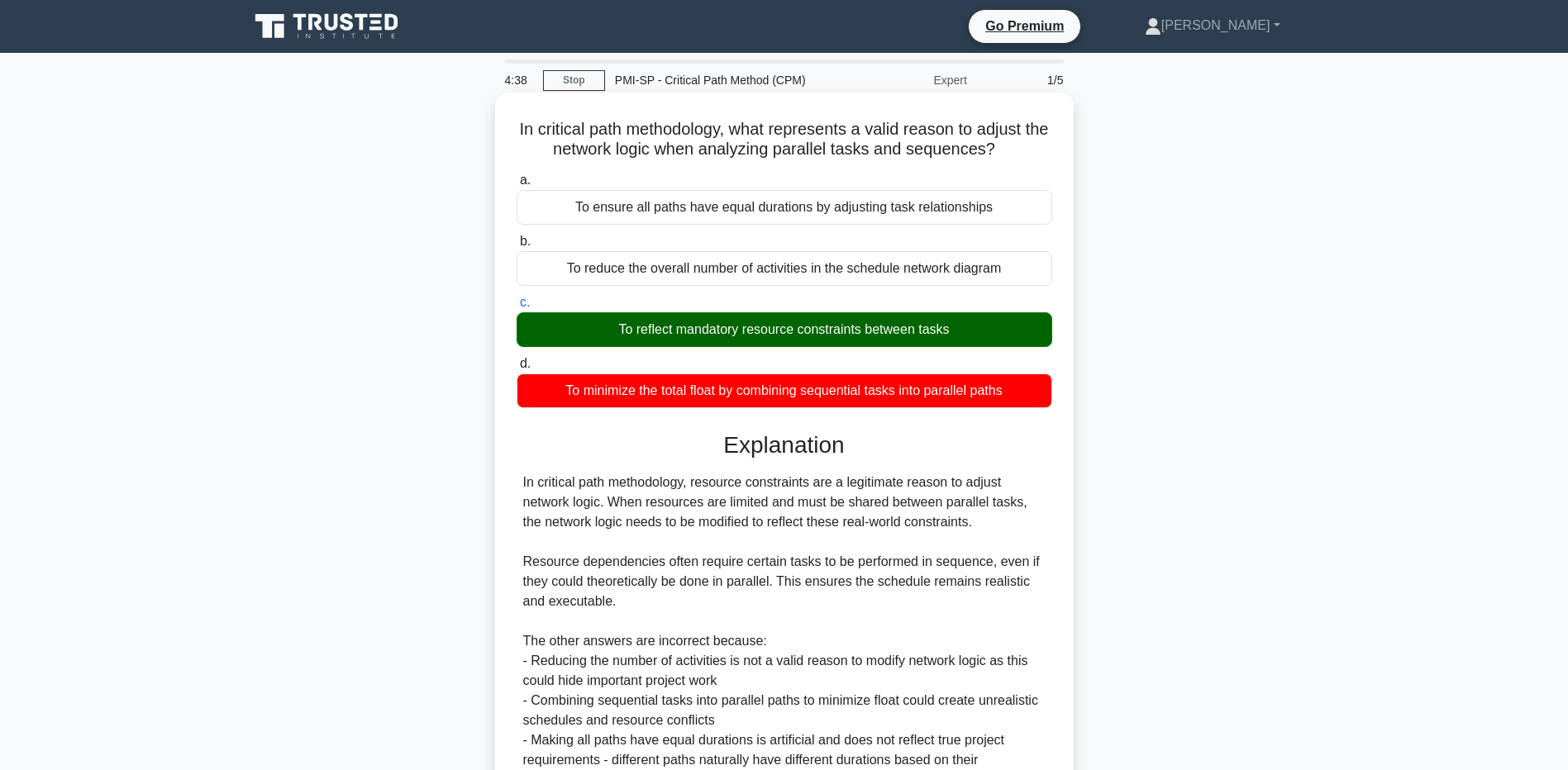
click at [517, 308] on input "c. To reflect mandatory resource constraints between tasks" at bounding box center [517, 303] width 0 height 11
click at [803, 332] on div "To reflect mandatory resource constraints between tasks" at bounding box center [784, 329] width 535 height 35
click at [517, 308] on input "c. To reflect mandatory resource constraints between tasks" at bounding box center [517, 303] width 0 height 11
click at [803, 332] on div "To reflect mandatory resource constraints between tasks" at bounding box center [784, 329] width 535 height 35
click at [517, 308] on input "c. To reflect mandatory resource constraints between tasks" at bounding box center [517, 303] width 0 height 11
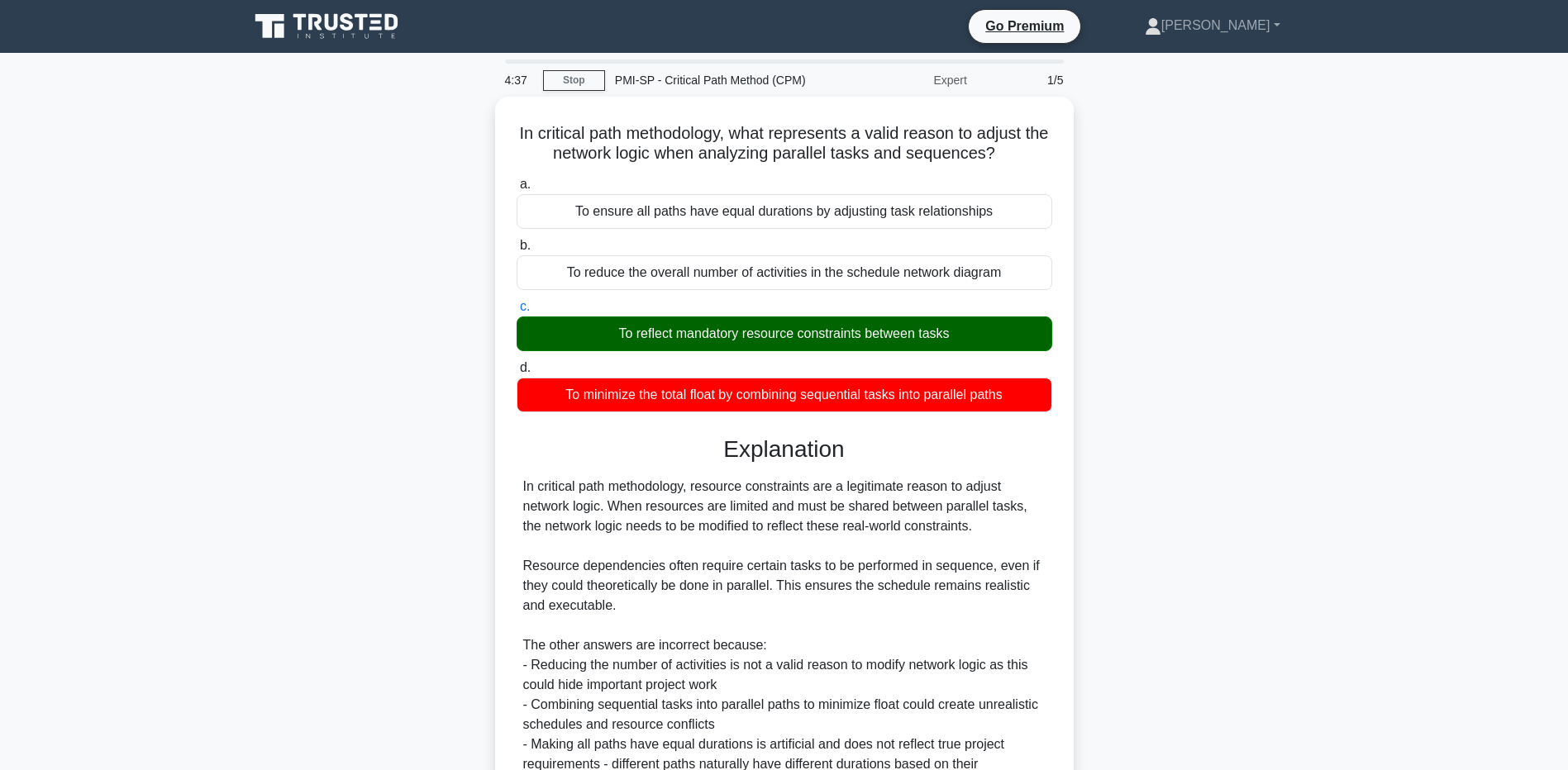
drag, startPoint x: 803, startPoint y: 332, endPoint x: 1272, endPoint y: 440, distance: 481.3
click at [1272, 440] on div "In critical path methodology, what represents a valid reason to adjust the netw…" at bounding box center [784, 514] width 1091 height 835
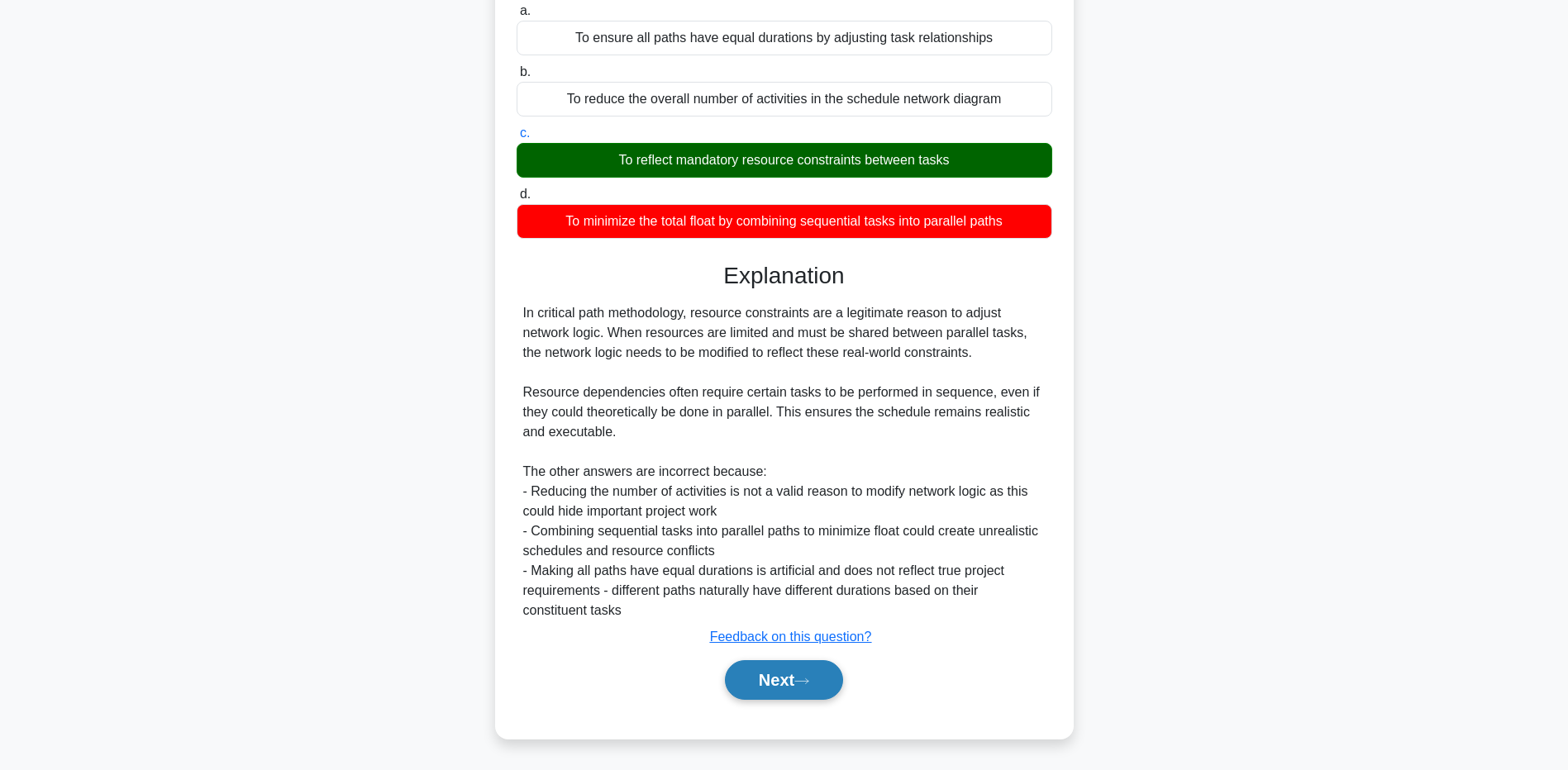
click at [792, 674] on button "Next" at bounding box center [784, 680] width 119 height 40
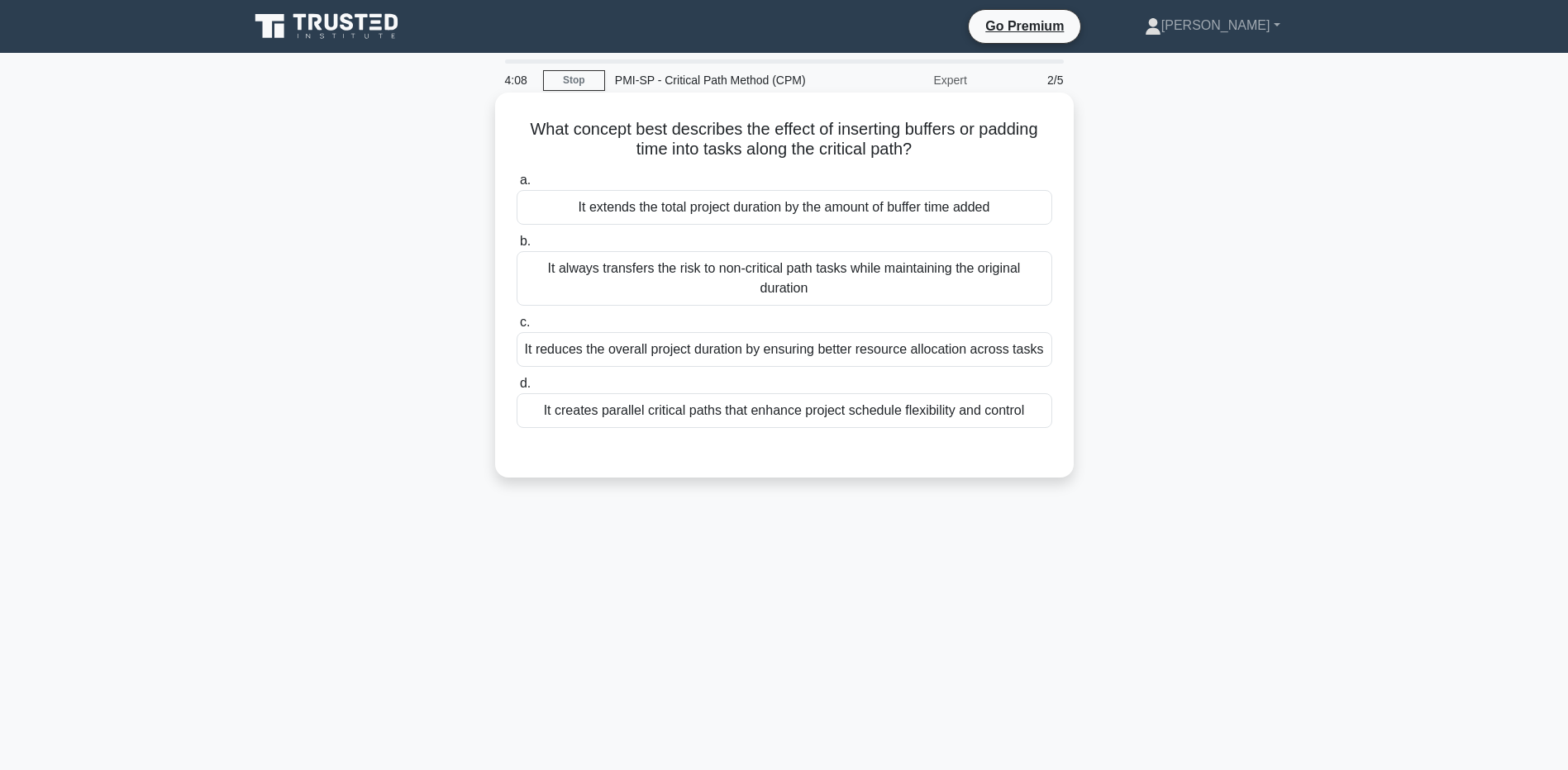
click at [576, 131] on h5 "What concept best describes the effect of inserting buffers or padding time int…" at bounding box center [784, 139] width 539 height 42
drag, startPoint x: 576, startPoint y: 131, endPoint x: 752, endPoint y: 203, distance: 190.2
click at [752, 203] on div "It extends the total project duration by the amount of buffer time added" at bounding box center [784, 207] width 535 height 35
click at [517, 186] on input "a. It extends the total project duration by the amount of buffer time added" at bounding box center [517, 181] width 0 height 11
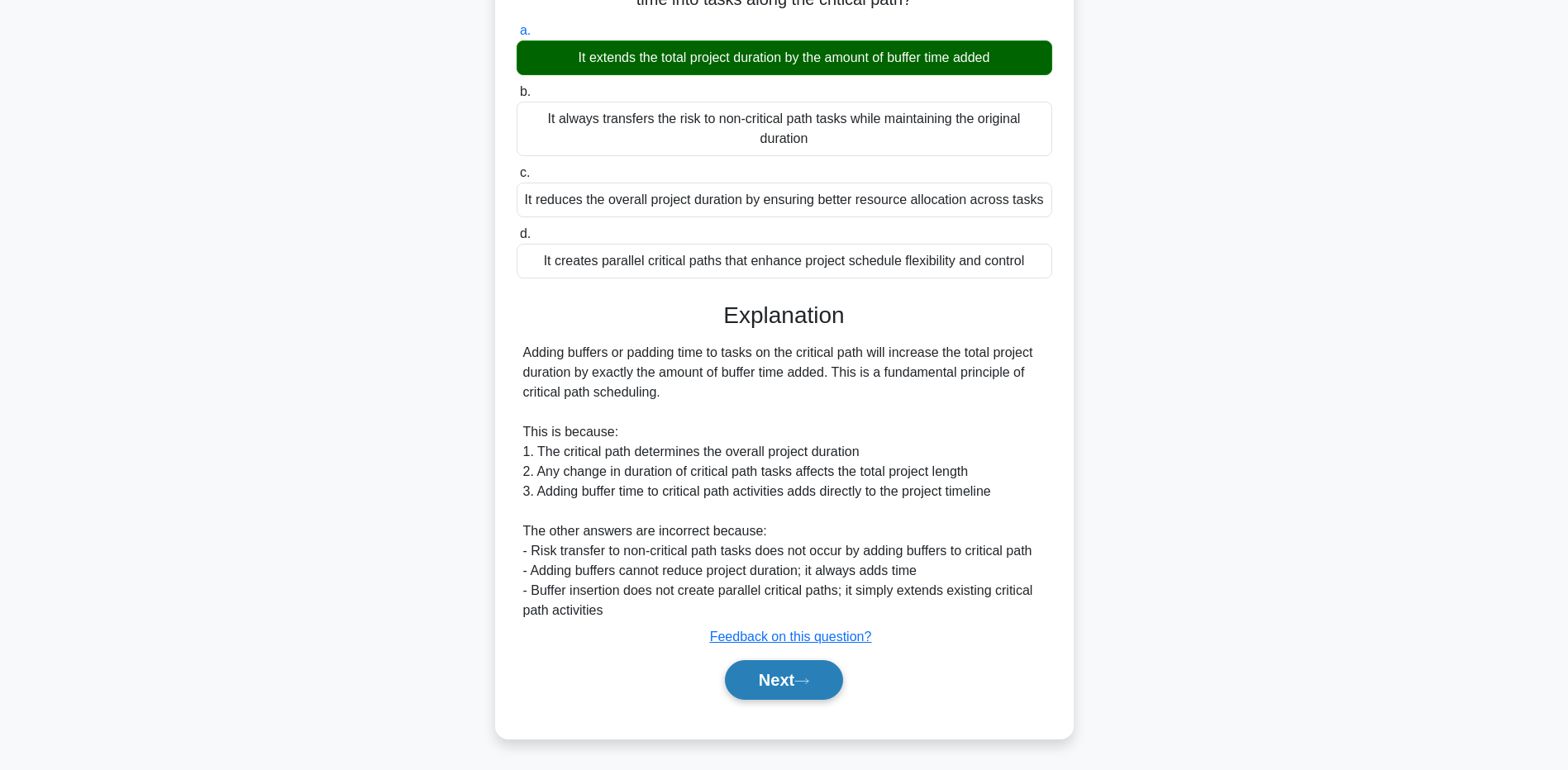
click at [749, 682] on button "Next" at bounding box center [784, 680] width 119 height 40
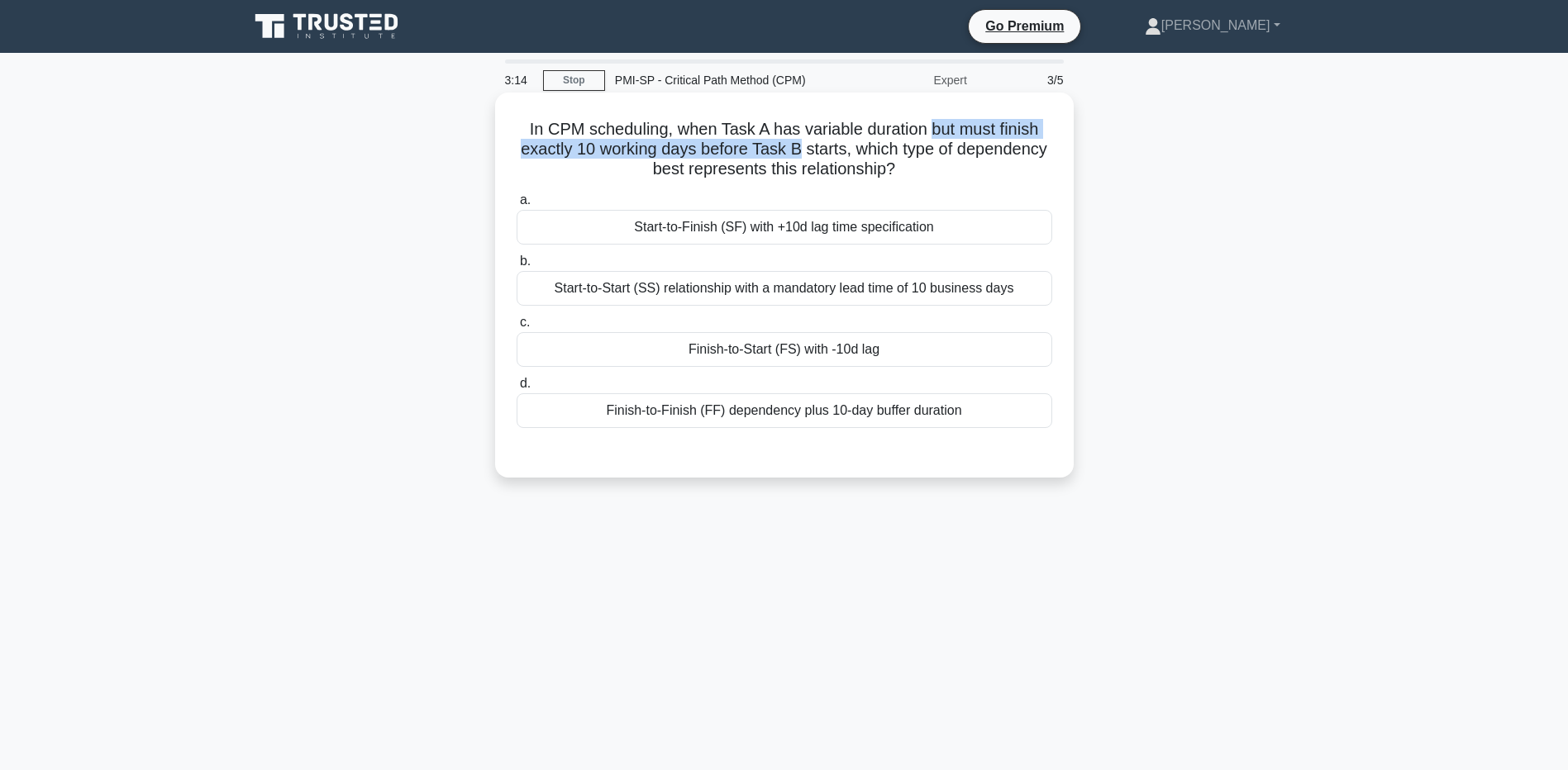
drag, startPoint x: 934, startPoint y: 128, endPoint x: 799, endPoint y: 144, distance: 135.9
click at [799, 144] on h5 "In CPM scheduling, when Task A has variable duration but must finish exactly 10…" at bounding box center [784, 149] width 539 height 61
click at [870, 358] on div "Finish-to-Start (FS) with -10d lag" at bounding box center [784, 349] width 535 height 35
click at [517, 328] on input "c. Finish-to-Start (FS) with -10d lag" at bounding box center [517, 323] width 0 height 11
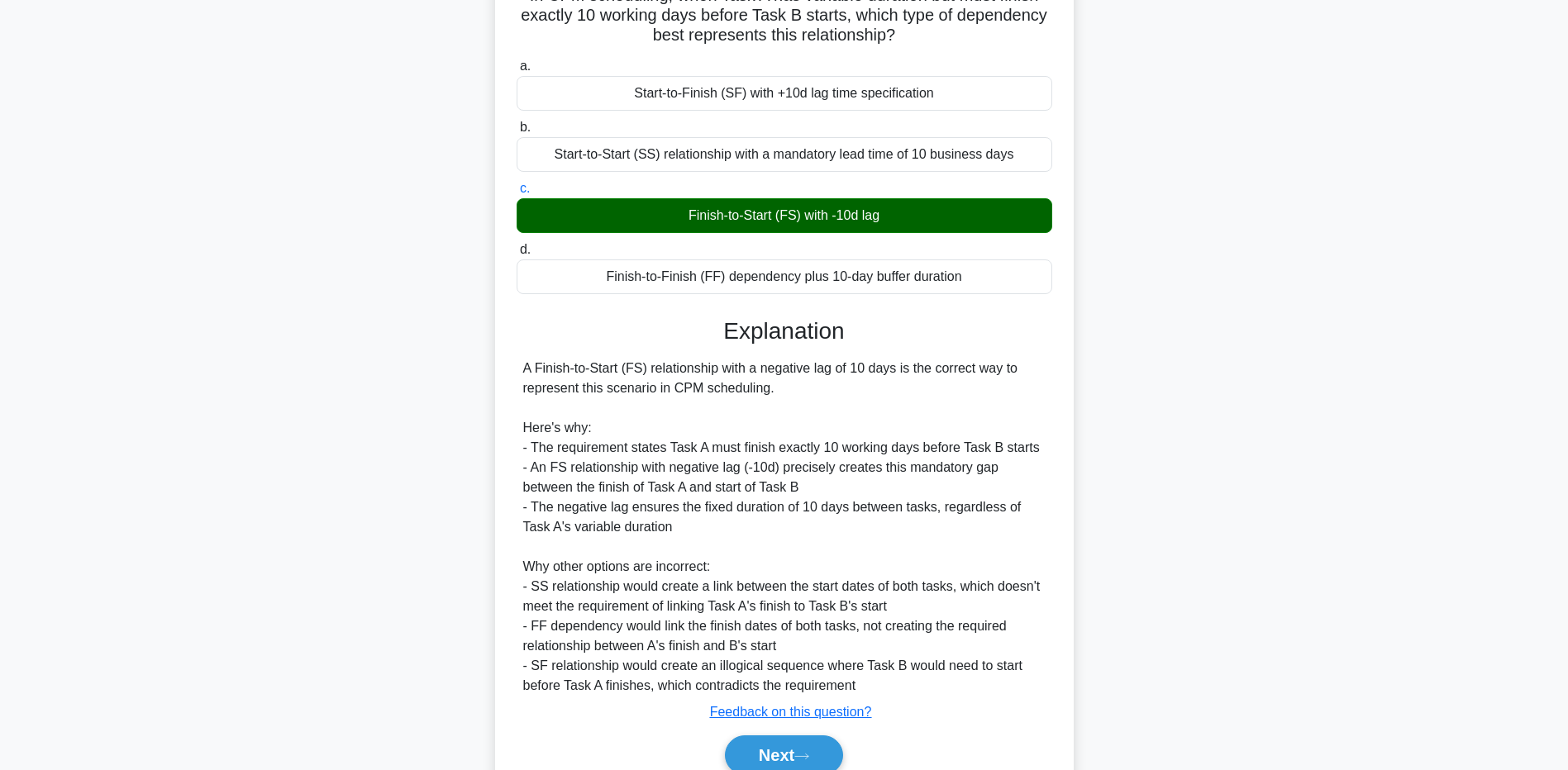
scroll to position [210, 0]
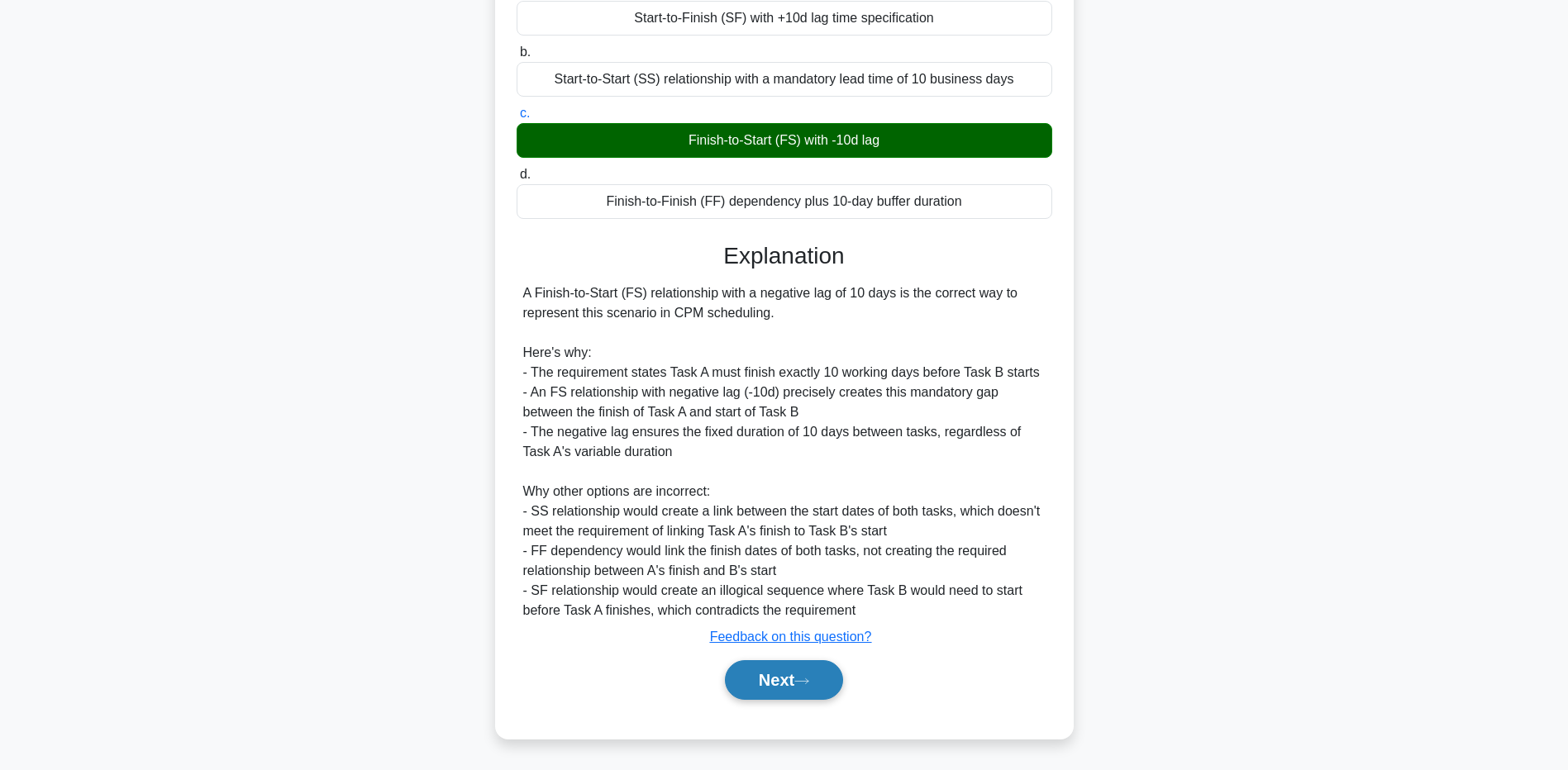
click at [753, 677] on button "Next" at bounding box center [784, 680] width 119 height 40
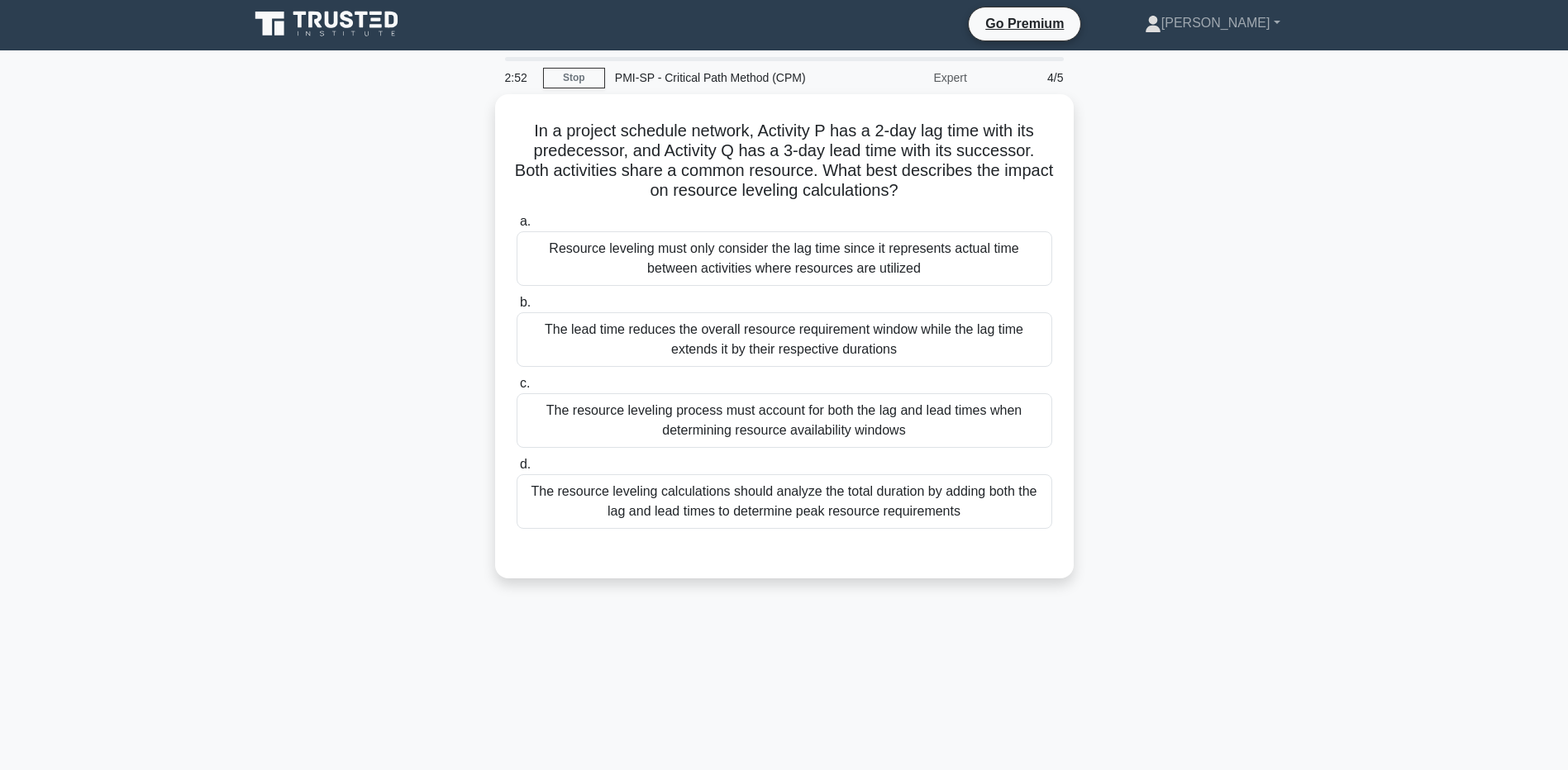
scroll to position [0, 0]
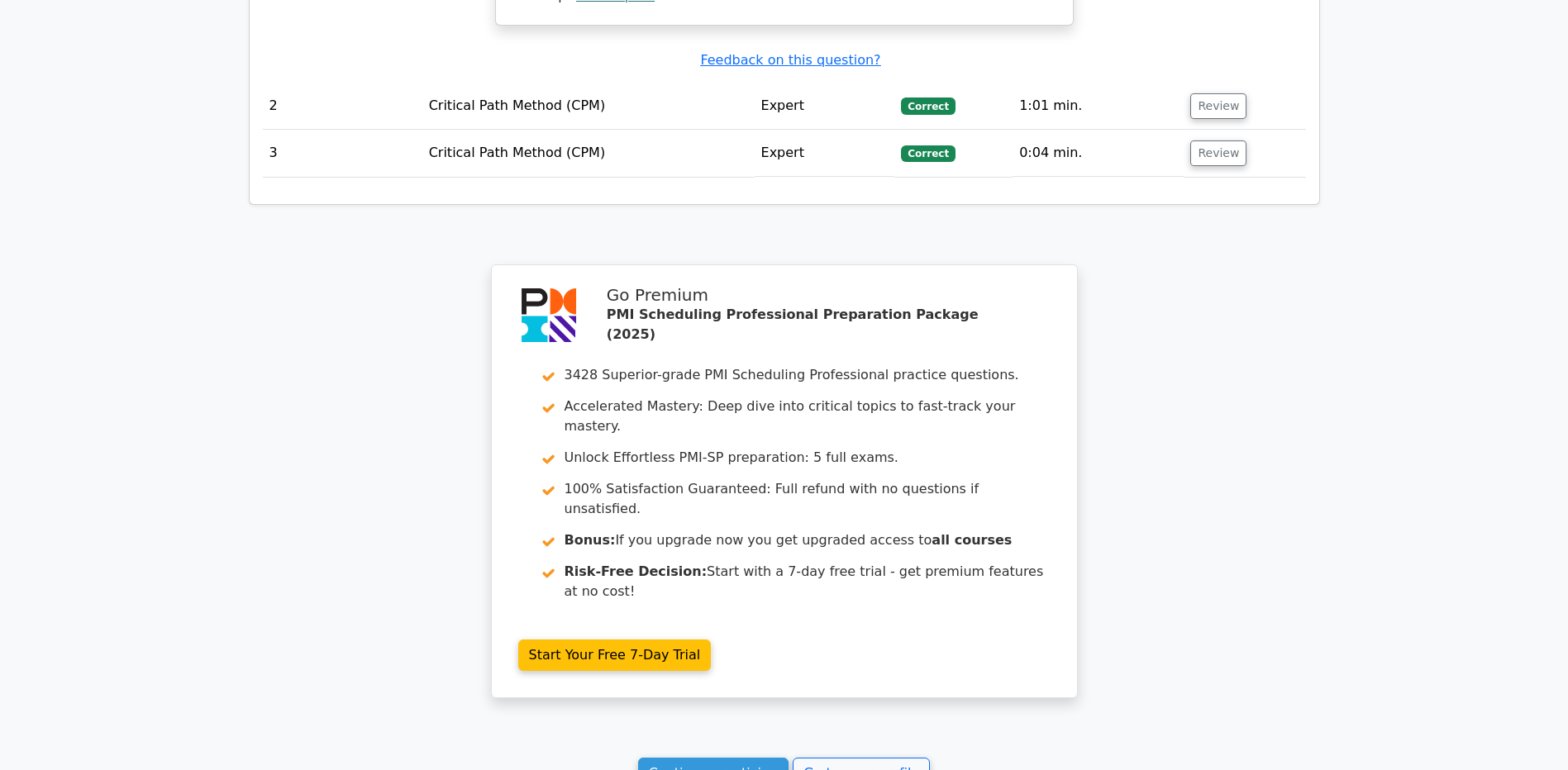
scroll to position [2175, 0]
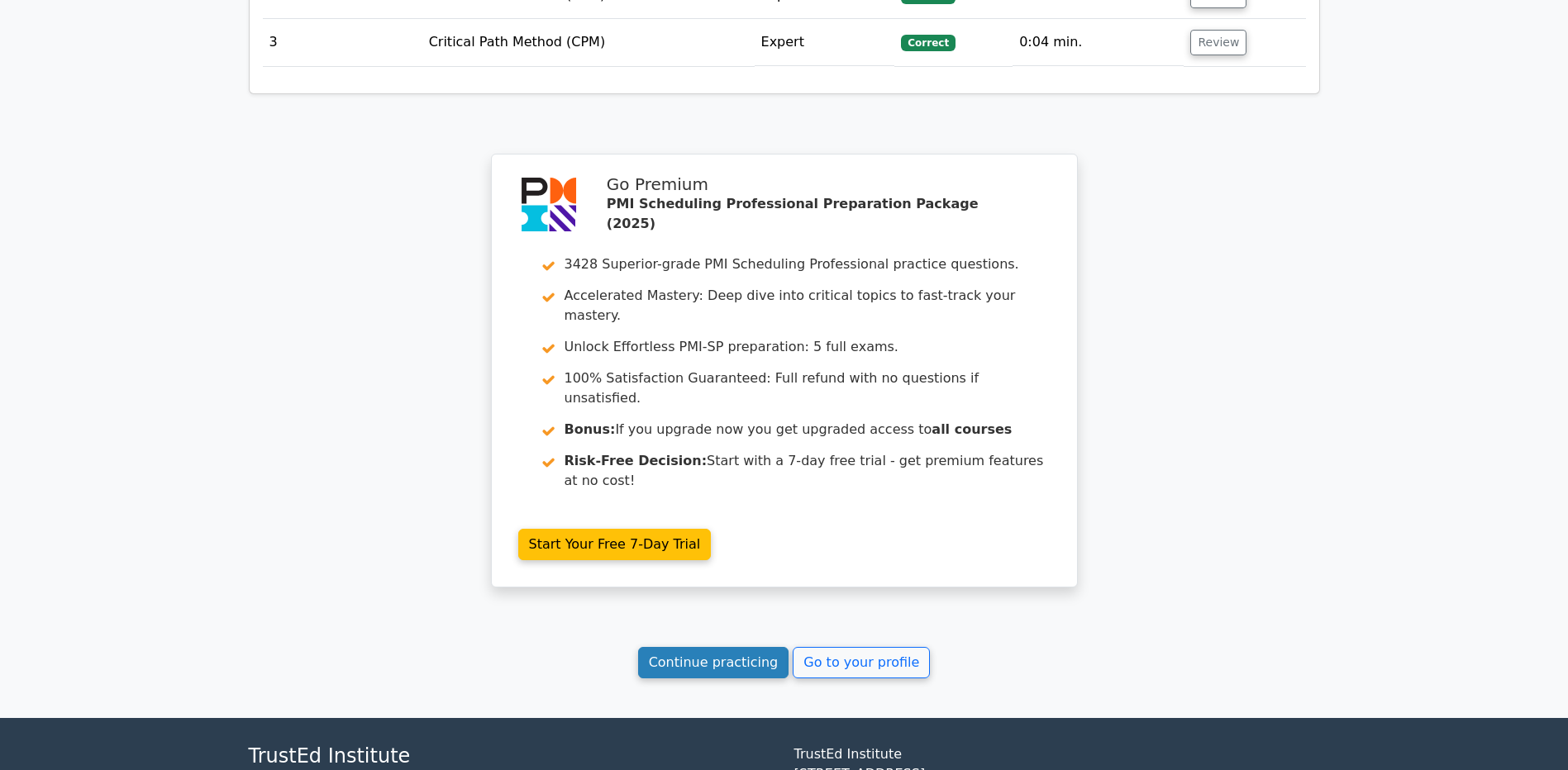
click at [712, 647] on link "Continue practicing" at bounding box center [713, 662] width 151 height 31
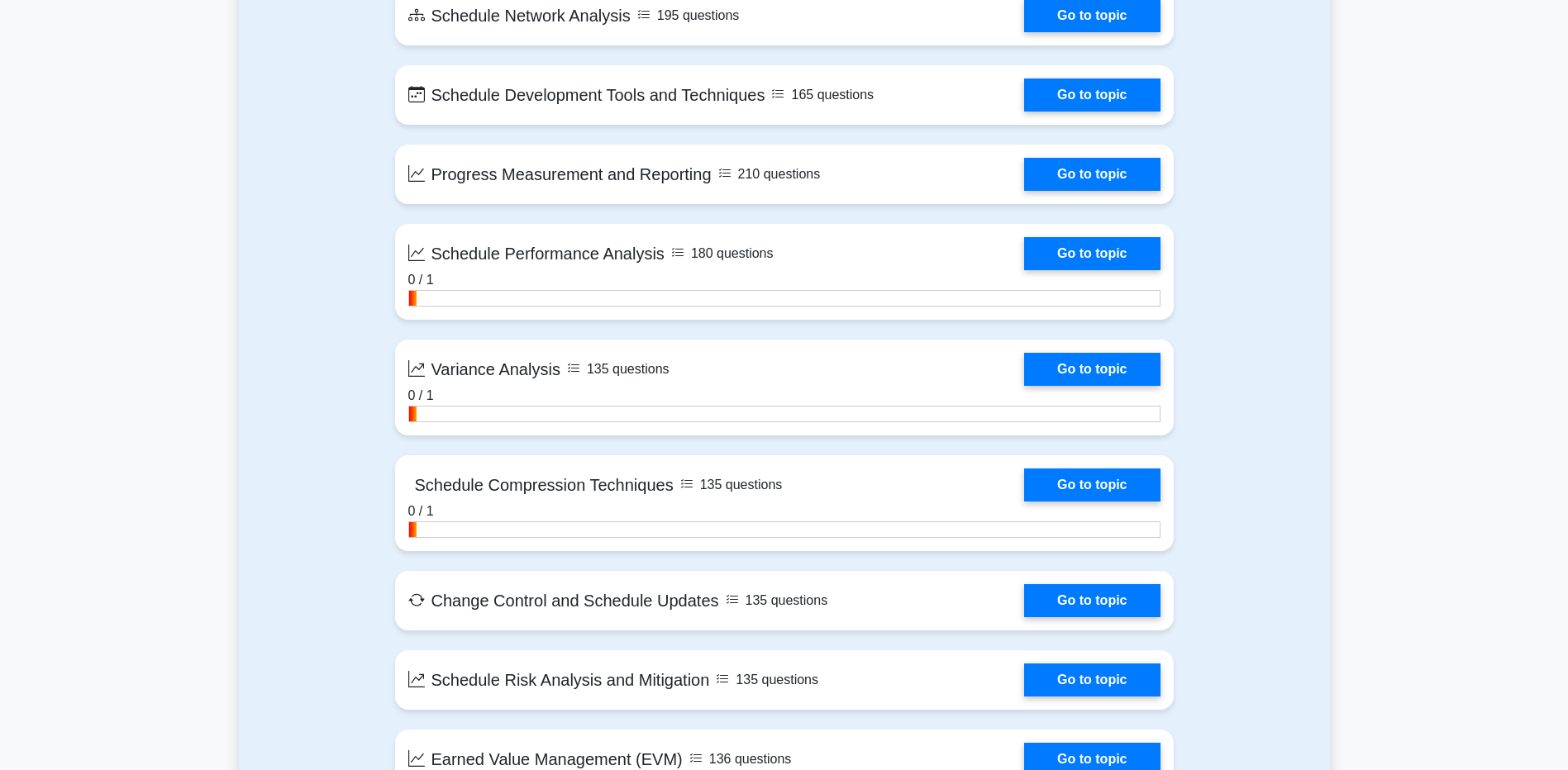
scroll to position [2149, 0]
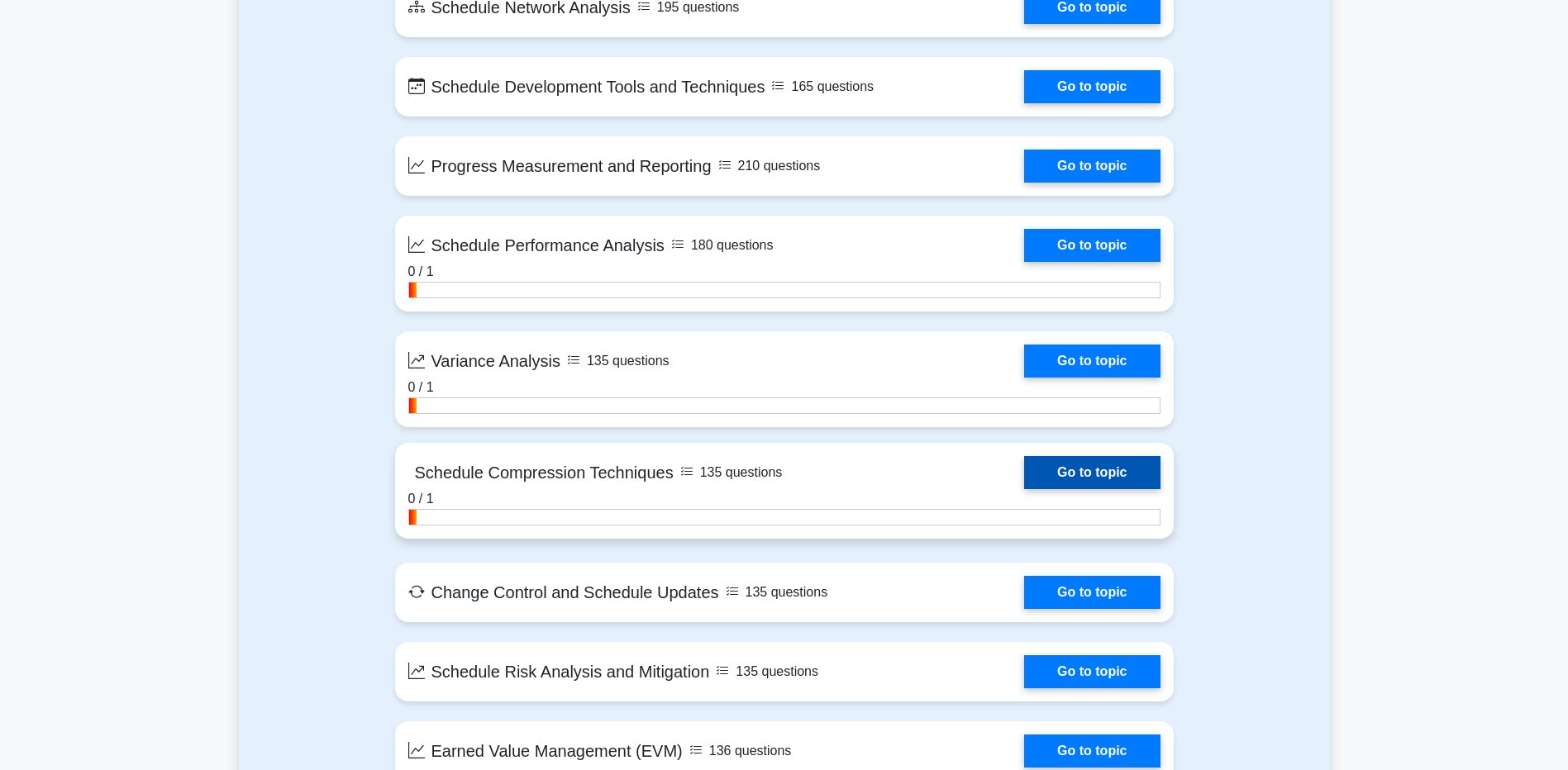
click at [1024, 485] on link "Go to topic" at bounding box center [1091, 472] width 135 height 33
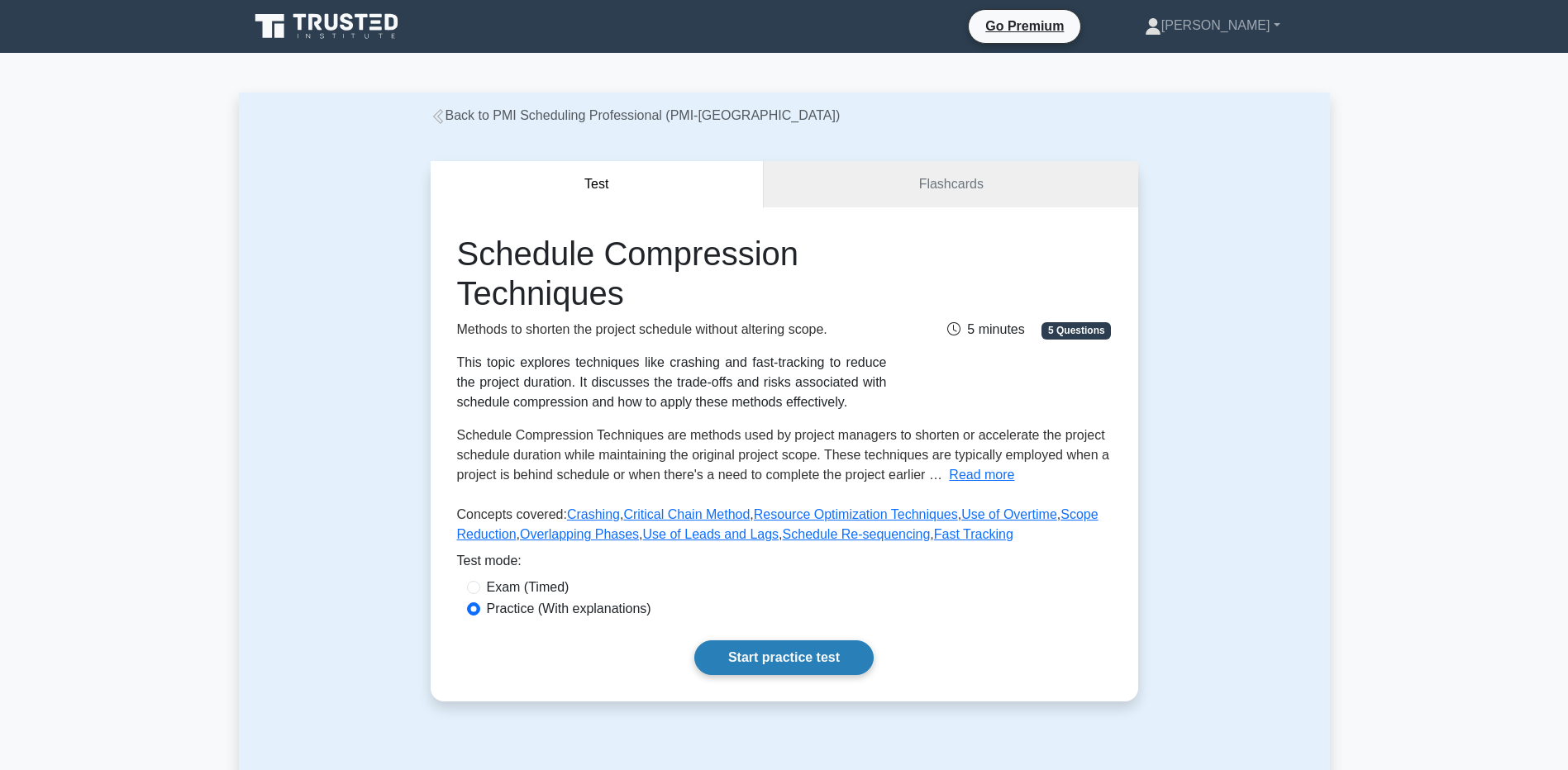
click at [749, 657] on link "Start practice test" at bounding box center [783, 658] width 180 height 35
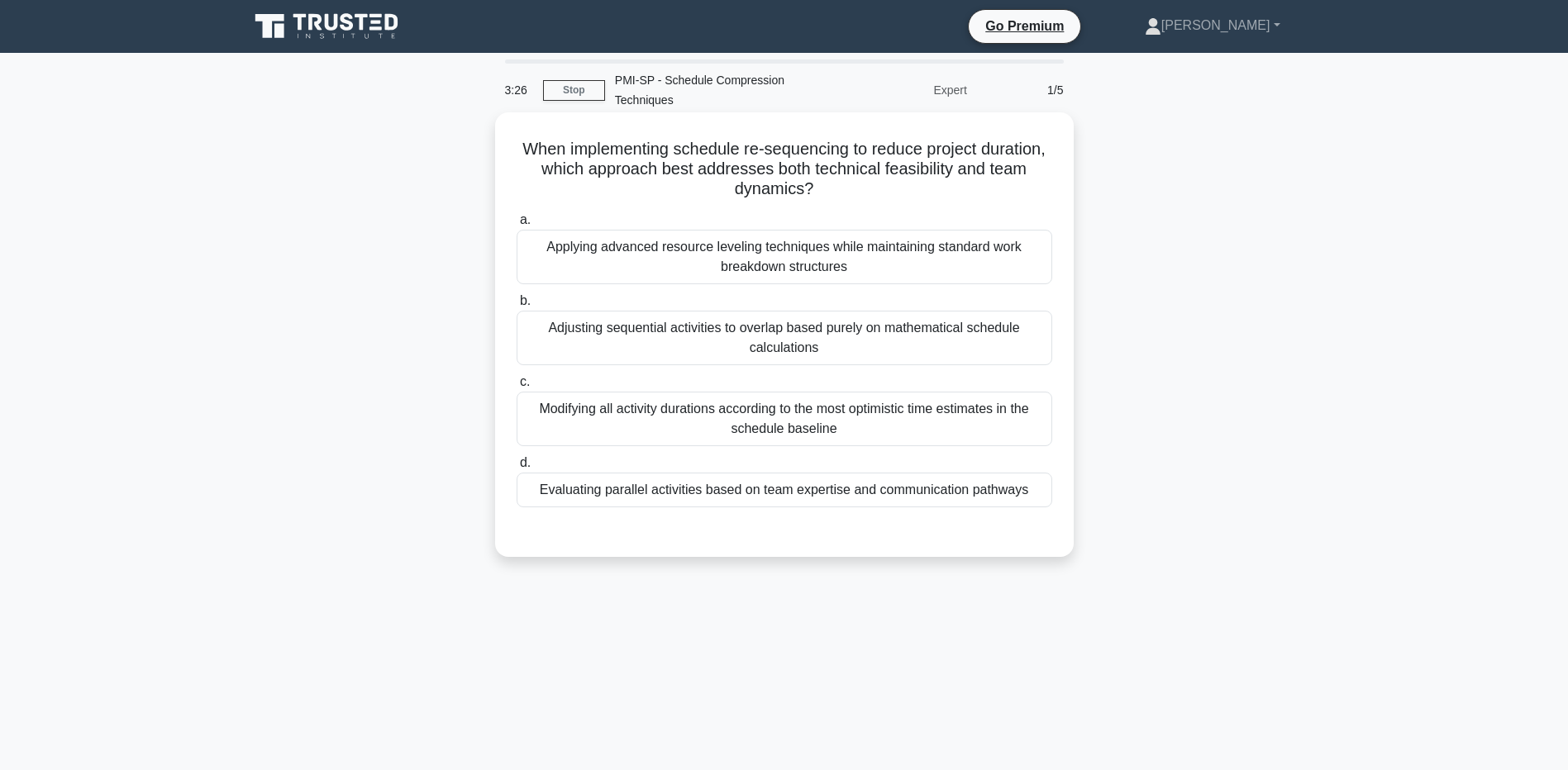
click at [682, 249] on div "Applying advanced resource leveling techniques while maintaining standard work …" at bounding box center [784, 258] width 535 height 55
click at [517, 226] on input "a. Applying advanced resource leveling techniques while maintaining standard wo…" at bounding box center [517, 220] width 0 height 11
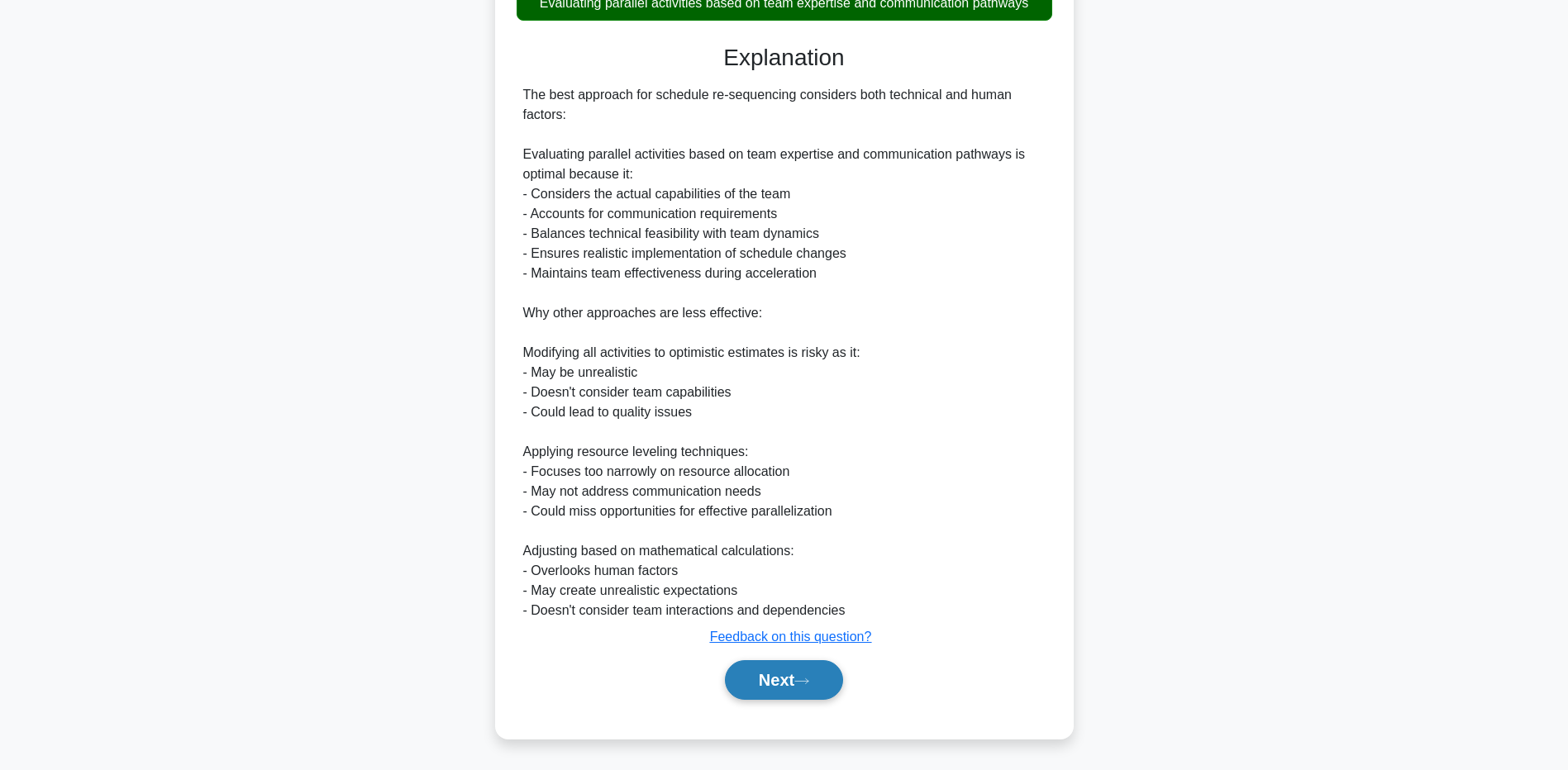
click at [796, 667] on button "Next" at bounding box center [784, 680] width 119 height 40
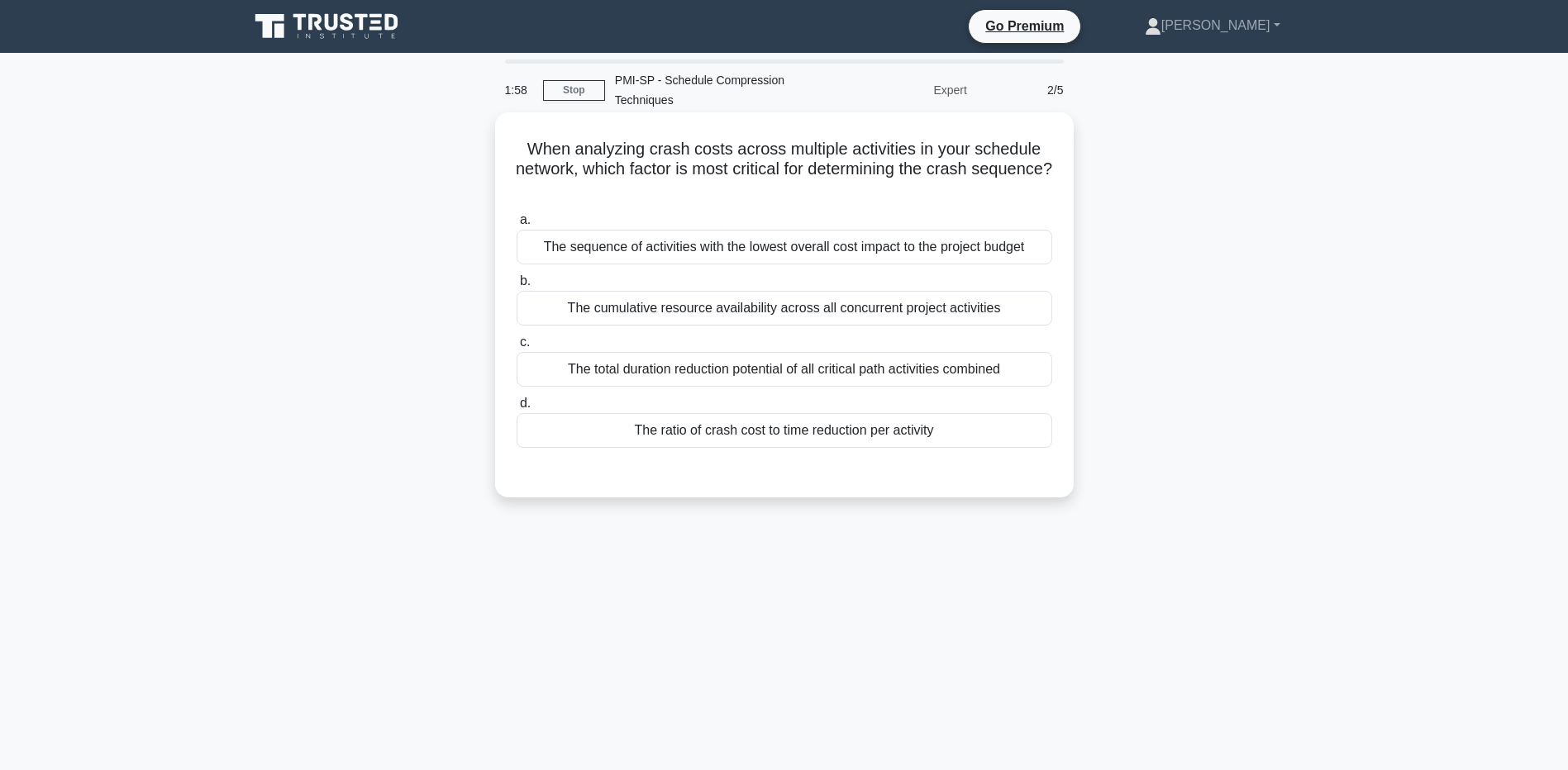
click at [782, 379] on div "The total duration reduction potential of all critical path activities combined" at bounding box center [784, 369] width 535 height 35
click at [517, 348] on input "c. The total duration reduction potential of all critical path activities combi…" at bounding box center [517, 343] width 0 height 11
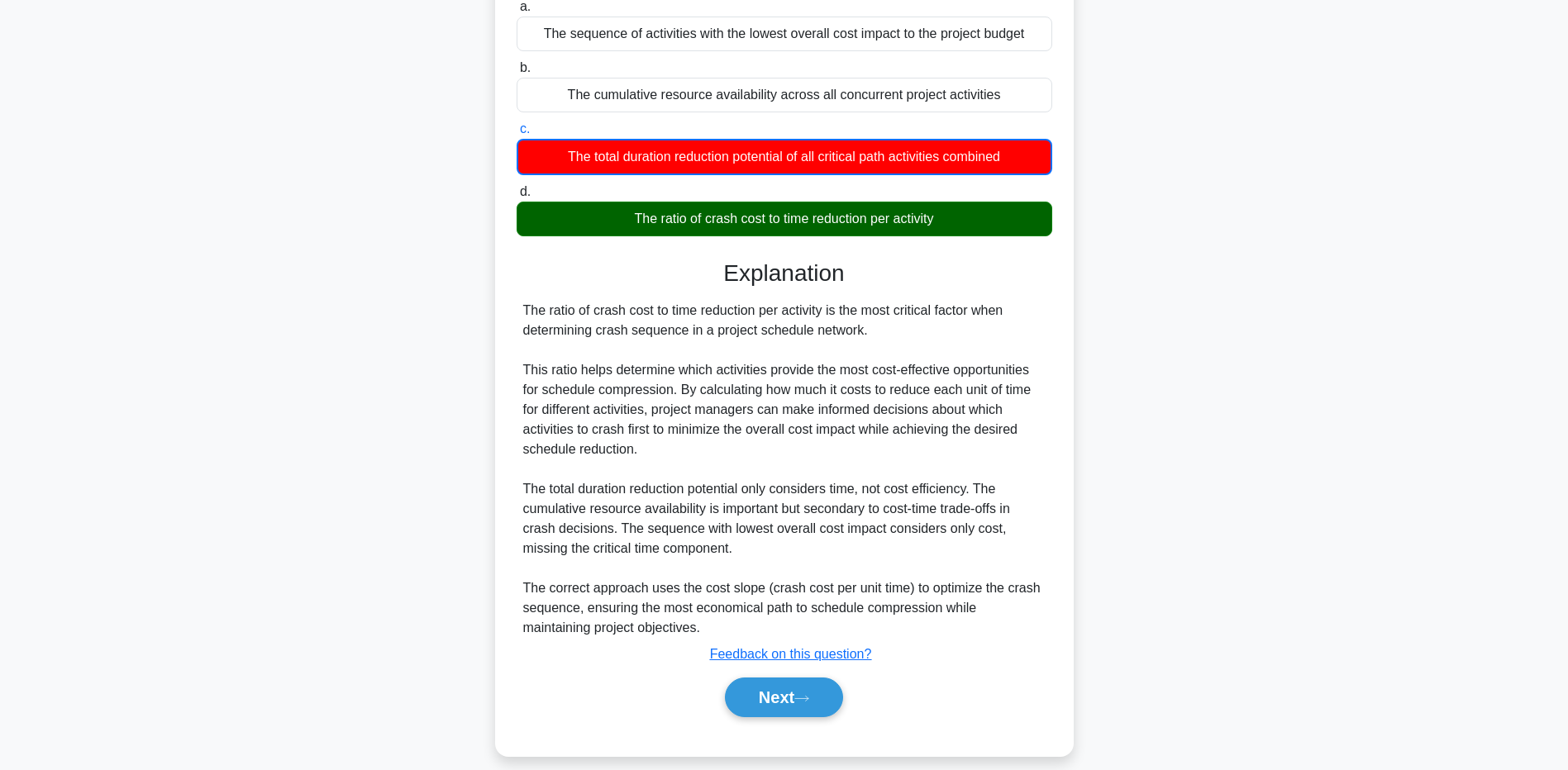
scroll to position [231, 0]
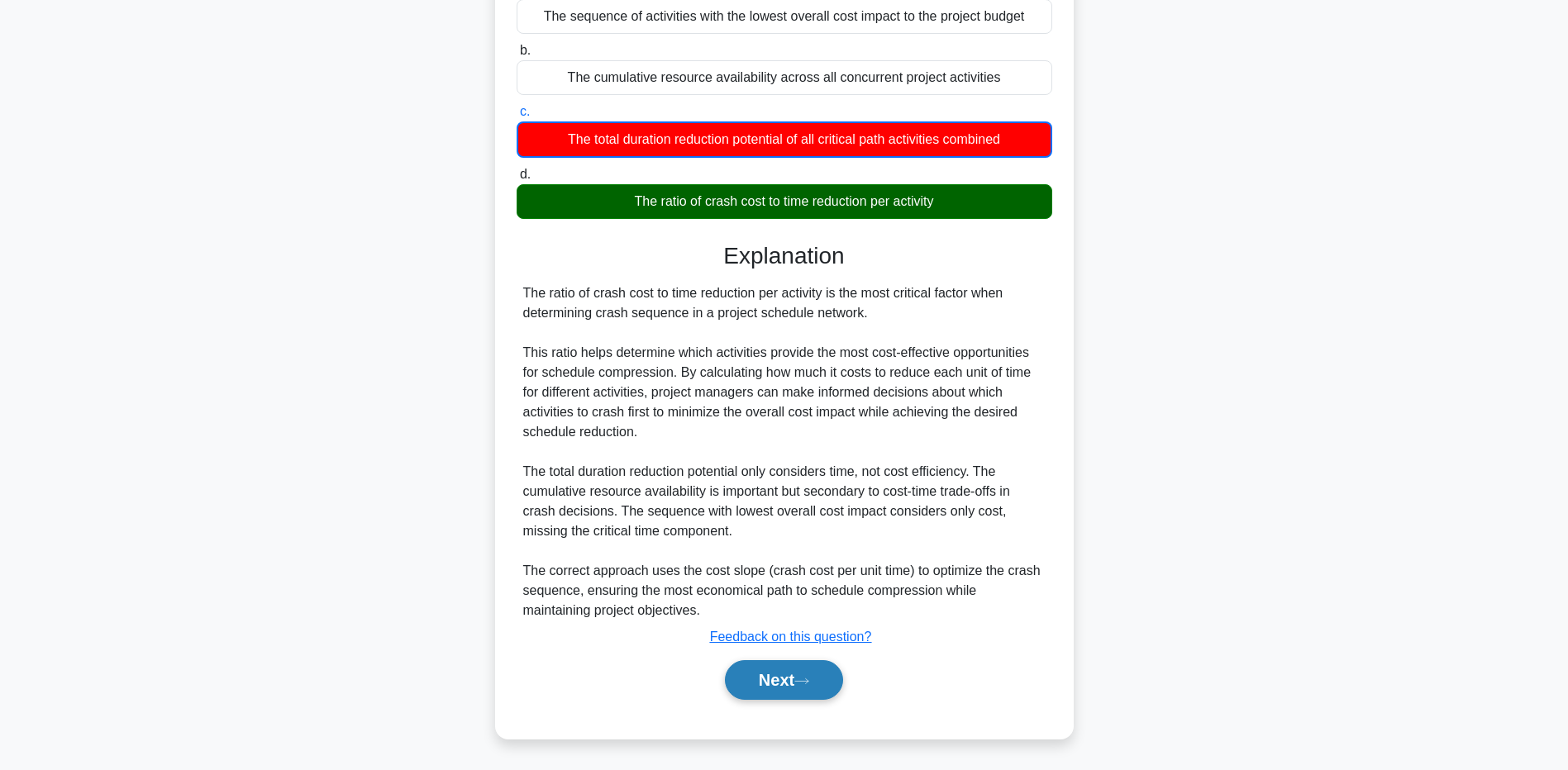
click at [759, 681] on button "Next" at bounding box center [784, 680] width 119 height 40
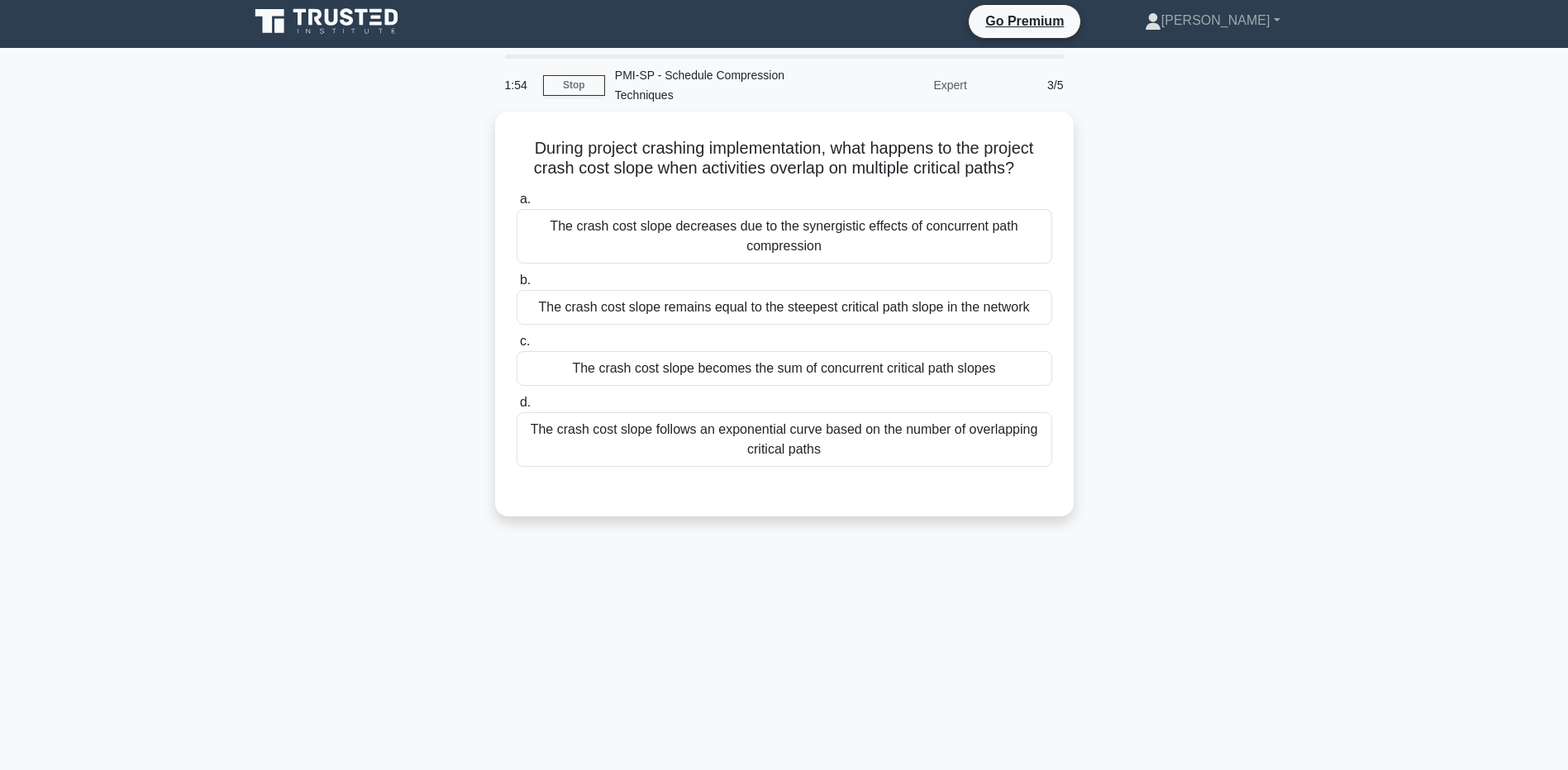
scroll to position [0, 0]
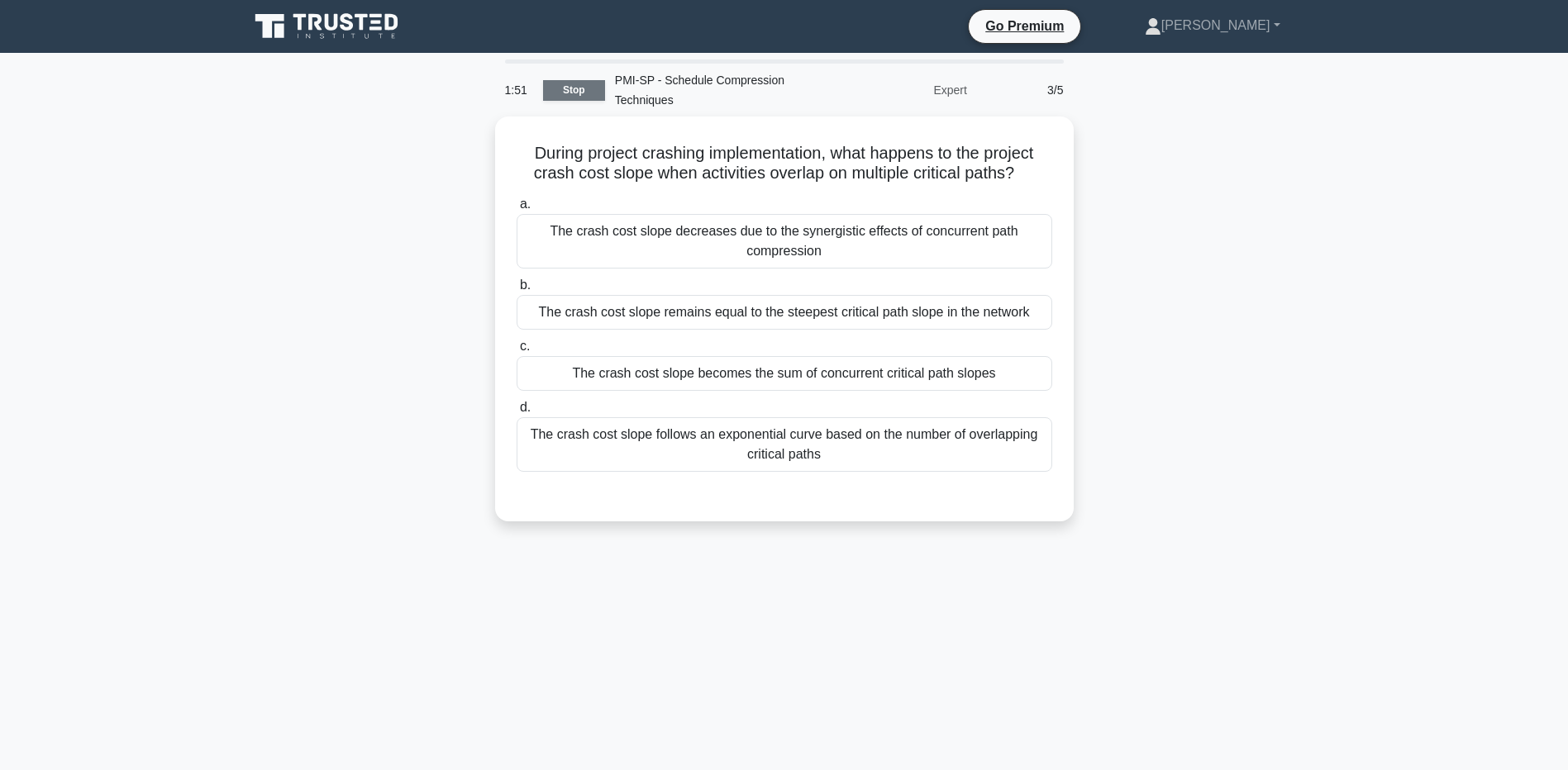
click at [556, 92] on link "Stop" at bounding box center [574, 90] width 62 height 20
